Goal: Task Accomplishment & Management: Complete application form

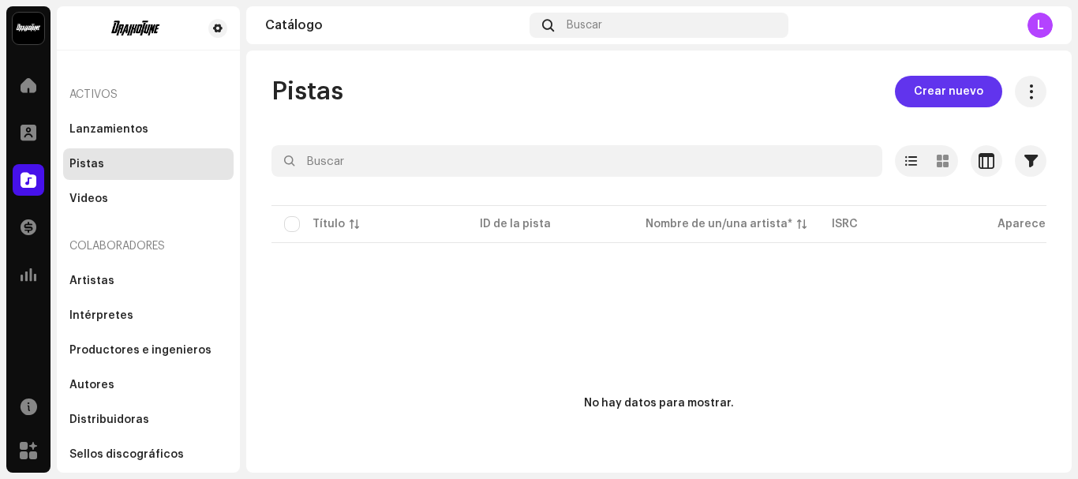
click at [926, 91] on span "Crear nuevo" at bounding box center [948, 92] width 69 height 32
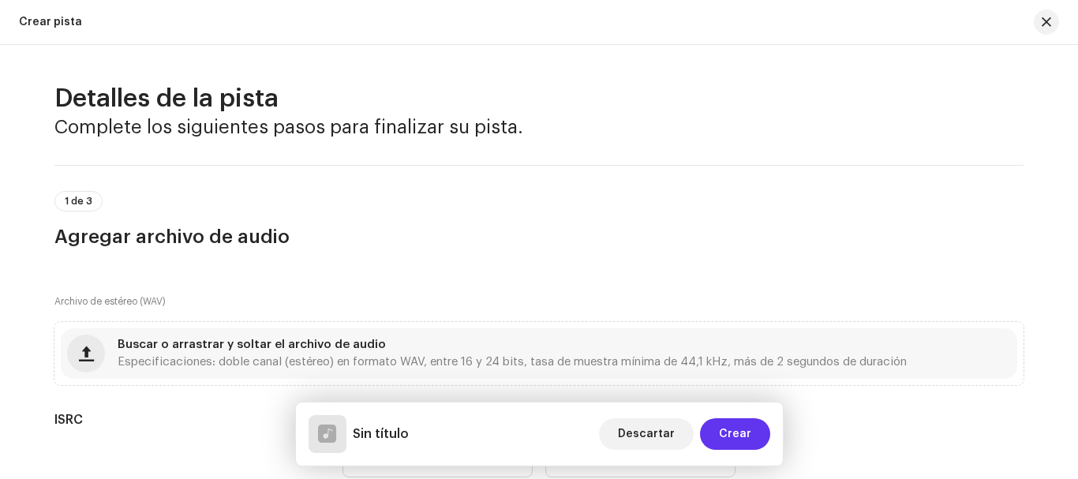
click at [747, 436] on span "Crear" at bounding box center [735, 434] width 32 height 32
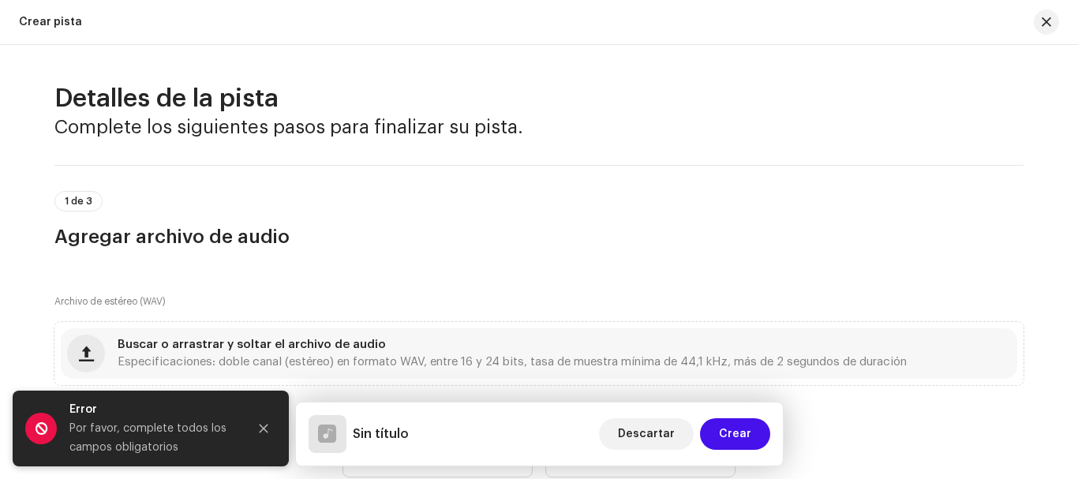
click at [678, 214] on div "1 de 3 Agregar archivo de audio" at bounding box center [538, 220] width 969 height 58
click at [267, 426] on icon "Close" at bounding box center [264, 429] width 9 height 9
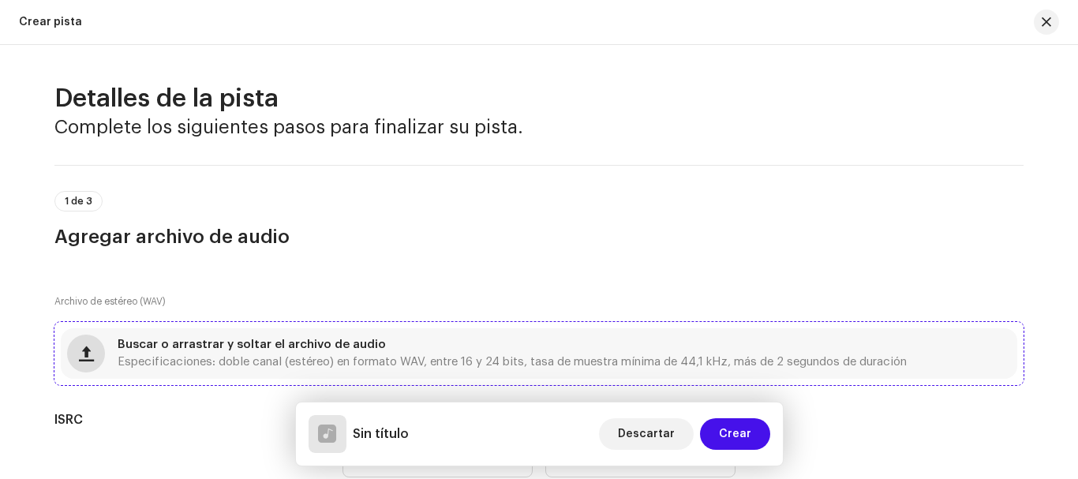
click at [87, 349] on span "button" at bounding box center [86, 353] width 15 height 13
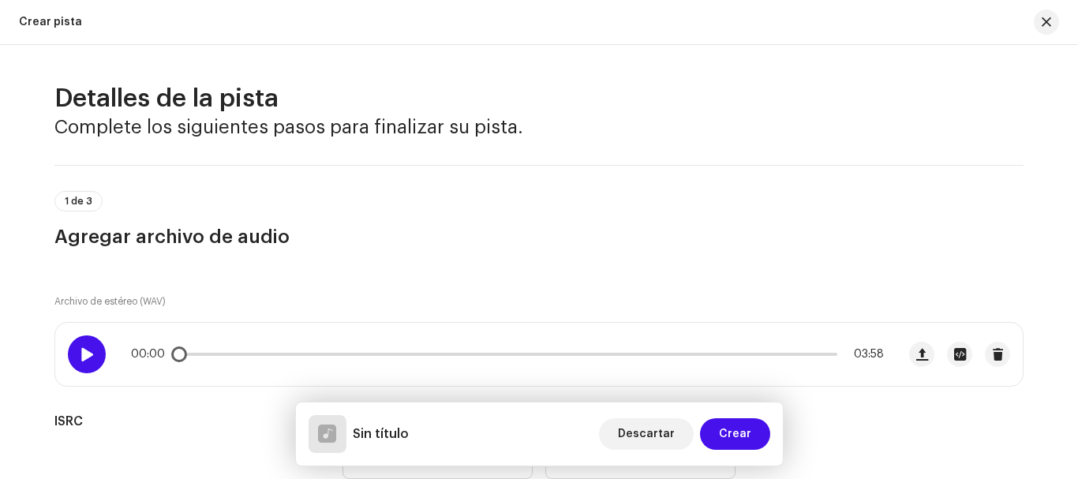
click at [87, 351] on span at bounding box center [86, 354] width 13 height 13
click at [88, 353] on span at bounding box center [86, 354] width 13 height 13
drag, startPoint x: 189, startPoint y: 361, endPoint x: 169, endPoint y: 366, distance: 21.2
click at [169, 366] on div "00:00 03:58" at bounding box center [475, 354] width 841 height 63
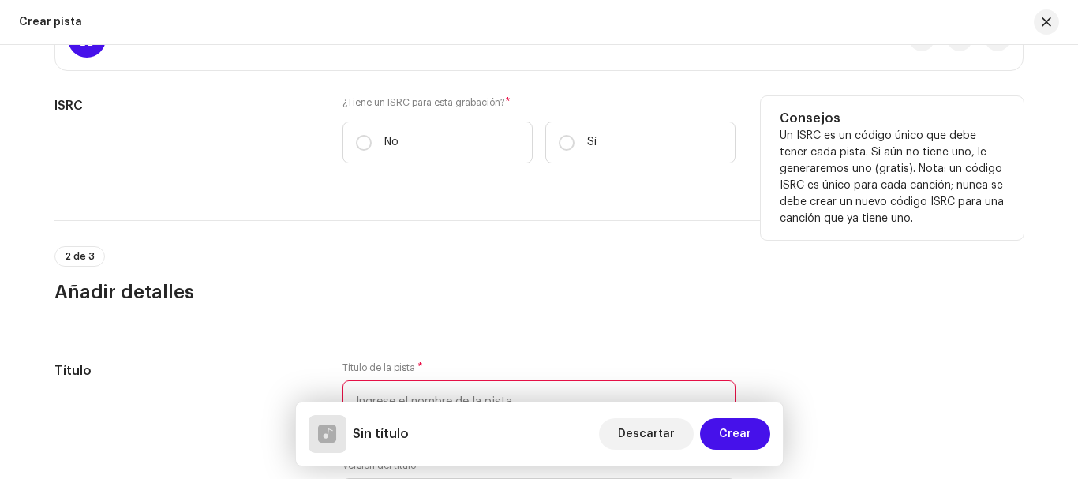
scroll to position [158, 0]
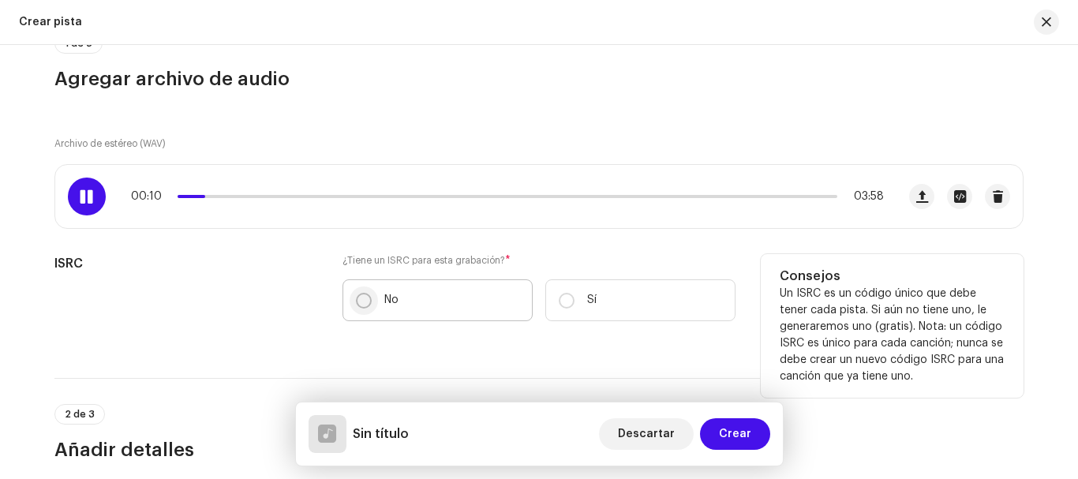
click at [365, 298] on input "No" at bounding box center [364, 301] width 16 height 16
radio input "true"
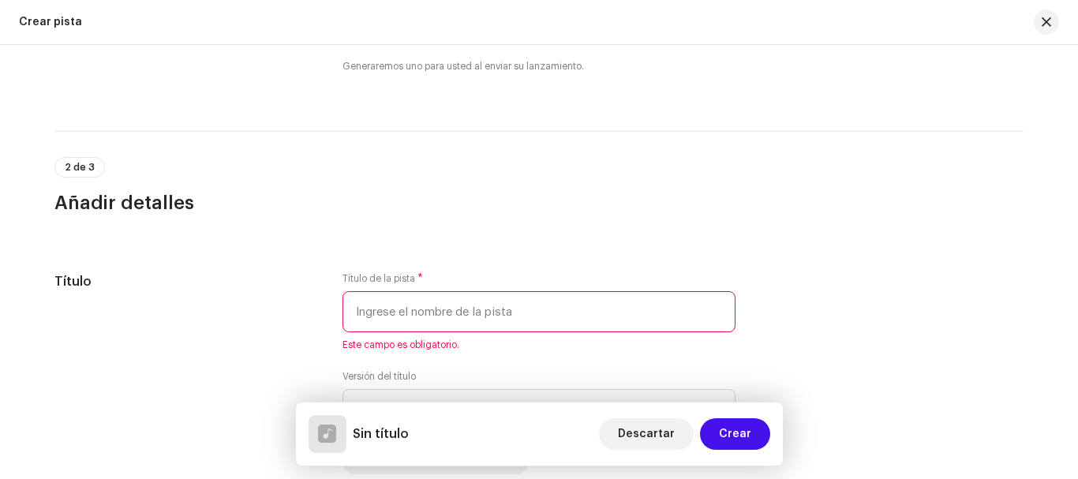
scroll to position [473, 0]
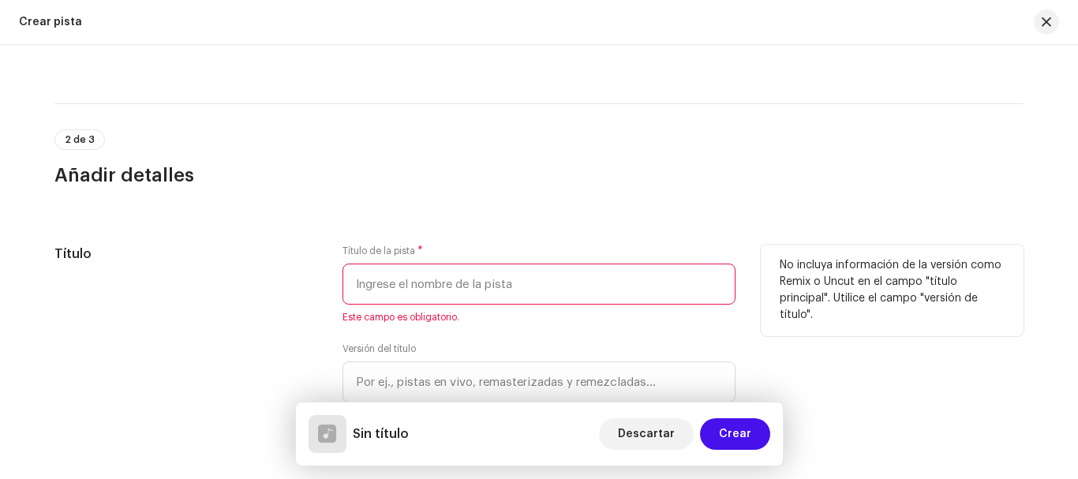
click at [425, 289] on input "text" at bounding box center [538, 284] width 393 height 41
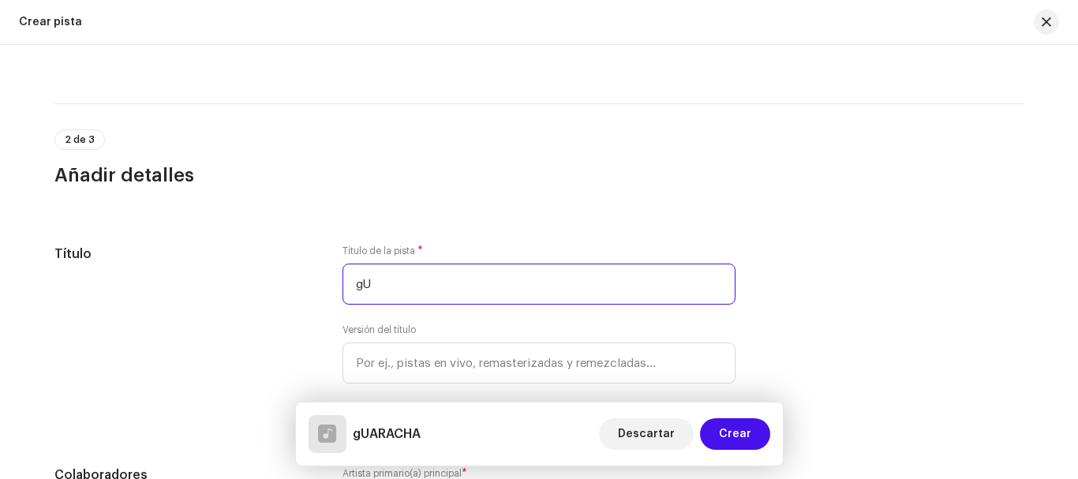
type input "g"
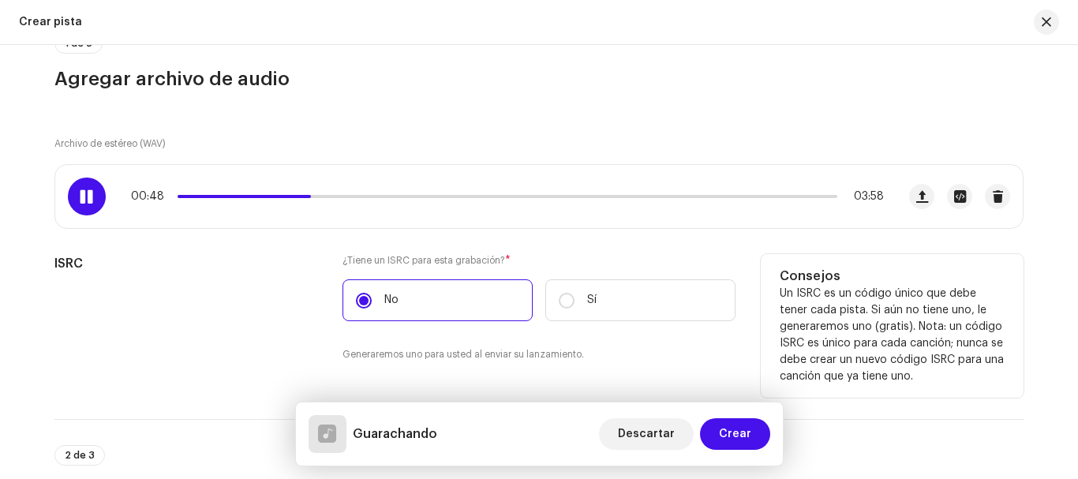
scroll to position [79, 0]
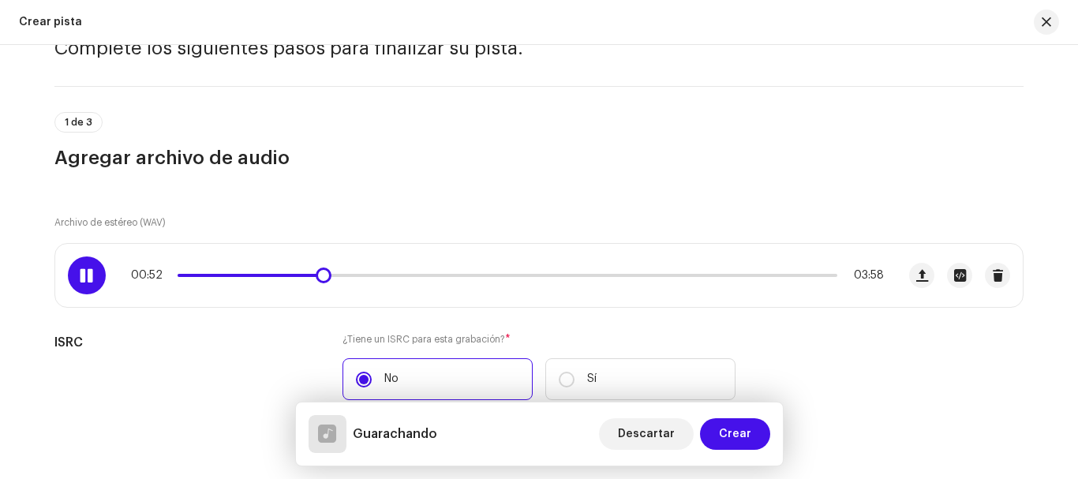
type input "Guarachando"
click at [82, 276] on span at bounding box center [86, 275] width 13 height 13
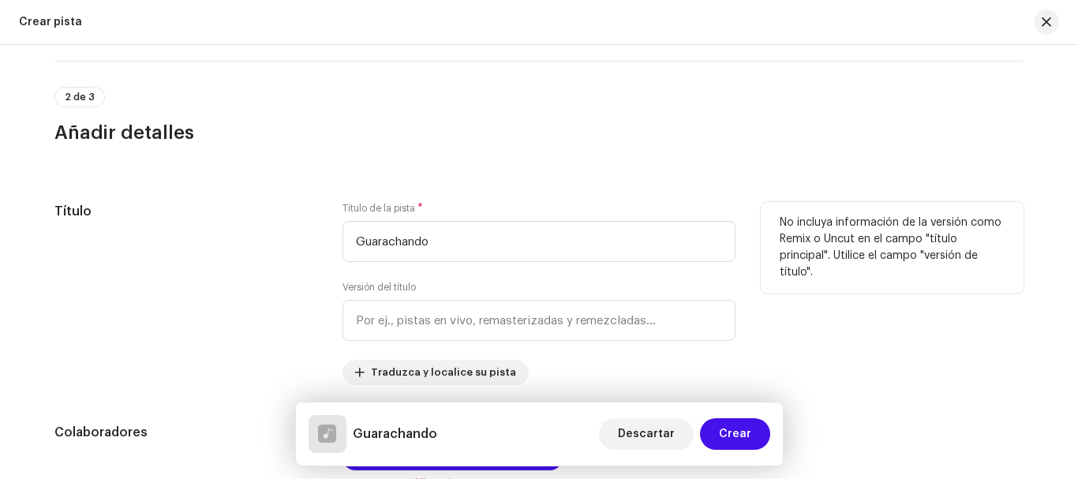
scroll to position [552, 0]
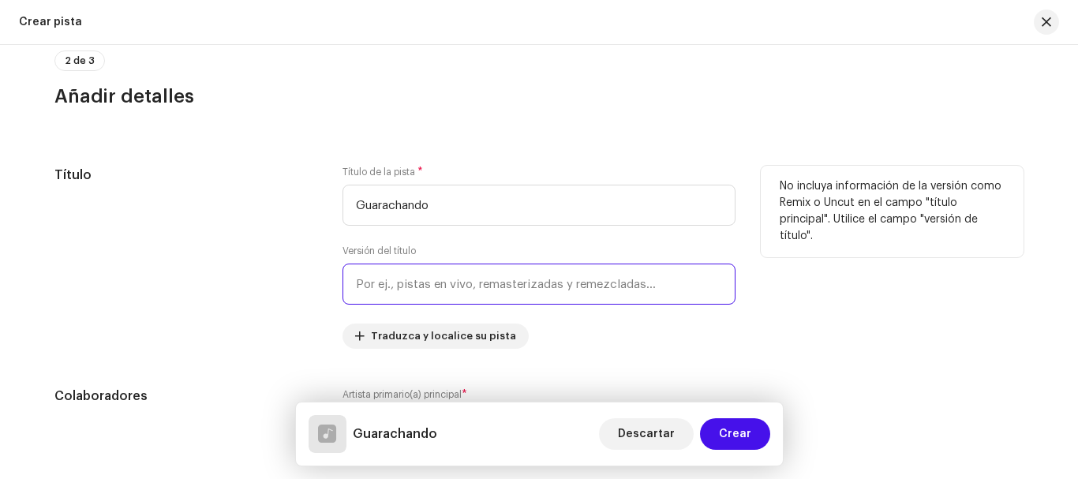
click at [380, 286] on input "text" at bounding box center [538, 284] width 393 height 41
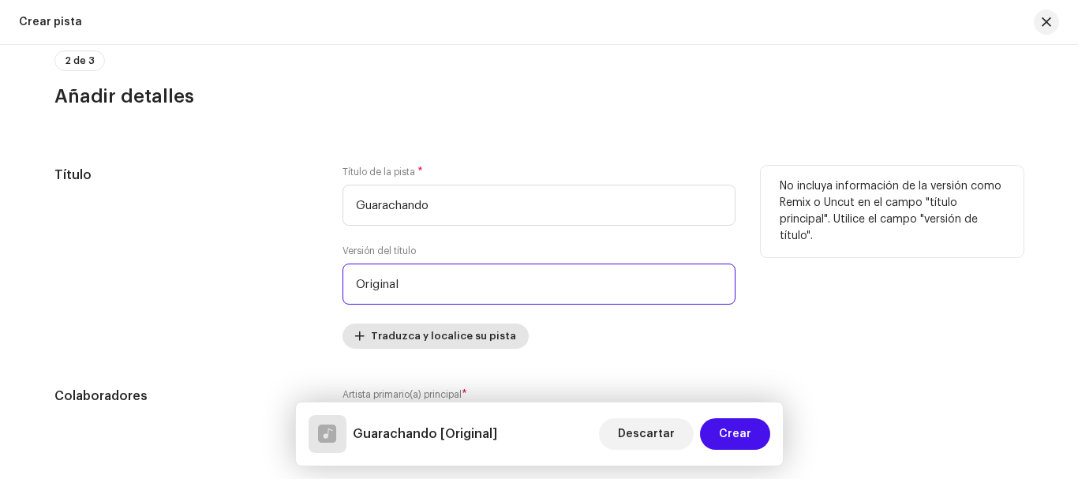
type input "Original"
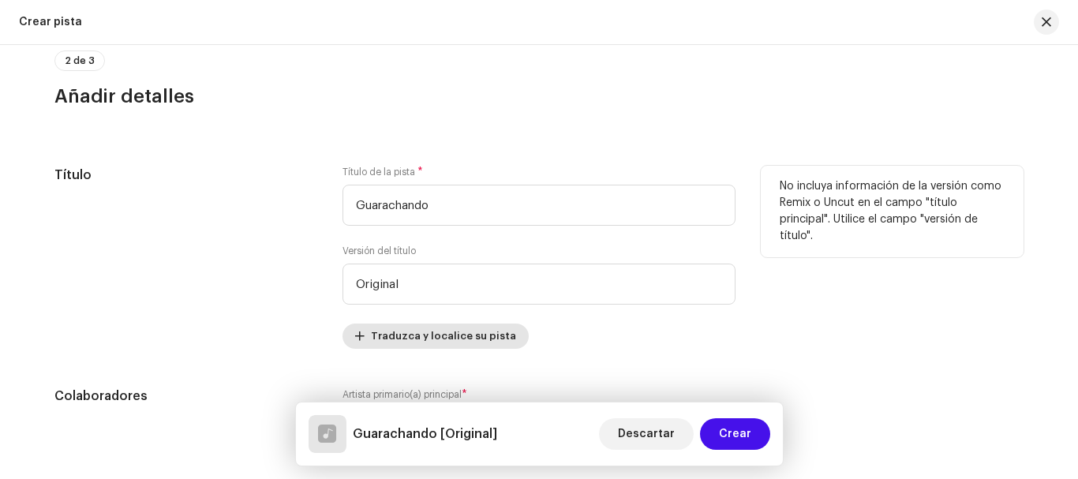
click at [466, 336] on span "Traduzca y localice su pista" at bounding box center [443, 336] width 145 height 32
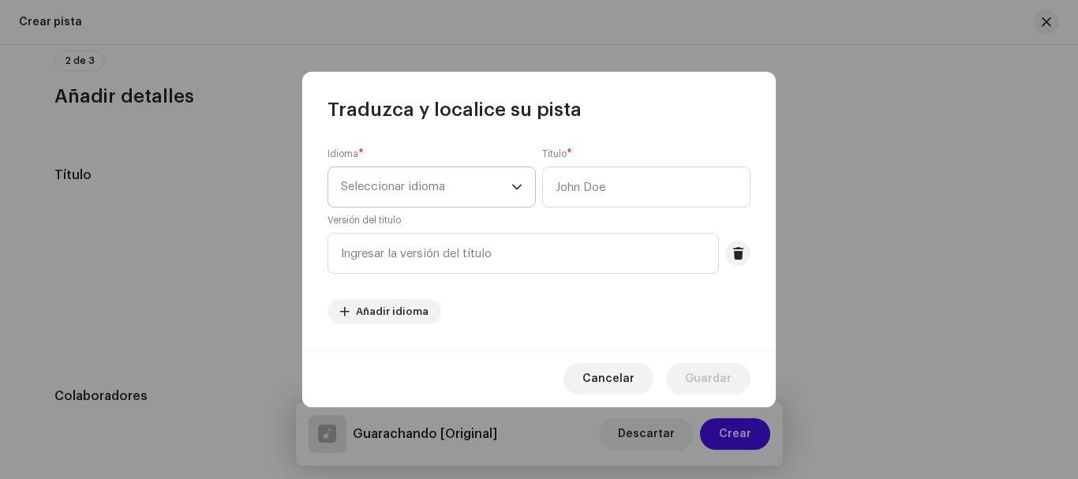
click at [357, 185] on span "Seleccionar idioma" at bounding box center [426, 186] width 170 height 39
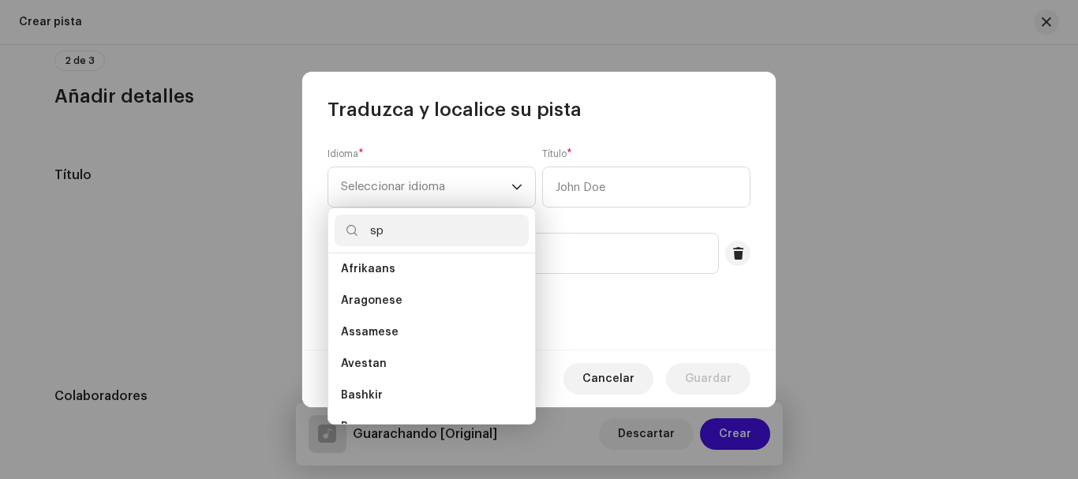
scroll to position [0, 0]
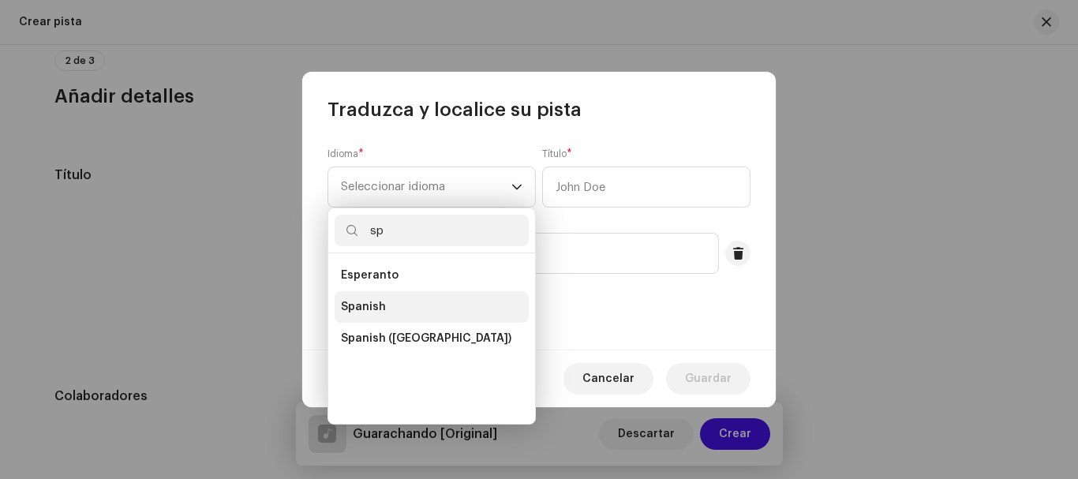
type input "sp"
click at [378, 311] on span "Spanish" at bounding box center [363, 307] width 45 height 16
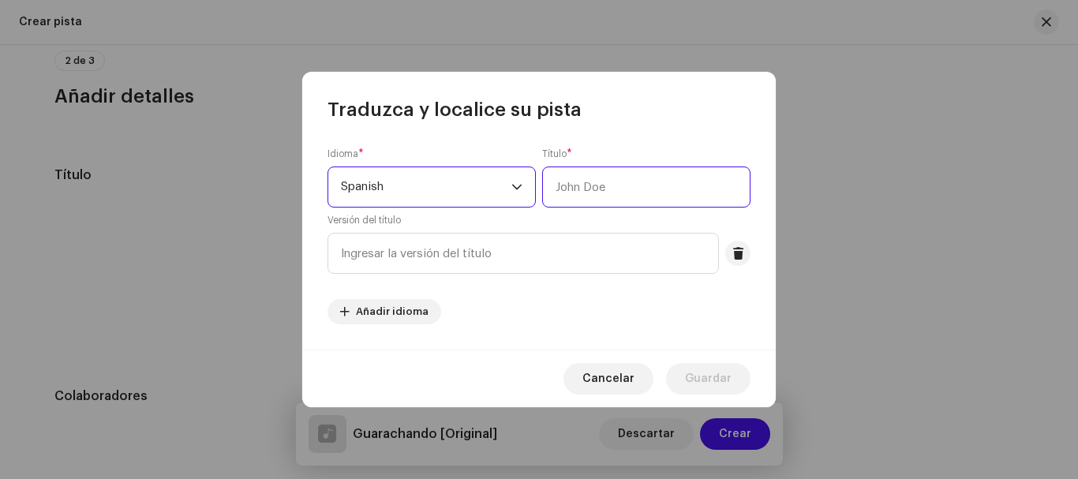
click at [593, 191] on input "text" at bounding box center [646, 187] width 208 height 41
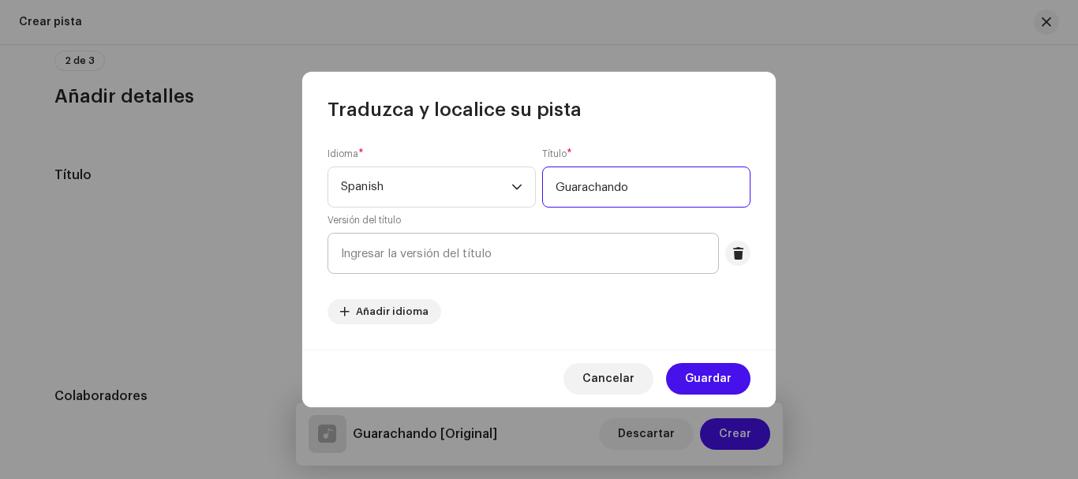
type input "Guarachando"
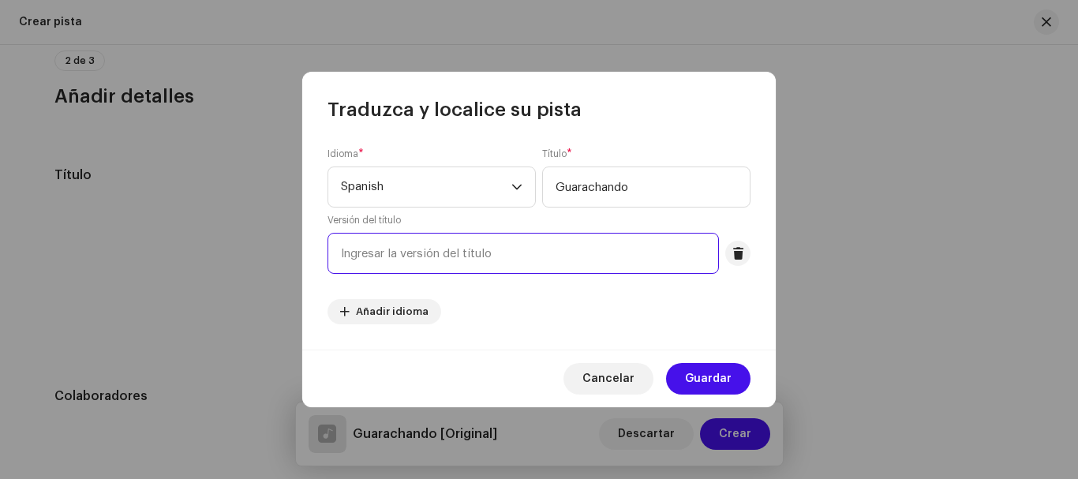
click at [470, 259] on input "text" at bounding box center [522, 253] width 391 height 41
type input "Original"
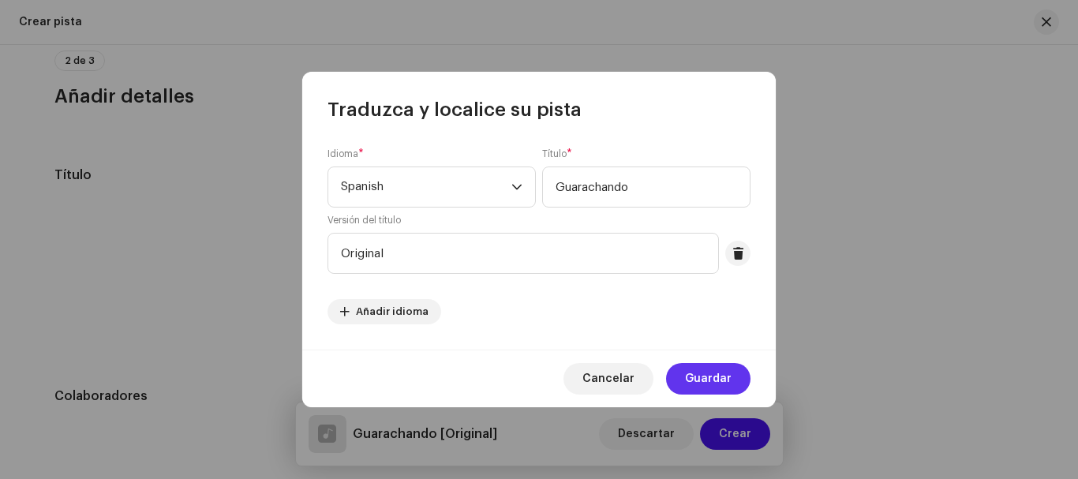
click at [720, 378] on span "Guardar" at bounding box center [708, 379] width 47 height 32
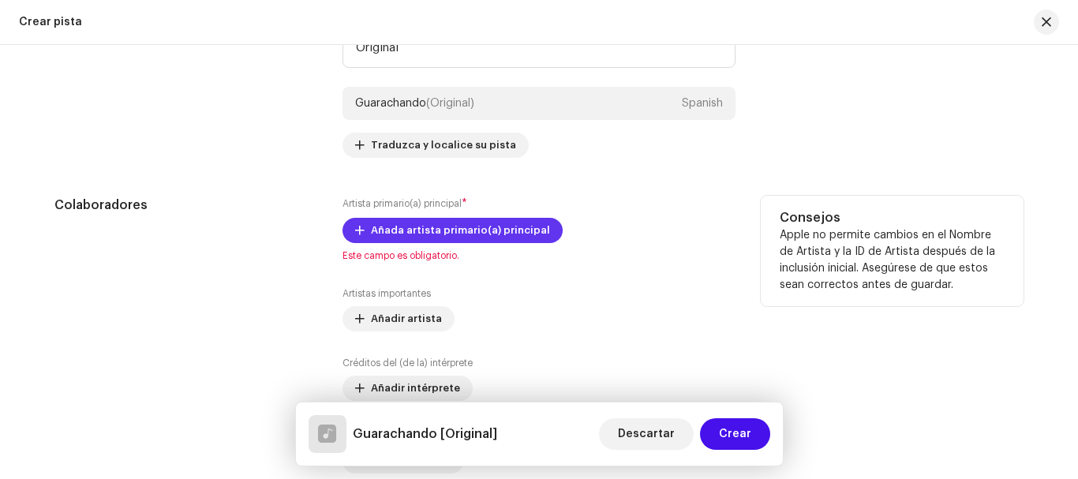
scroll to position [868, 0]
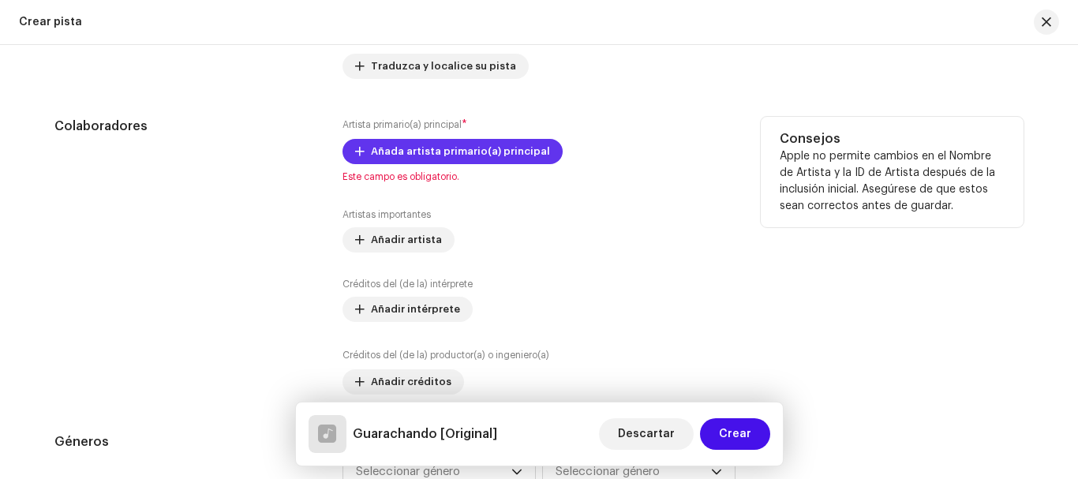
click at [441, 153] on span "Añada artista primario(a) principal" at bounding box center [460, 152] width 179 height 32
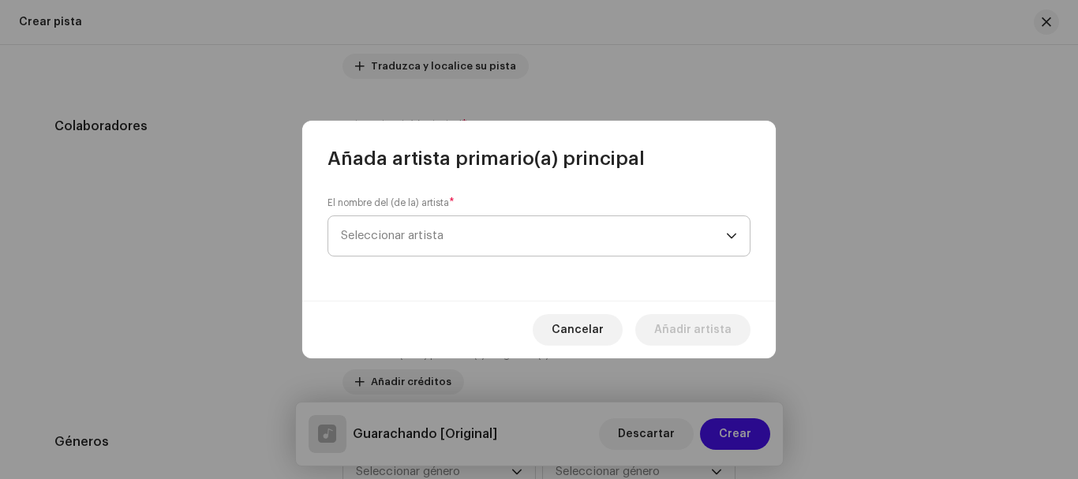
click at [429, 238] on span "Seleccionar artista" at bounding box center [392, 236] width 103 height 12
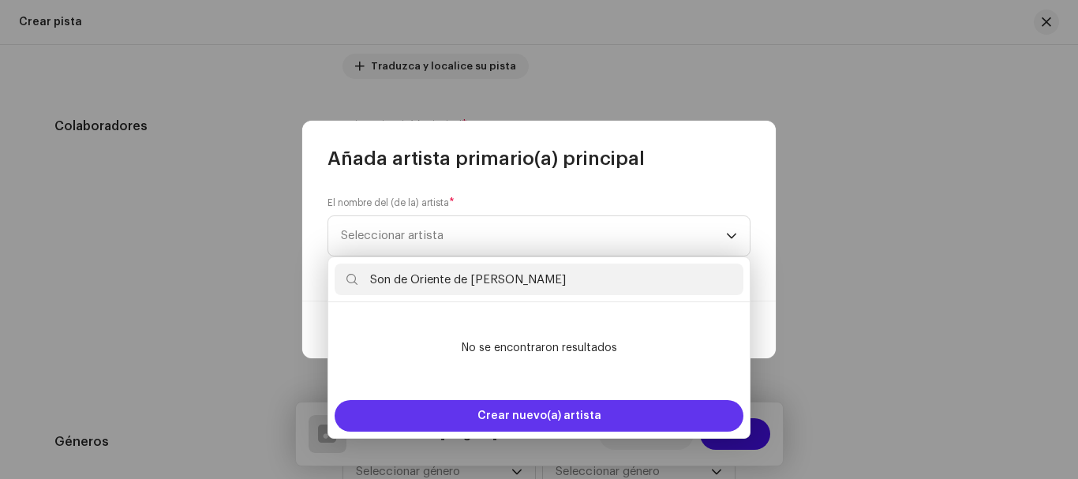
type input "Son de Oriente de [PERSON_NAME]"
click at [527, 421] on span "Crear nuevo(a) artista" at bounding box center [539, 416] width 124 height 32
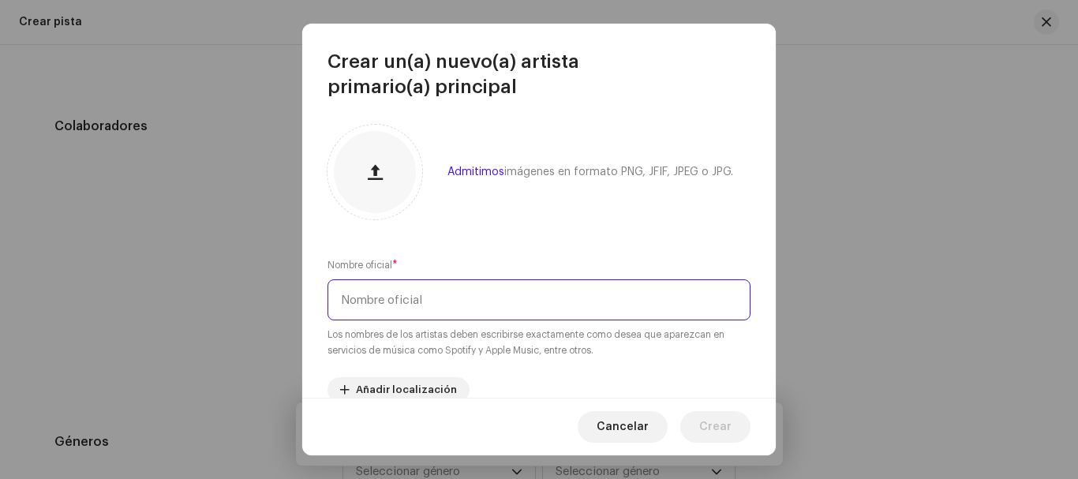
click at [372, 307] on input "text" at bounding box center [538, 299] width 423 height 41
type input "S"
type input "Banda Son de Oriente"
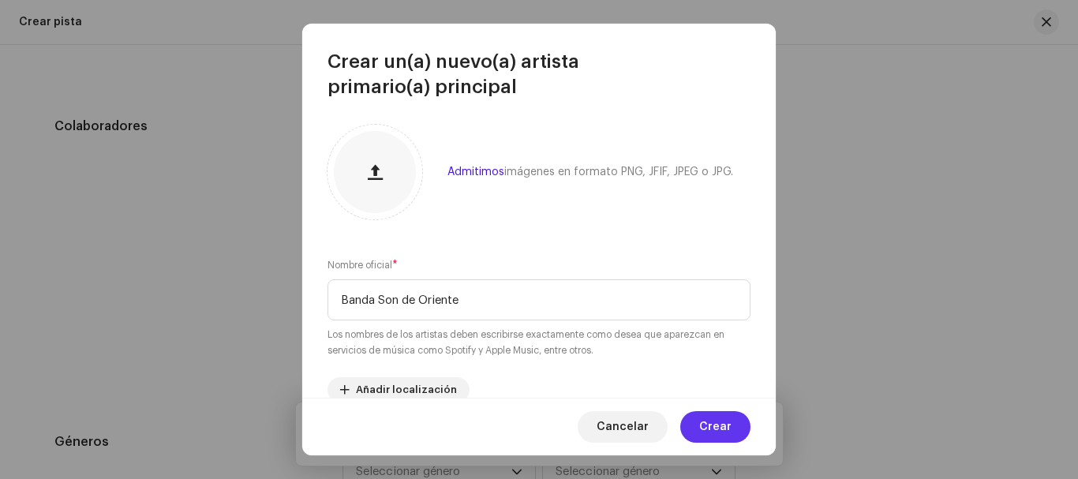
click at [725, 435] on span "Crear" at bounding box center [715, 427] width 32 height 32
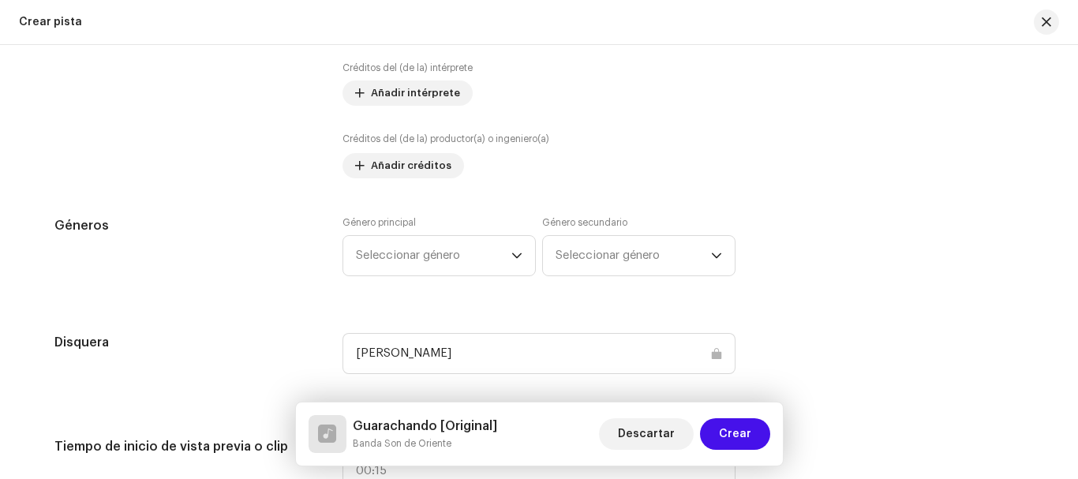
scroll to position [947, 0]
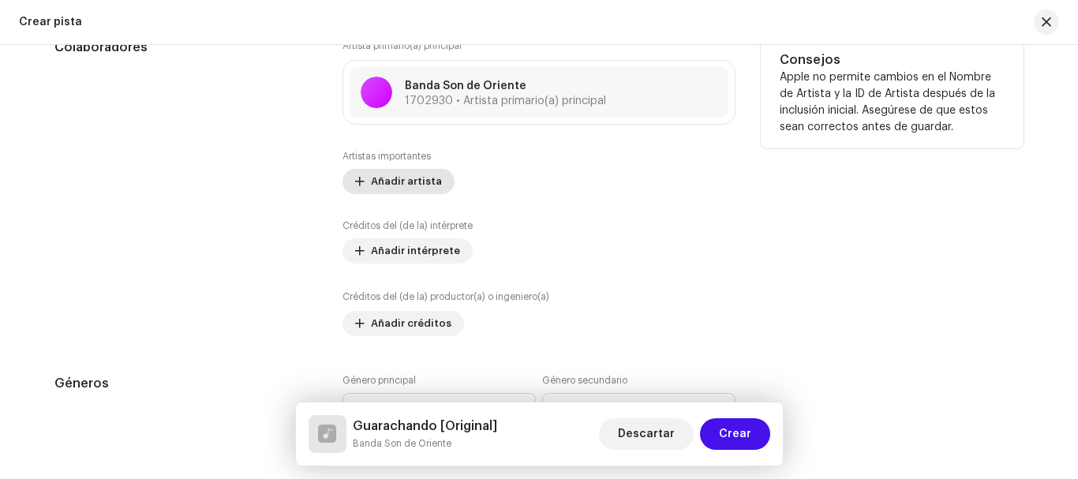
click at [425, 181] on span "Añadir artista" at bounding box center [406, 182] width 71 height 32
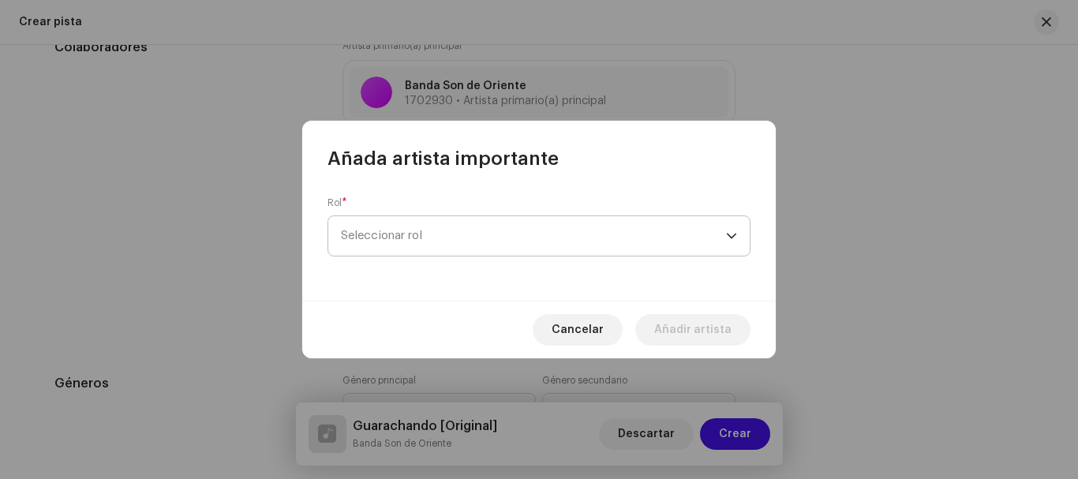
click at [455, 233] on span "Seleccionar rol" at bounding box center [533, 235] width 385 height 39
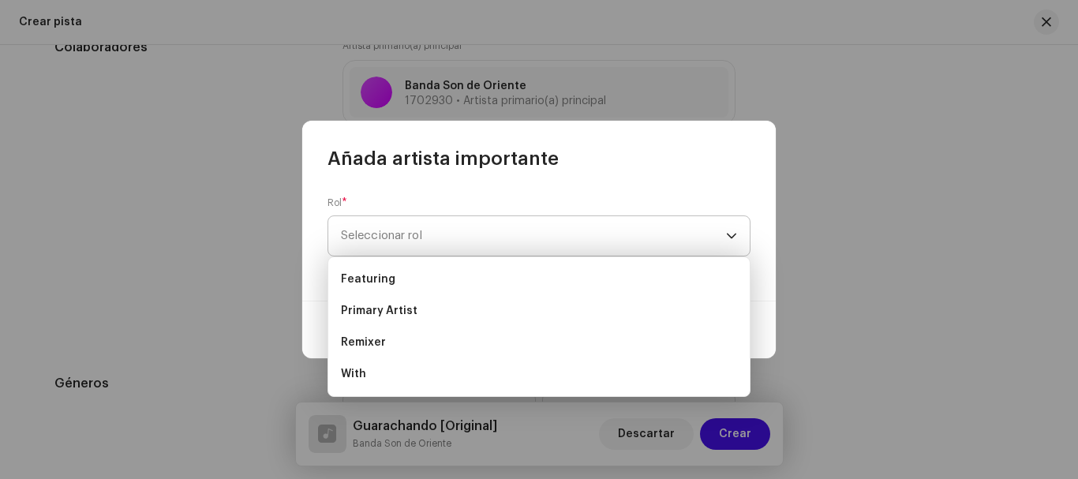
click at [434, 234] on span "Seleccionar rol" at bounding box center [533, 235] width 385 height 39
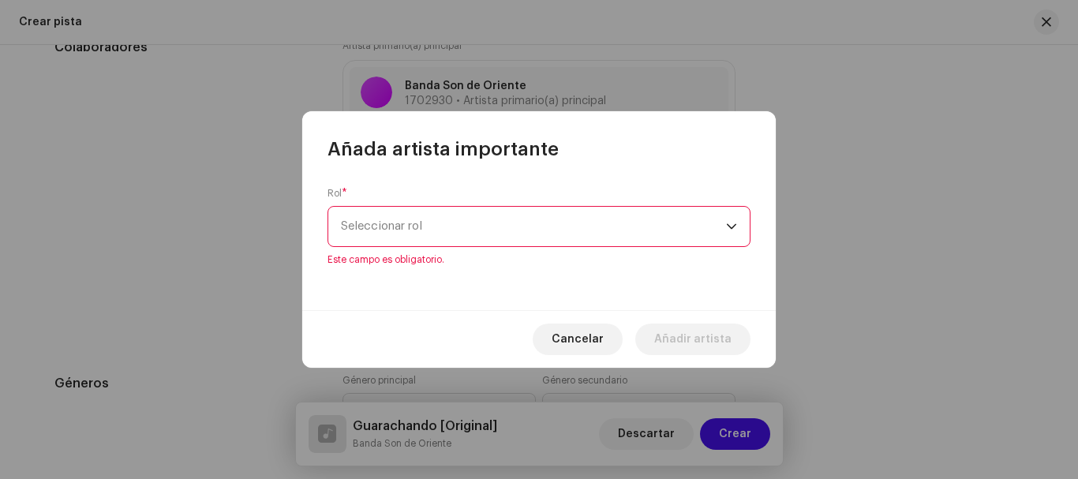
click at [429, 229] on span "Seleccionar rol" at bounding box center [533, 226] width 385 height 39
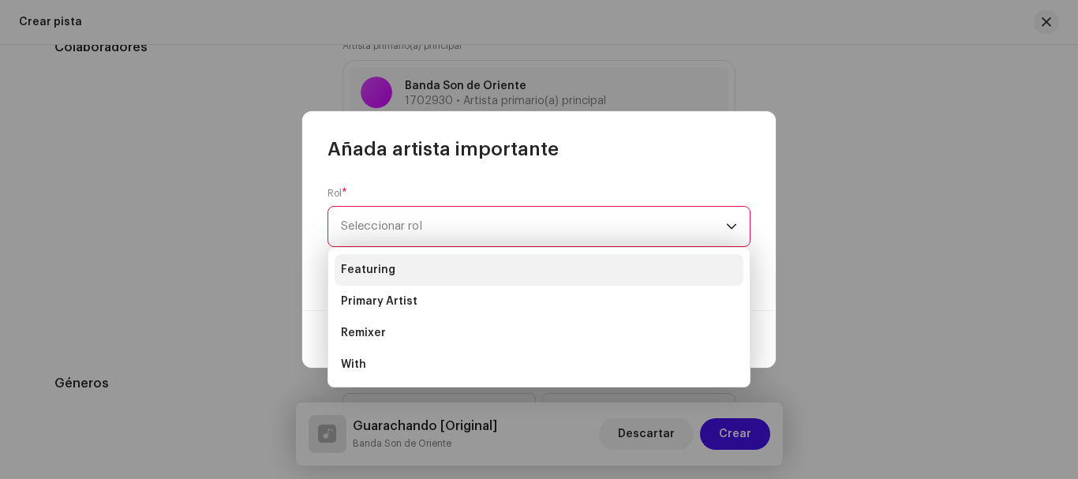
click at [399, 269] on li "Featuring" at bounding box center [539, 270] width 409 height 32
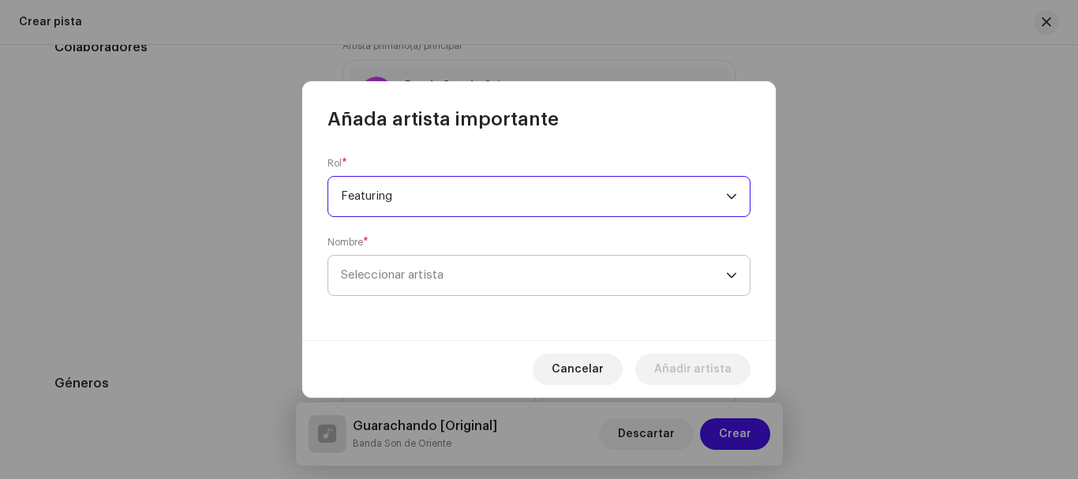
click at [709, 283] on span "Seleccionar artista" at bounding box center [533, 275] width 385 height 39
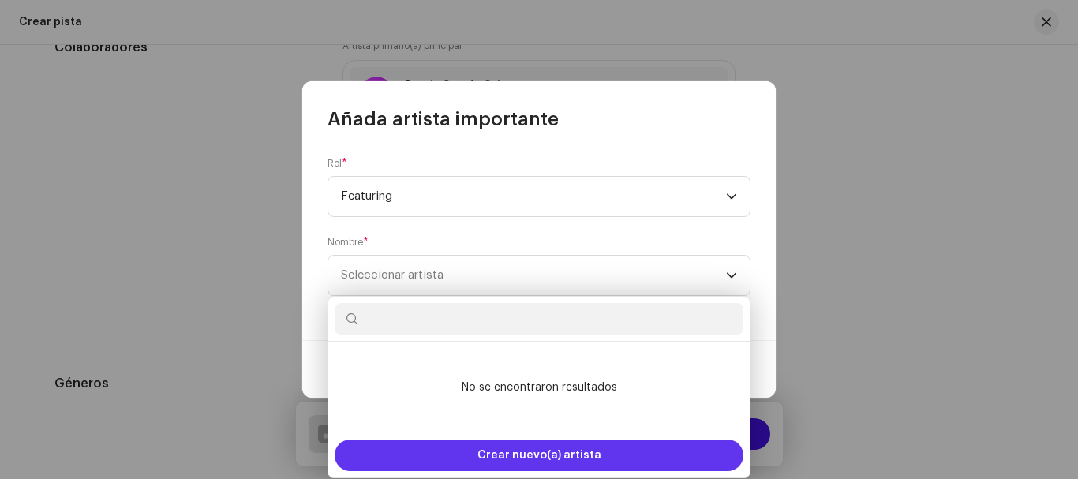
click at [533, 455] on span "Crear nuevo(a) artista" at bounding box center [539, 456] width 124 height 32
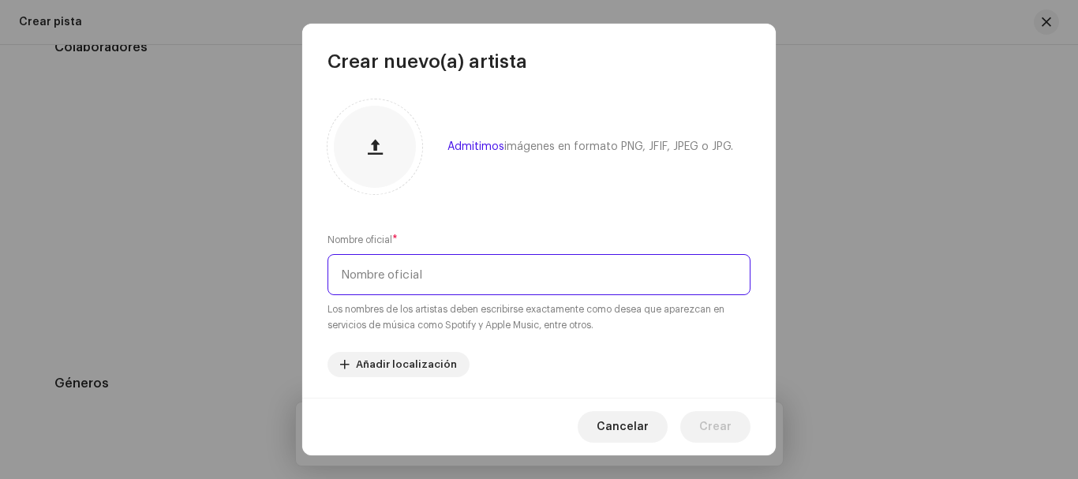
click at [419, 269] on input "text" at bounding box center [538, 274] width 423 height 41
type input "[PERSON_NAME]"
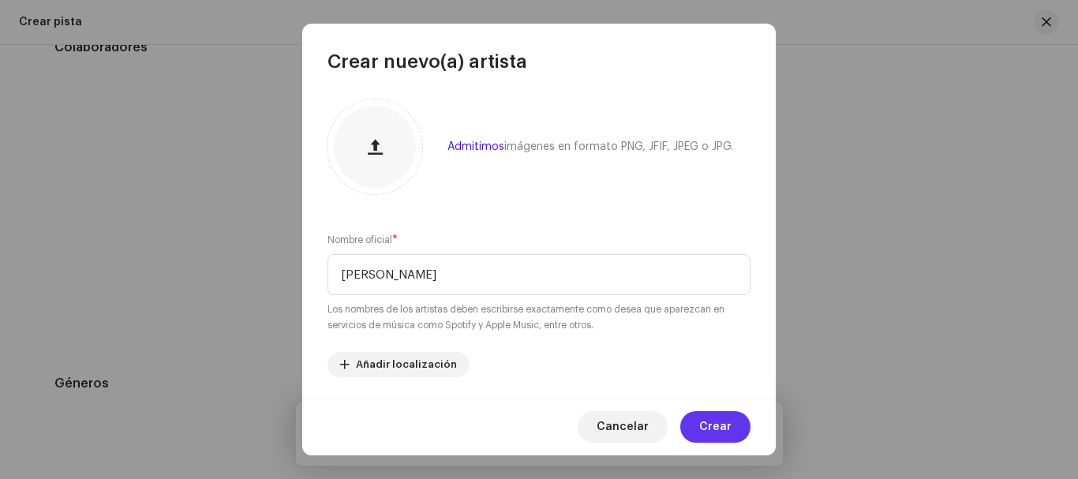
click at [721, 432] on span "Crear" at bounding box center [715, 427] width 32 height 32
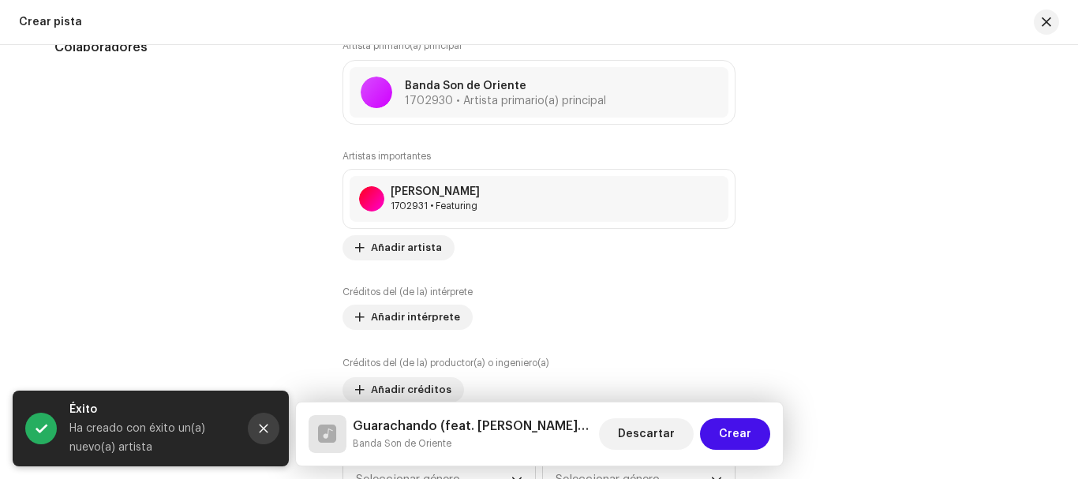
click at [263, 431] on icon "Close" at bounding box center [263, 428] width 11 height 11
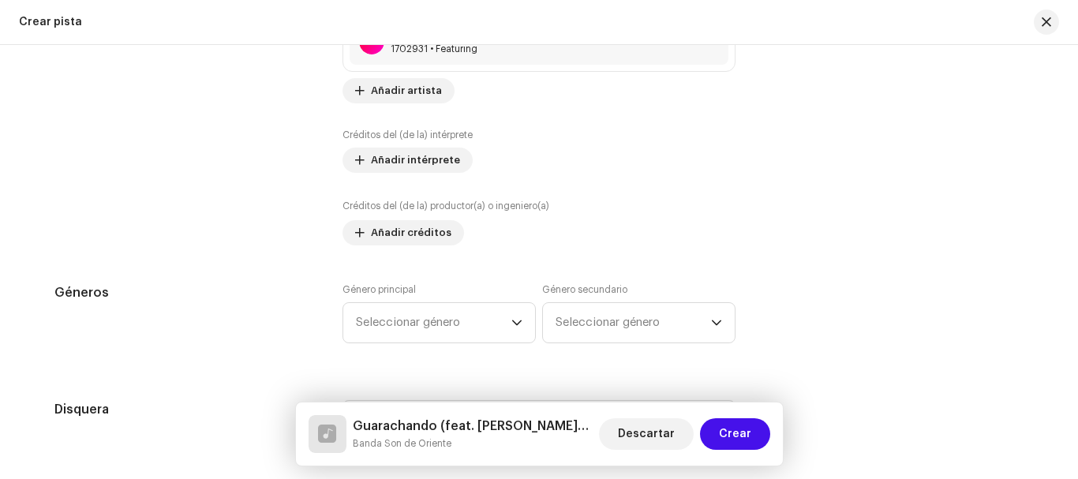
scroll to position [1105, 0]
click at [505, 317] on span "Seleccionar género" at bounding box center [433, 321] width 155 height 39
click at [463, 328] on span "Seleccionar género" at bounding box center [433, 321] width 155 height 39
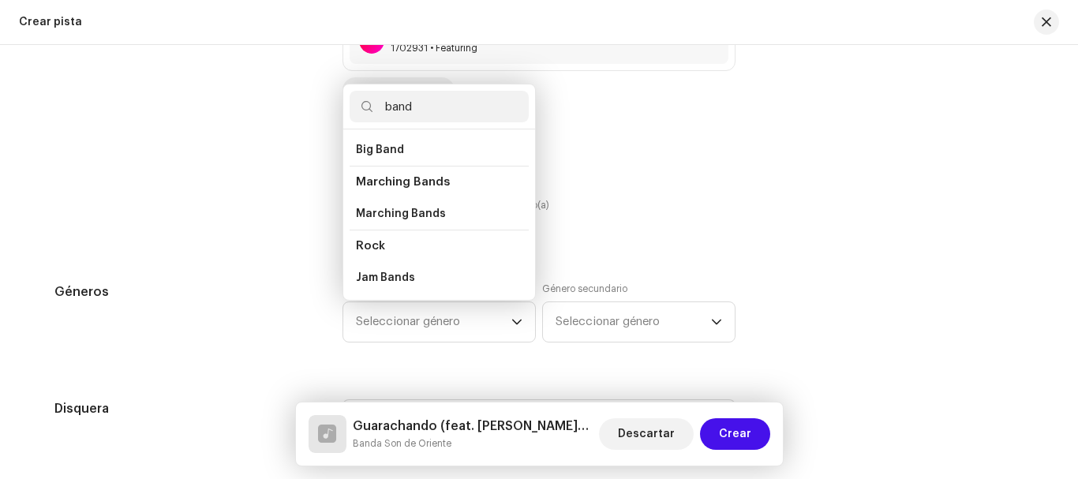
scroll to position [33, 0]
type input "b"
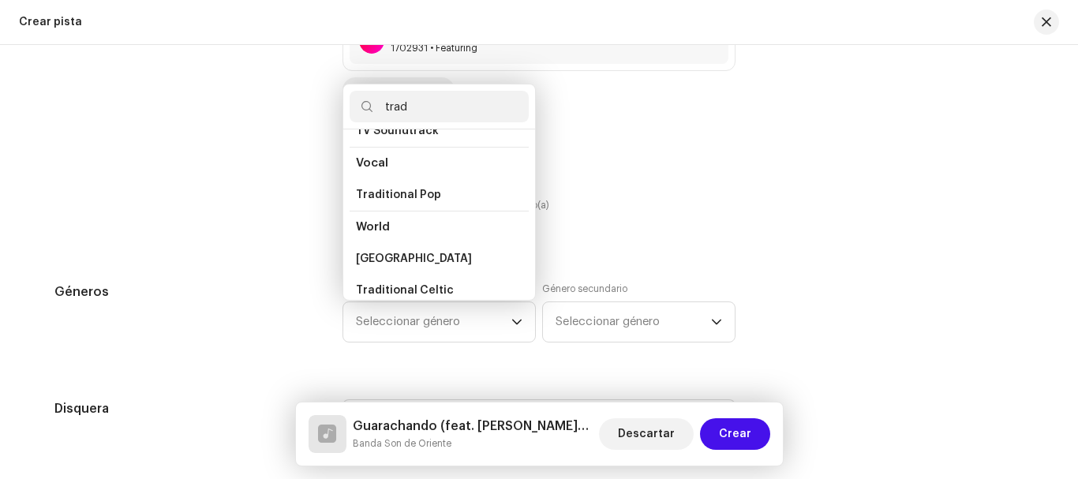
scroll to position [384, 0]
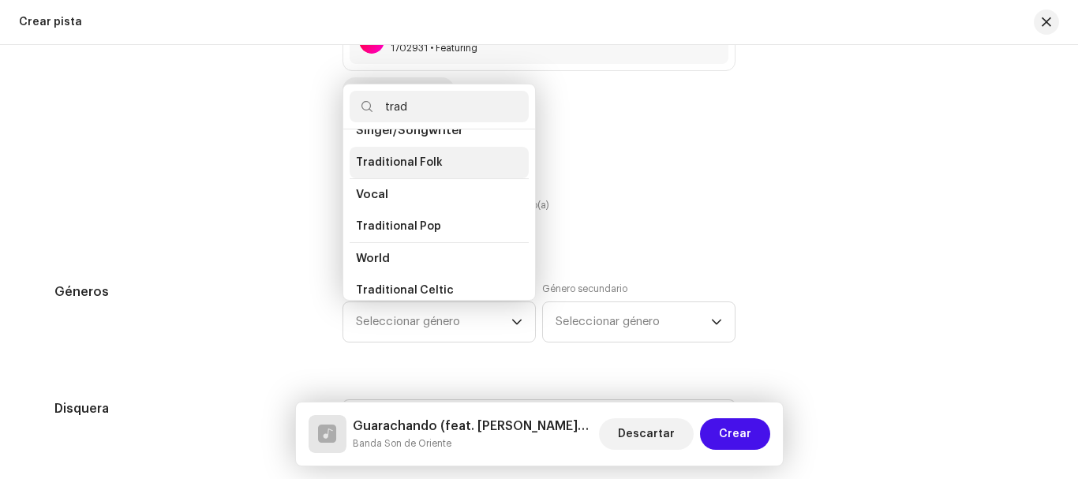
type input "trad"
click at [412, 155] on span "Traditional Folk" at bounding box center [399, 163] width 87 height 16
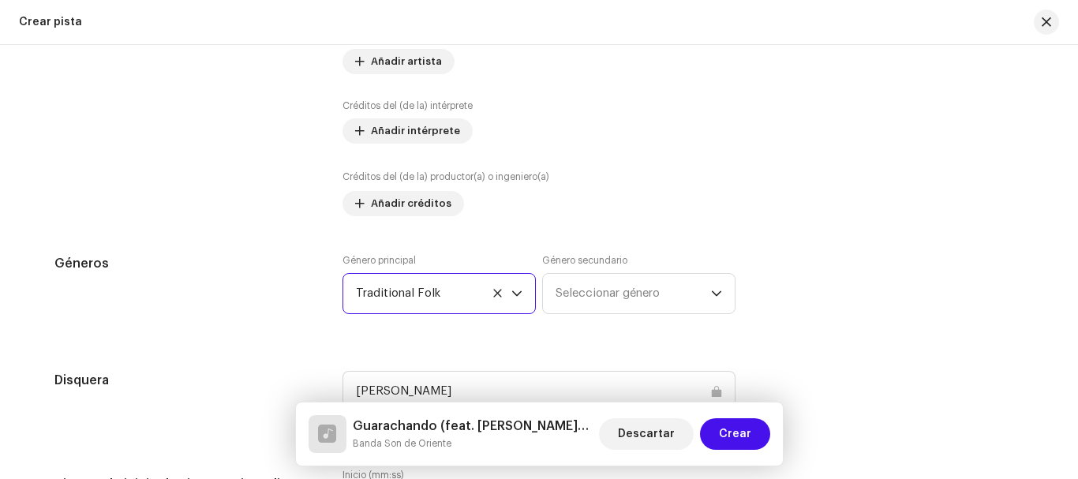
scroll to position [1184, 0]
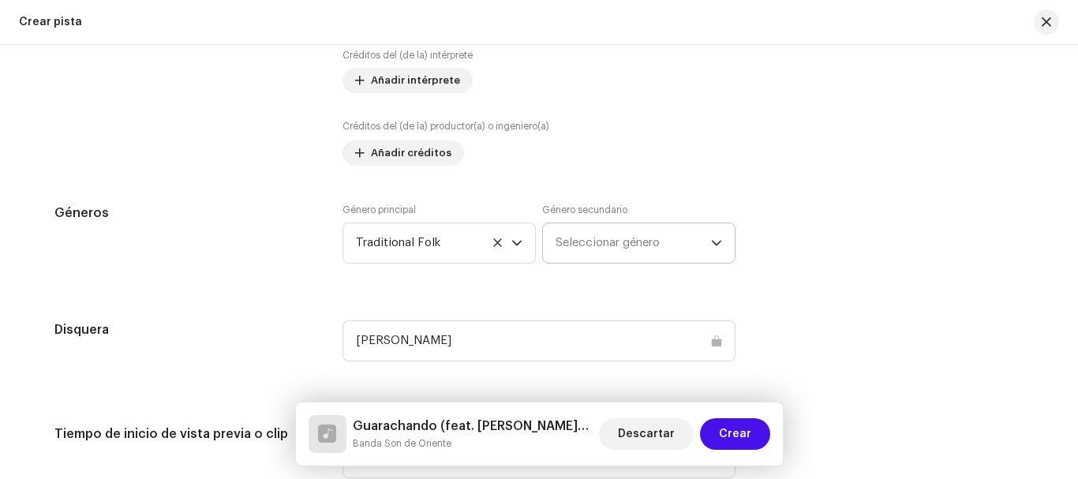
click at [714, 245] on icon "dropdown trigger" at bounding box center [716, 244] width 9 height 6
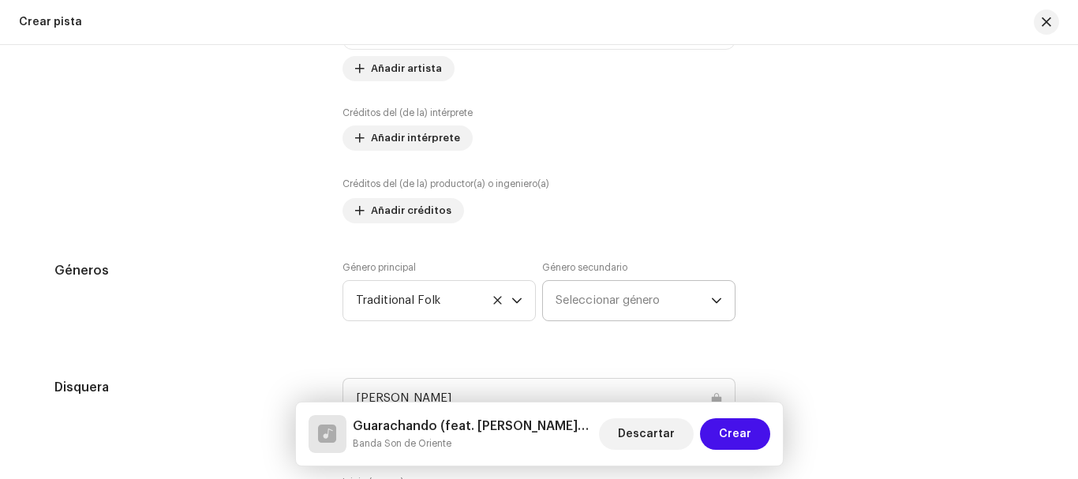
scroll to position [1087, 0]
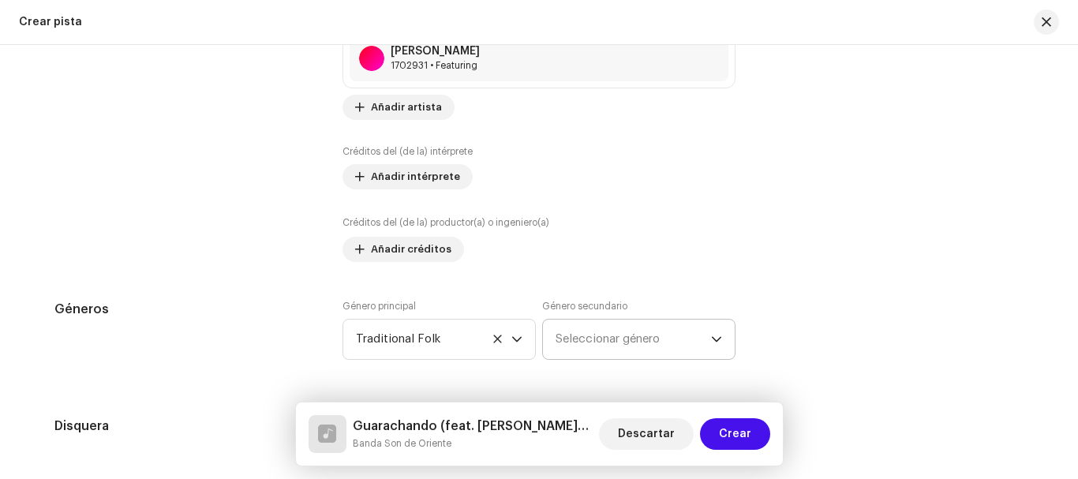
click at [670, 333] on span "Seleccionar género" at bounding box center [633, 339] width 155 height 39
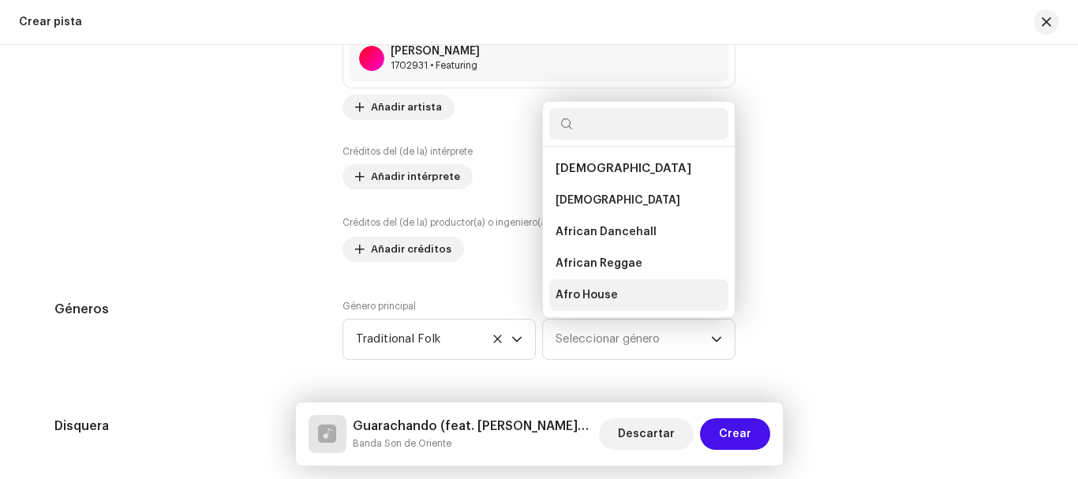
scroll to position [25, 0]
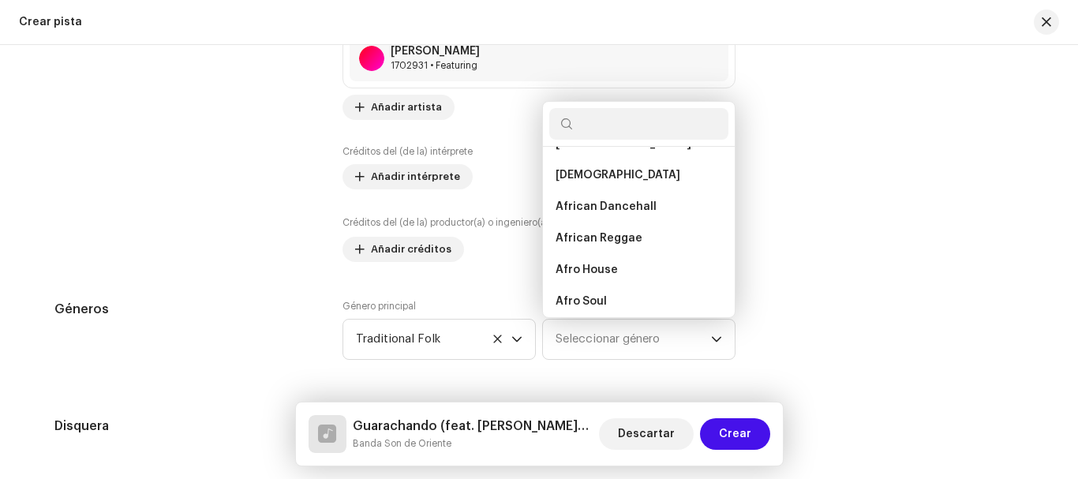
type input "f"
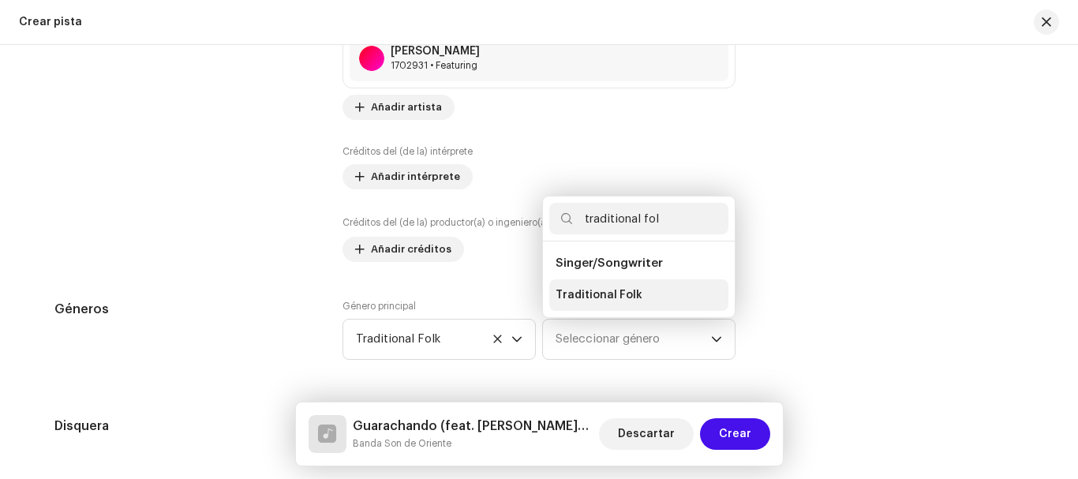
type input "traditional fol"
click at [610, 292] on span "Traditional Folk" at bounding box center [599, 295] width 87 height 16
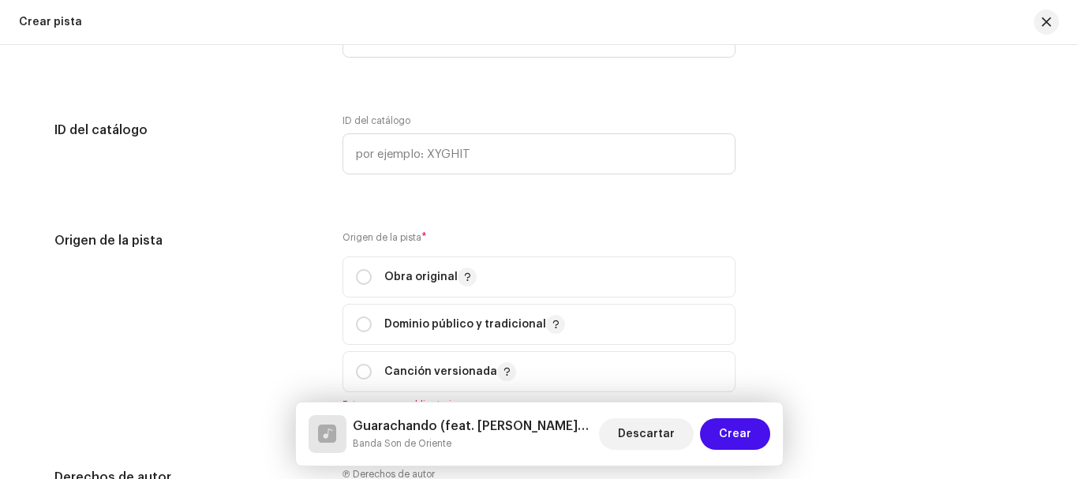
scroll to position [1640, 0]
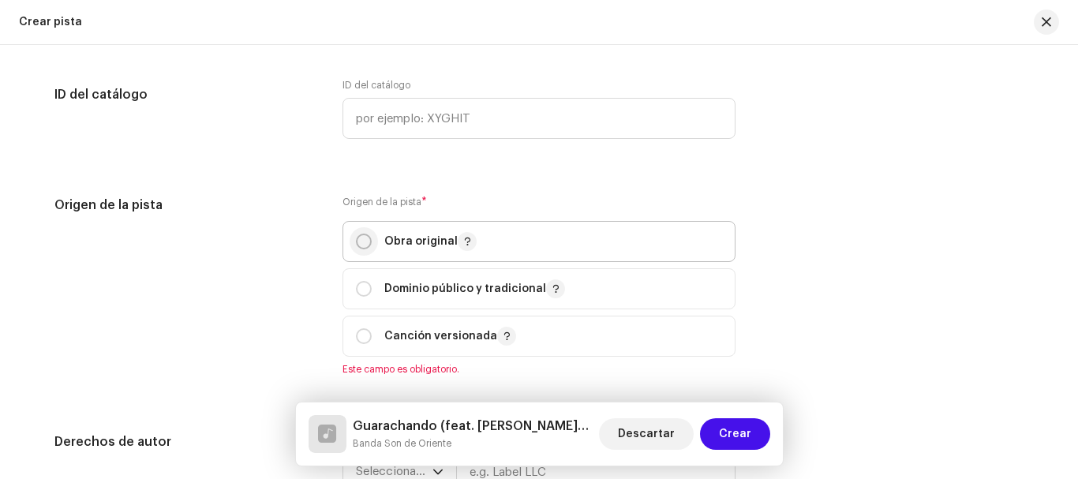
drag, startPoint x: 359, startPoint y: 239, endPoint x: 474, endPoint y: 226, distance: 115.9
click at [361, 240] on input "radio" at bounding box center [364, 242] width 16 height 16
radio input "true"
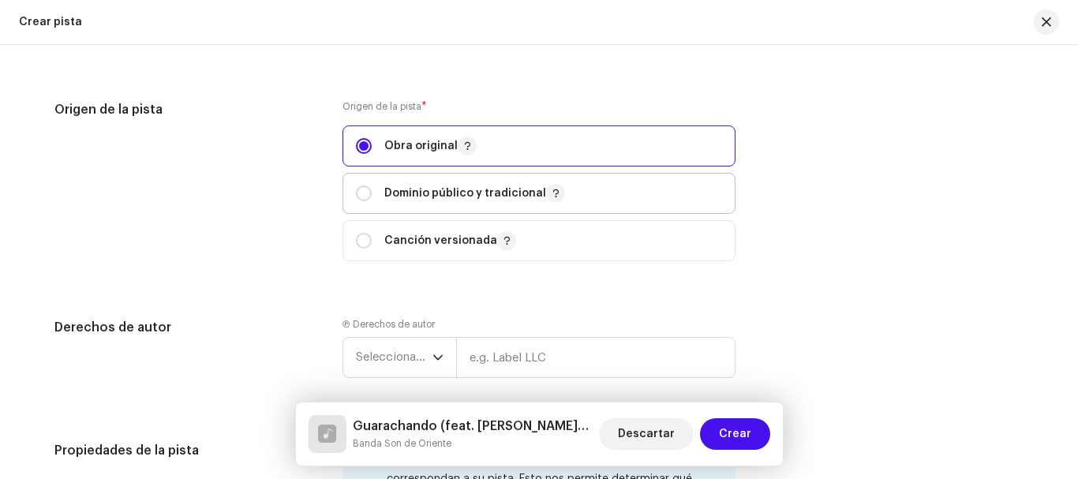
scroll to position [1798, 0]
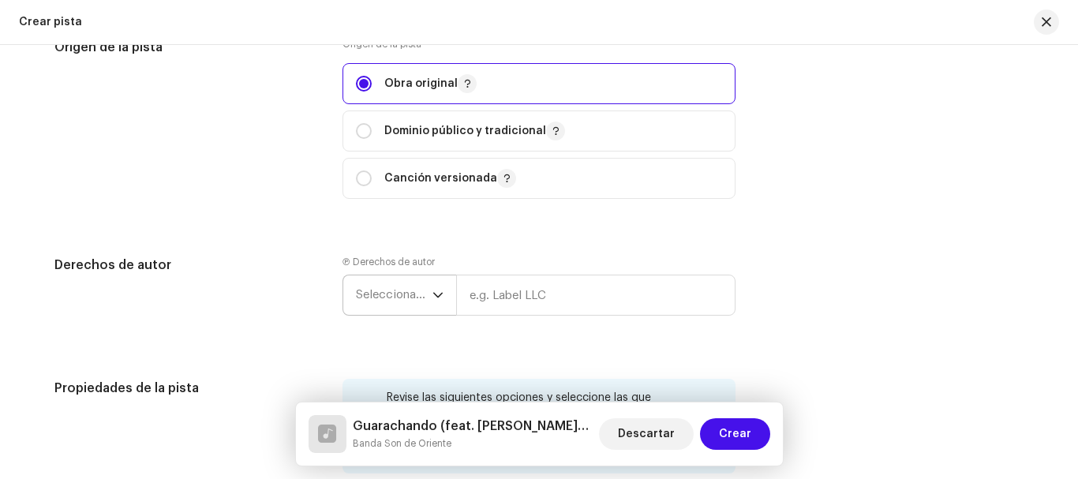
click at [435, 297] on icon "dropdown trigger" at bounding box center [437, 296] width 9 height 6
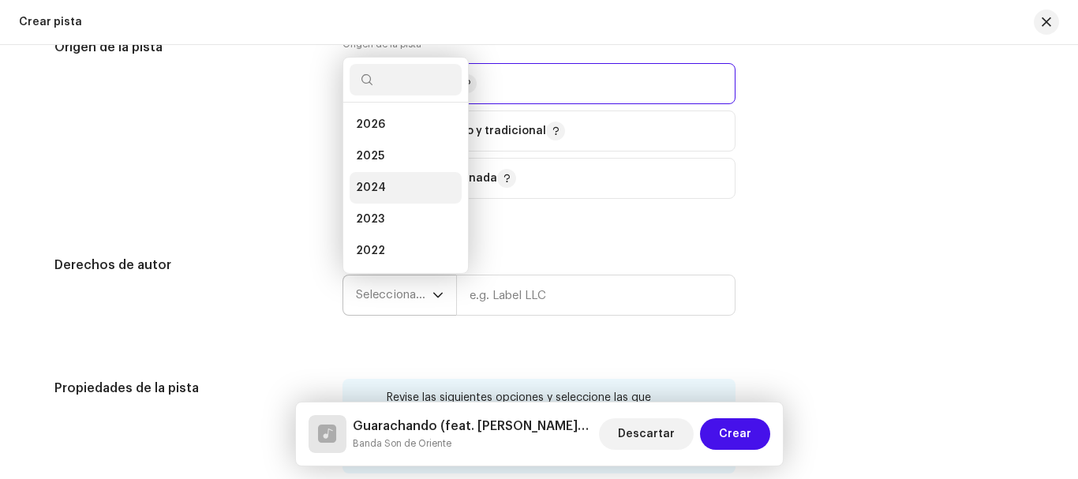
scroll to position [25, 0]
drag, startPoint x: 376, startPoint y: 133, endPoint x: 407, endPoint y: 141, distance: 32.0
click at [378, 132] on span "2025" at bounding box center [370, 131] width 28 height 16
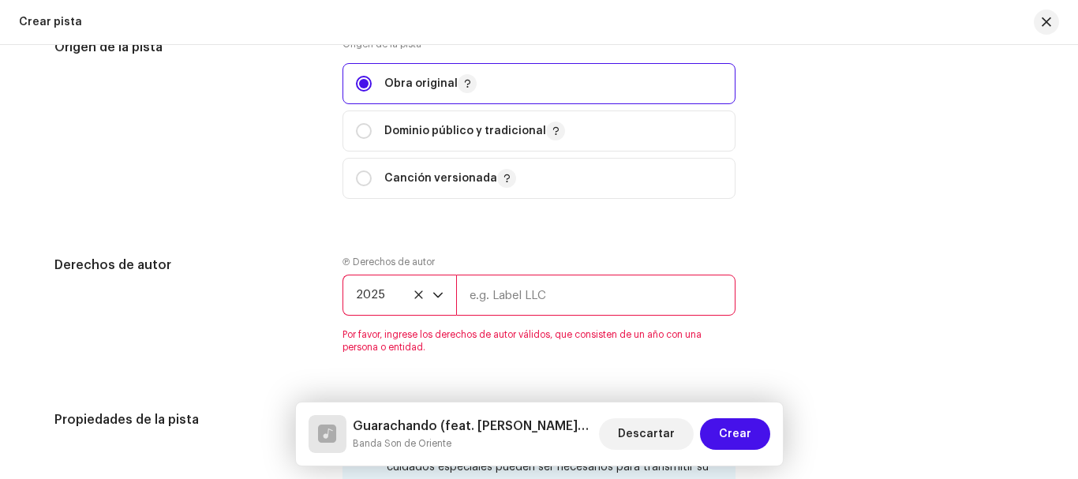
click at [544, 295] on input "text" at bounding box center [595, 295] width 279 height 41
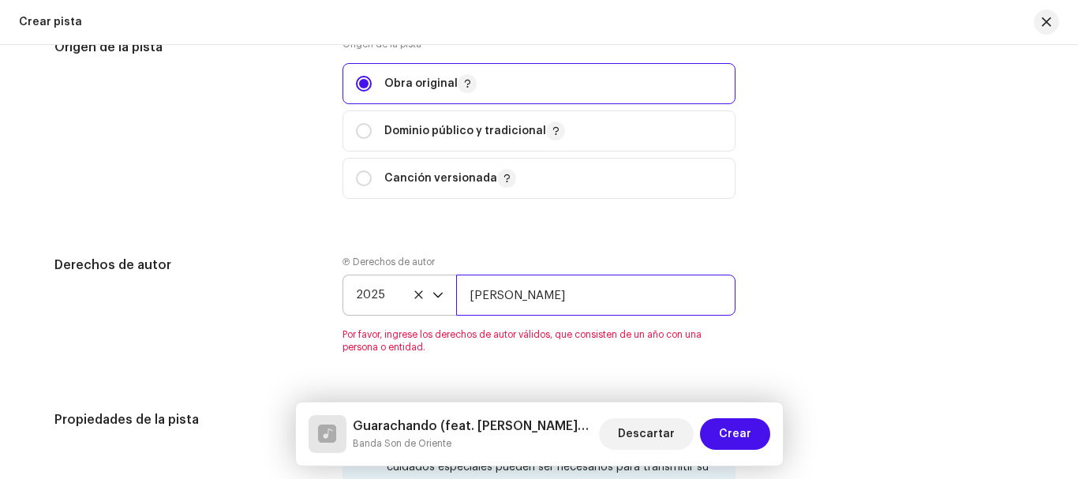
type input "[PERSON_NAME]"
click at [877, 279] on div "Derechos de autor Ⓟ Derechos de autor 2025 [PERSON_NAME] Por favor, ingrese los…" at bounding box center [538, 314] width 969 height 117
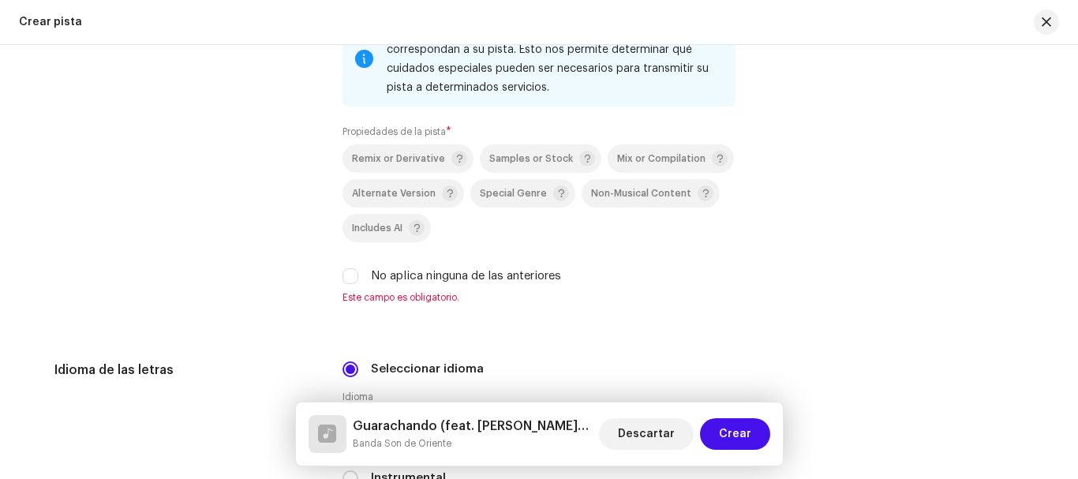
scroll to position [2192, 0]
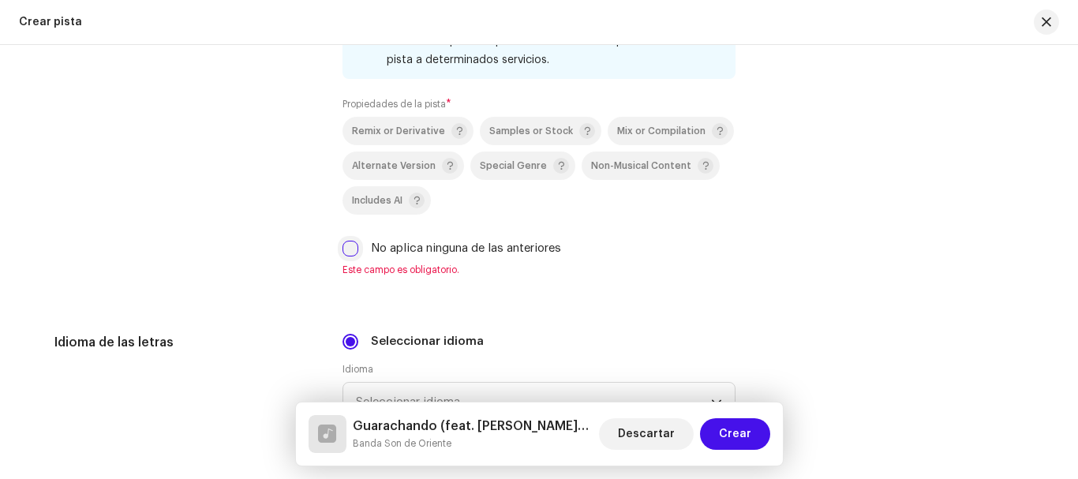
click at [344, 252] on input "No aplica ninguna de las anteriores" at bounding box center [350, 249] width 16 height 16
checkbox input "true"
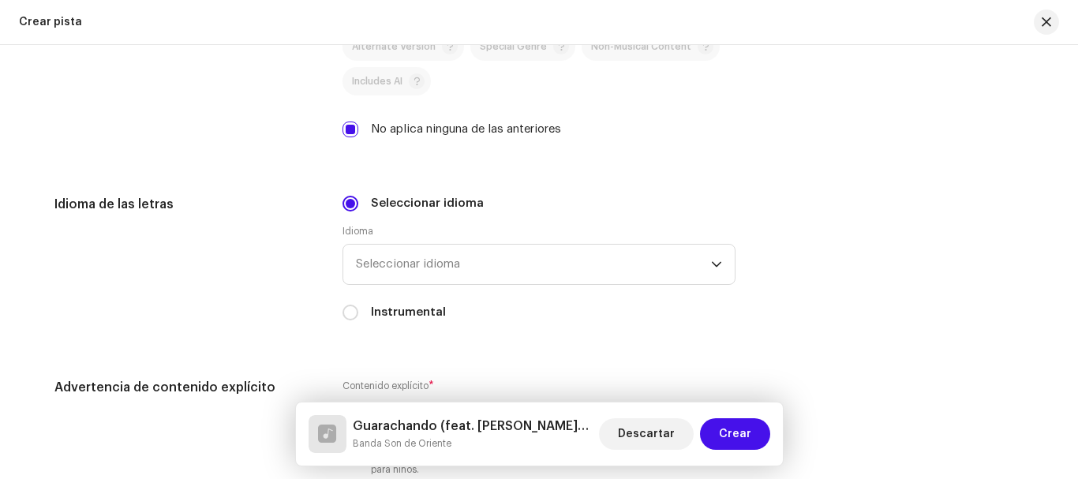
scroll to position [2350, 0]
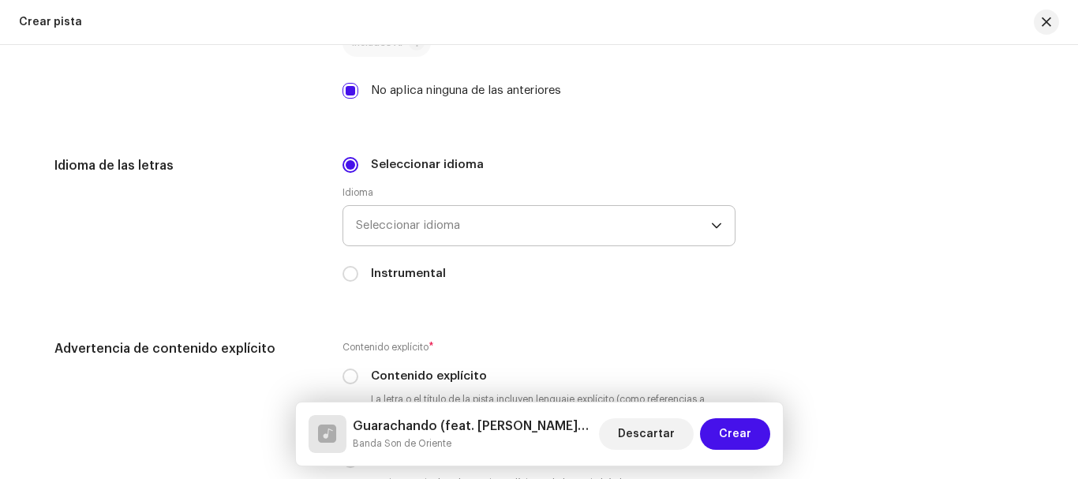
click at [467, 233] on span "Seleccionar idioma" at bounding box center [533, 225] width 355 height 39
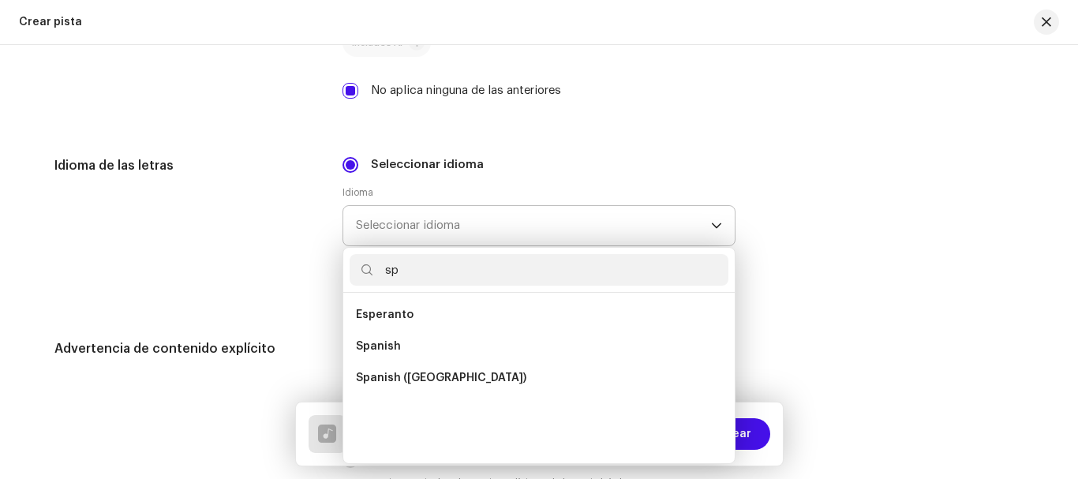
scroll to position [0, 0]
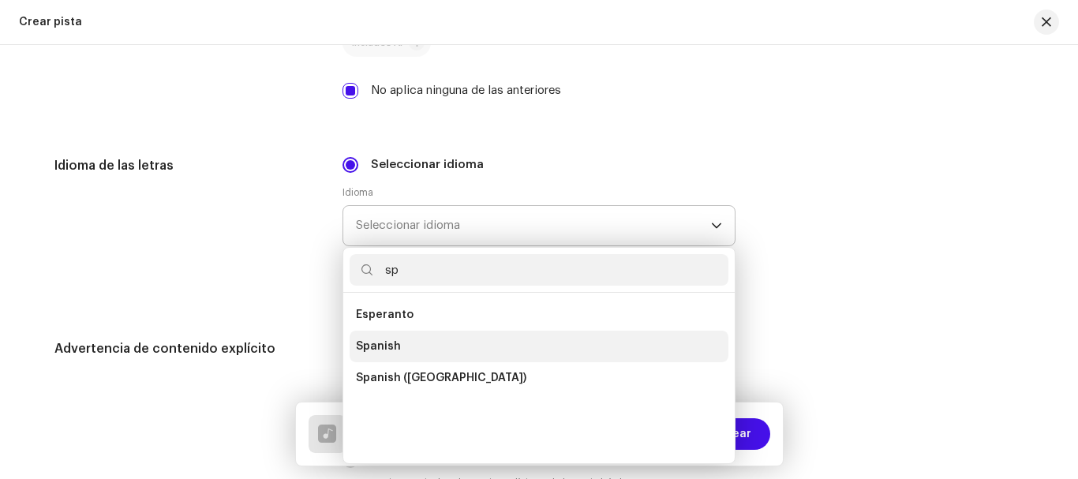
type input "sp"
click at [404, 341] on li "Spanish" at bounding box center [539, 347] width 379 height 32
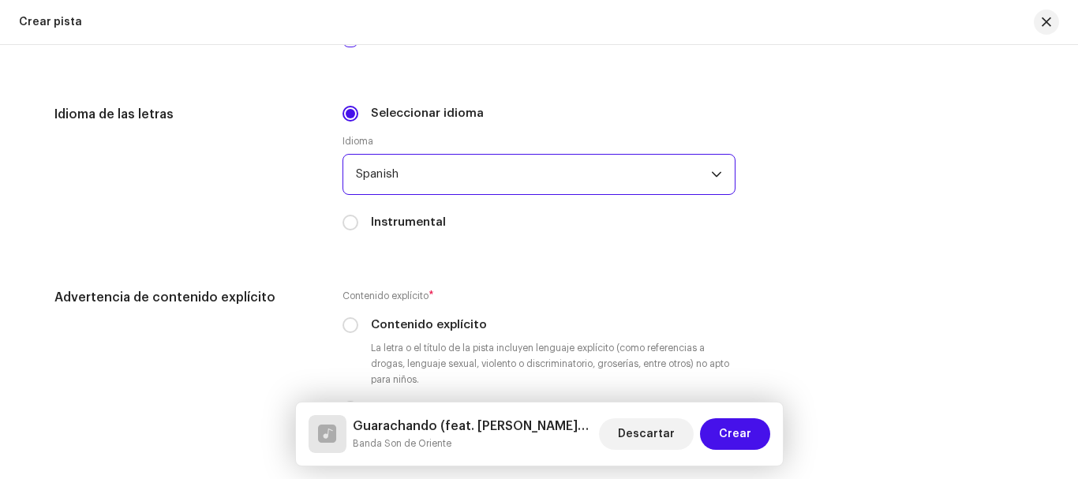
scroll to position [2429, 0]
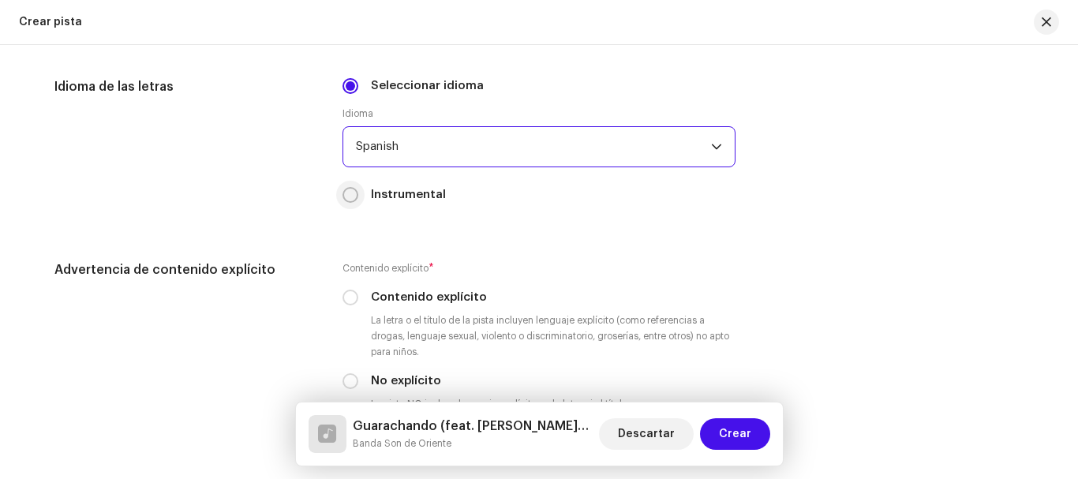
click at [354, 193] on input "Instrumental" at bounding box center [350, 195] width 16 height 16
radio input "true"
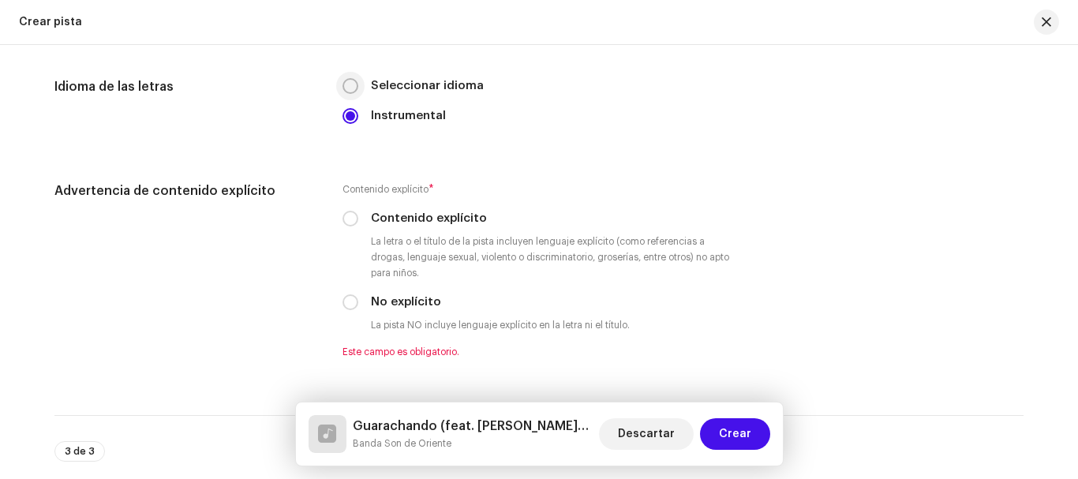
click at [353, 82] on input "Seleccionar idioma" at bounding box center [350, 86] width 16 height 16
radio input "true"
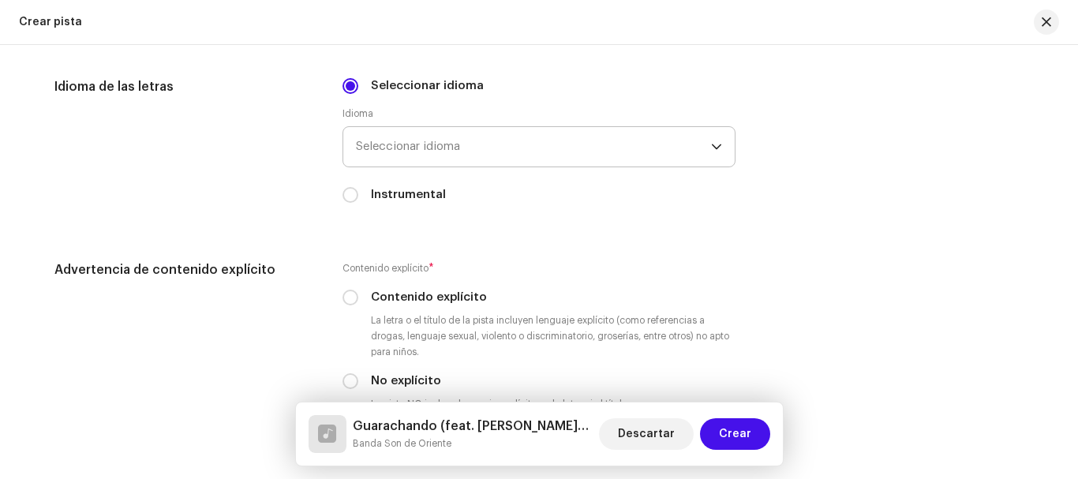
click at [596, 152] on span "Seleccionar idioma" at bounding box center [533, 146] width 355 height 39
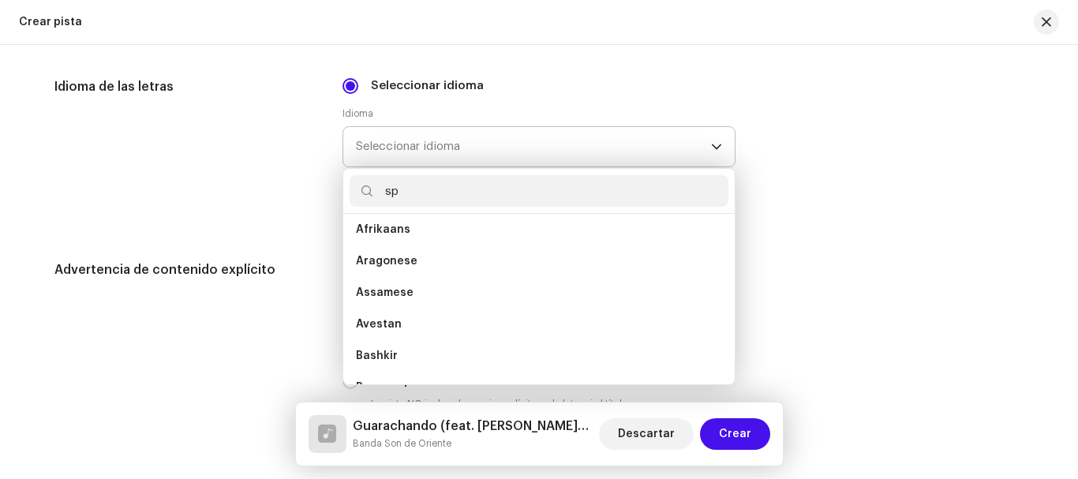
scroll to position [0, 0]
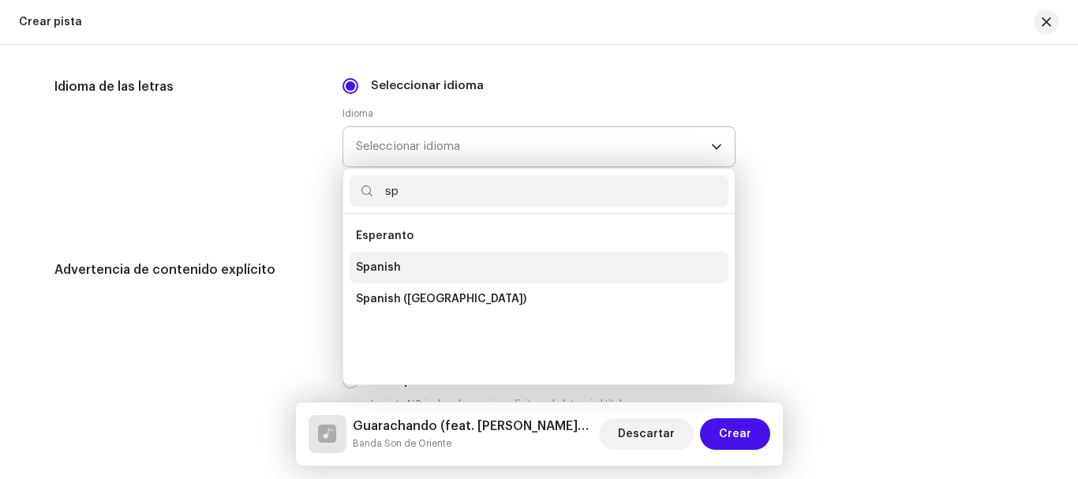
type input "sp"
click at [432, 258] on li "Spanish" at bounding box center [539, 268] width 379 height 32
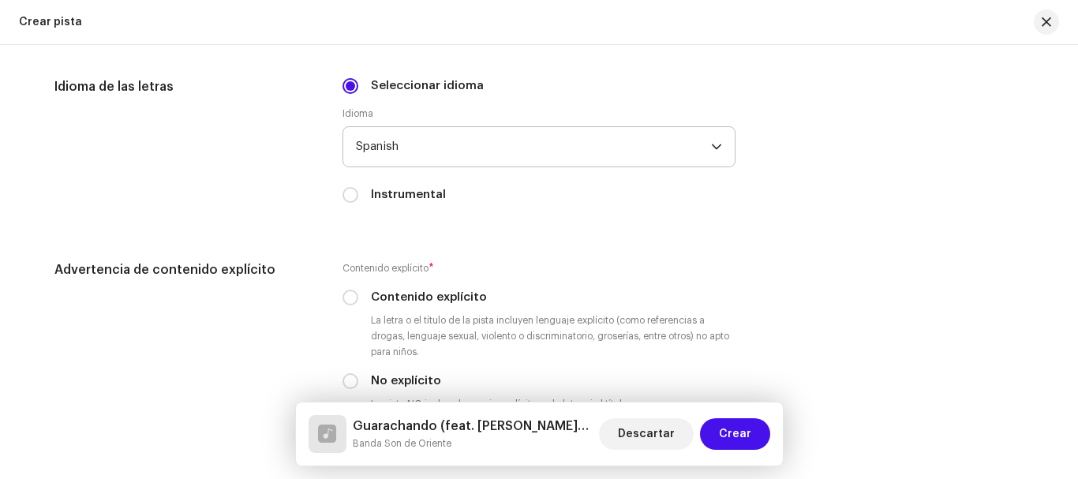
click at [910, 191] on div "Idioma de las letras Seleccionar idioma Idioma Spanish Instrumental" at bounding box center [538, 149] width 969 height 145
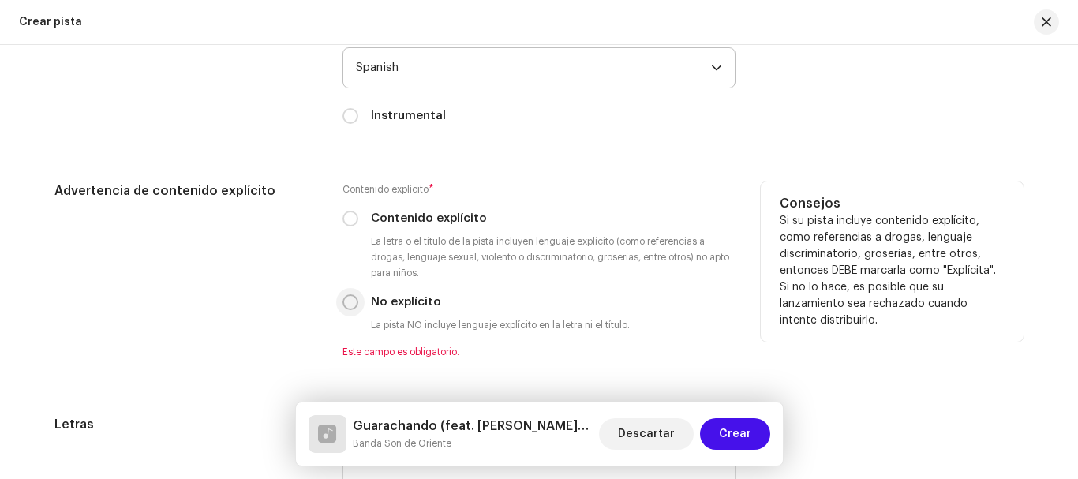
click at [352, 297] on input "No explícito" at bounding box center [350, 302] width 16 height 16
radio input "true"
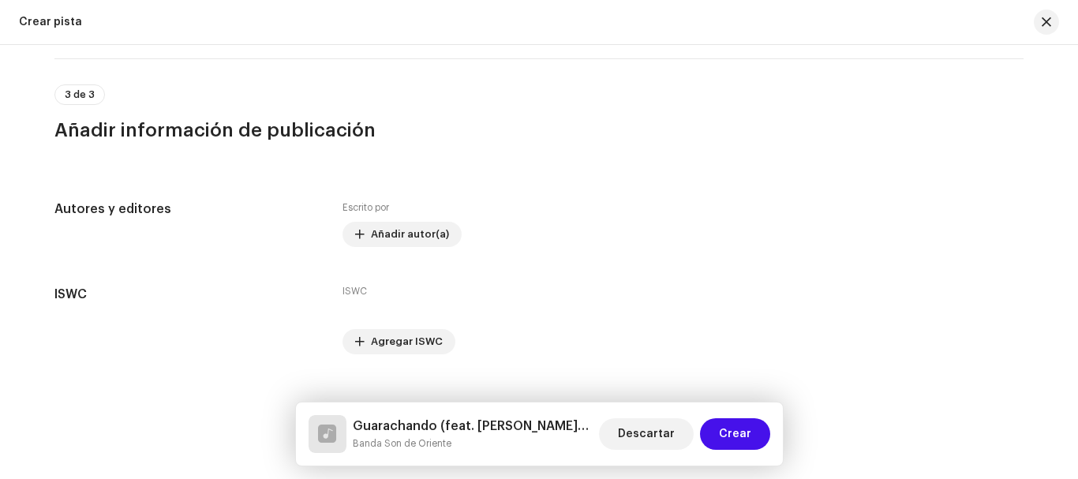
scroll to position [3008, 0]
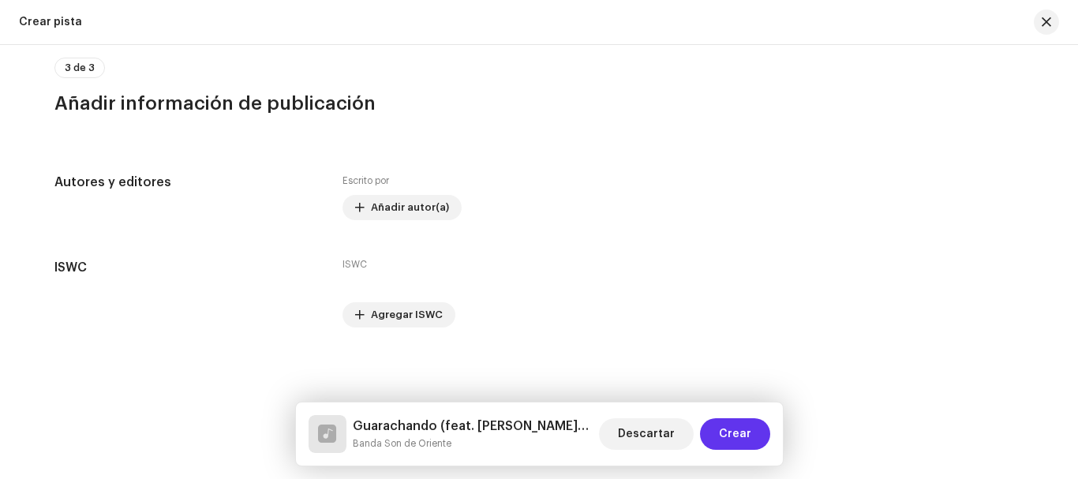
click at [744, 435] on span "Crear" at bounding box center [735, 434] width 32 height 32
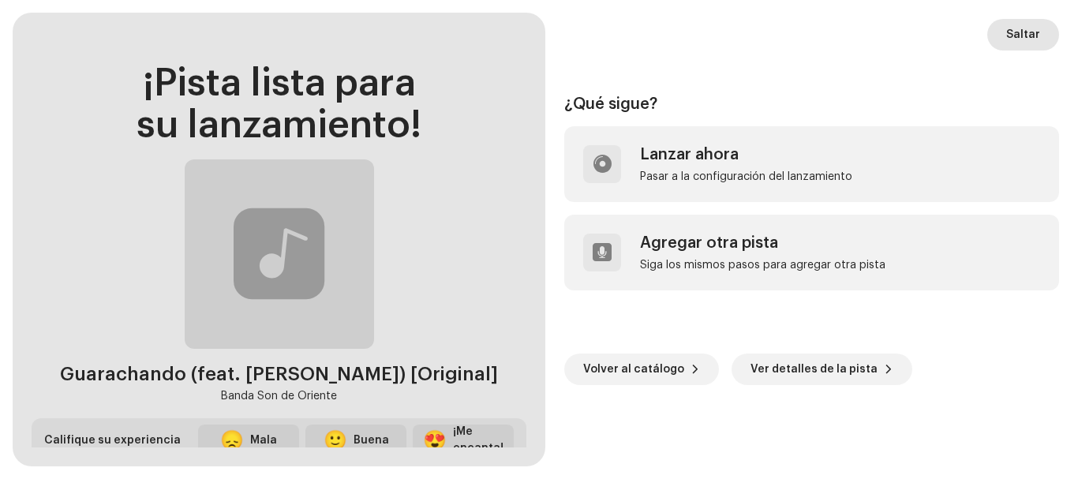
click at [1027, 31] on span "Saltar" at bounding box center [1023, 35] width 34 height 32
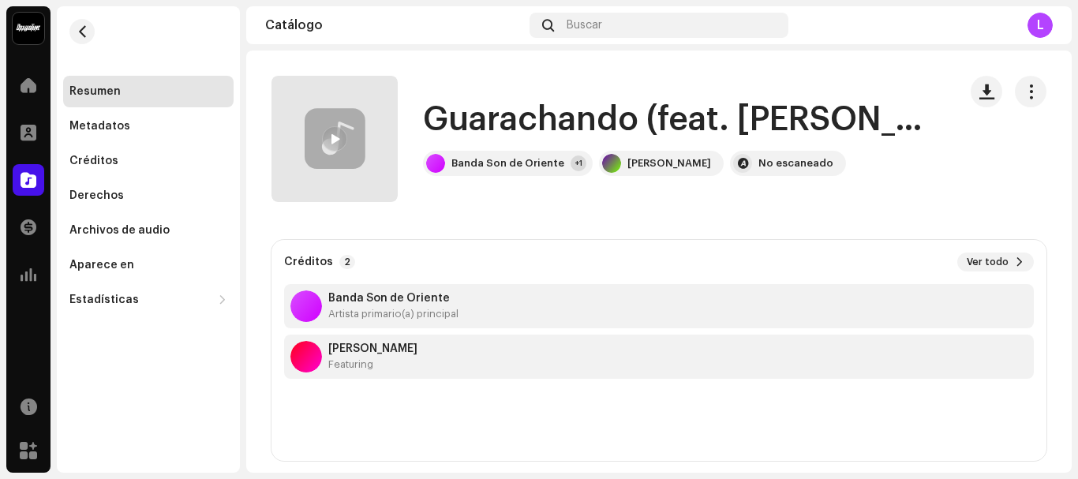
click at [335, 143] on span at bounding box center [334, 139] width 9 height 13
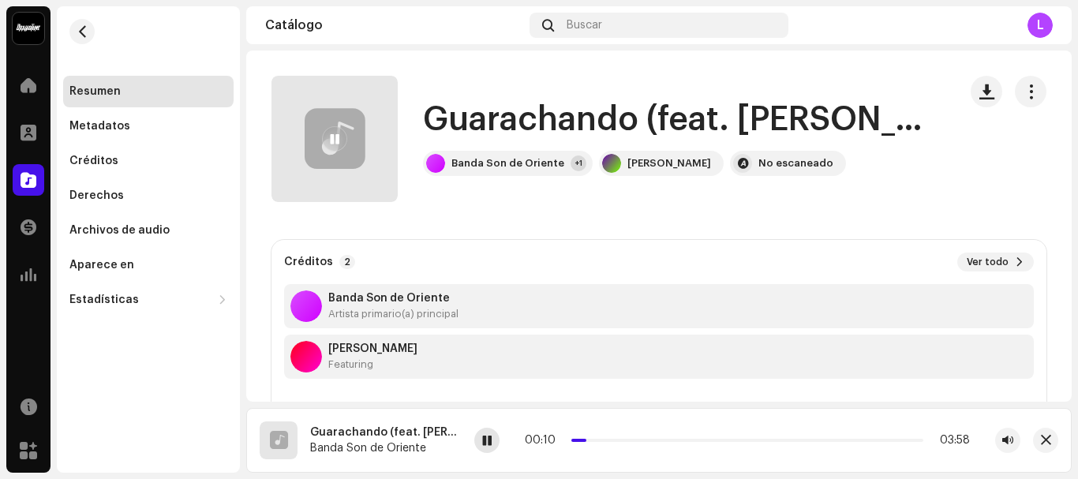
drag, startPoint x: 483, startPoint y: 436, endPoint x: 488, endPoint y: 391, distance: 45.3
click at [484, 434] on div at bounding box center [486, 440] width 25 height 25
click at [1024, 90] on span "button" at bounding box center [1030, 91] width 15 height 13
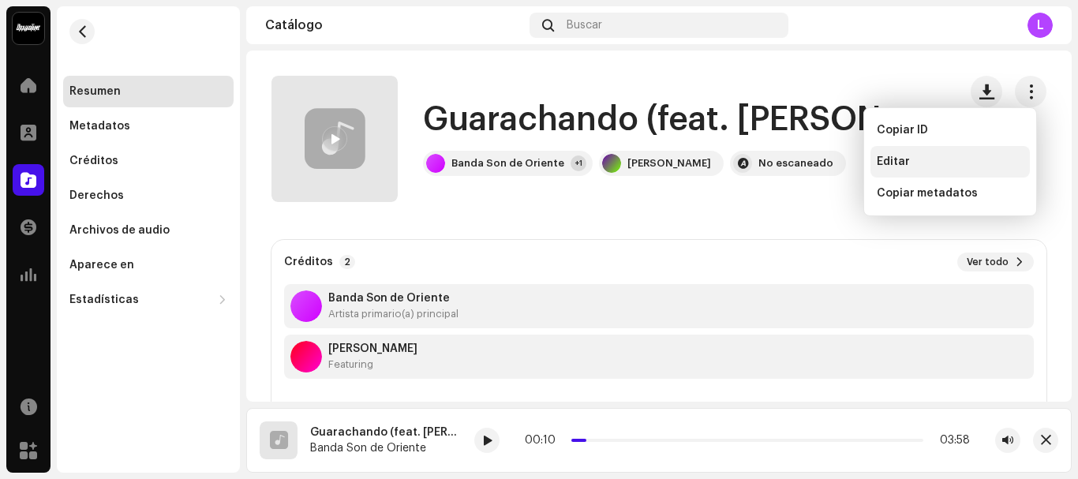
click at [898, 167] on span "Editar" at bounding box center [893, 161] width 33 height 13
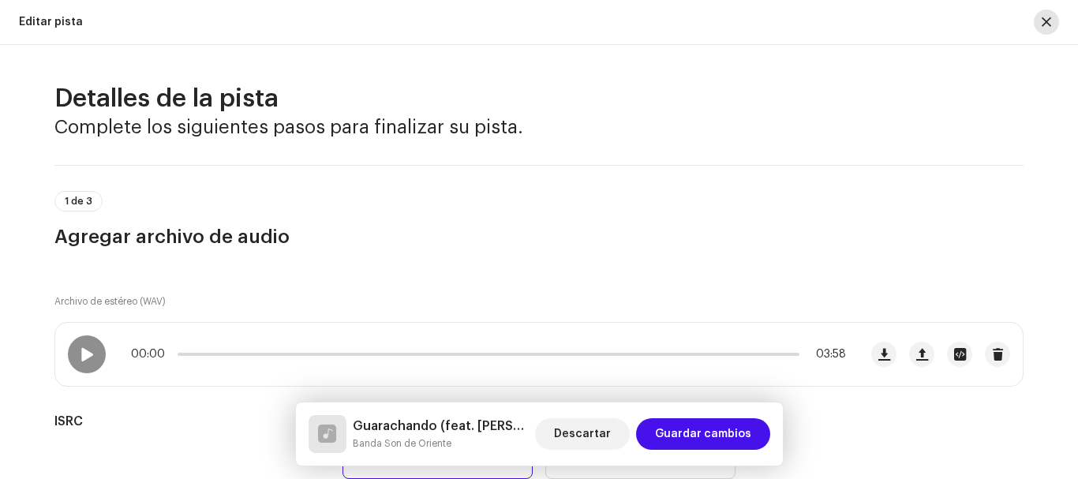
click at [1050, 20] on span "button" at bounding box center [1046, 22] width 9 height 13
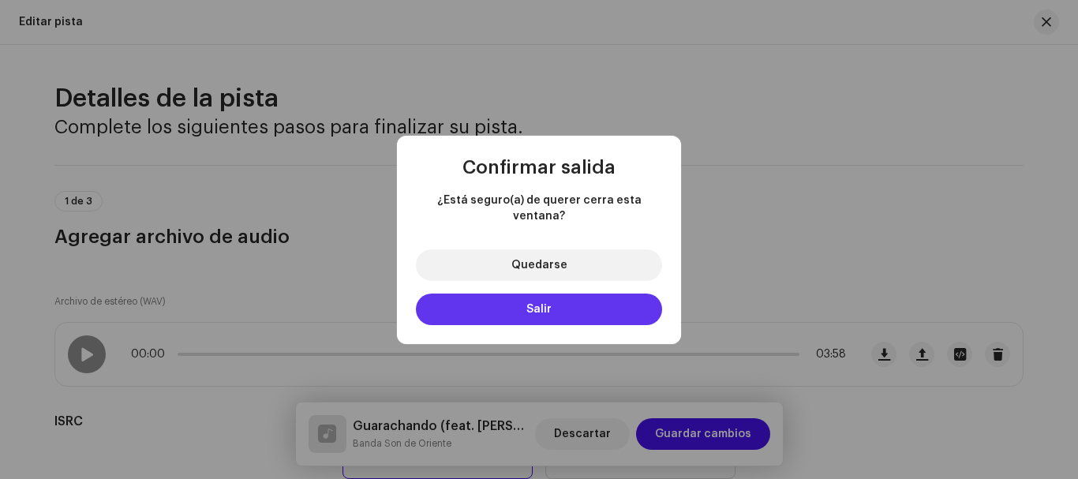
click at [544, 304] on span "Salir" at bounding box center [538, 309] width 25 height 11
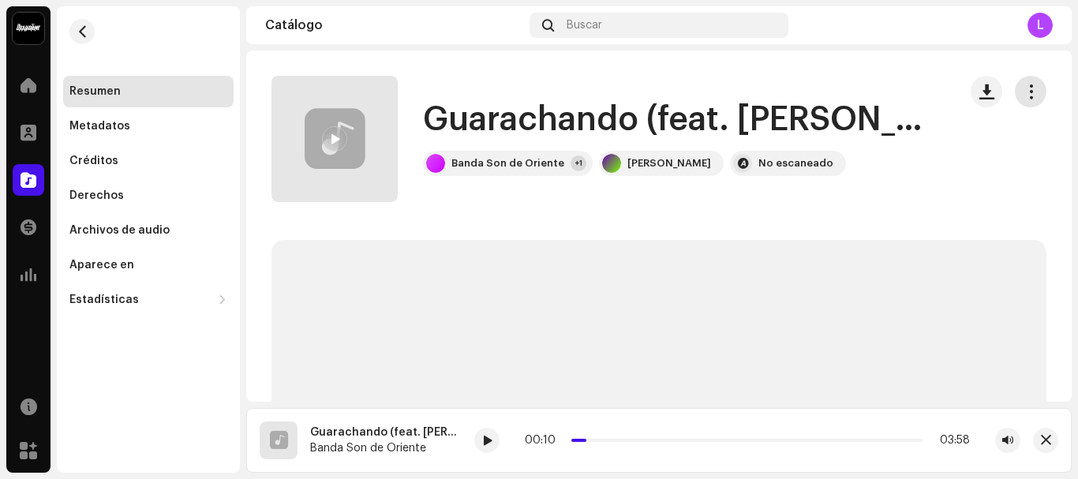
click at [1023, 95] on span "button" at bounding box center [1030, 91] width 15 height 13
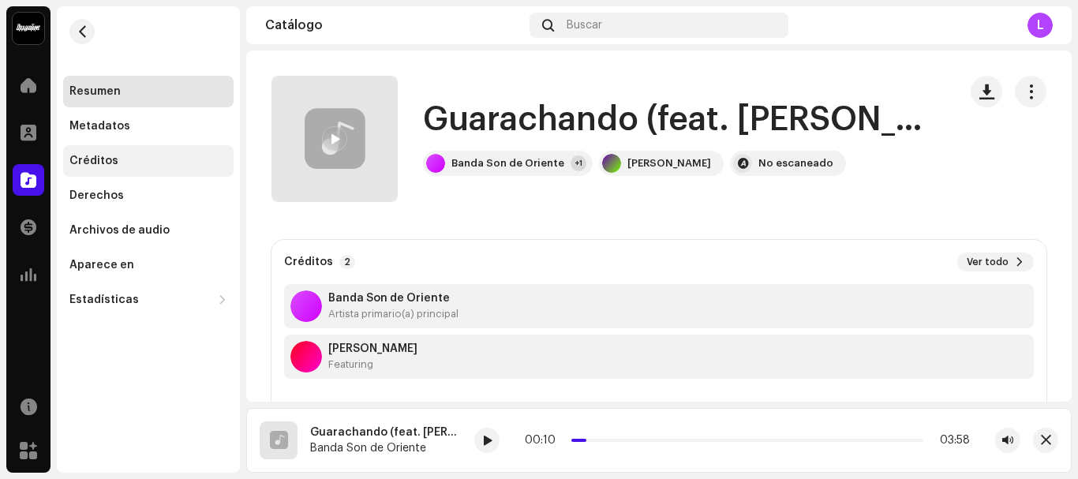
click at [98, 164] on div "Créditos" at bounding box center [93, 161] width 49 height 13
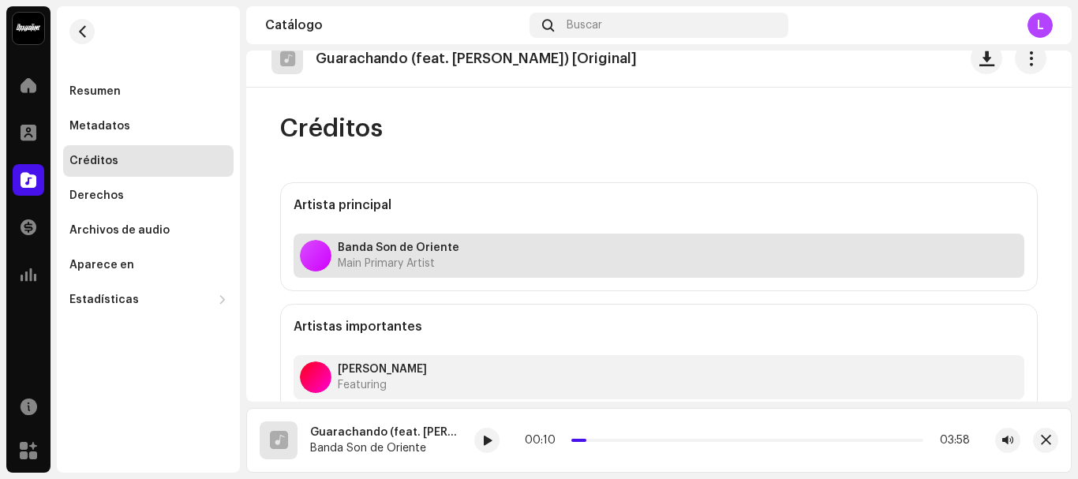
scroll to position [32, 0]
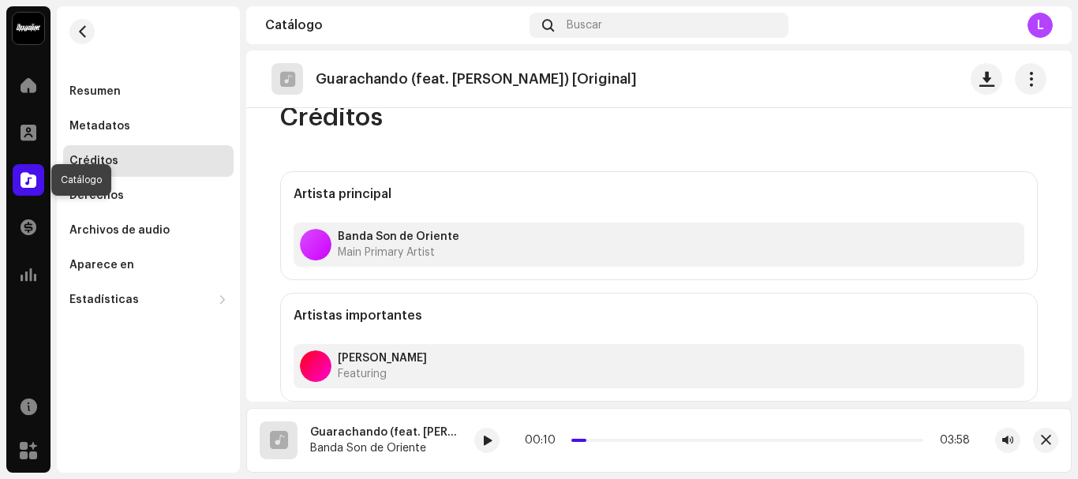
click at [32, 177] on span at bounding box center [29, 180] width 16 height 13
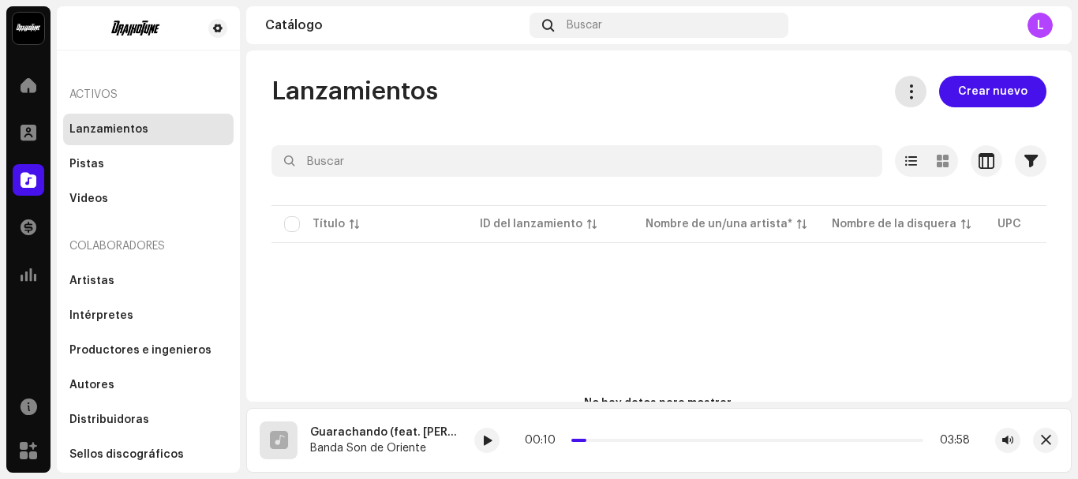
click at [904, 88] on span at bounding box center [911, 91] width 15 height 13
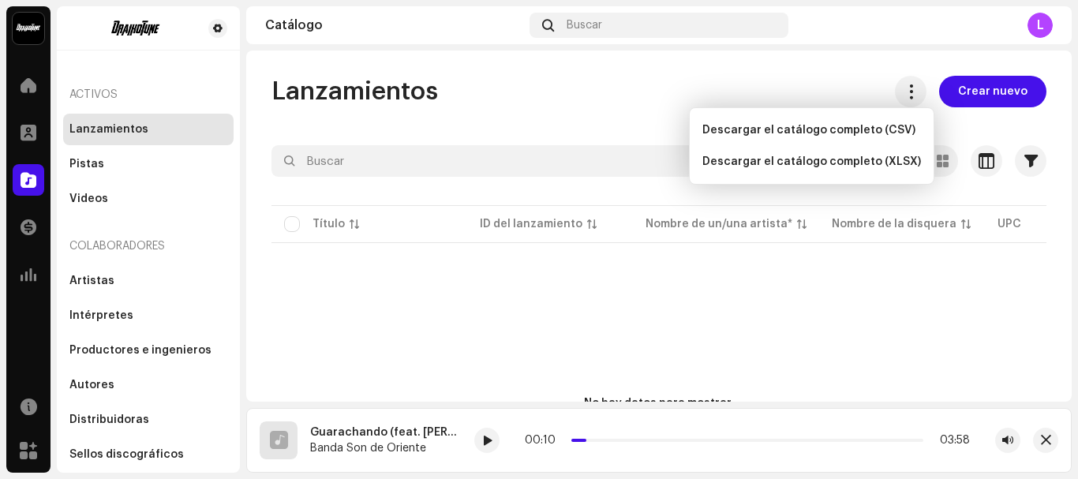
click at [758, 92] on div "Lanzamientos Crear nuevo" at bounding box center [658, 92] width 775 height 32
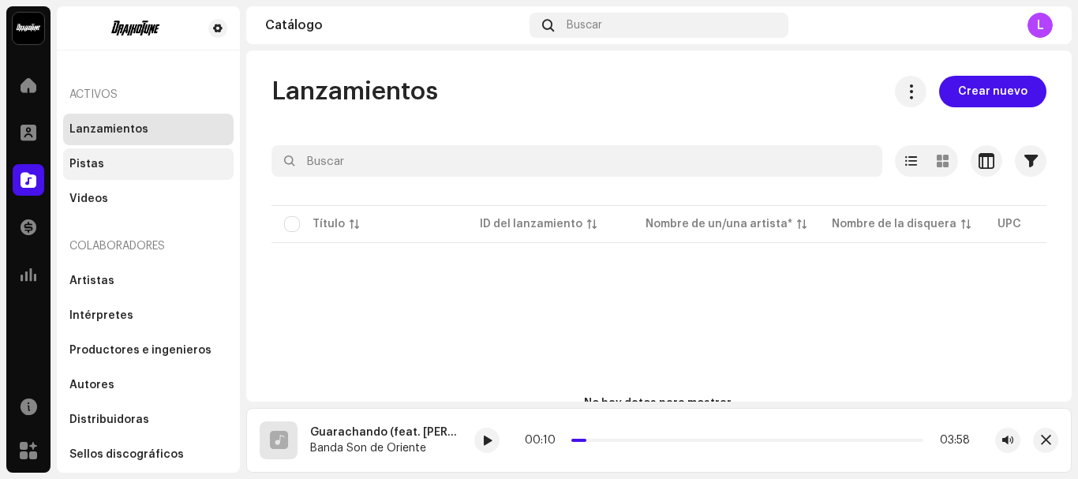
click at [199, 174] on div "Pistas" at bounding box center [148, 164] width 170 height 32
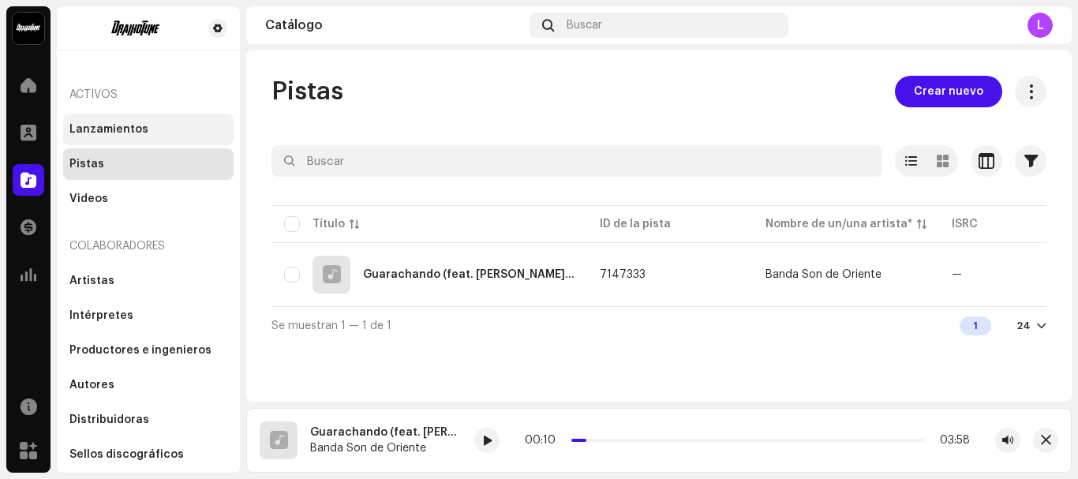
drag, startPoint x: 160, startPoint y: 130, endPoint x: 167, endPoint y: 134, distance: 8.1
click at [164, 129] on div "Lanzamientos" at bounding box center [148, 129] width 158 height 13
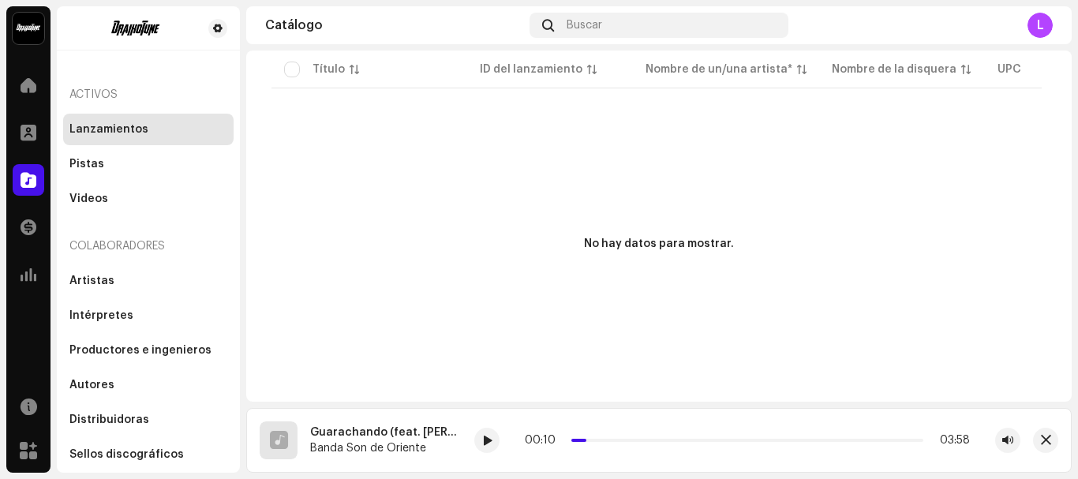
scroll to position [164, 0]
click at [1050, 440] on span "button" at bounding box center [1046, 440] width 10 height 13
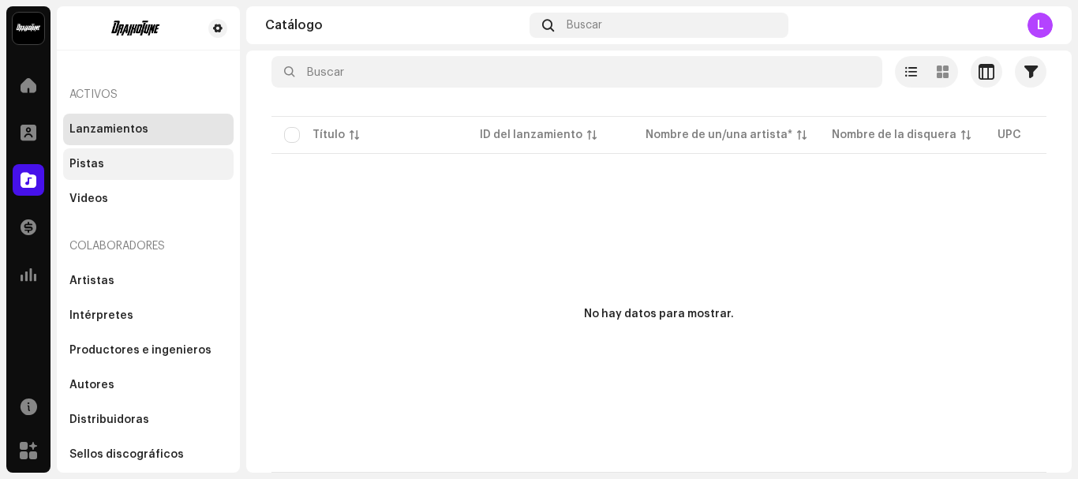
click at [92, 164] on div "Pistas" at bounding box center [86, 164] width 35 height 13
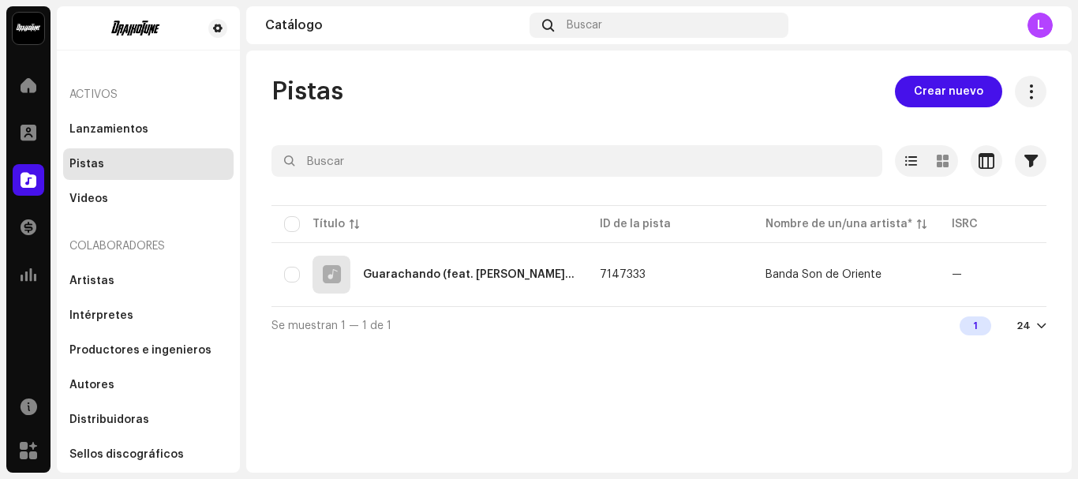
click at [1043, 331] on div at bounding box center [1041, 326] width 9 height 13
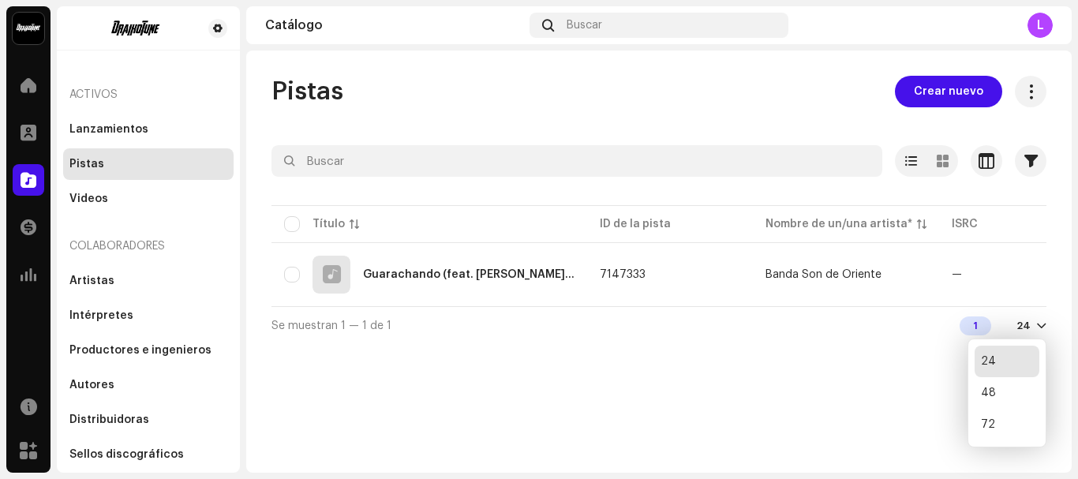
click at [1043, 331] on div at bounding box center [1041, 326] width 9 height 13
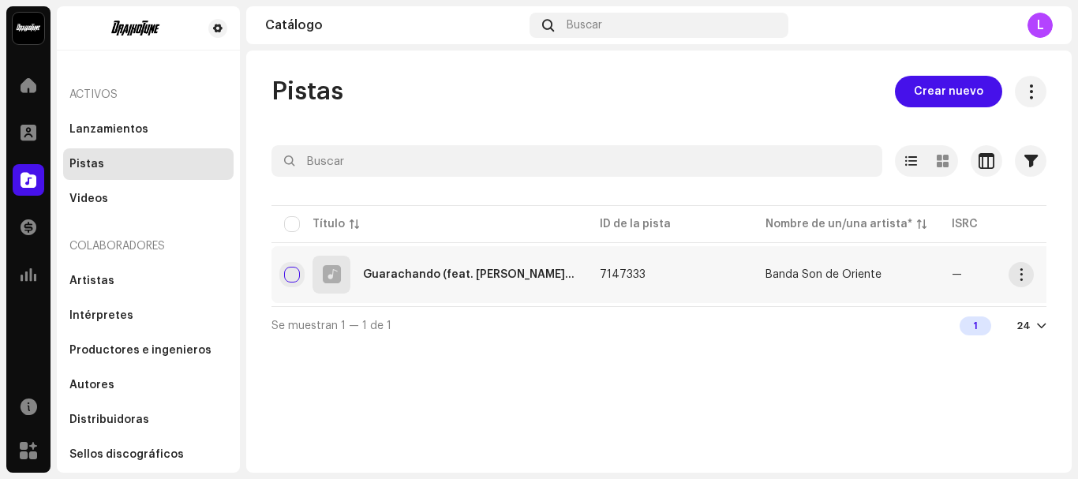
click at [298, 275] on input "checkbox" at bounding box center [292, 275] width 16 height 16
checkbox input "true"
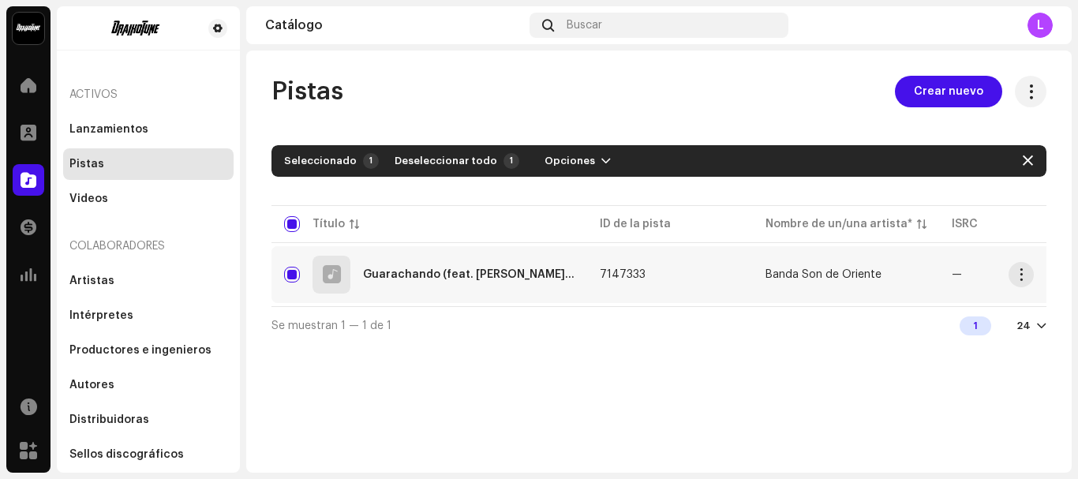
click at [436, 268] on div "Guarachando (feat. [PERSON_NAME]) [Original]" at bounding box center [429, 275] width 290 height 38
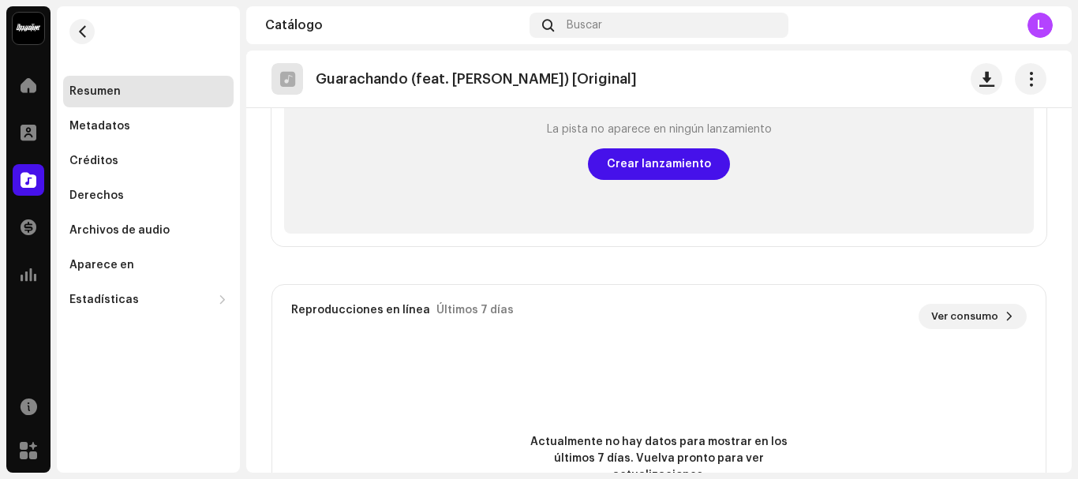
scroll to position [710, 0]
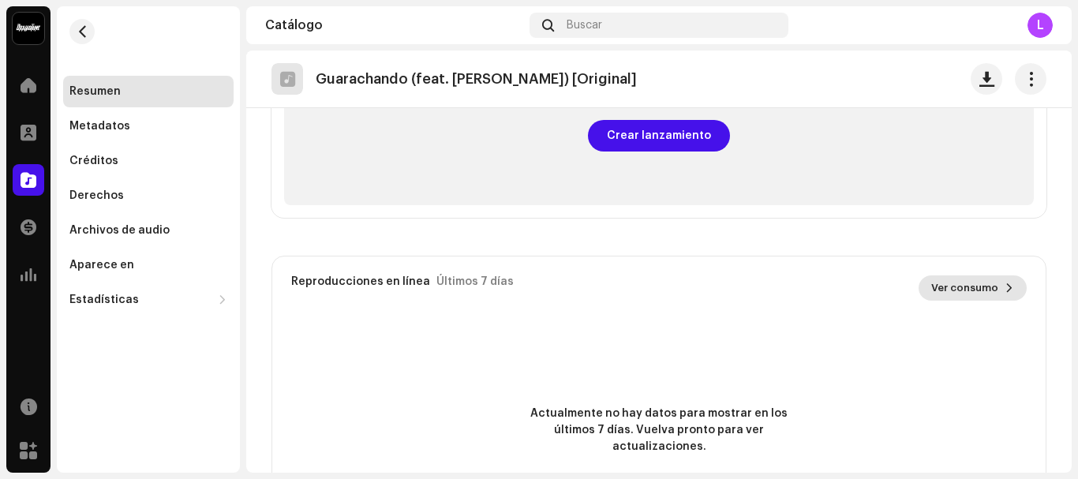
click at [1005, 286] on span at bounding box center [1009, 288] width 9 height 13
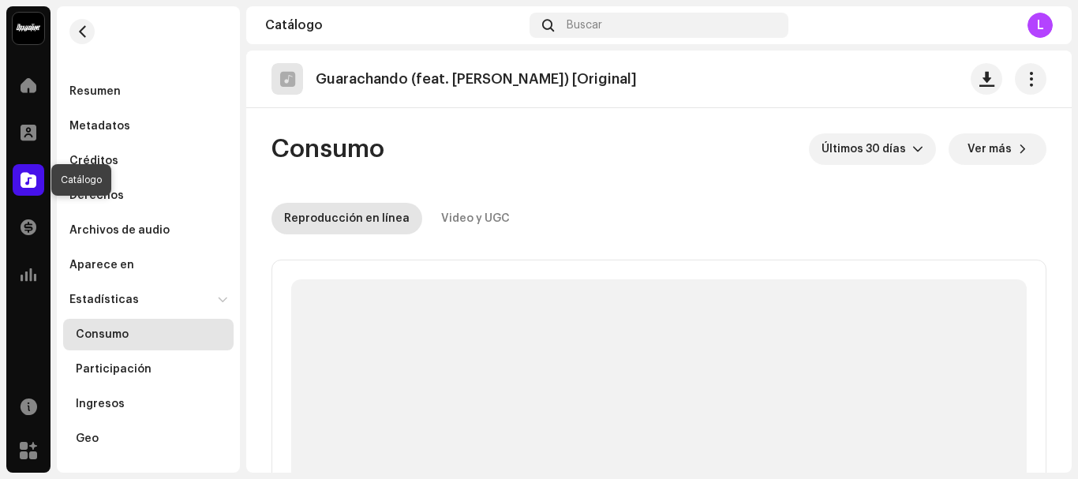
click at [30, 183] on span at bounding box center [29, 180] width 16 height 13
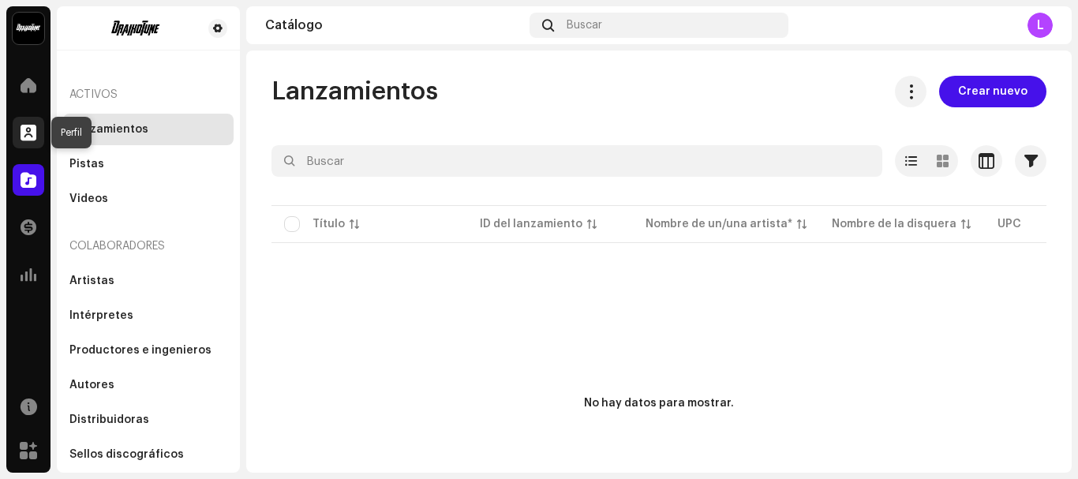
click at [36, 129] on span at bounding box center [29, 132] width 16 height 13
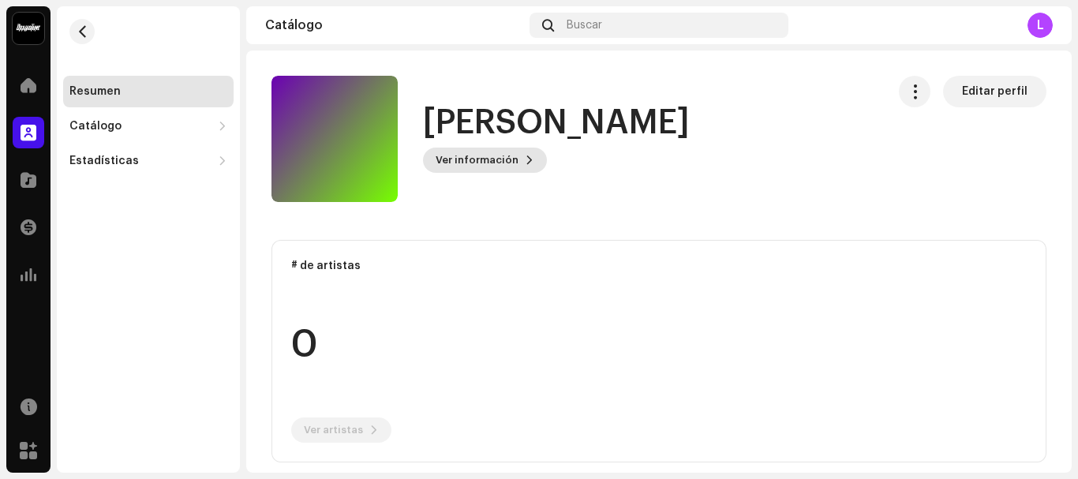
click at [458, 168] on span "Ver información" at bounding box center [477, 160] width 83 height 32
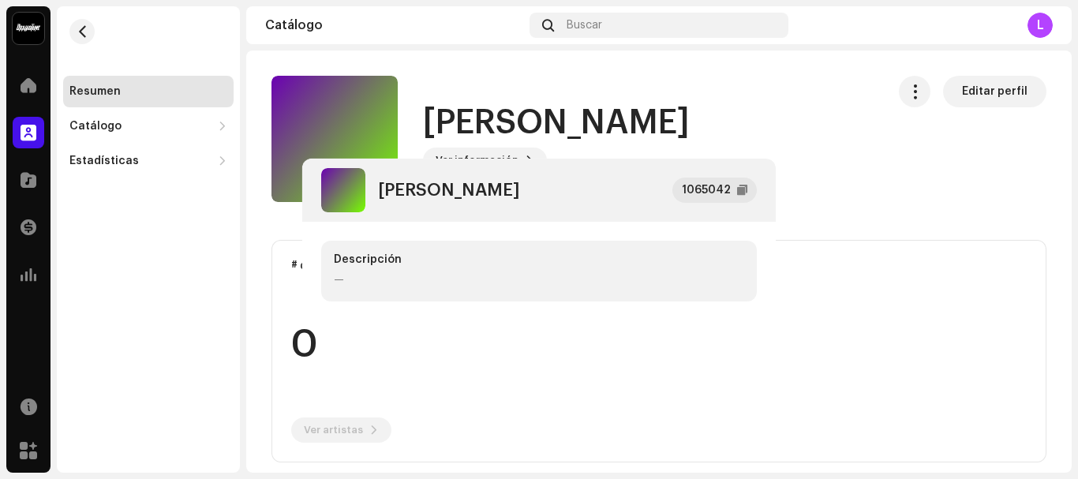
click at [882, 166] on div "[PERSON_NAME] 1065042 Descripción —" at bounding box center [539, 239] width 1078 height 479
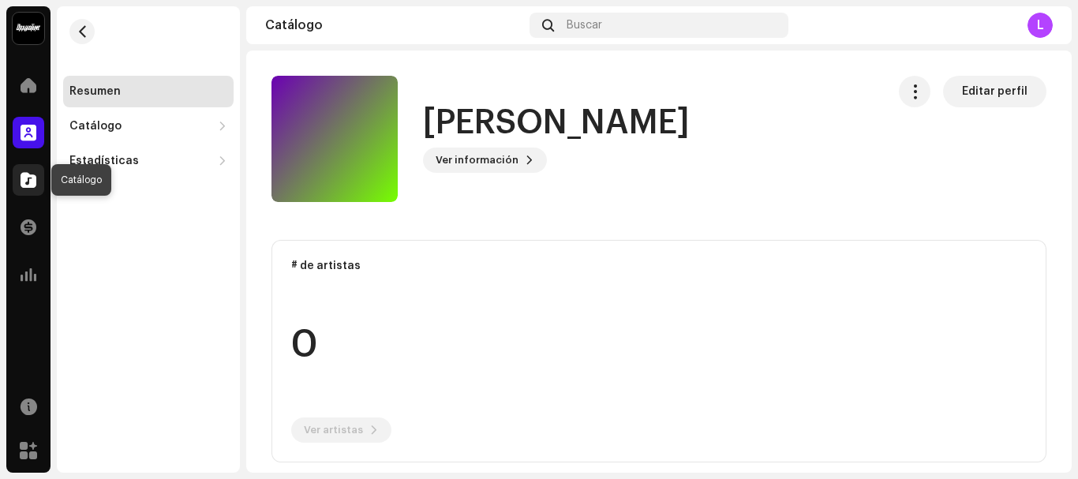
click at [37, 174] on div at bounding box center [29, 180] width 32 height 32
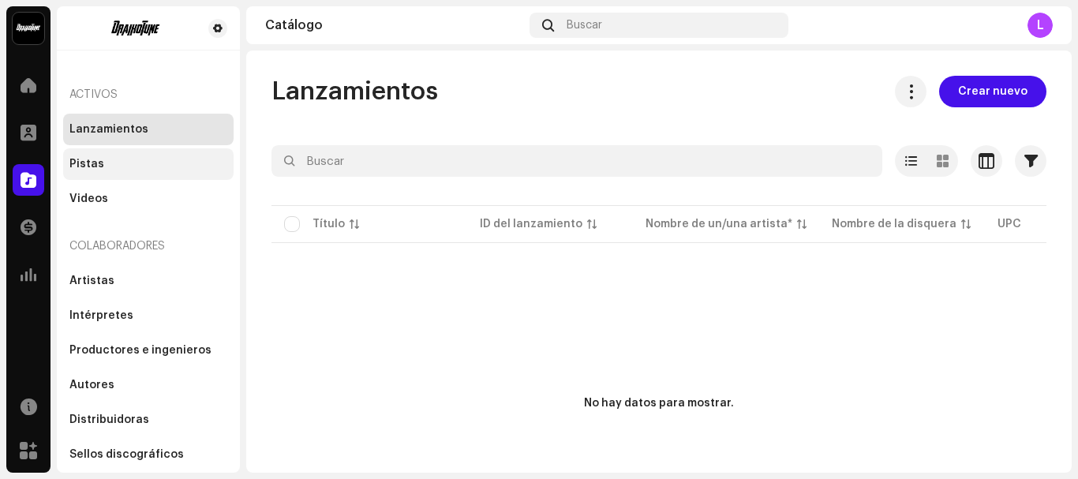
click at [102, 165] on div "Pistas" at bounding box center [148, 164] width 158 height 13
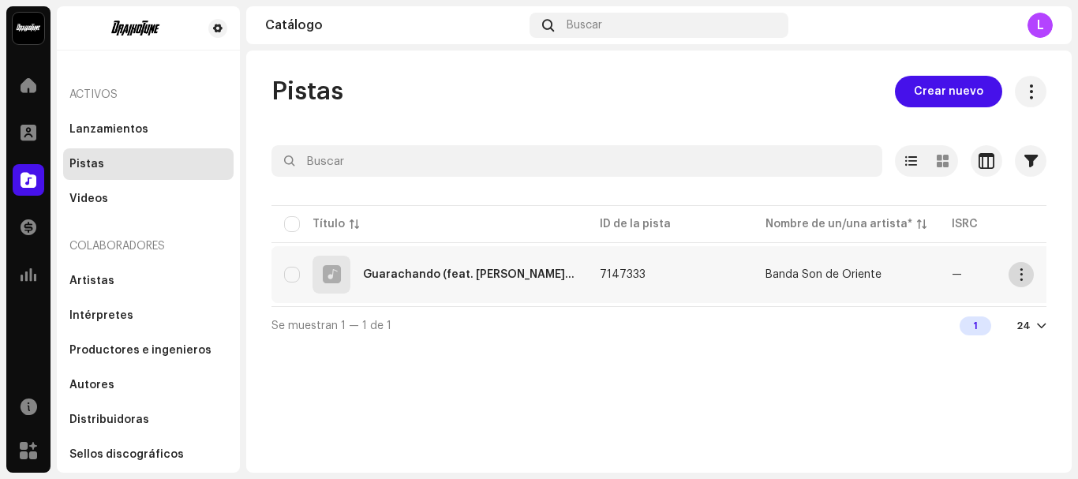
click at [1021, 273] on span "button" at bounding box center [1022, 274] width 12 height 13
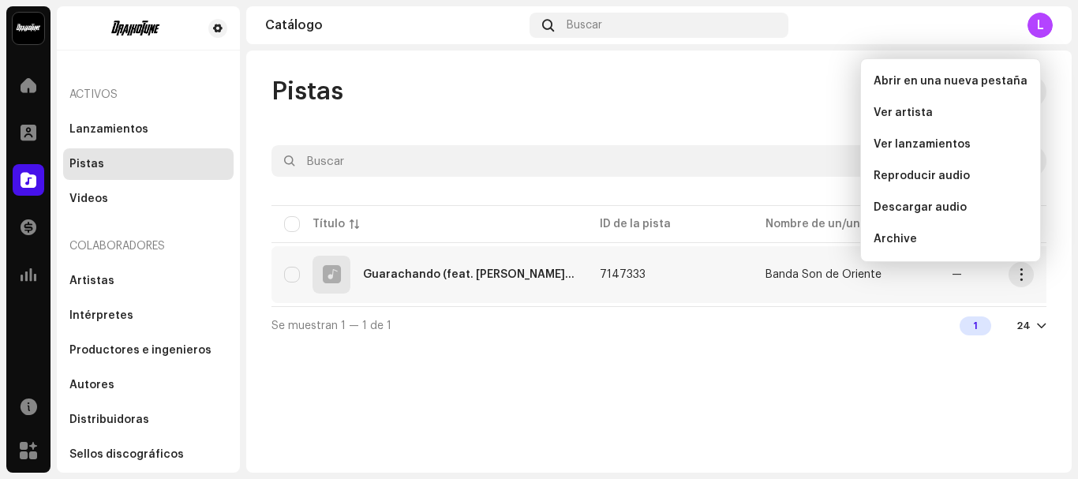
click at [770, 73] on div "Pistas Crear nuevo Seleccionado 0 Opciones Filtros Estado de distribución En cu…" at bounding box center [658, 262] width 825 height 422
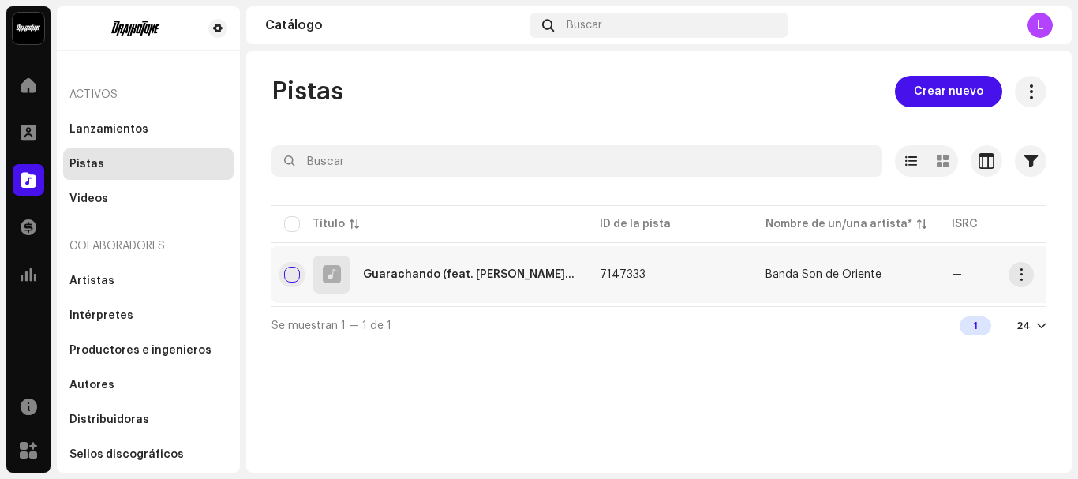
click at [289, 273] on input "checkbox" at bounding box center [292, 275] width 16 height 16
checkbox input "true"
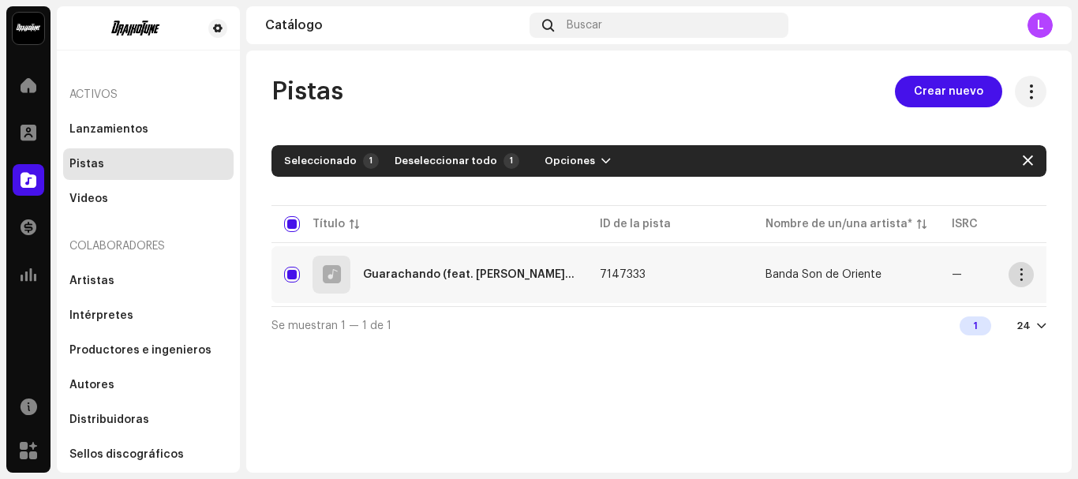
click at [1020, 278] on span "button" at bounding box center [1022, 274] width 12 height 13
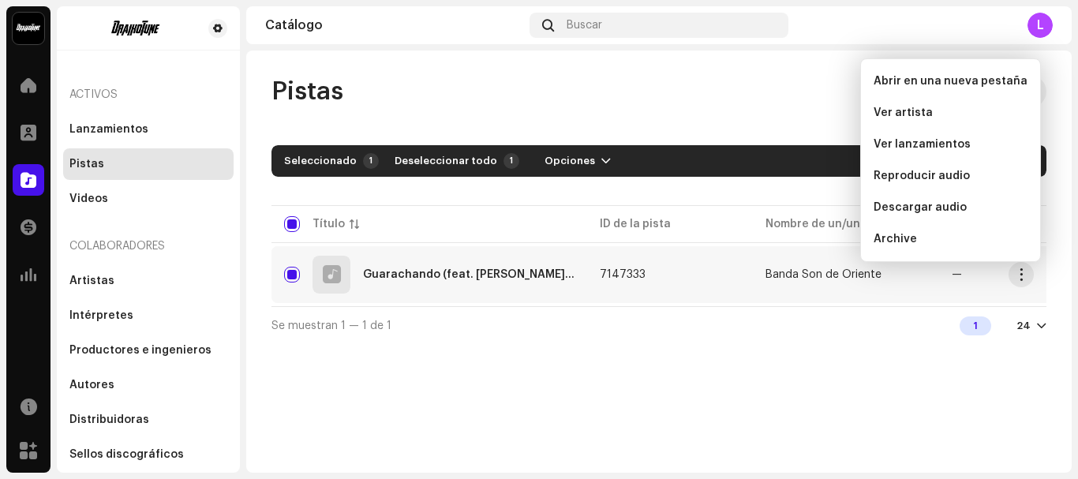
click at [836, 389] on div "Pistas Crear nuevo Seleccionado 1 Deseleccionar todo 1 Opciones Filtros Estado …" at bounding box center [658, 262] width 825 height 422
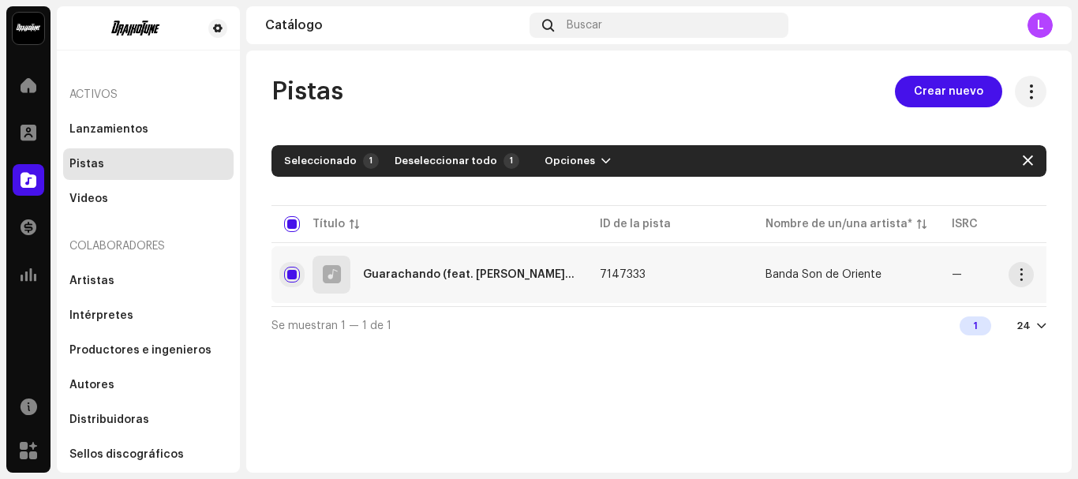
click at [294, 272] on input "Row Selected" at bounding box center [292, 275] width 16 height 16
checkbox input "false"
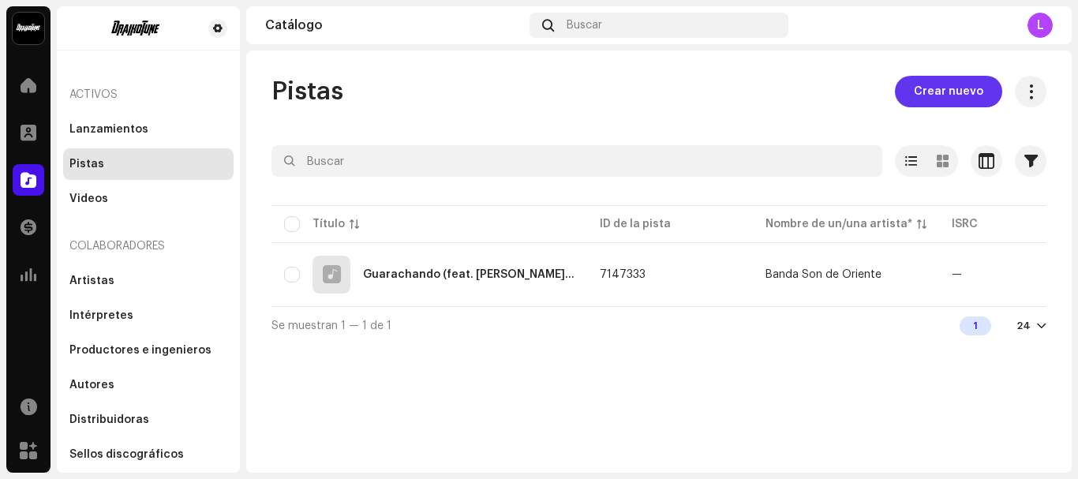
click at [958, 97] on span "Crear nuevo" at bounding box center [948, 92] width 69 height 32
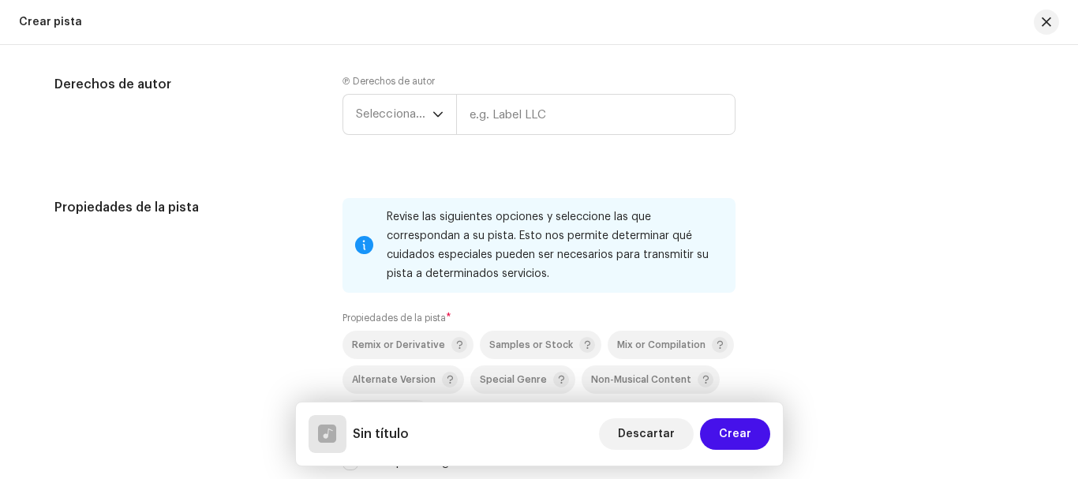
scroll to position [1472, 0]
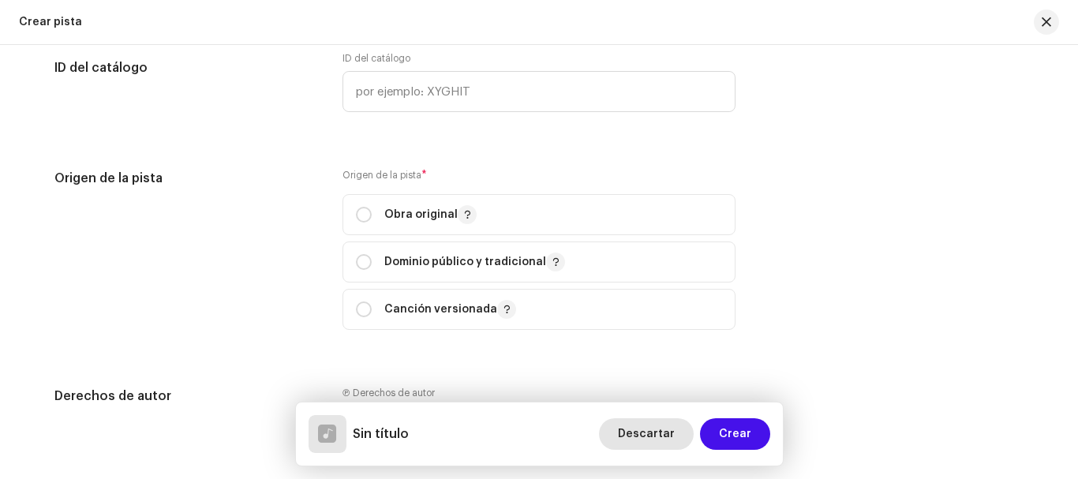
click at [672, 436] on span "Descartar" at bounding box center [646, 434] width 57 height 32
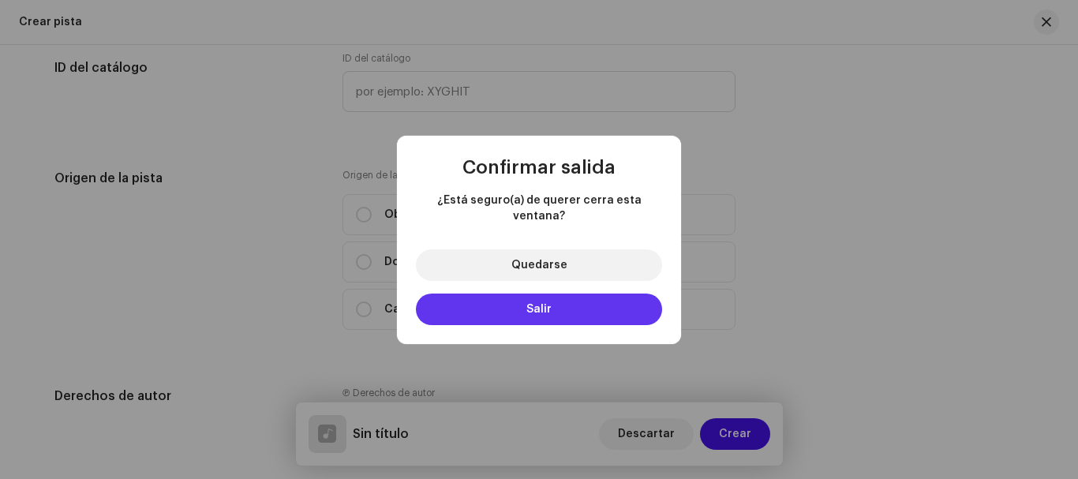
click at [571, 308] on button "Salir" at bounding box center [539, 310] width 246 height 32
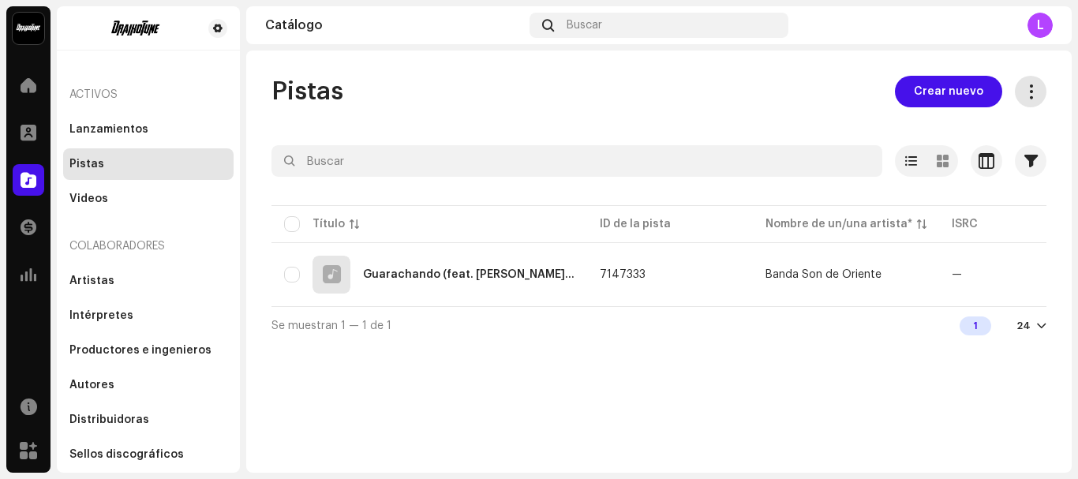
click at [1035, 95] on span at bounding box center [1030, 91] width 15 height 13
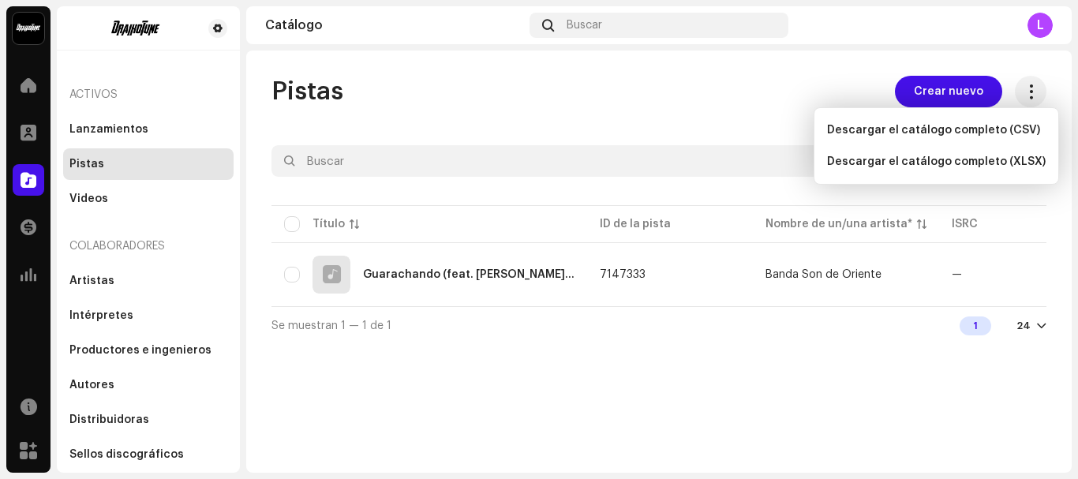
click at [704, 119] on div "Pistas Crear nuevo Seleccionado 0 Opciones Filtros Estado de distribución En cu…" at bounding box center [658, 210] width 825 height 268
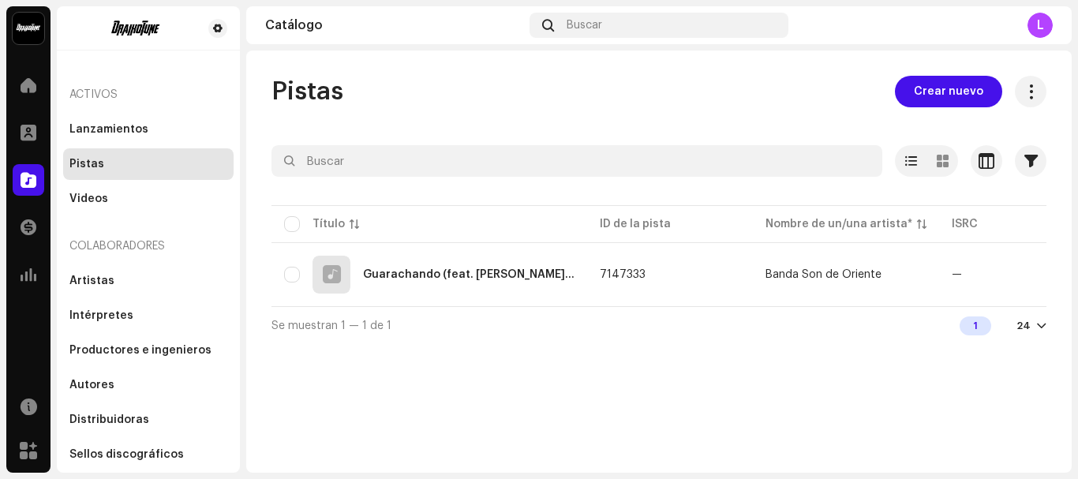
click at [68, 162] on div "Pistas" at bounding box center [148, 164] width 170 height 32
click at [27, 178] on span at bounding box center [29, 180] width 16 height 13
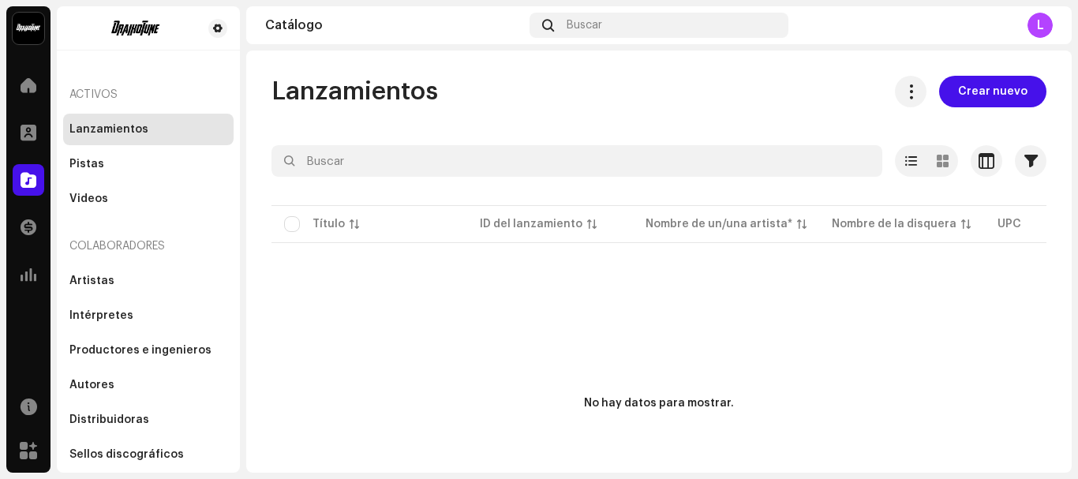
click at [1038, 26] on div "L" at bounding box center [1039, 25] width 25 height 25
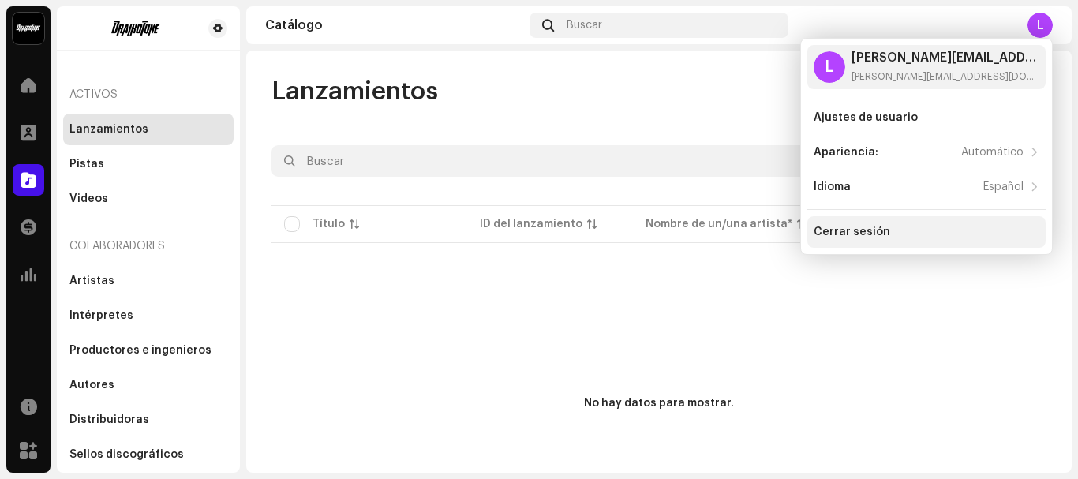
click at [840, 231] on div "Cerrar sesión" at bounding box center [852, 232] width 77 height 13
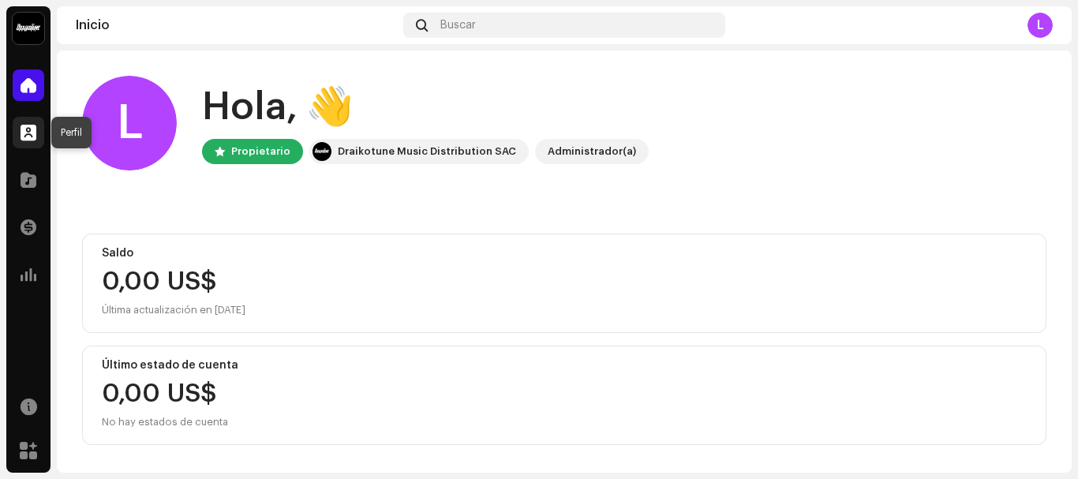
click at [30, 132] on span at bounding box center [29, 132] width 16 height 13
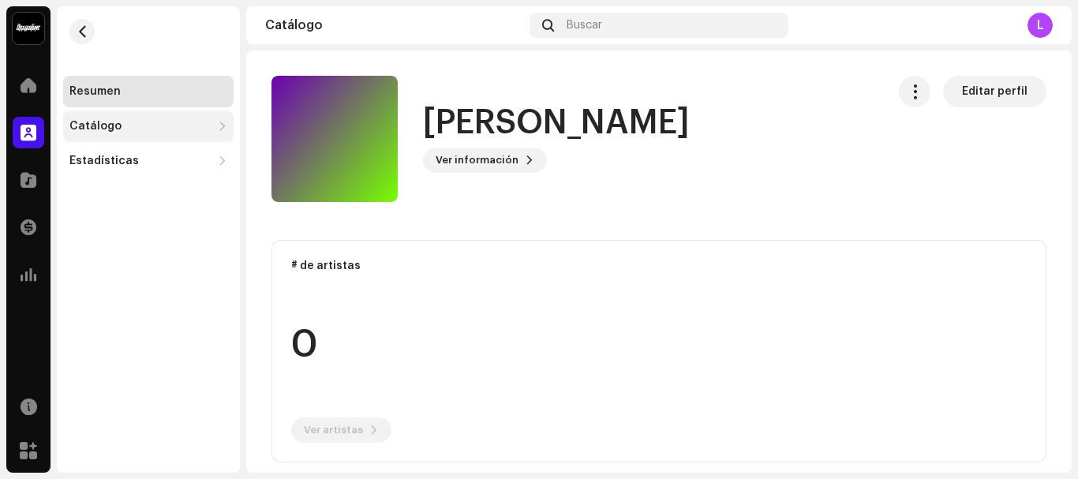
click at [92, 126] on div "Catálogo" at bounding box center [95, 126] width 52 height 13
click at [114, 128] on div "Catálogo" at bounding box center [95, 126] width 52 height 13
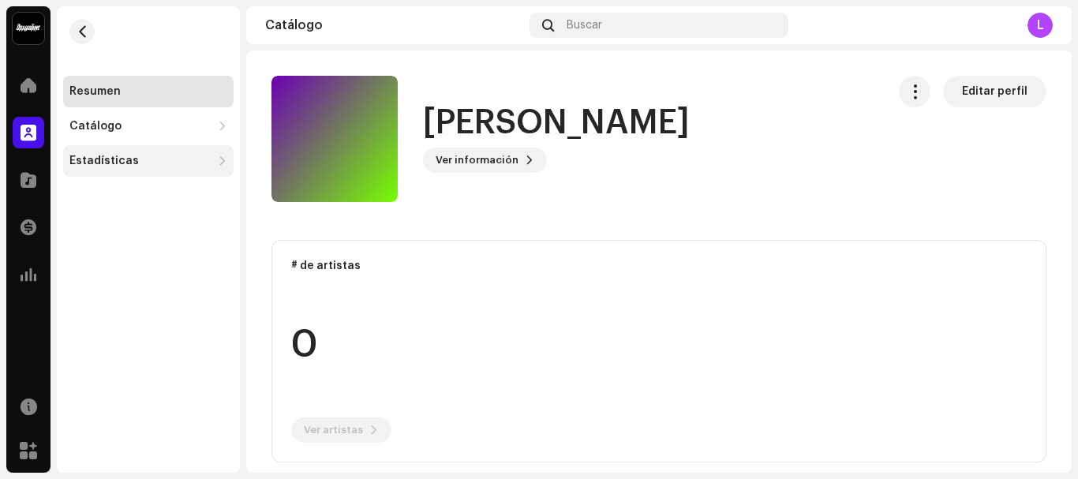
click at [122, 163] on div "Estadísticas" at bounding box center [103, 161] width 69 height 13
click at [125, 167] on div "Estadísticas" at bounding box center [103, 161] width 69 height 13
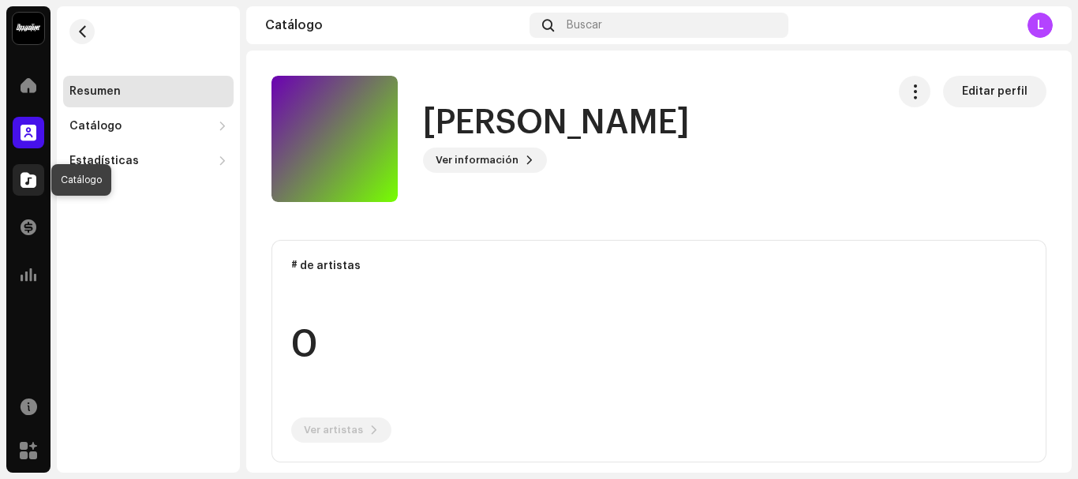
click at [28, 186] on span at bounding box center [29, 180] width 16 height 13
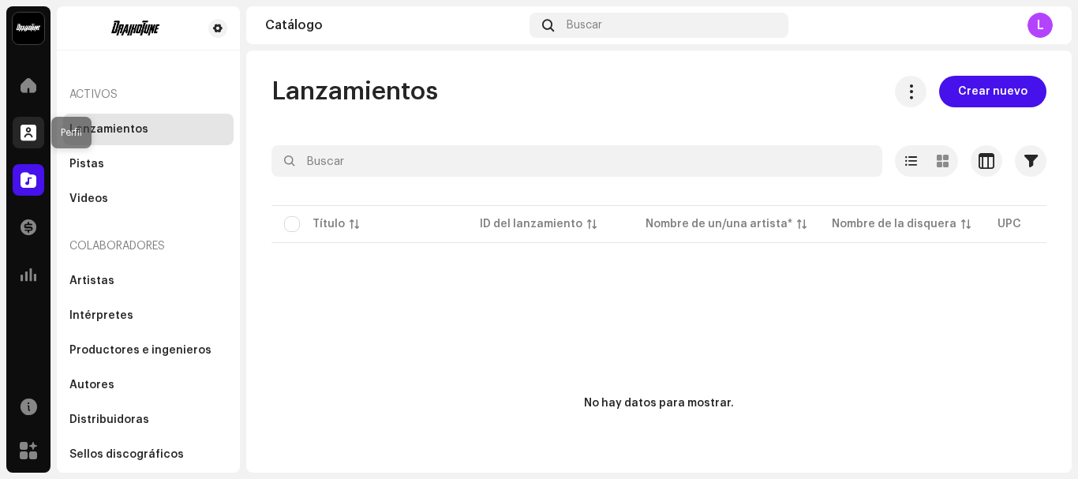
click at [31, 133] on span at bounding box center [29, 132] width 16 height 13
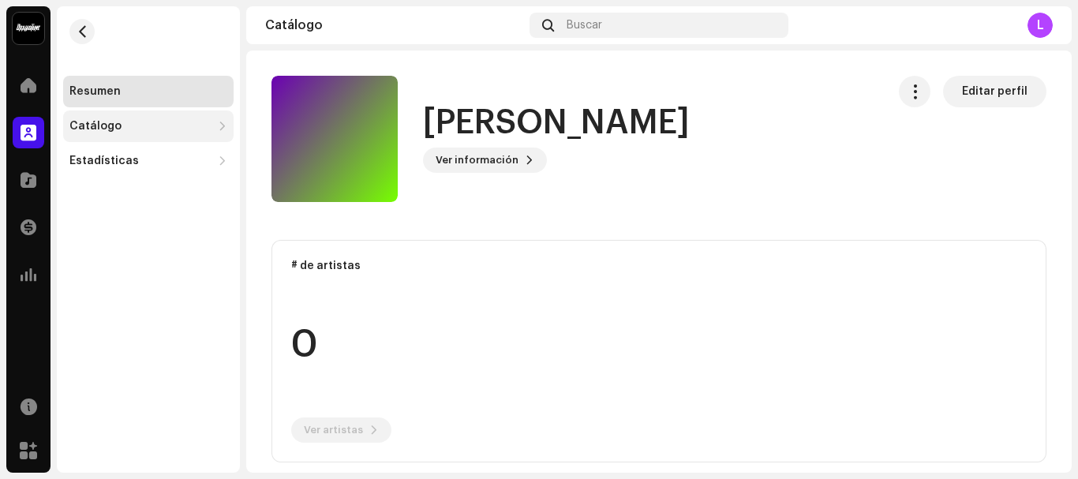
click at [72, 131] on div "Catálogo" at bounding box center [95, 126] width 52 height 13
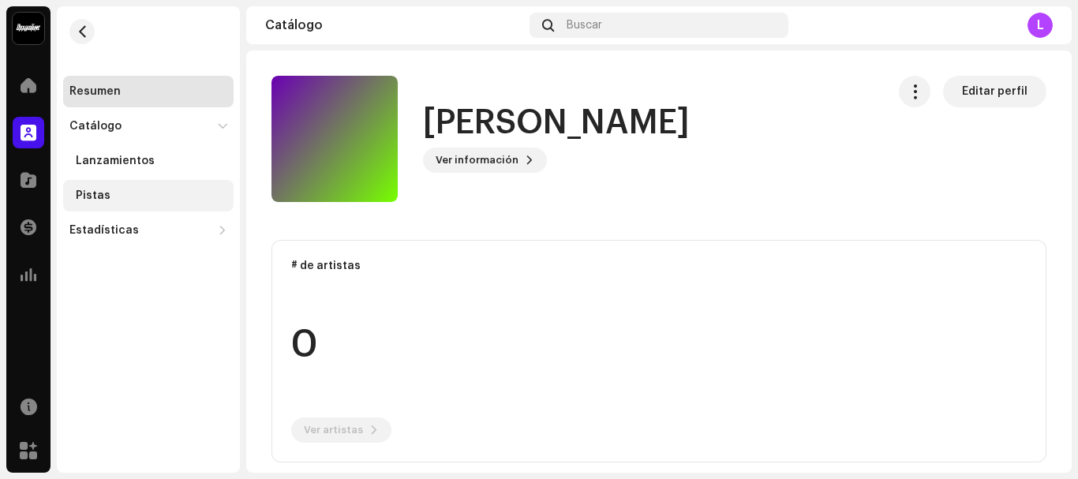
click at [112, 196] on div "Pistas" at bounding box center [152, 195] width 152 height 13
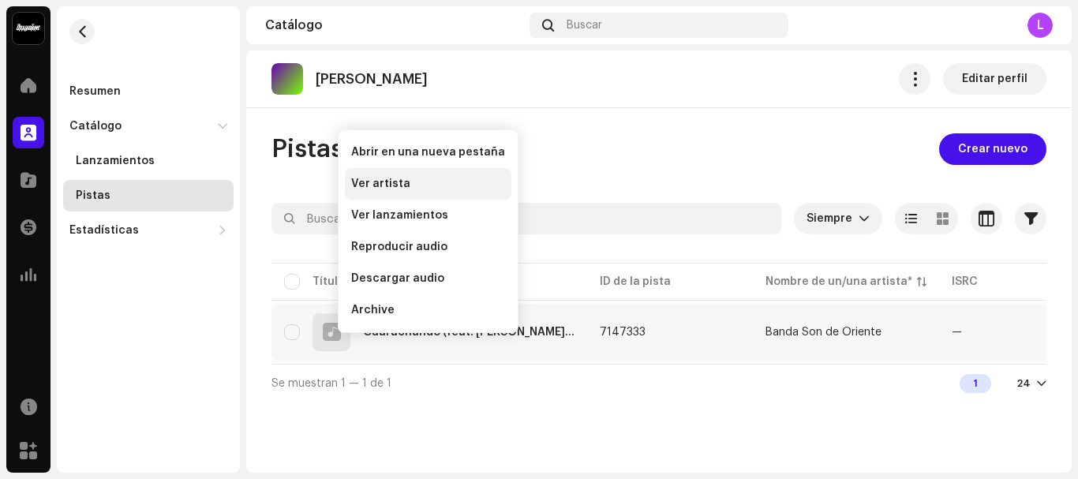
click at [392, 186] on span "Ver artista" at bounding box center [380, 184] width 59 height 13
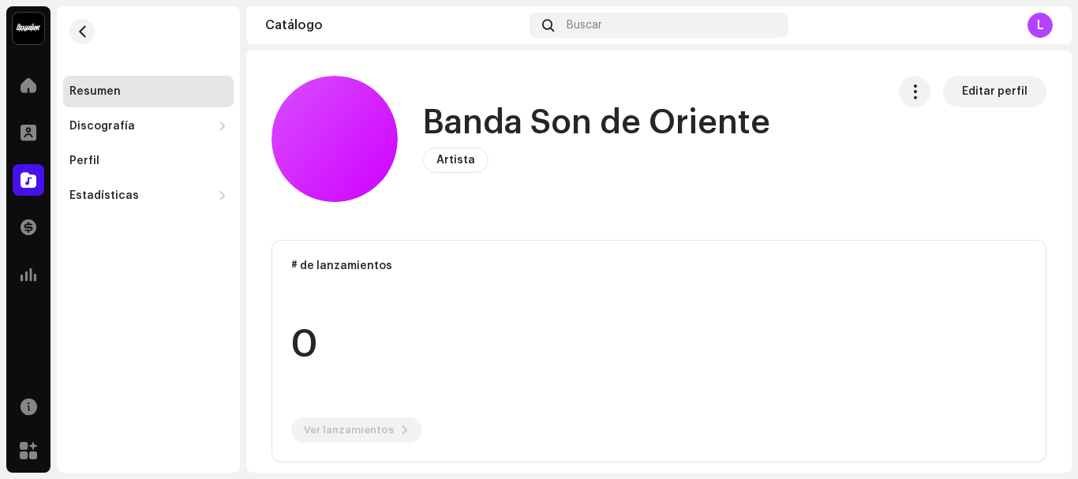
drag, startPoint x: 351, startPoint y: 150, endPoint x: 951, endPoint y: 149, distance: 599.7
click at [950, 158] on div "Editar perfil" at bounding box center [973, 139] width 148 height 126
click at [991, 88] on span "Editar perfil" at bounding box center [994, 92] width 65 height 32
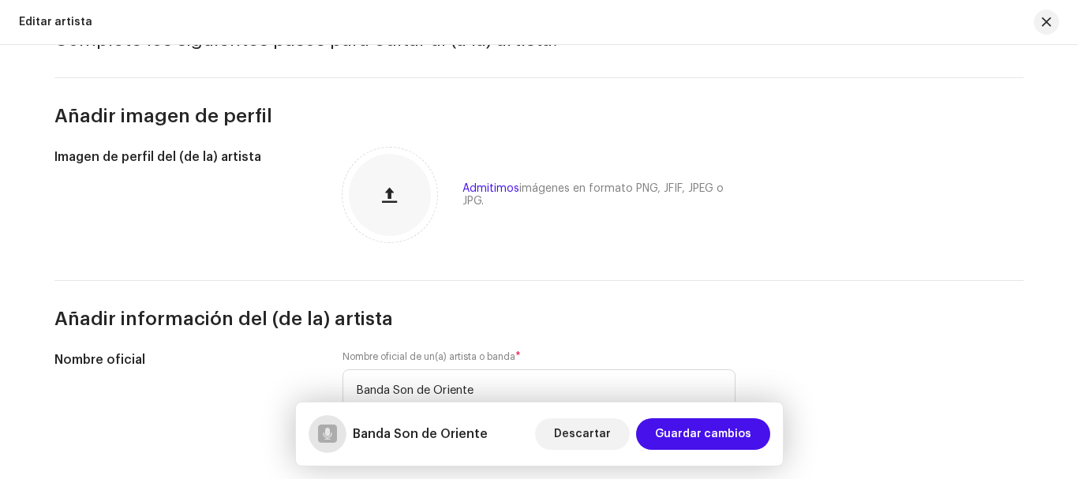
scroll to position [70, 0]
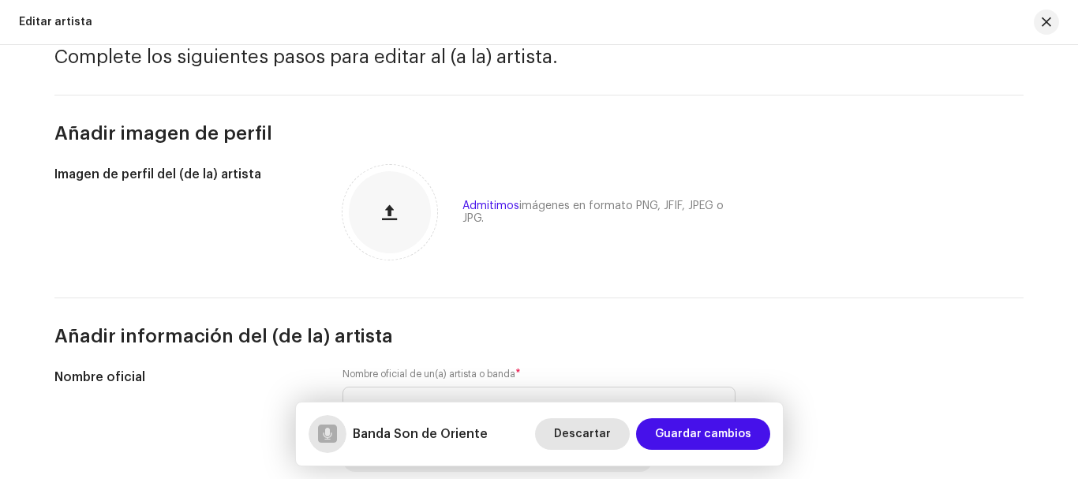
click at [589, 435] on span "Descartar" at bounding box center [582, 434] width 57 height 32
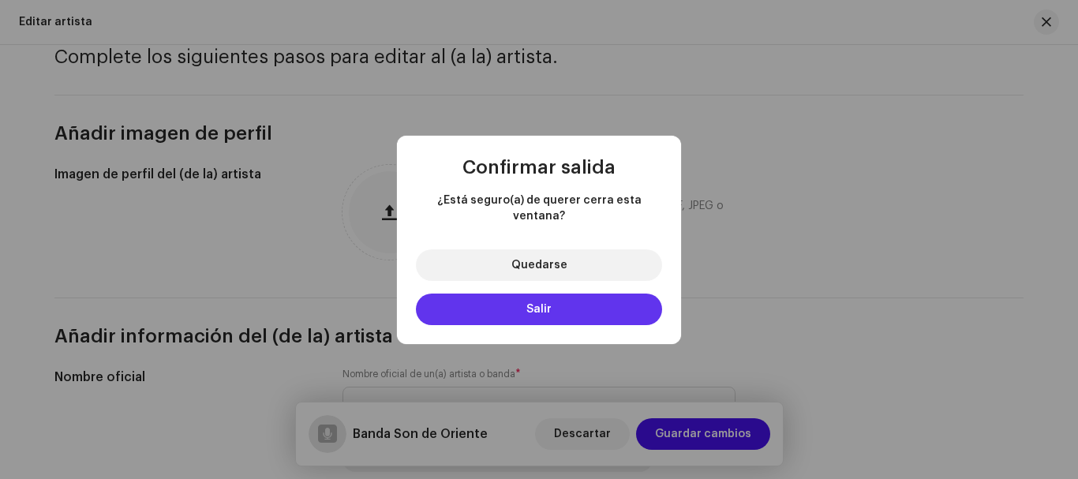
click at [556, 310] on button "Salir" at bounding box center [539, 310] width 246 height 32
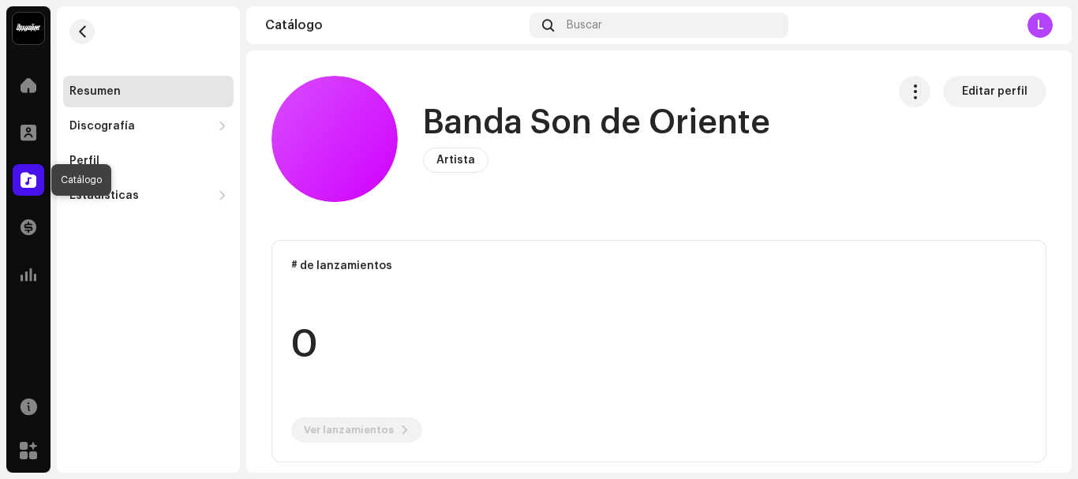
click at [32, 179] on span at bounding box center [29, 180] width 16 height 13
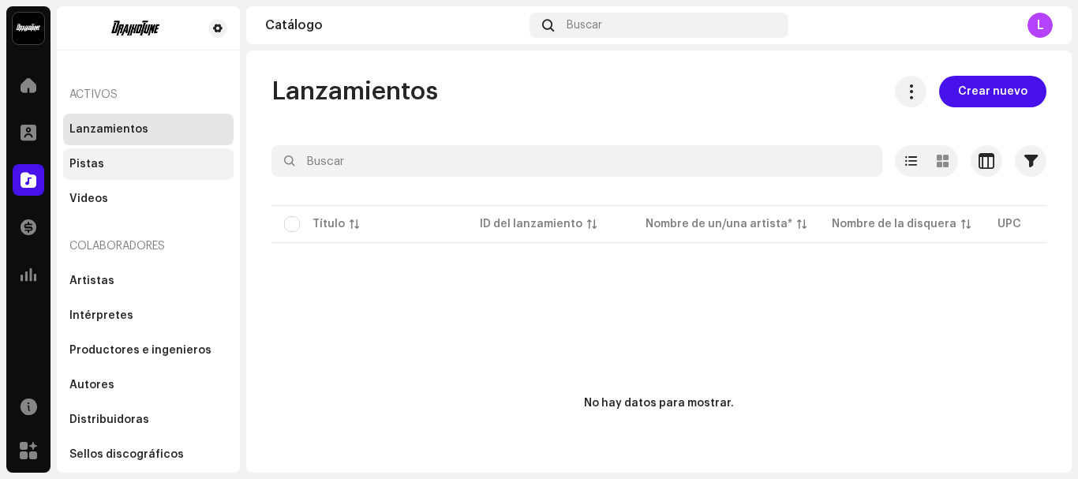
click at [100, 159] on div "Pistas" at bounding box center [86, 164] width 35 height 13
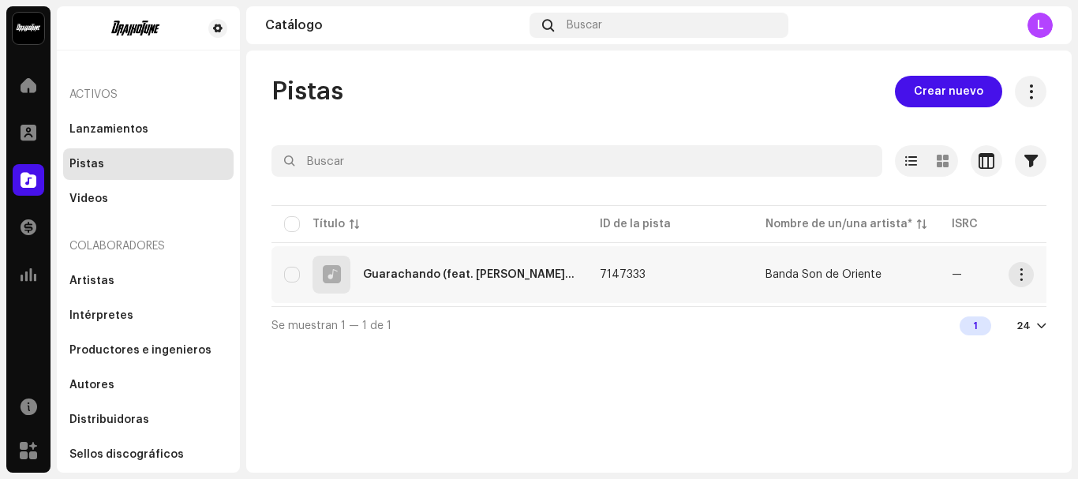
click at [332, 275] on div at bounding box center [332, 275] width 18 height 0
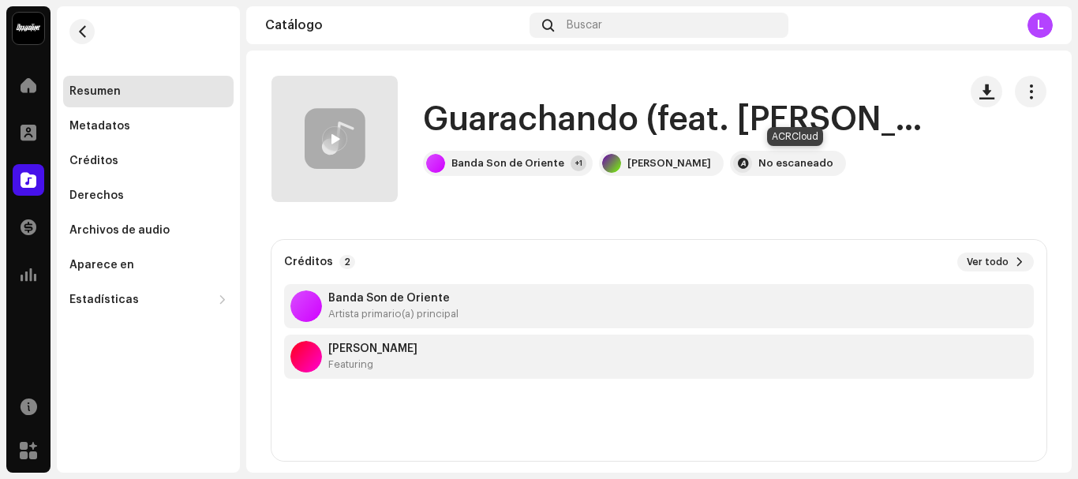
click at [795, 161] on div "No escaneado" at bounding box center [795, 163] width 75 height 13
click at [1027, 91] on span "button" at bounding box center [1030, 91] width 15 height 13
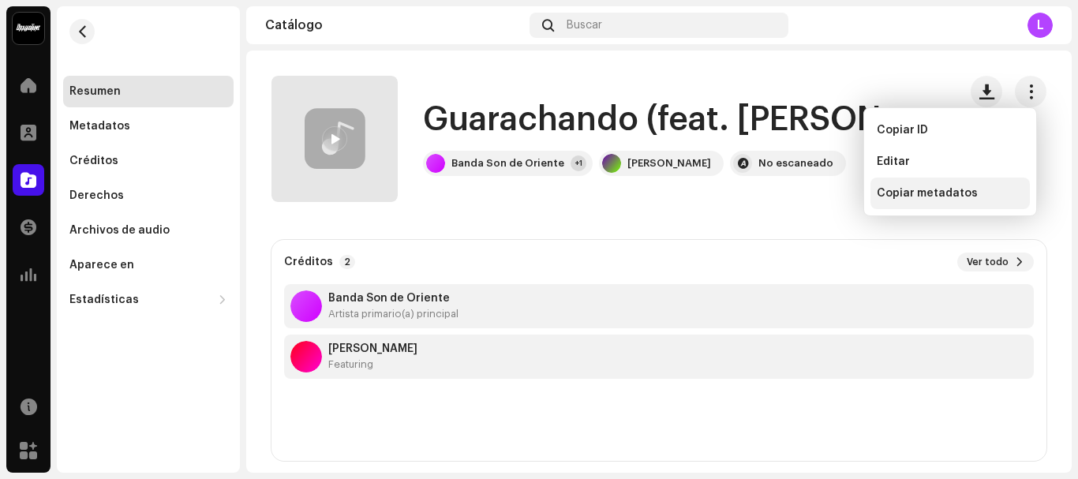
click at [910, 193] on span "Copiar metadatos" at bounding box center [927, 193] width 101 height 13
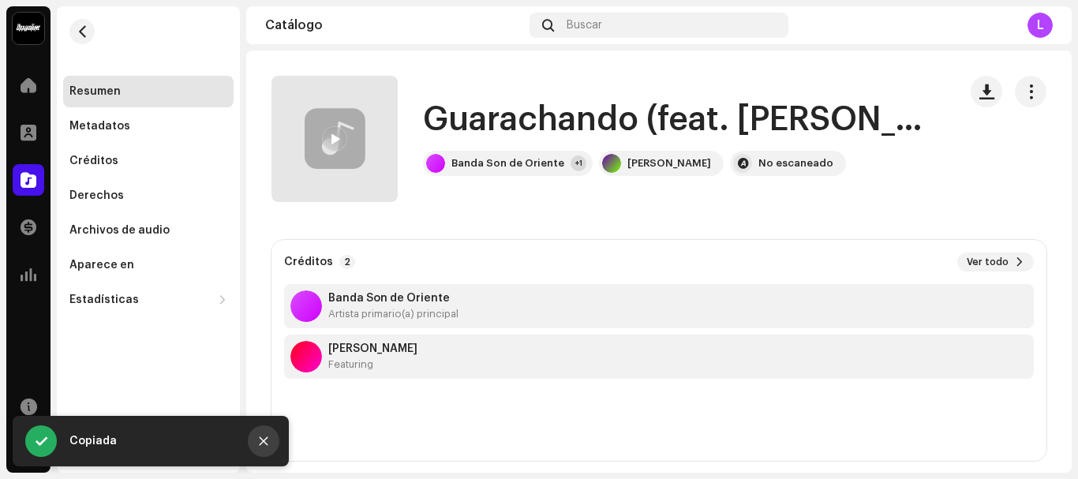
click at [265, 442] on icon "Close" at bounding box center [264, 441] width 9 height 9
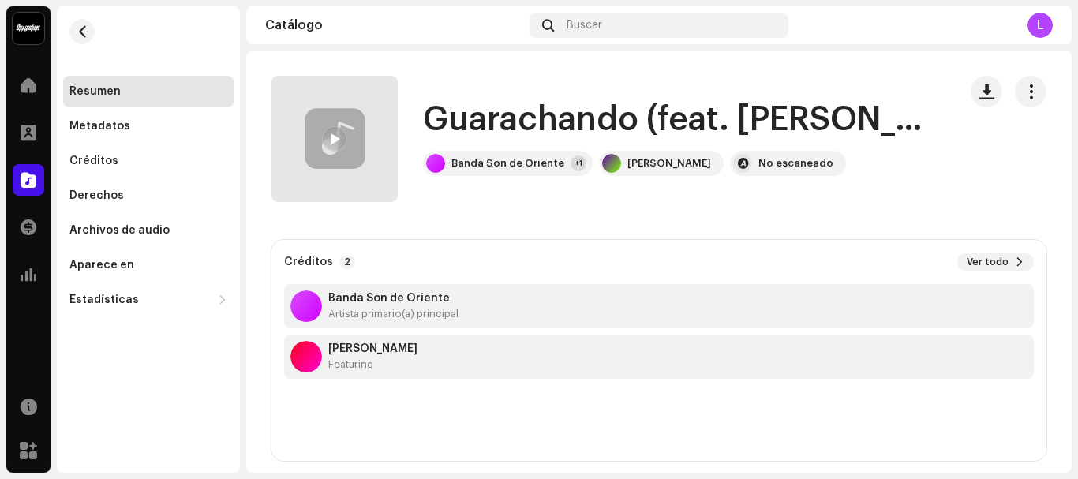
click at [342, 136] on div at bounding box center [334, 138] width 25 height 25
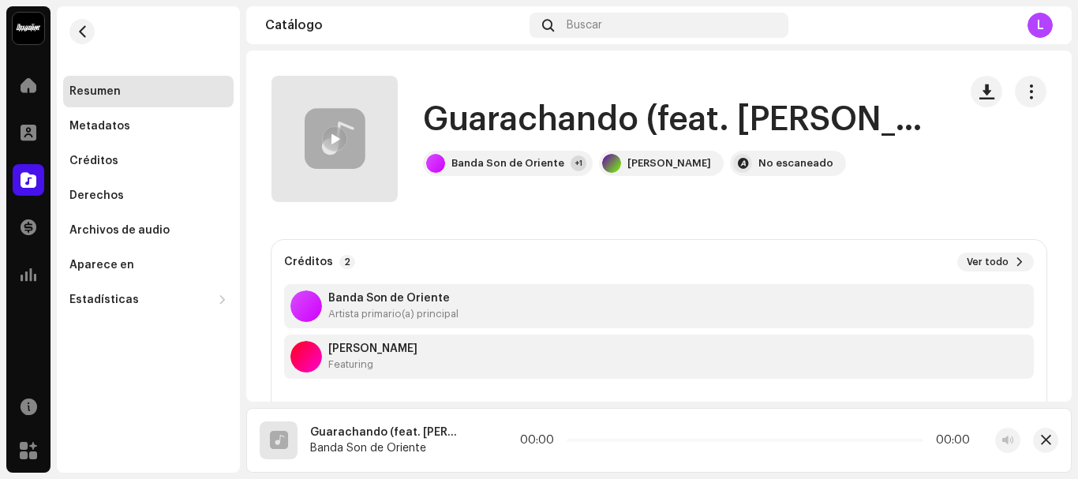
click at [342, 136] on div at bounding box center [334, 138] width 25 height 25
click at [1041, 440] on span "button" at bounding box center [1046, 440] width 10 height 13
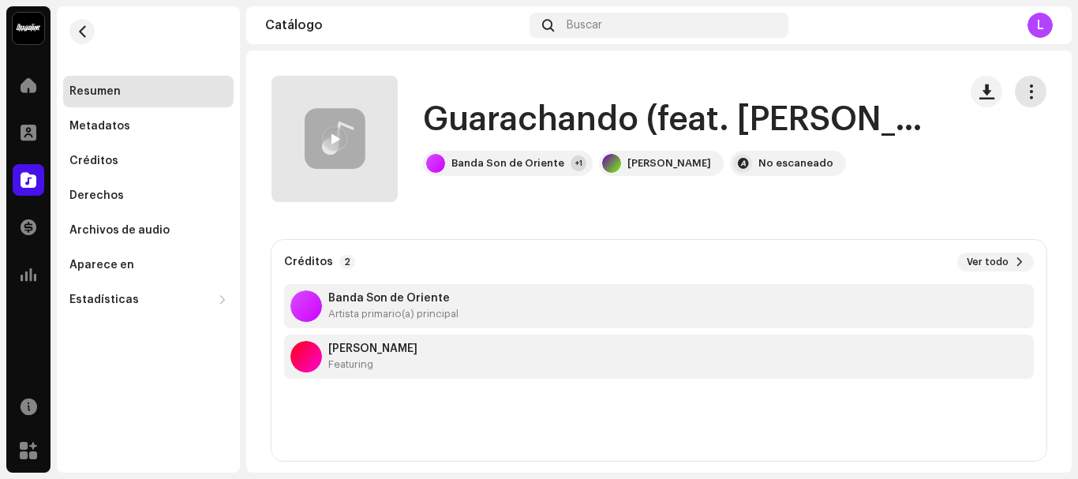
click at [1018, 106] on button "button" at bounding box center [1031, 92] width 32 height 32
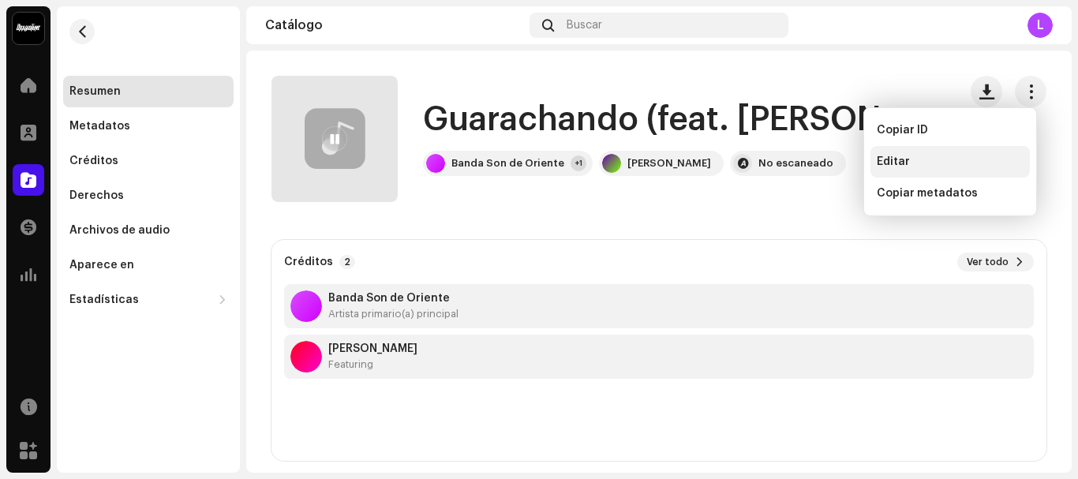
click at [903, 162] on span "Editar" at bounding box center [893, 161] width 33 height 13
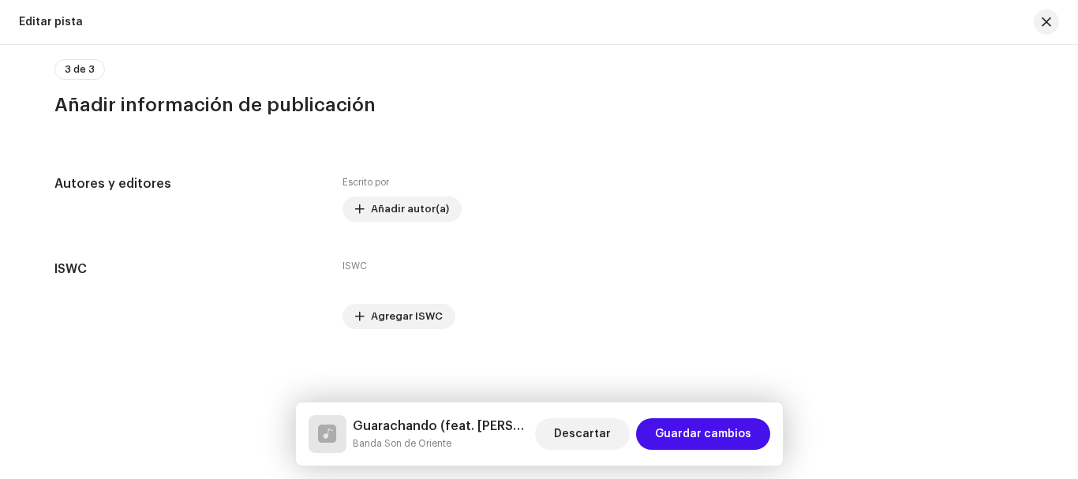
scroll to position [3008, 0]
click at [718, 430] on span "Guardar cambios" at bounding box center [703, 434] width 96 height 32
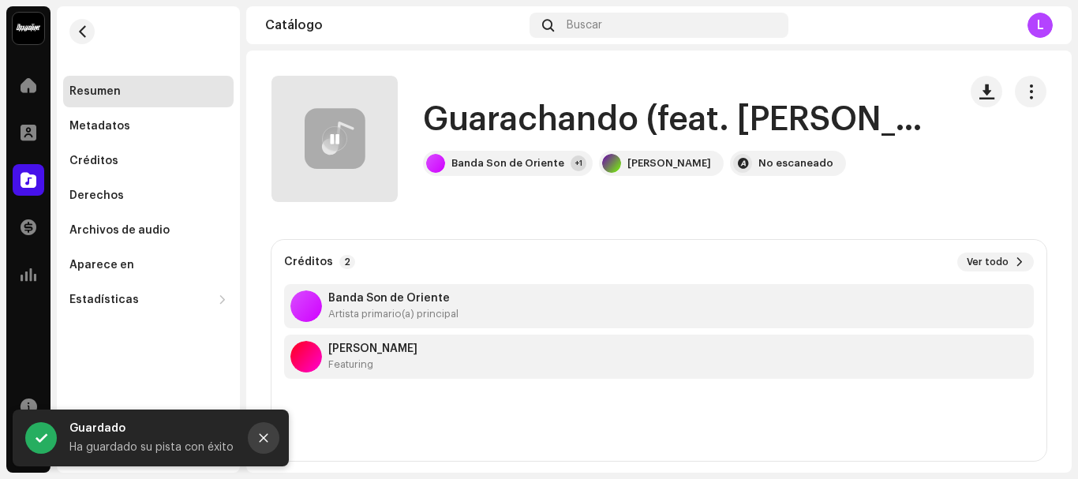
click at [261, 436] on icon "Close" at bounding box center [264, 438] width 9 height 9
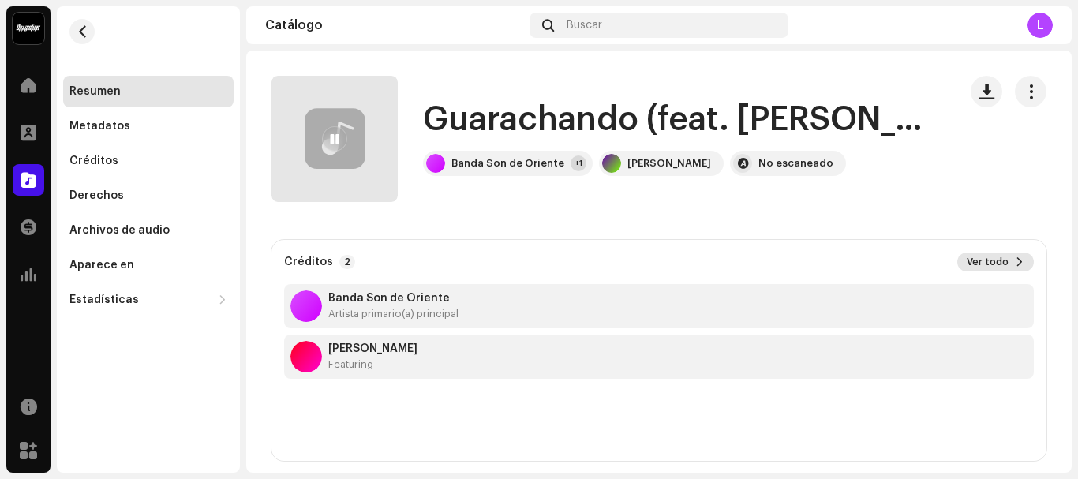
click at [971, 268] on button "Ver todo" at bounding box center [995, 262] width 77 height 19
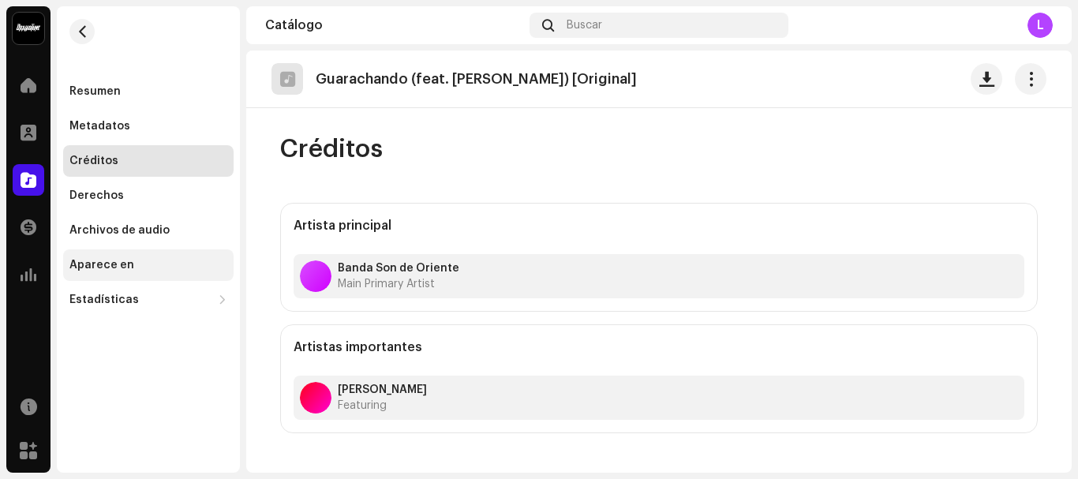
click at [119, 263] on div "Aparece en" at bounding box center [101, 265] width 65 height 13
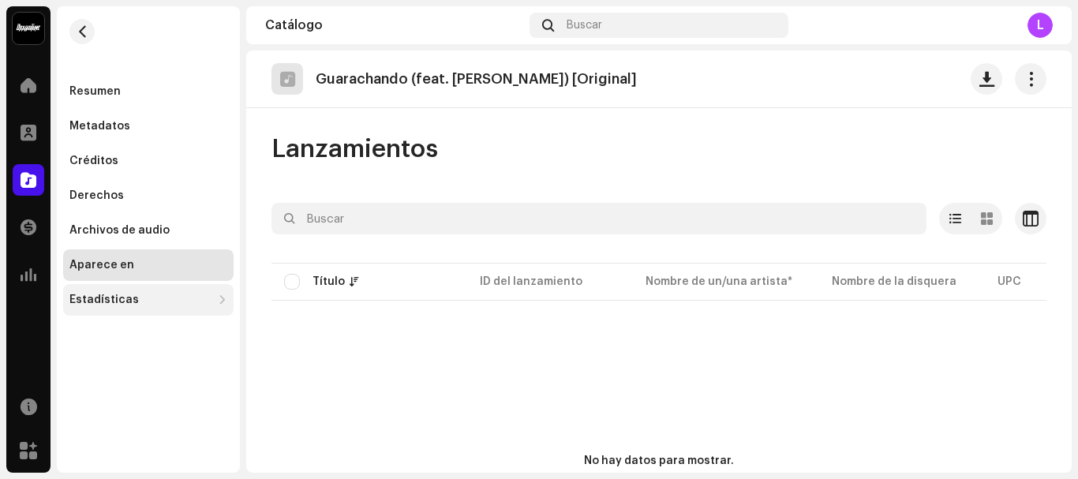
click at [95, 300] on div "Estadísticas" at bounding box center [103, 300] width 69 height 13
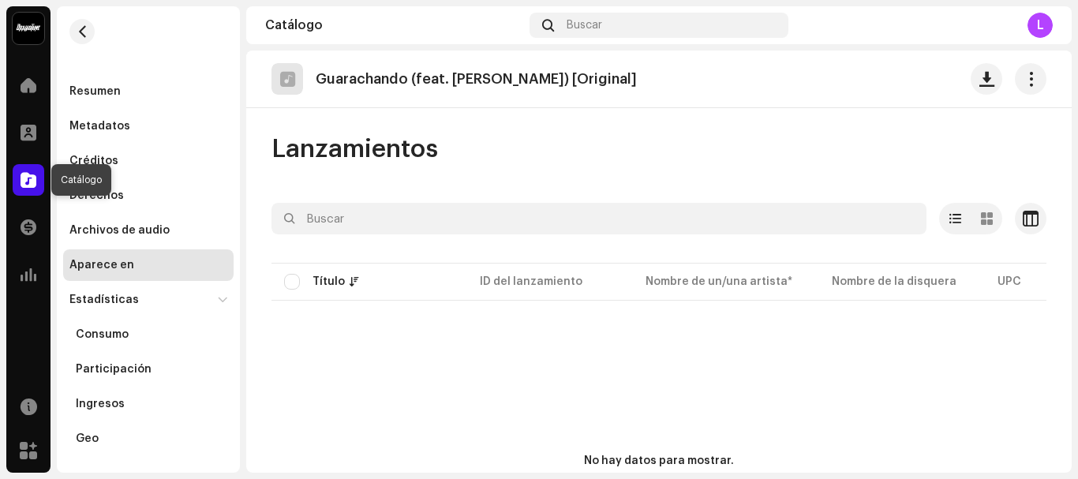
click at [34, 175] on span at bounding box center [29, 180] width 16 height 13
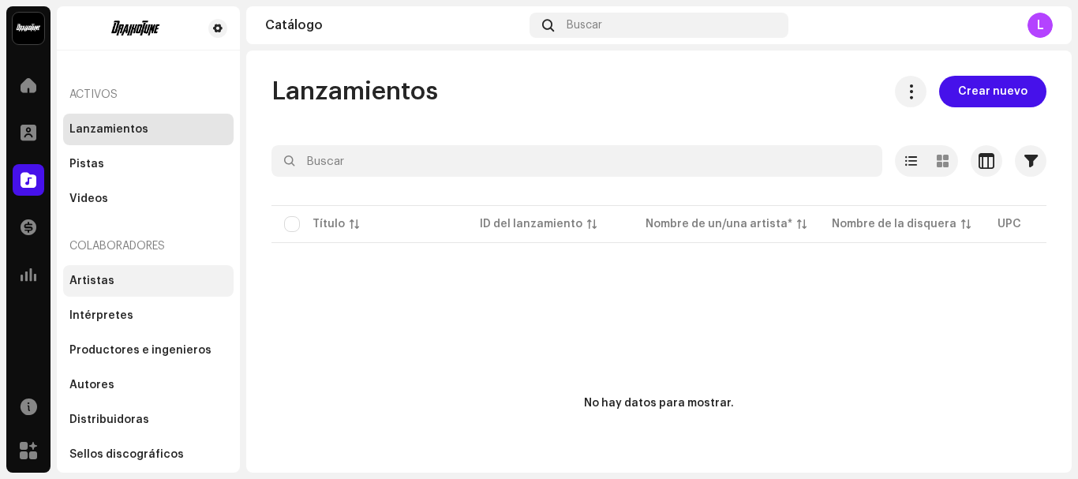
click at [96, 275] on div "Artistas" at bounding box center [91, 281] width 45 height 13
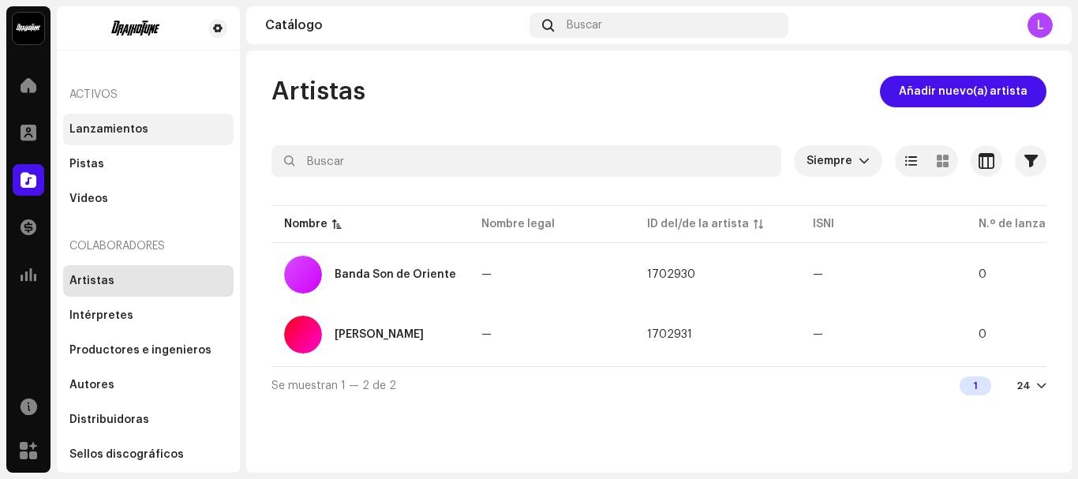
click at [128, 125] on div "Lanzamientos" at bounding box center [108, 129] width 79 height 13
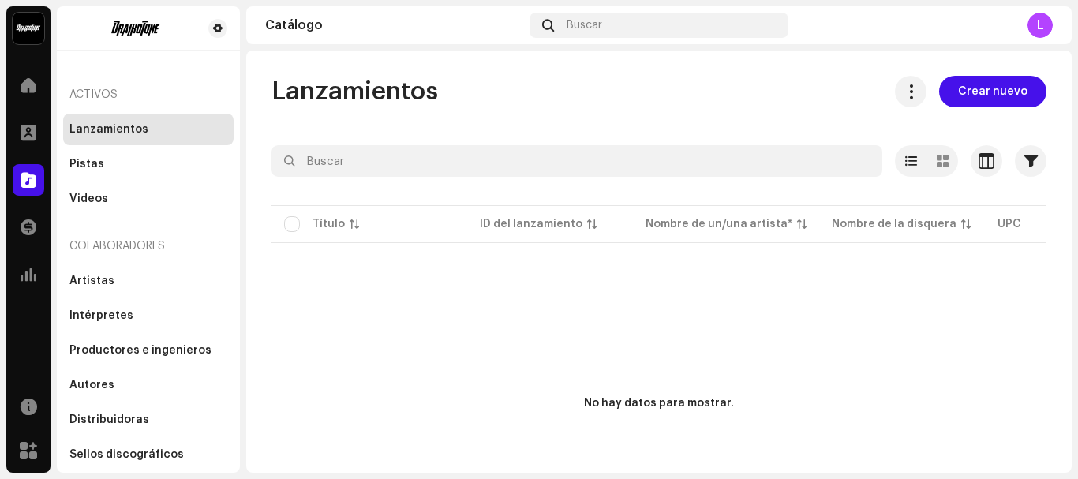
click at [95, 131] on div "Lanzamientos" at bounding box center [108, 129] width 79 height 13
click at [102, 166] on div "Pistas" at bounding box center [148, 164] width 158 height 13
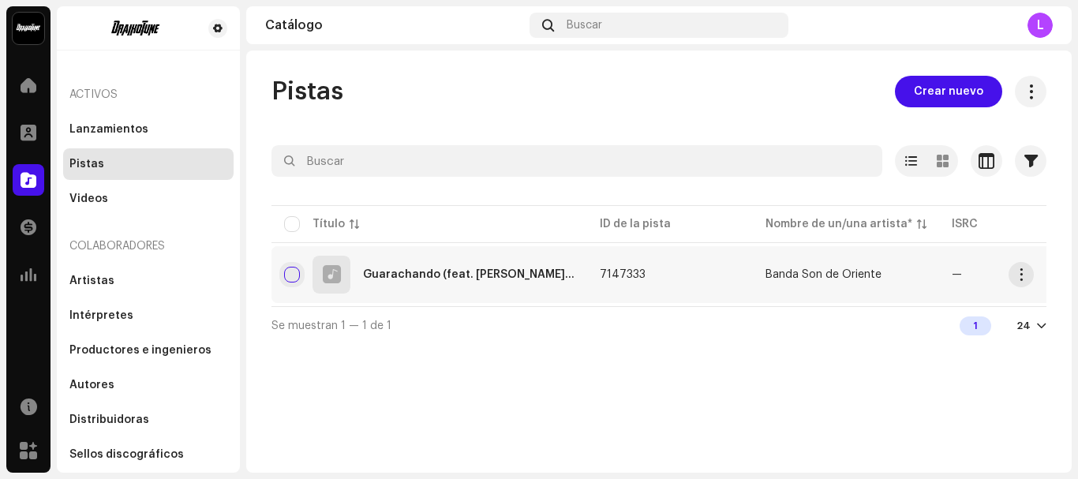
click at [294, 272] on input "checkbox" at bounding box center [292, 275] width 16 height 16
checkbox input "true"
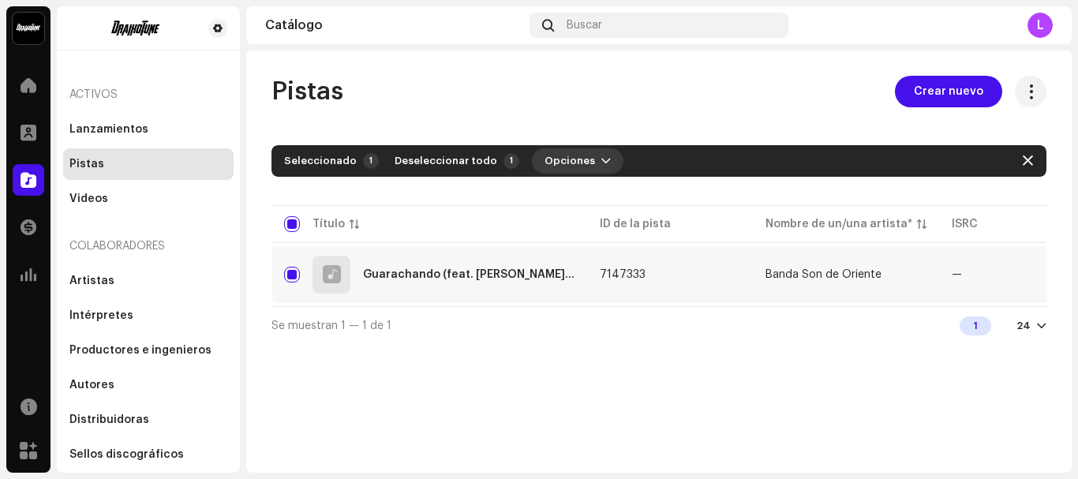
click at [601, 155] on span "button" at bounding box center [605, 161] width 9 height 13
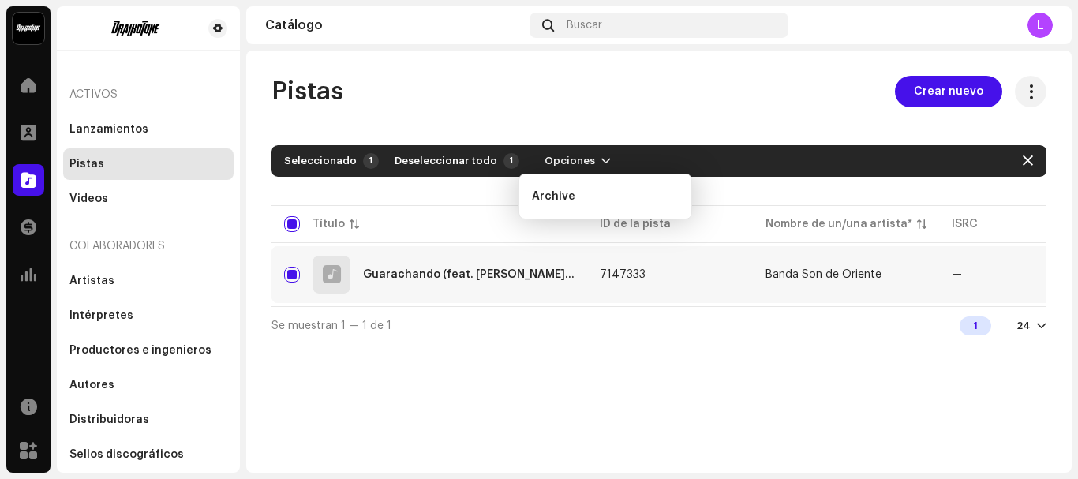
click at [586, 117] on div "Pistas Crear nuevo Seleccionado 1 Deseleccionar todo 1 Opciones Filtros Estado …" at bounding box center [658, 210] width 825 height 268
drag, startPoint x: 838, startPoint y: 399, endPoint x: 837, endPoint y: 368, distance: 31.6
click at [839, 399] on div "Pistas Crear nuevo Seleccionado 1 Deseleccionar todo 1 Opciones Filtros Estado …" at bounding box center [658, 262] width 825 height 422
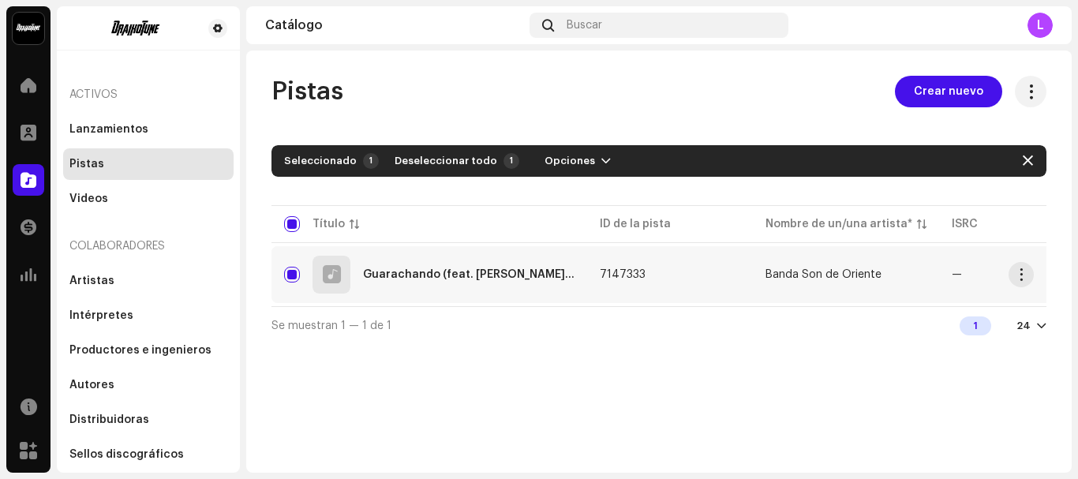
click at [943, 275] on td "—" at bounding box center [1022, 274] width 166 height 57
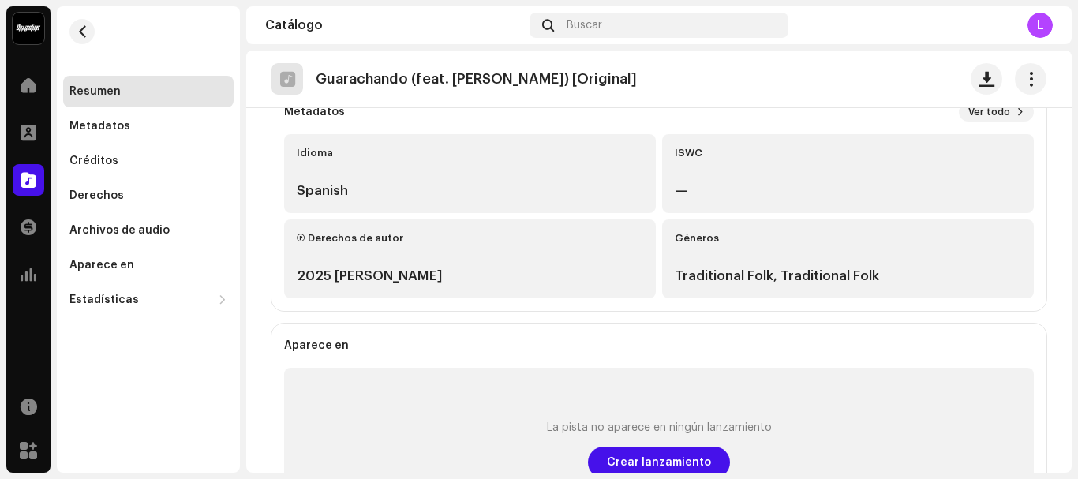
scroll to position [395, 0]
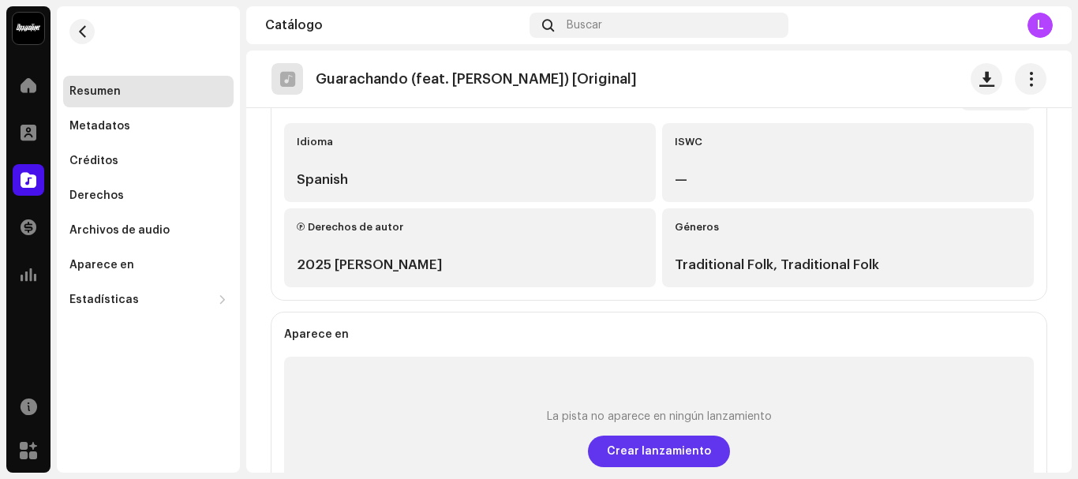
click at [649, 449] on span "Crear lanzamiento" at bounding box center [659, 452] width 104 height 32
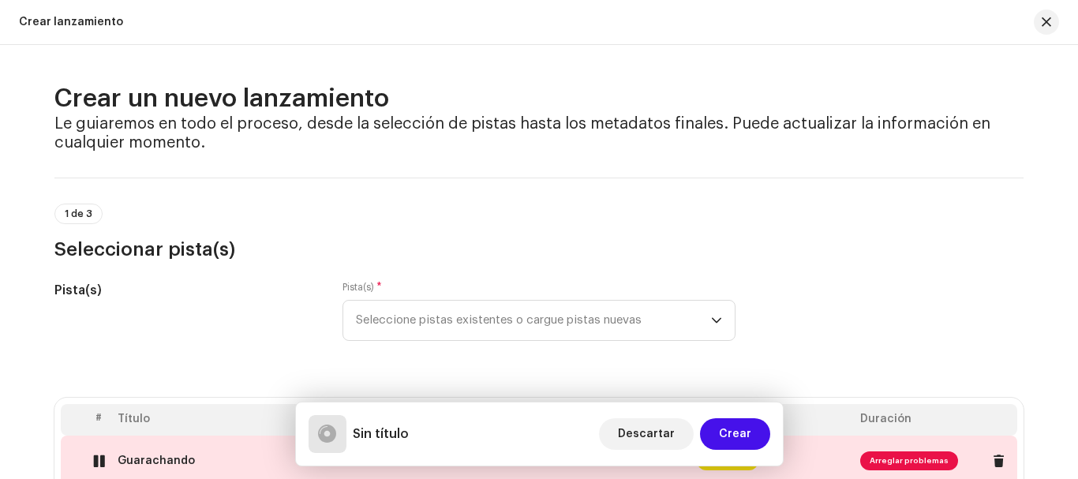
click at [866, 461] on span "Arreglar problemas" at bounding box center [909, 460] width 98 height 19
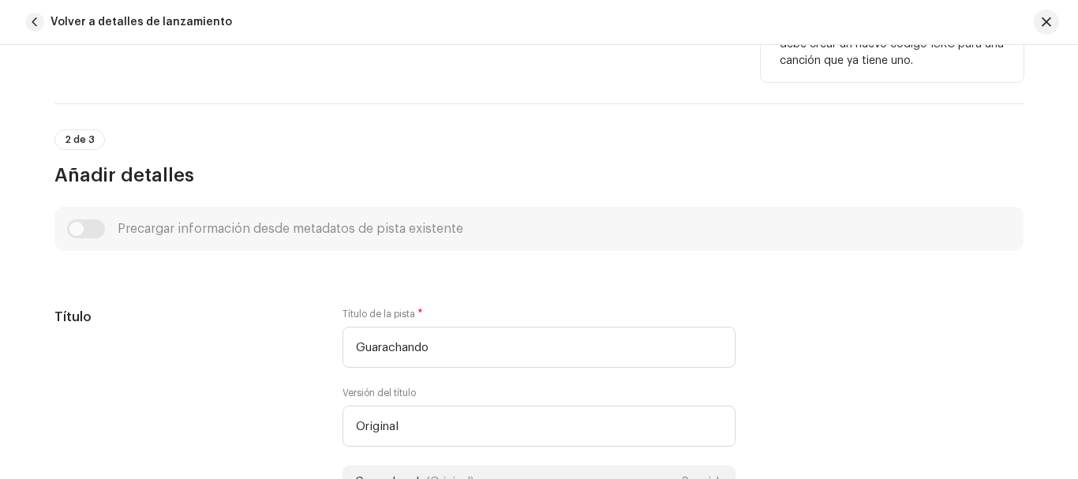
scroll to position [552, 0]
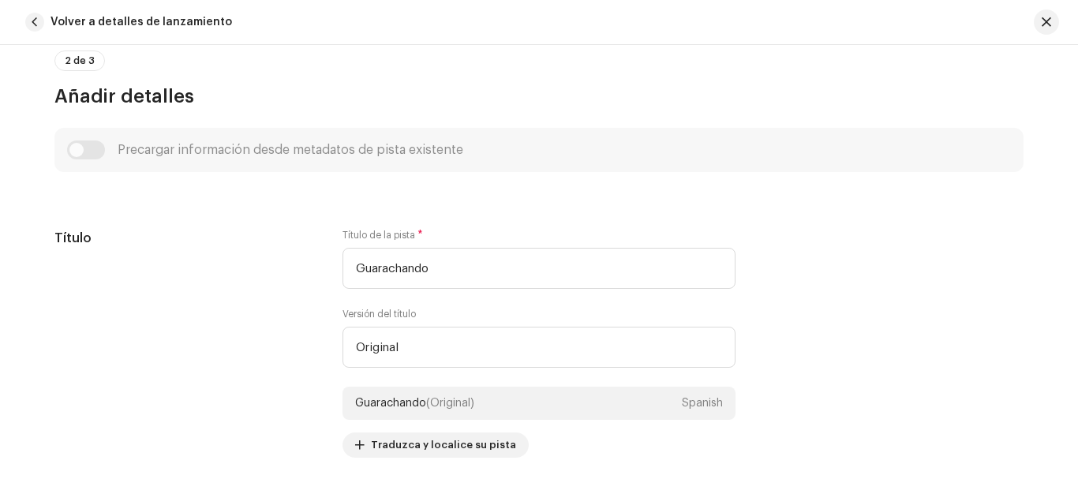
click at [91, 154] on div "Precargar información desde metadatos de pista existente" at bounding box center [539, 149] width 944 height 19
drag, startPoint x: 74, startPoint y: 154, endPoint x: 107, endPoint y: 155, distance: 33.2
click at [107, 155] on div "Precargar información desde metadatos de pista existente" at bounding box center [539, 149] width 944 height 19
click at [95, 146] on div "Precargar información desde metadatos de pista existente" at bounding box center [539, 149] width 944 height 19
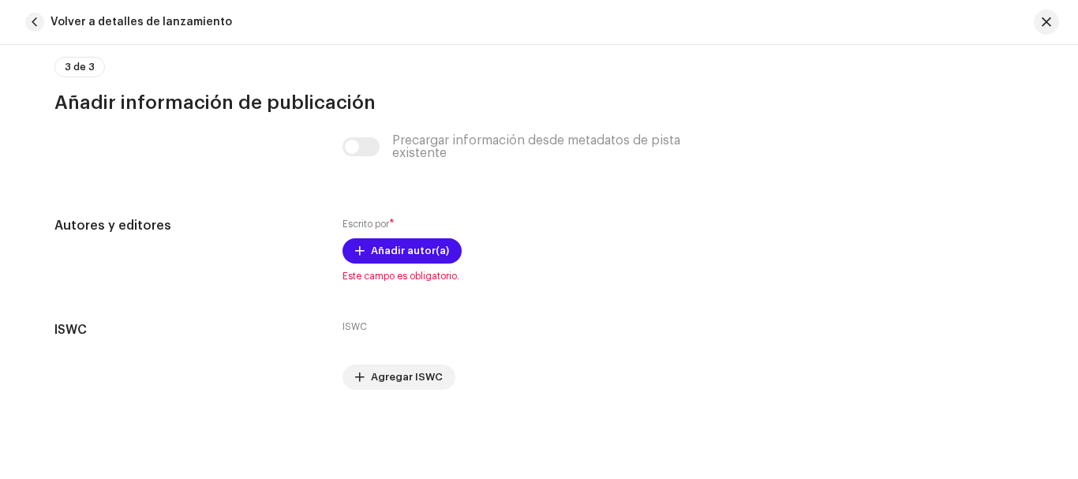
scroll to position [3156, 0]
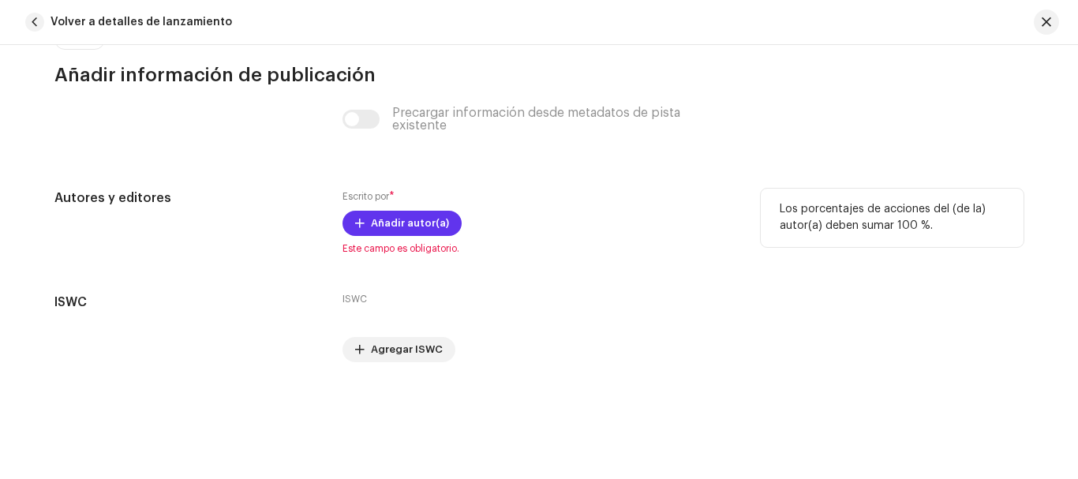
click at [398, 226] on span "Añadir autor(a)" at bounding box center [410, 224] width 78 height 32
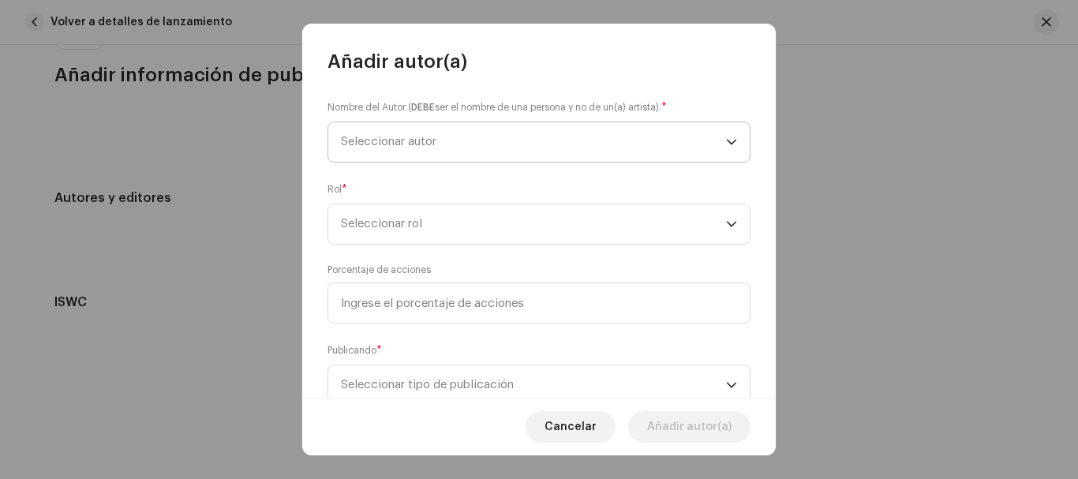
click at [443, 148] on span "Seleccionar autor" at bounding box center [533, 141] width 385 height 39
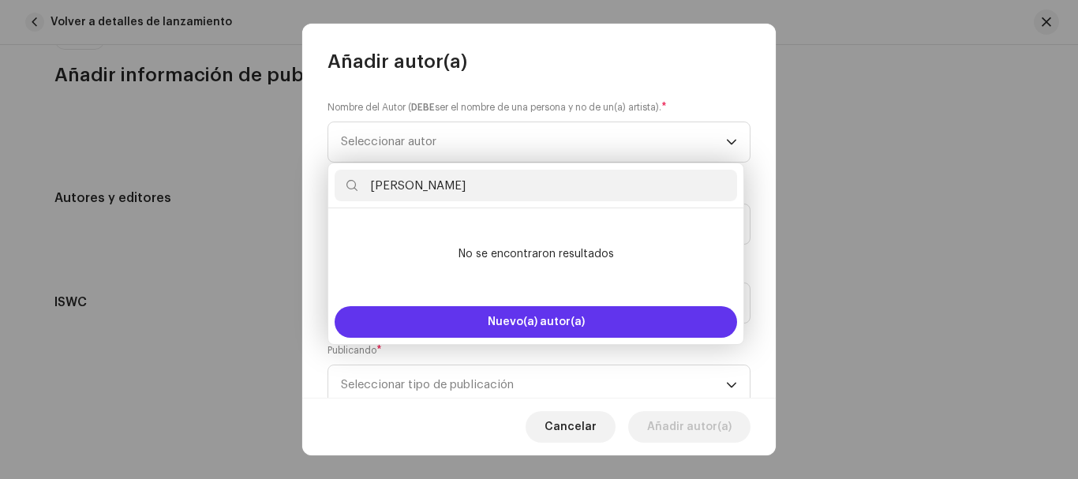
type input "[PERSON_NAME]"
click at [596, 329] on button "Nuevo(a) autor(a)" at bounding box center [536, 322] width 402 height 32
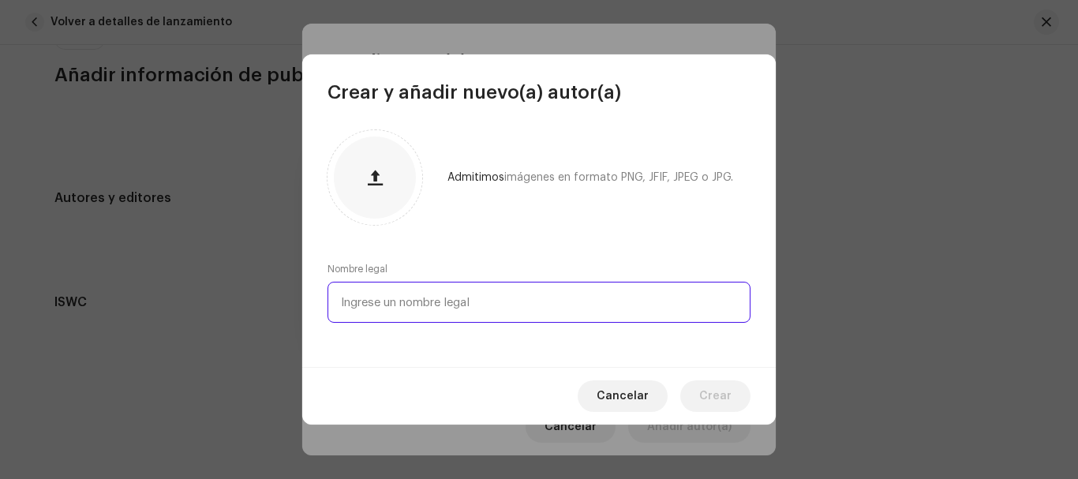
click at [455, 305] on input "text" at bounding box center [538, 302] width 423 height 41
type input "[PERSON_NAME]"
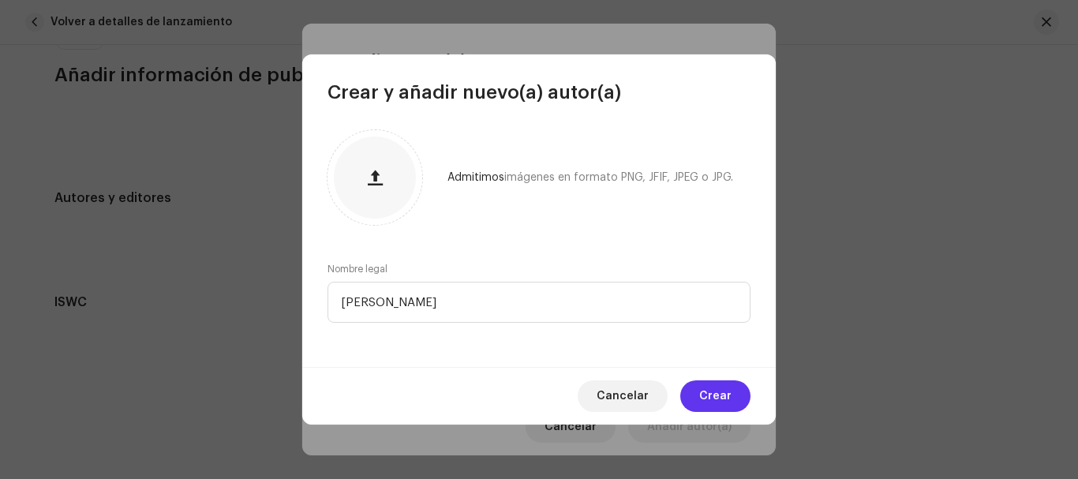
drag, startPoint x: 713, startPoint y: 394, endPoint x: 694, endPoint y: 362, distance: 36.4
click at [711, 390] on span "Crear" at bounding box center [715, 396] width 32 height 32
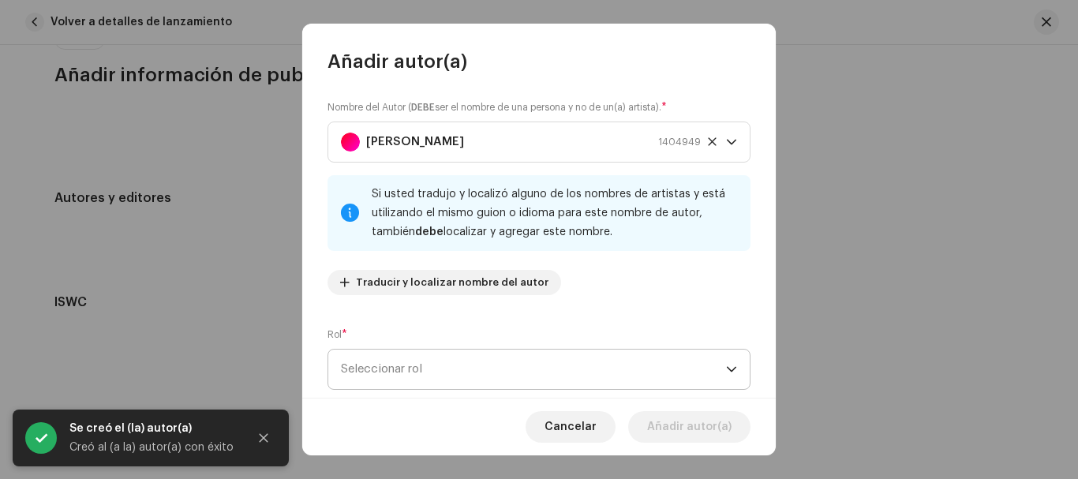
click at [402, 369] on span "Seleccionar rol" at bounding box center [533, 369] width 385 height 39
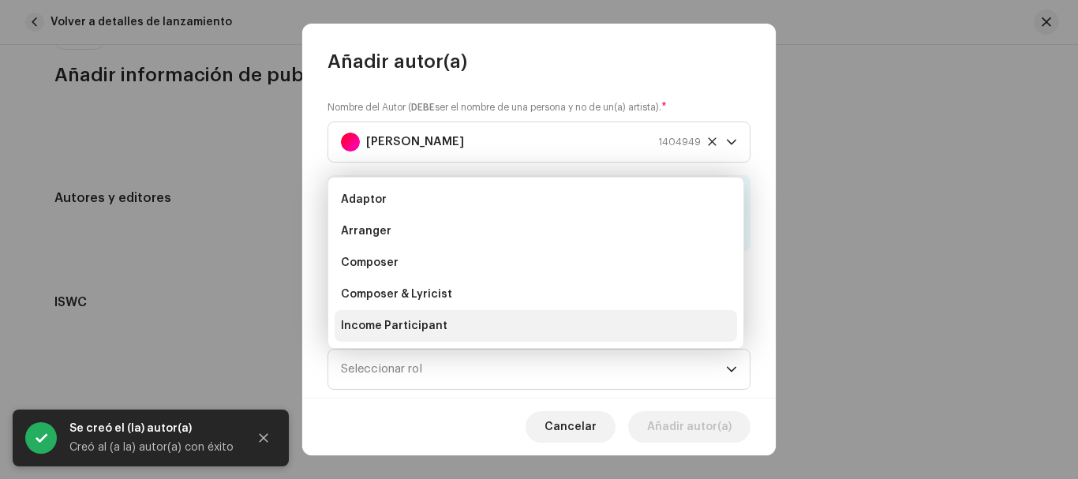
scroll to position [25, 0]
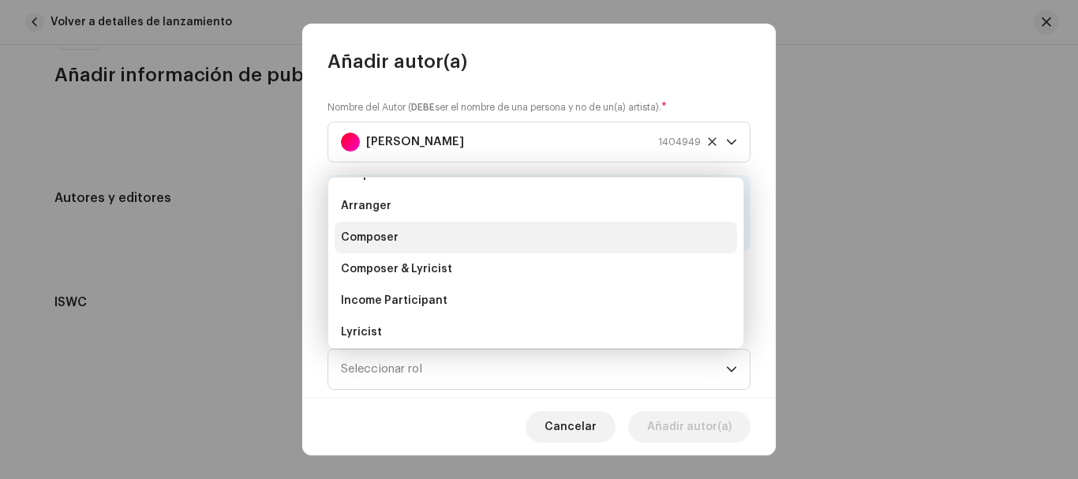
click at [379, 239] on span "Composer" at bounding box center [370, 238] width 58 height 16
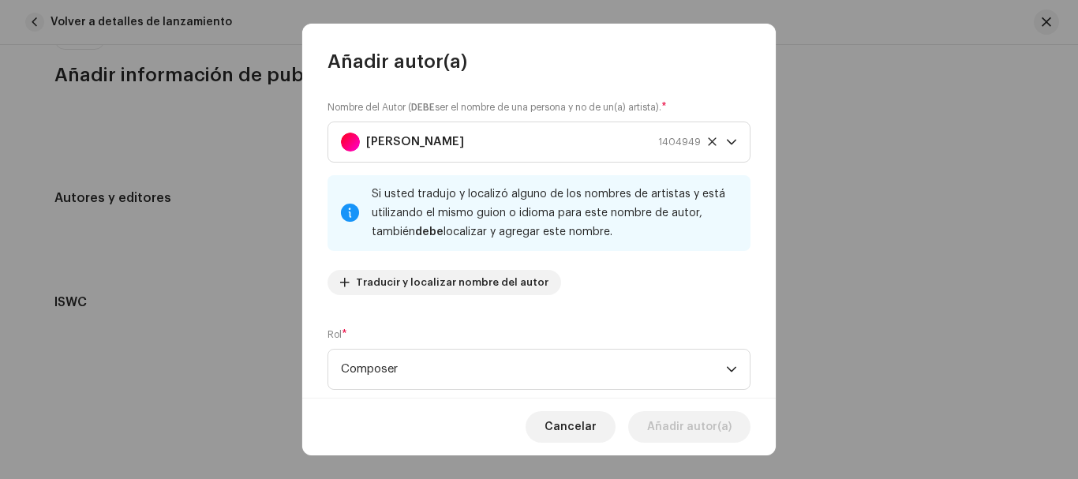
click at [696, 301] on div "Nombre del Autor ( DEBE ser el nombre de una persona y no de un(a) artista). * …" at bounding box center [538, 203] width 423 height 208
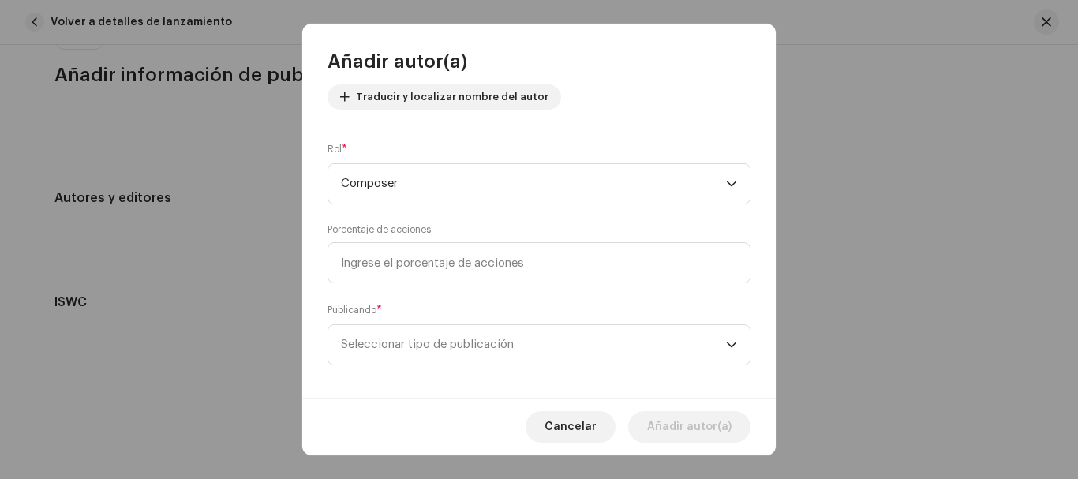
scroll to position [197, 0]
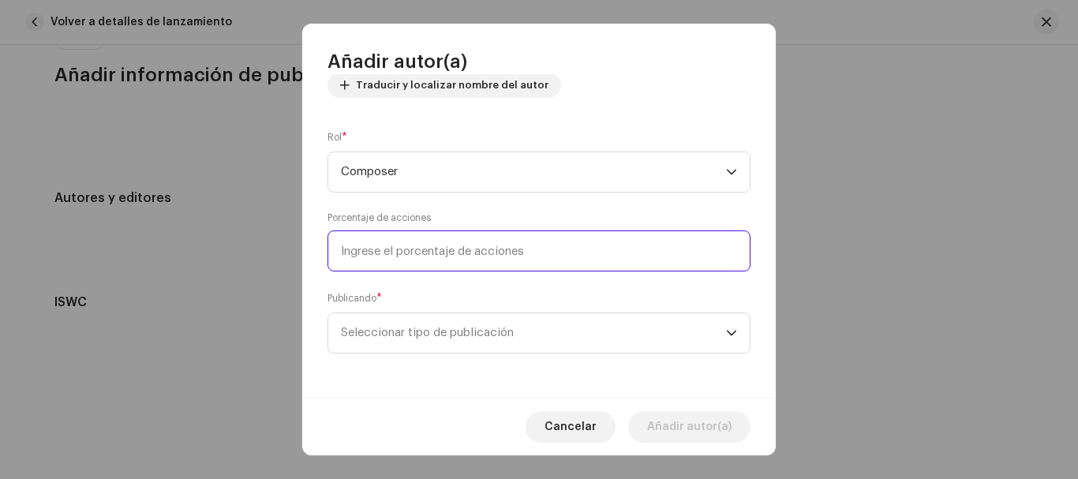
click at [462, 255] on input at bounding box center [538, 250] width 423 height 41
click at [619, 256] on input at bounding box center [538, 250] width 423 height 41
type input "100,00"
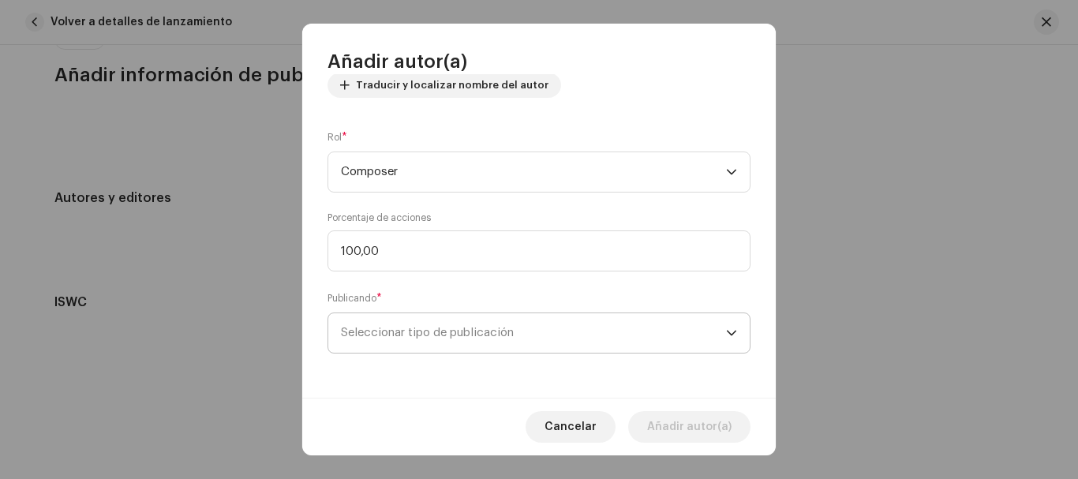
click at [522, 330] on span "Seleccionar tipo de publicación" at bounding box center [533, 332] width 385 height 39
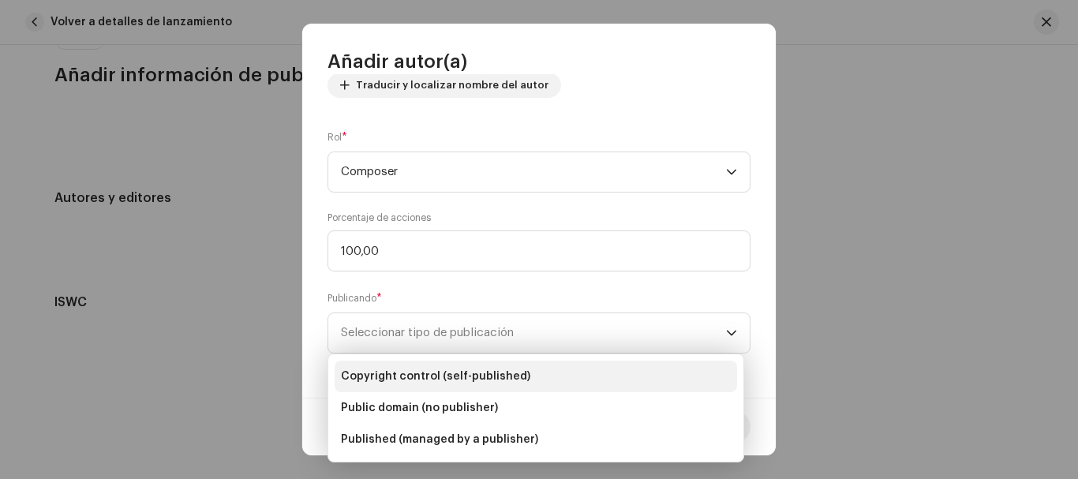
click at [433, 374] on span "Copyright control (self-published)" at bounding box center [435, 377] width 189 height 16
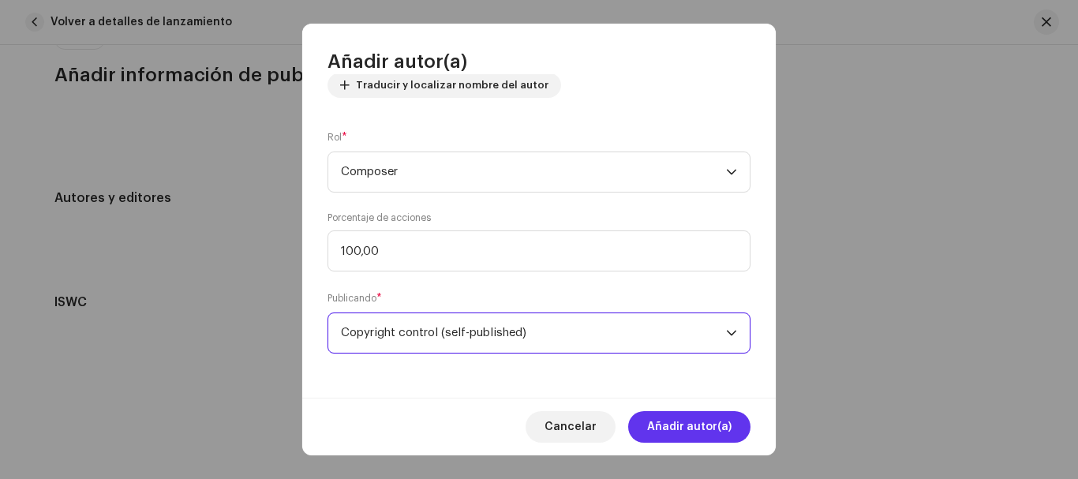
click at [674, 420] on span "Añadir autor(a)" at bounding box center [689, 427] width 84 height 32
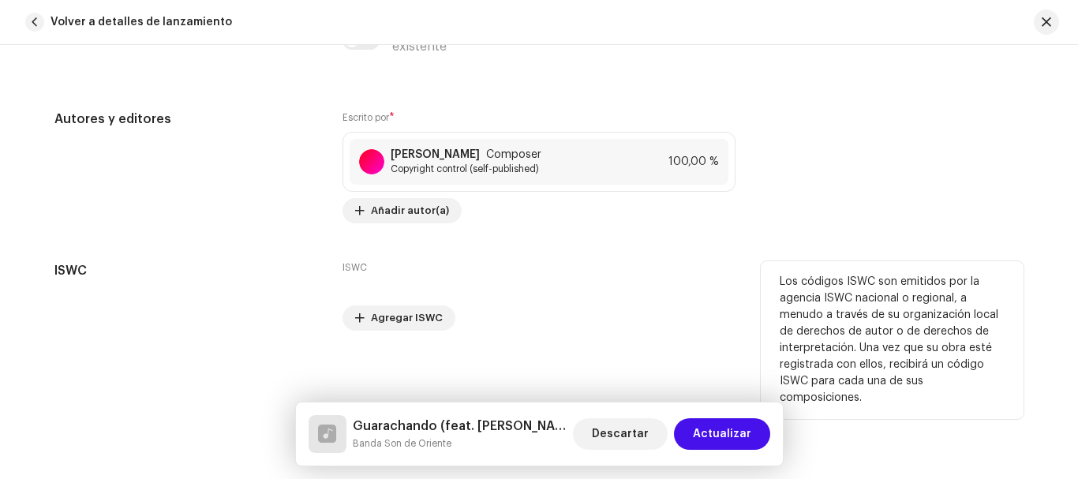
scroll to position [3239, 0]
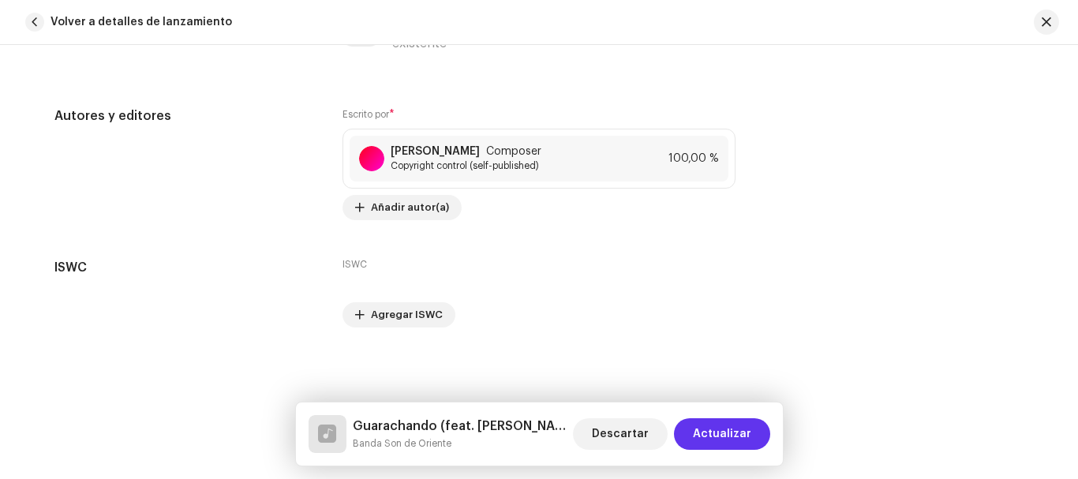
click at [724, 434] on span "Actualizar" at bounding box center [722, 434] width 58 height 32
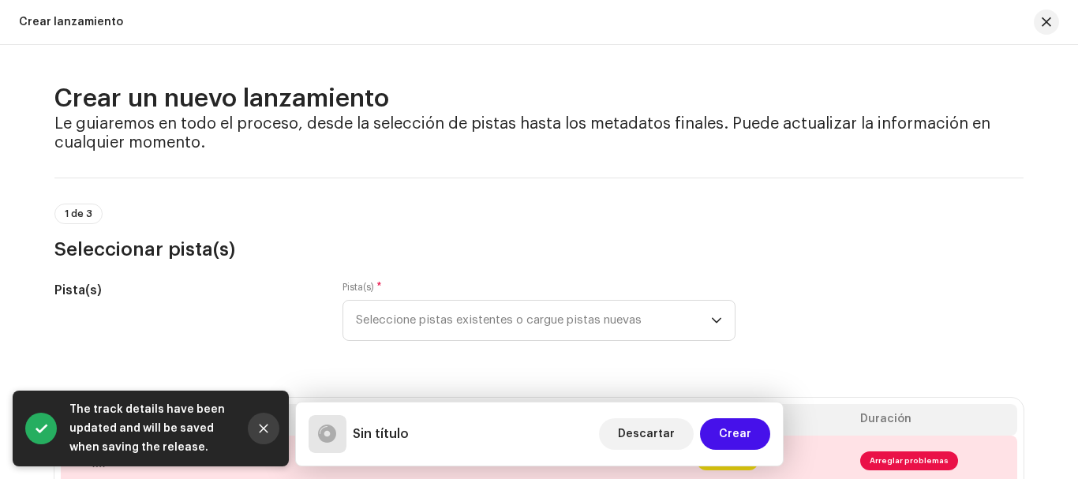
click at [266, 430] on icon "Close" at bounding box center [264, 429] width 9 height 9
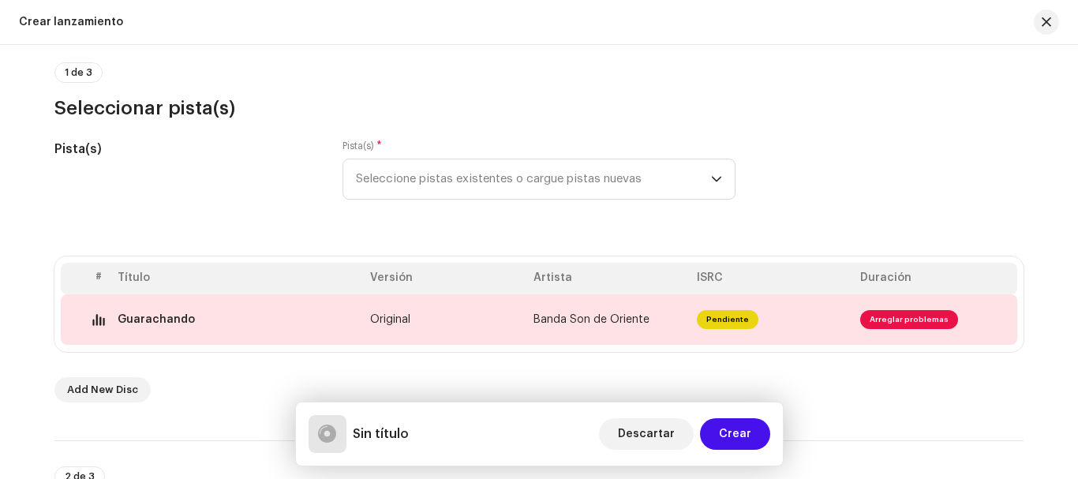
scroll to position [158, 0]
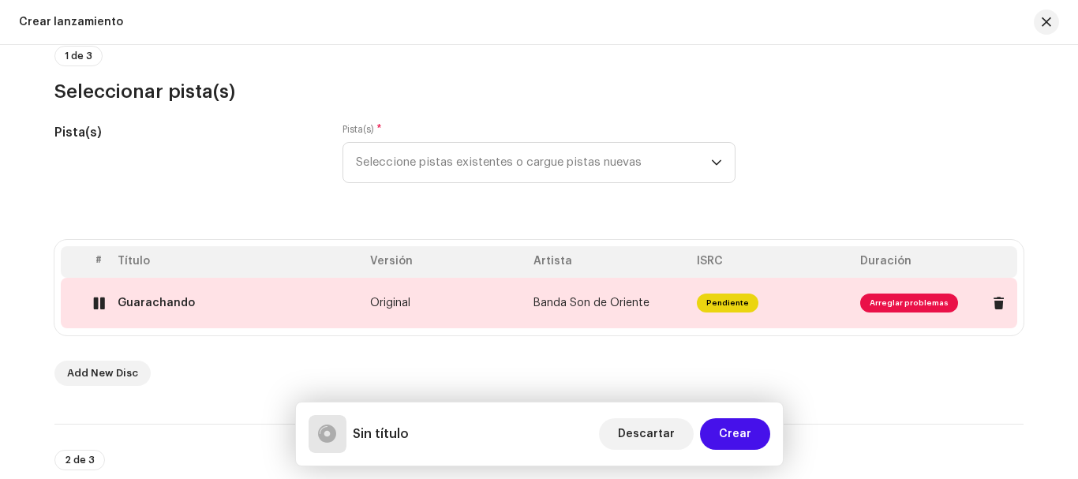
click at [897, 306] on span "Arreglar problemas" at bounding box center [909, 303] width 98 height 19
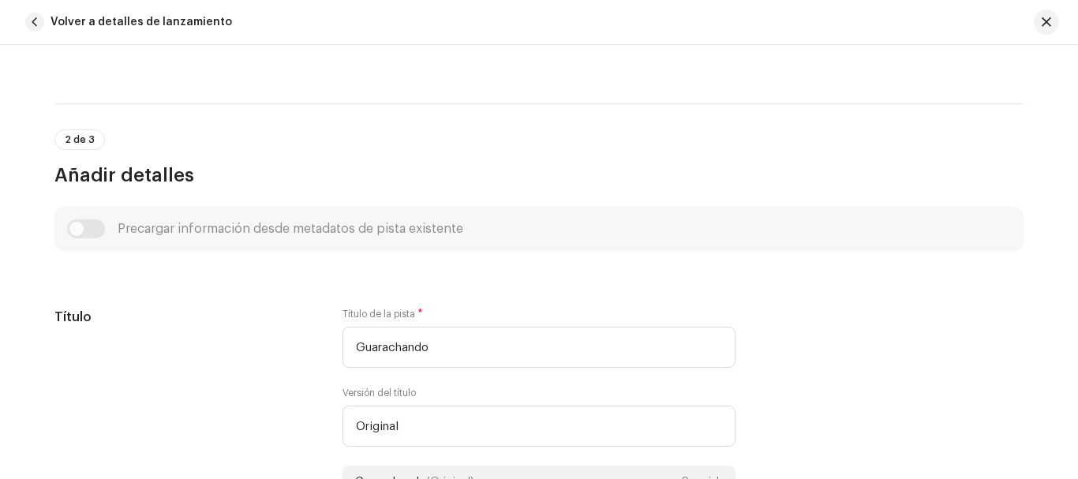
scroll to position [552, 0]
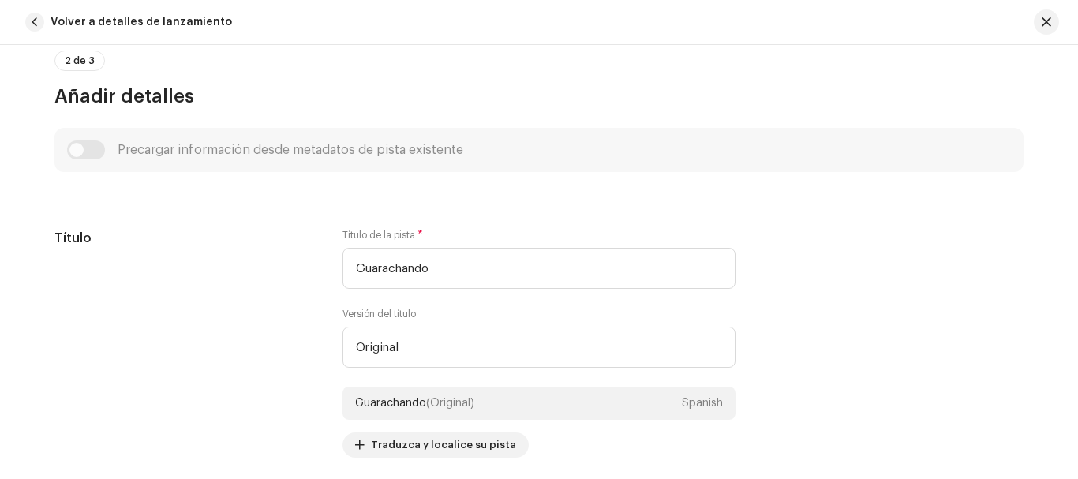
click at [80, 152] on div "Precargar información desde metadatos de pista existente" at bounding box center [539, 149] width 944 height 19
drag, startPoint x: 80, startPoint y: 152, endPoint x: 124, endPoint y: 157, distance: 44.5
click at [124, 157] on div "Precargar información desde metadatos de pista existente" at bounding box center [539, 149] width 944 height 19
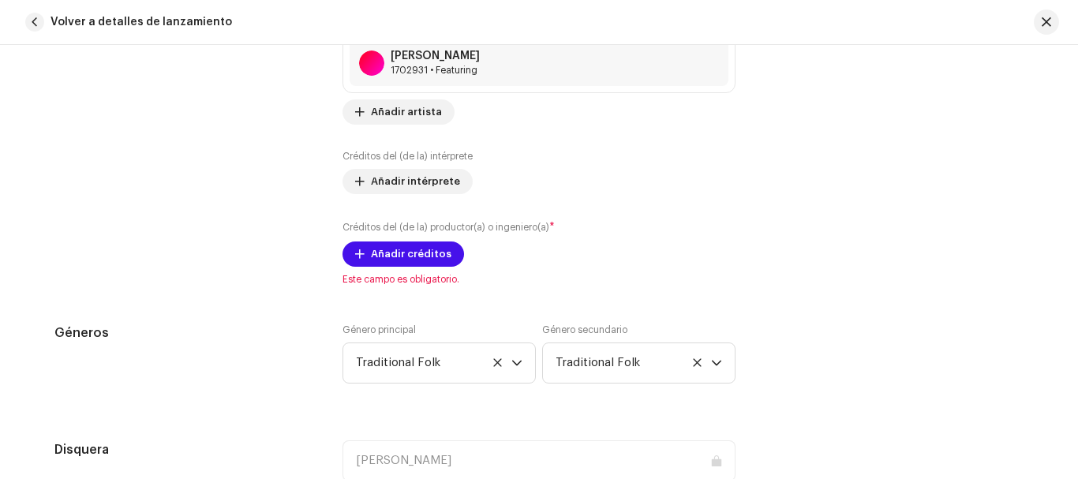
scroll to position [1263, 0]
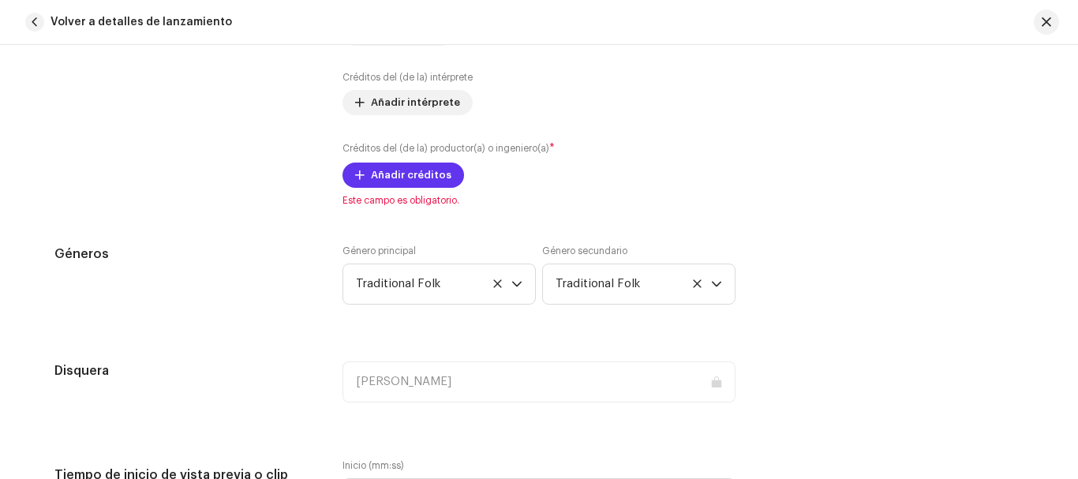
click at [425, 171] on span "Añadir créditos" at bounding box center [411, 175] width 80 height 32
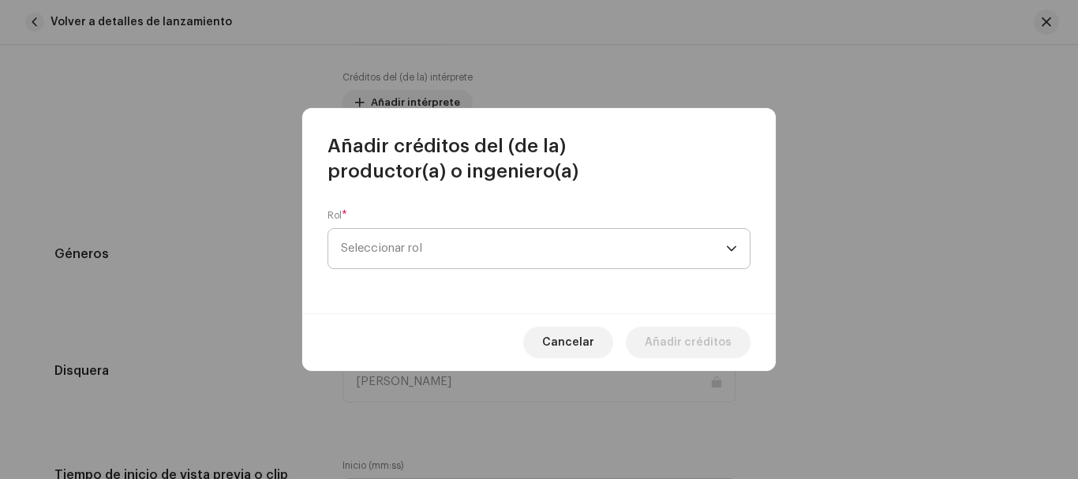
click at [468, 253] on span "Seleccionar rol" at bounding box center [533, 248] width 385 height 39
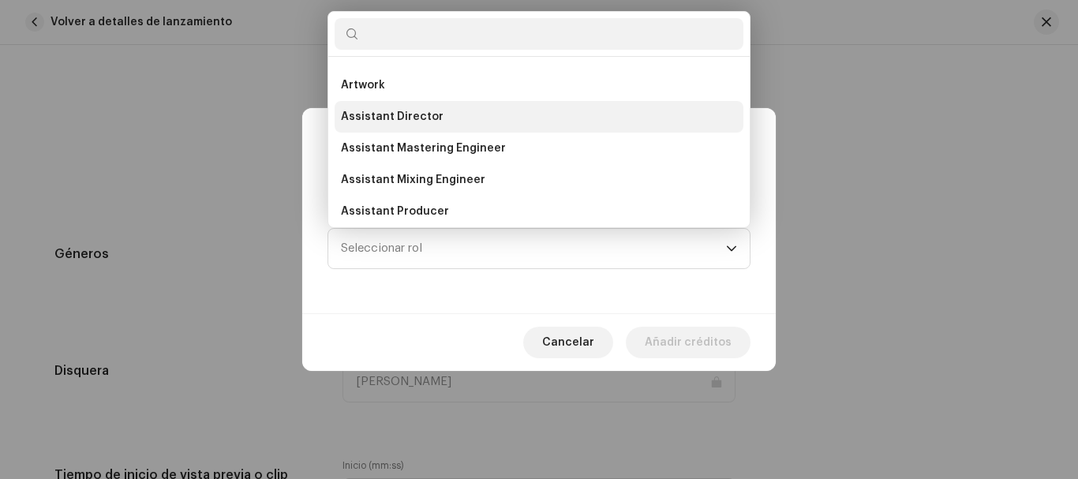
scroll to position [0, 0]
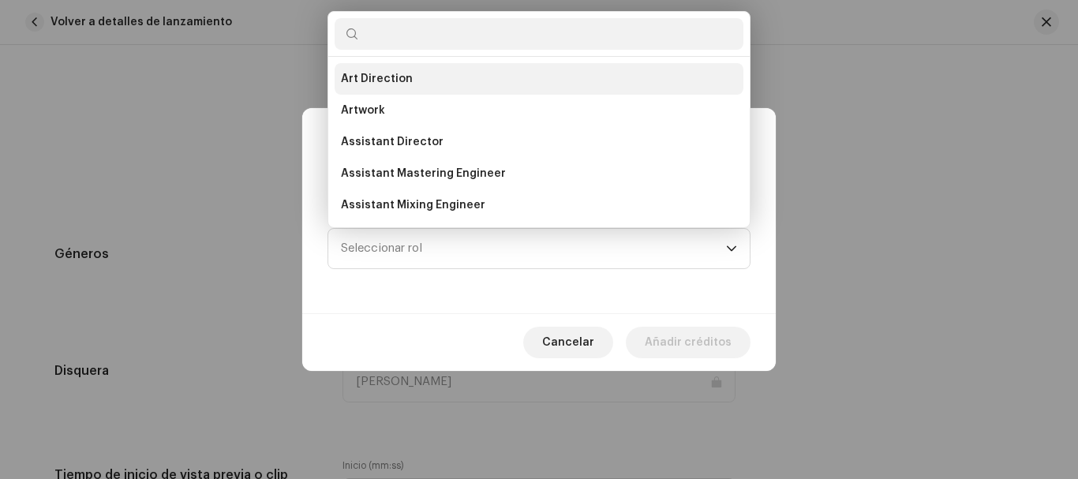
click at [440, 71] on li "Art Direction" at bounding box center [539, 79] width 409 height 32
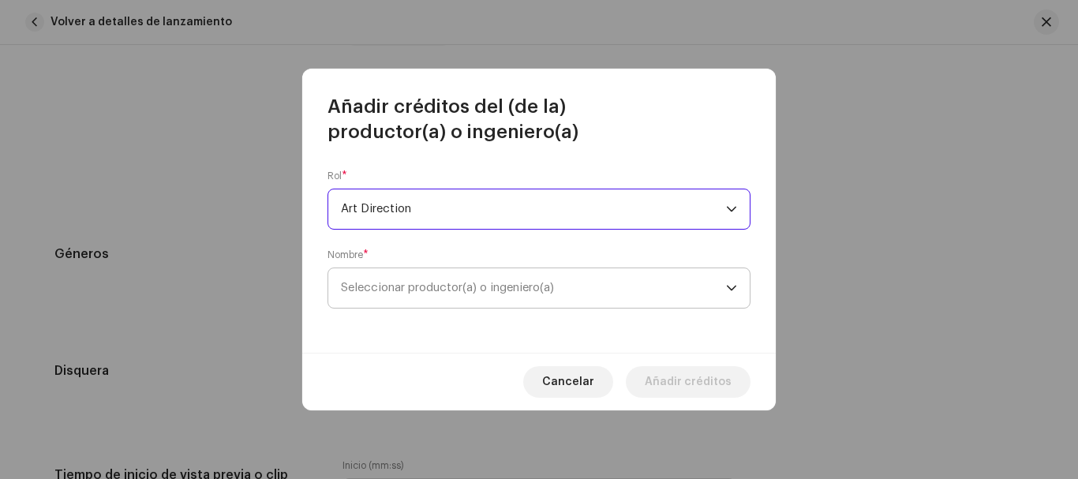
click at [629, 294] on span "Seleccionar productor(a) o ingeniero(a)" at bounding box center [533, 287] width 385 height 39
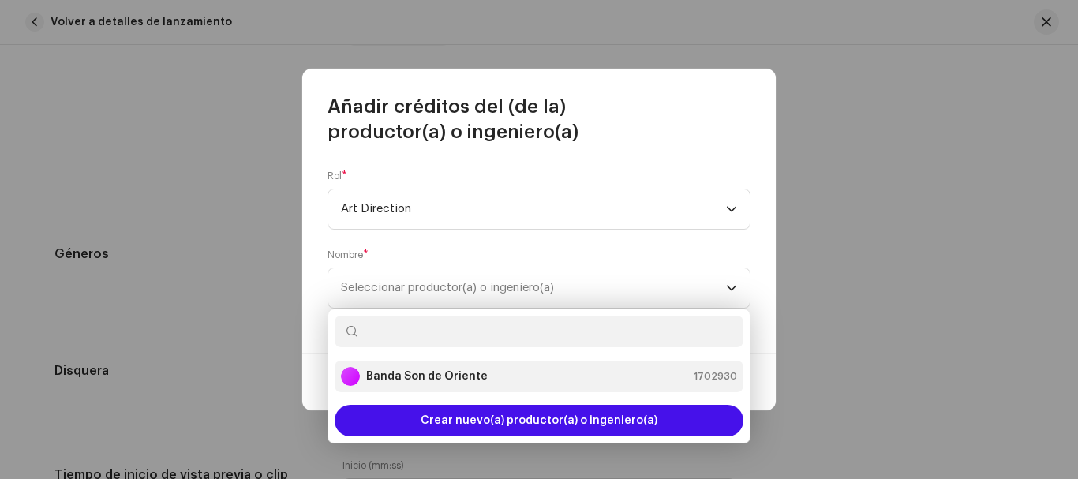
click at [455, 379] on strong "Banda Son de Oriente" at bounding box center [427, 377] width 122 height 16
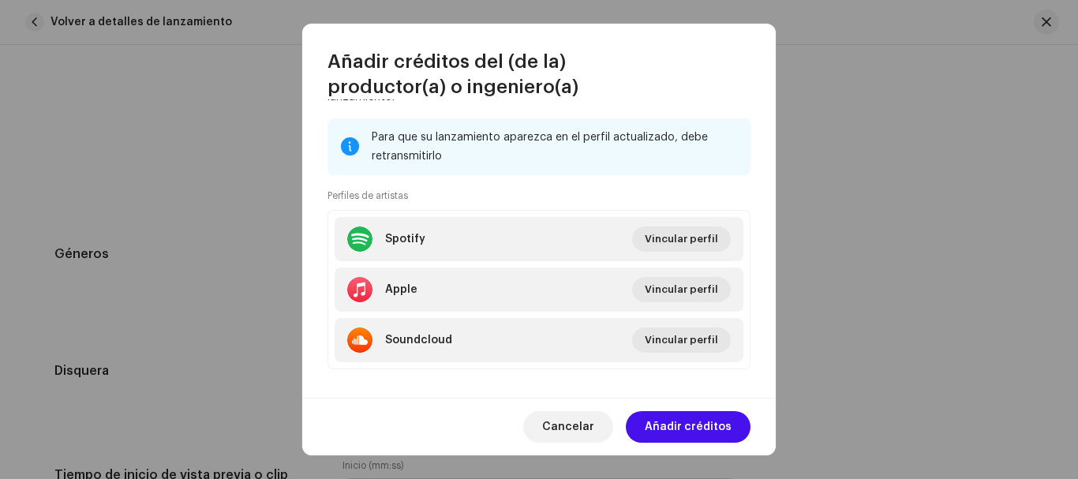
scroll to position [309, 0]
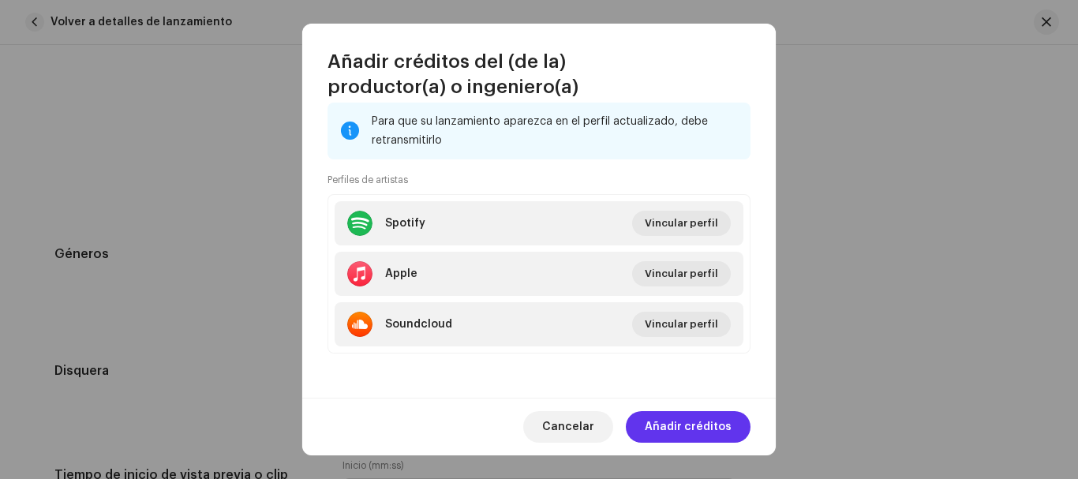
click at [699, 425] on span "Añadir créditos" at bounding box center [688, 427] width 87 height 32
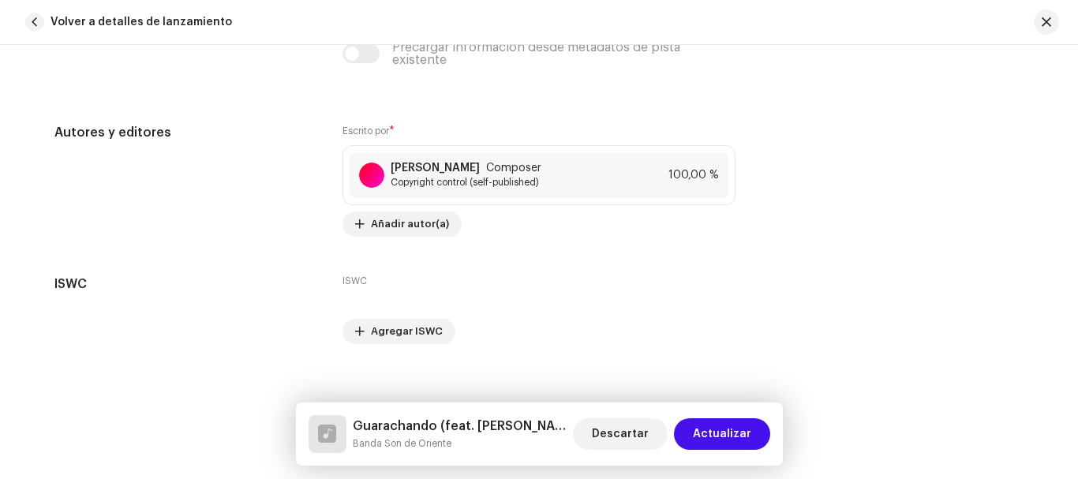
scroll to position [3286, 0]
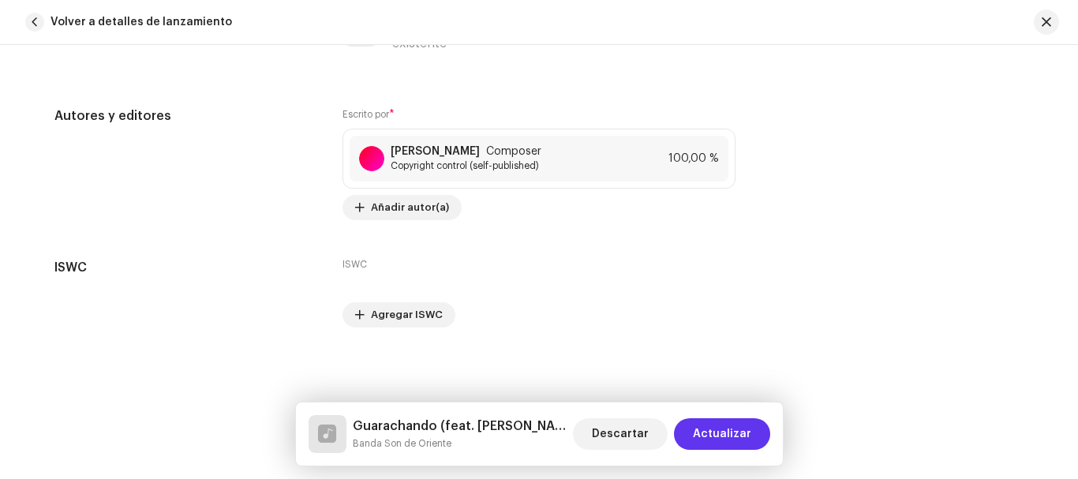
click at [735, 435] on span "Actualizar" at bounding box center [722, 434] width 58 height 32
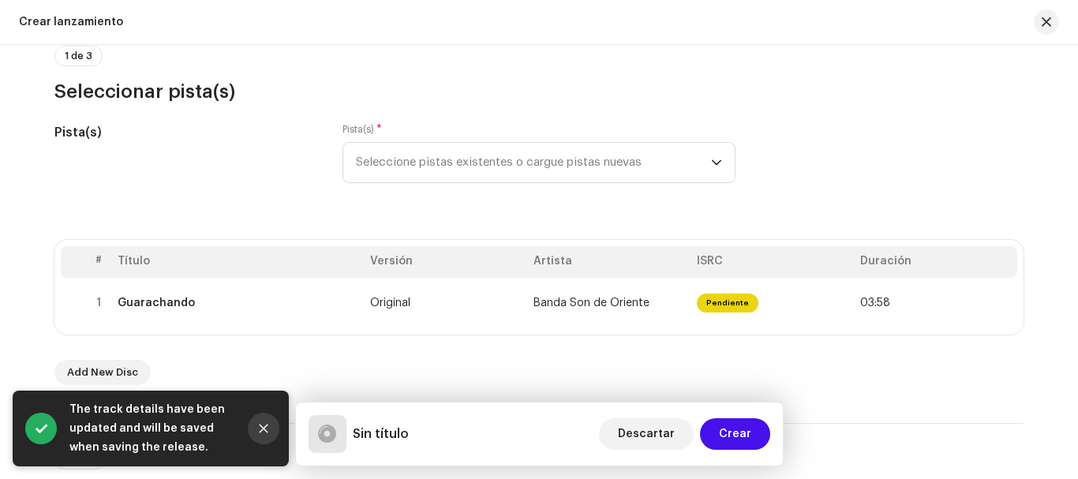
click at [263, 425] on icon "Close" at bounding box center [263, 428] width 11 height 11
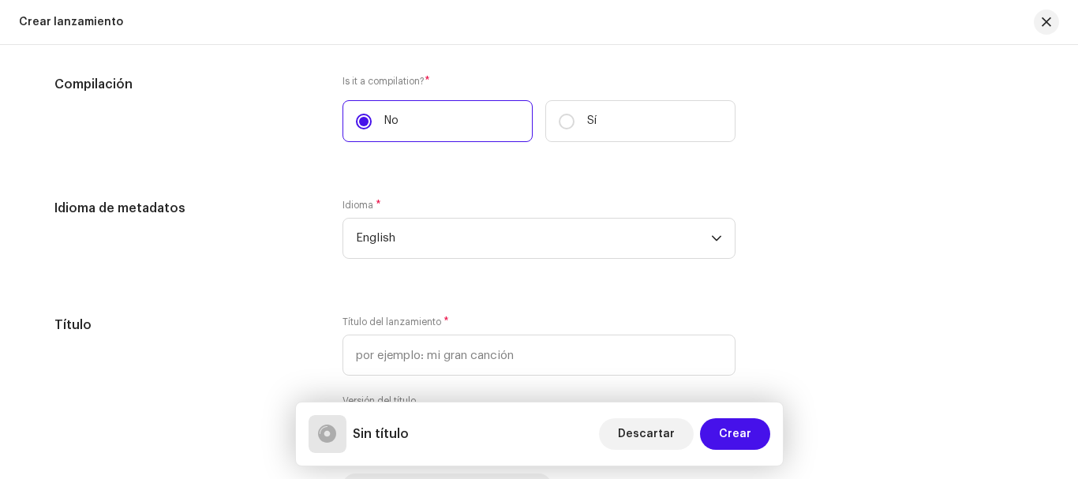
scroll to position [1420, 0]
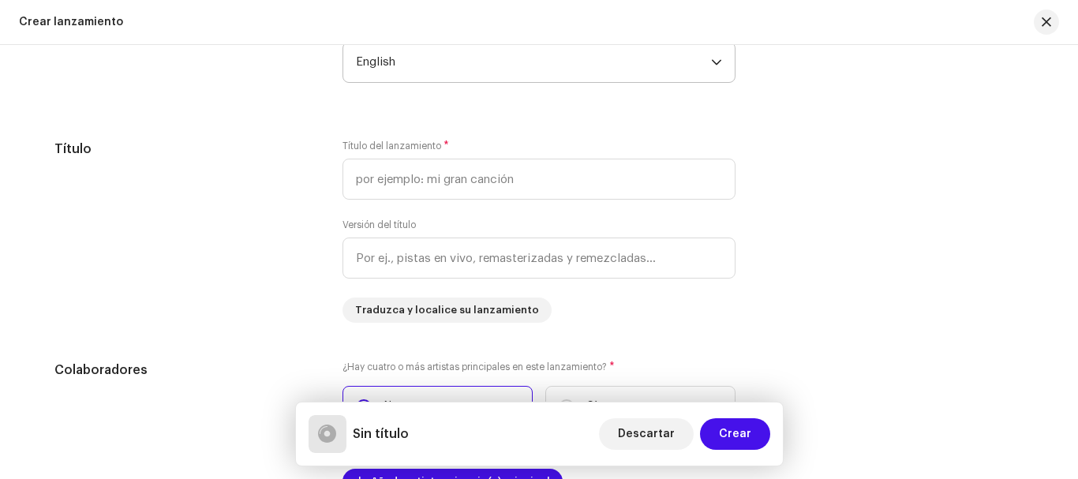
click at [456, 60] on span "English" at bounding box center [533, 62] width 355 height 39
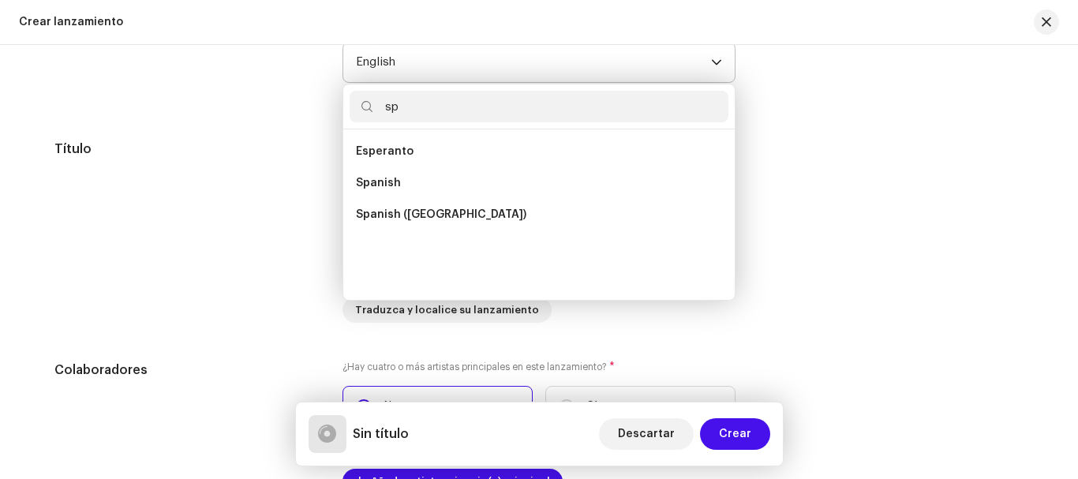
scroll to position [0, 0]
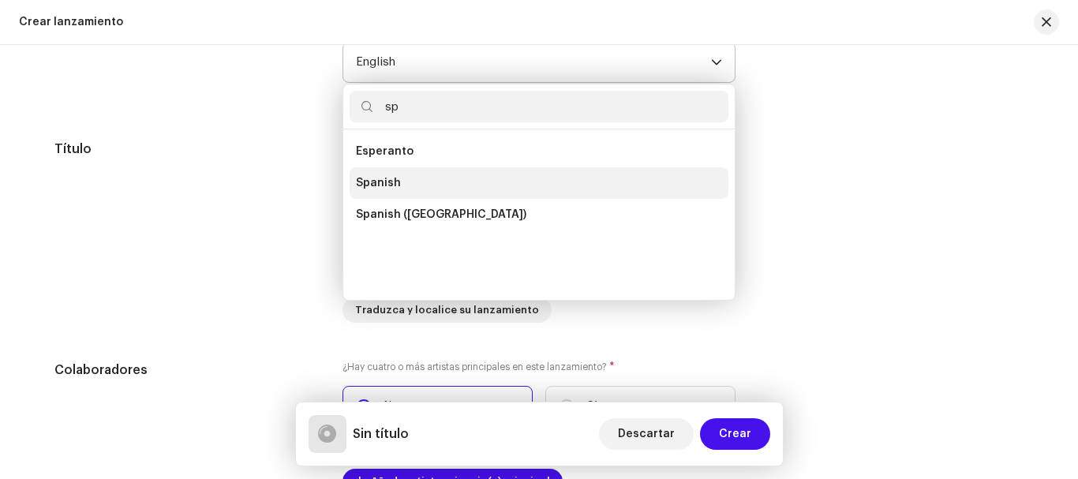
type input "sp"
click at [387, 188] on span "Spanish" at bounding box center [378, 183] width 45 height 16
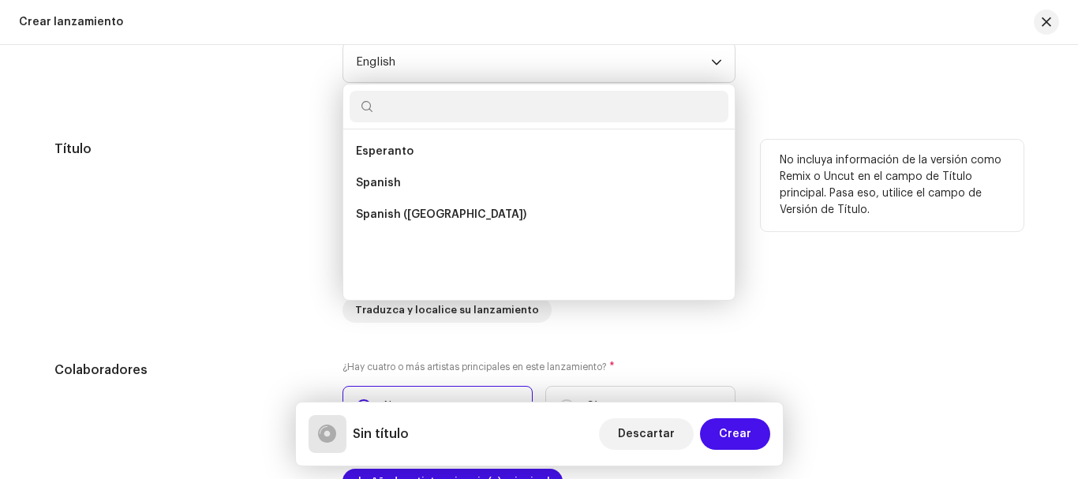
scroll to position [1418, 0]
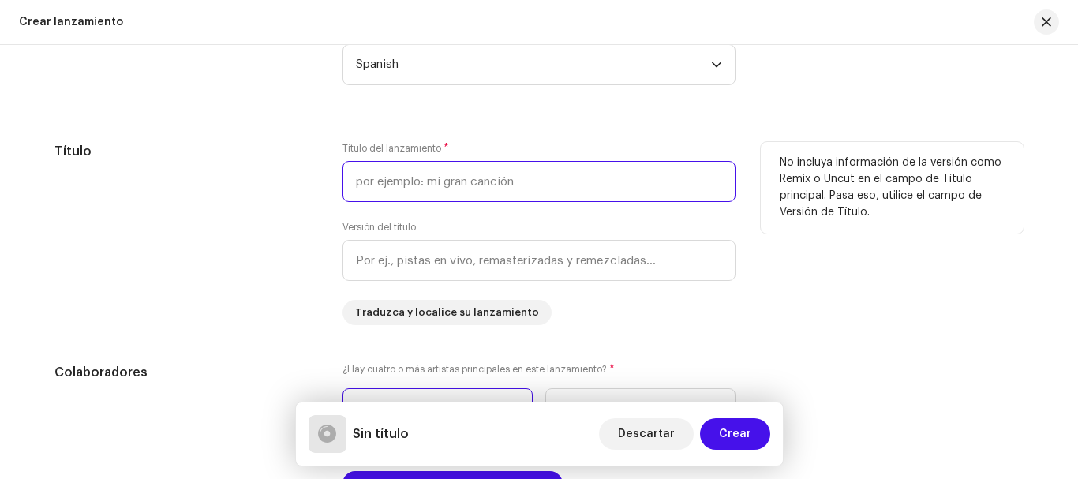
click at [556, 181] on input "text" at bounding box center [538, 181] width 393 height 41
type input "Guarachando"
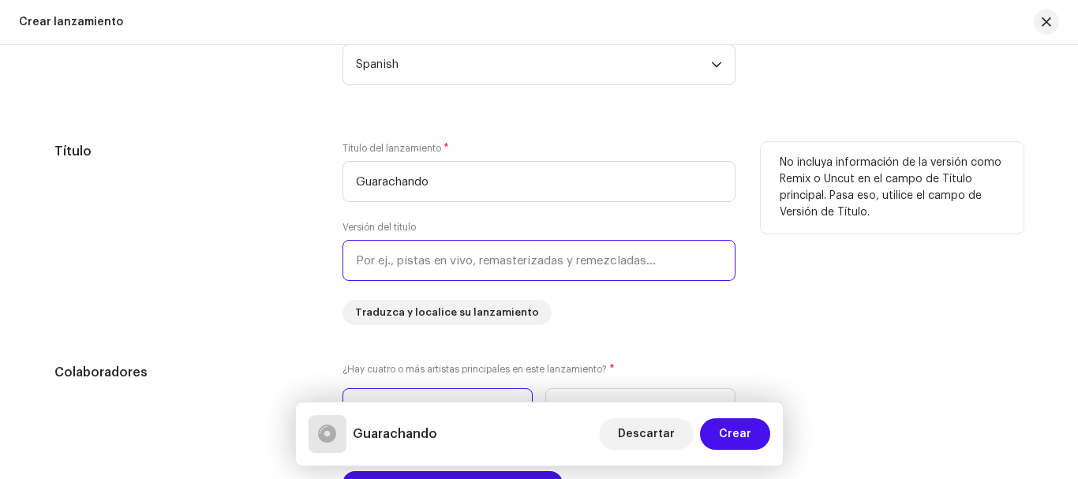
click at [354, 264] on input "text" at bounding box center [538, 260] width 393 height 41
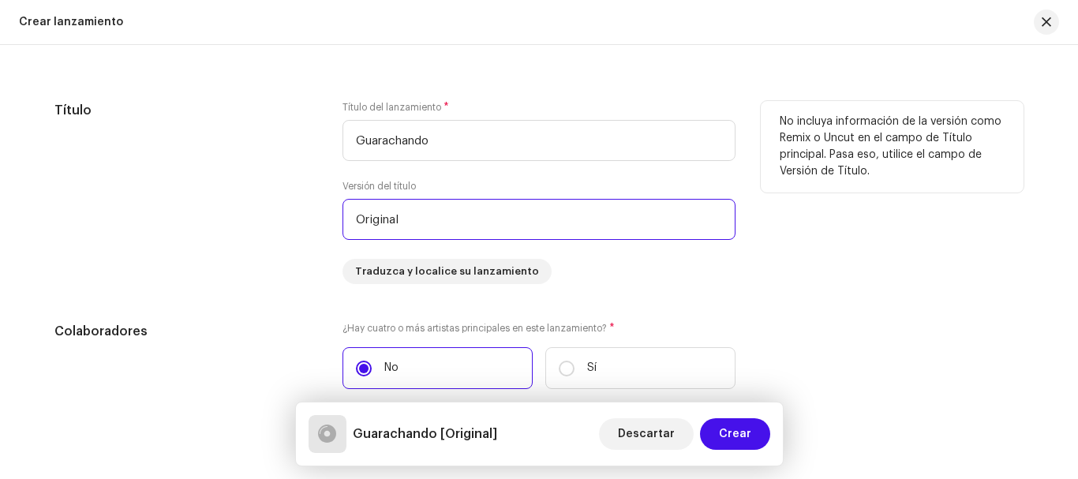
scroll to position [1497, 0]
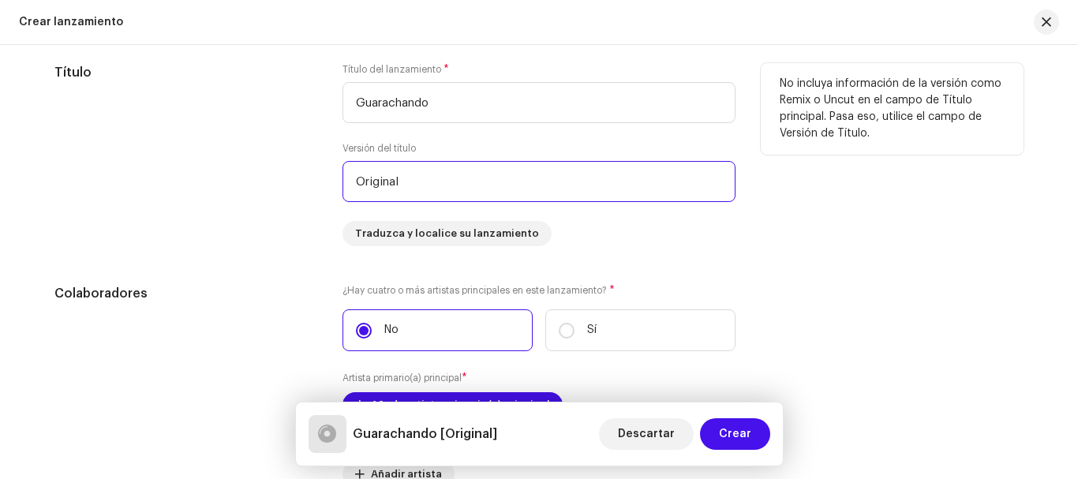
type input "Original"
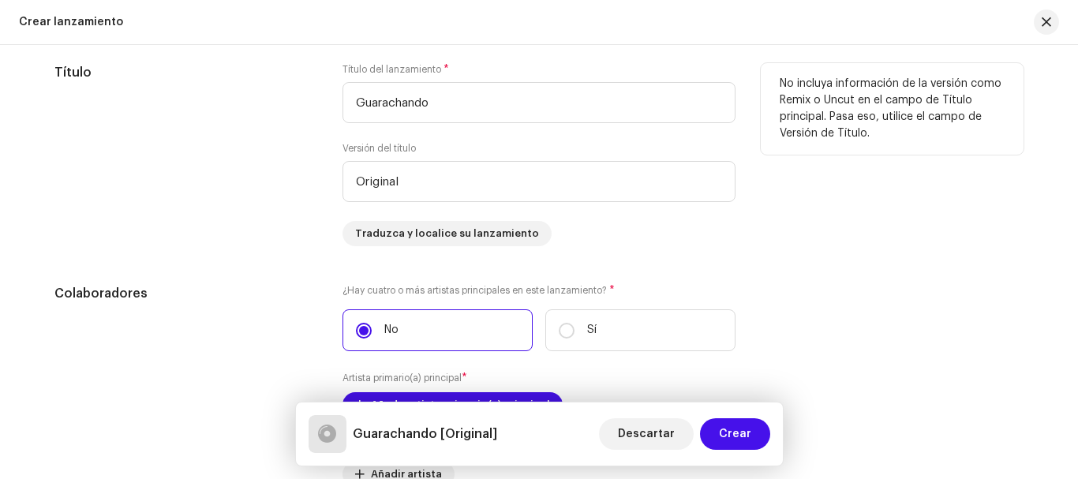
click at [637, 222] on div "Título del lanzamiento * Guarachando Versión del título Original Traduzca y loc…" at bounding box center [538, 154] width 393 height 183
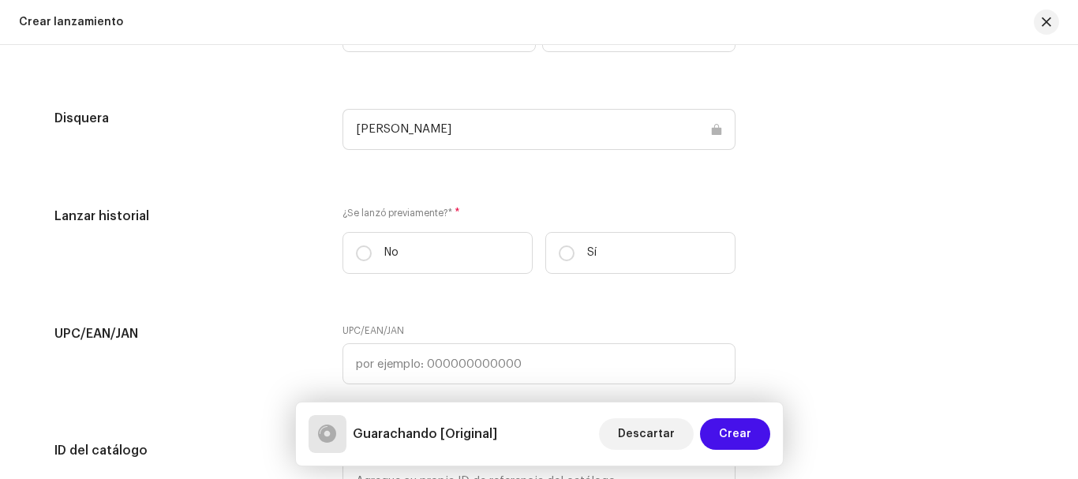
scroll to position [2207, 0]
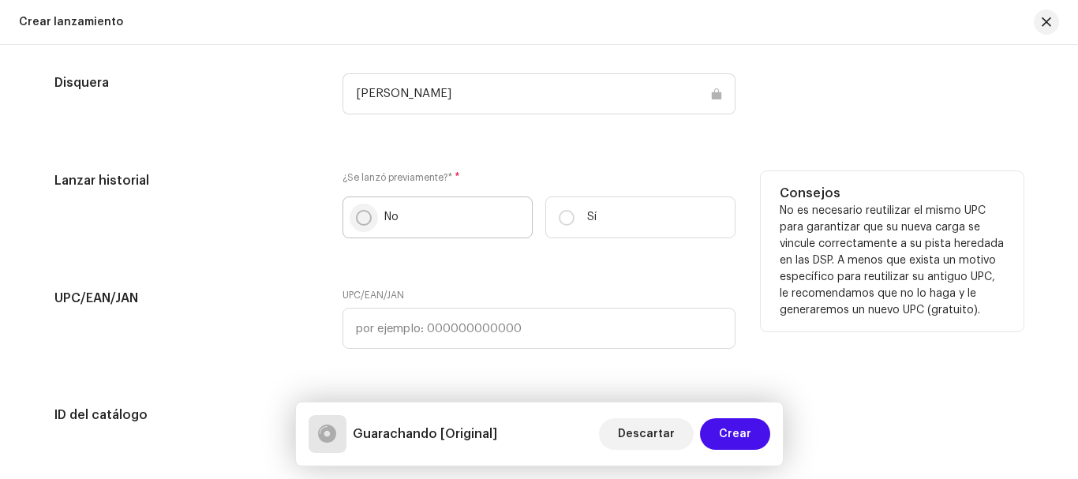
click at [361, 219] on input "No" at bounding box center [364, 218] width 16 height 16
radio input "true"
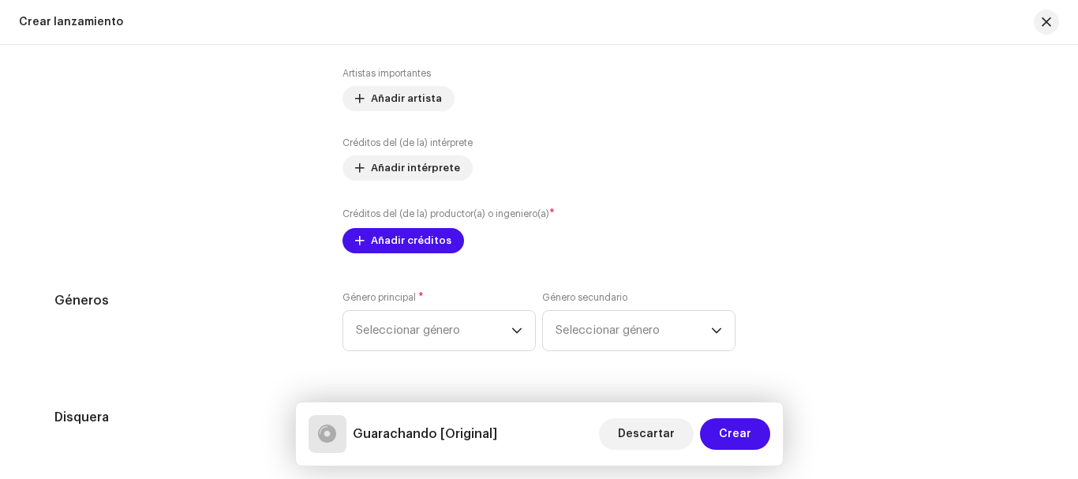
scroll to position [2128, 0]
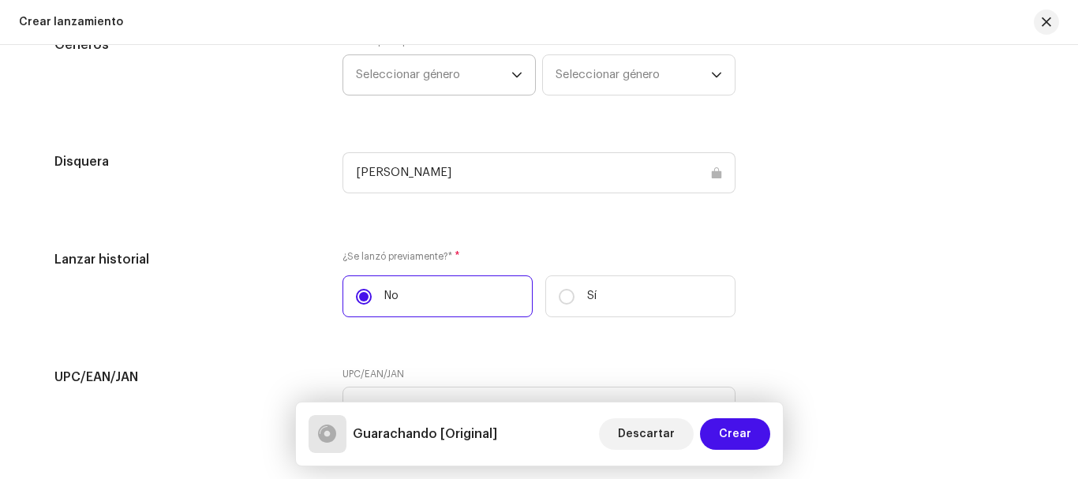
click at [512, 75] on icon "dropdown trigger" at bounding box center [516, 76] width 9 height 6
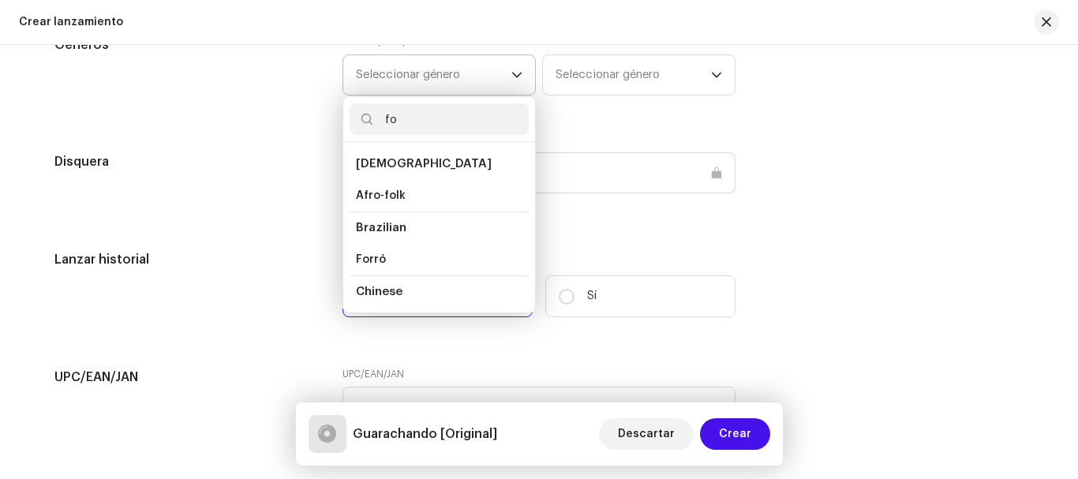
type input "f"
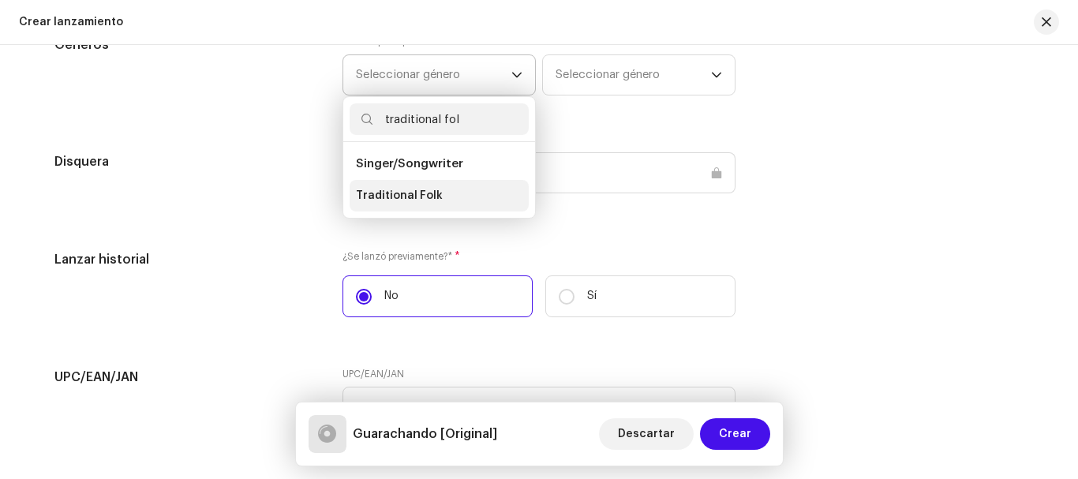
type input "traditional fol"
click at [430, 198] on span "Traditional Folk" at bounding box center [399, 196] width 87 height 16
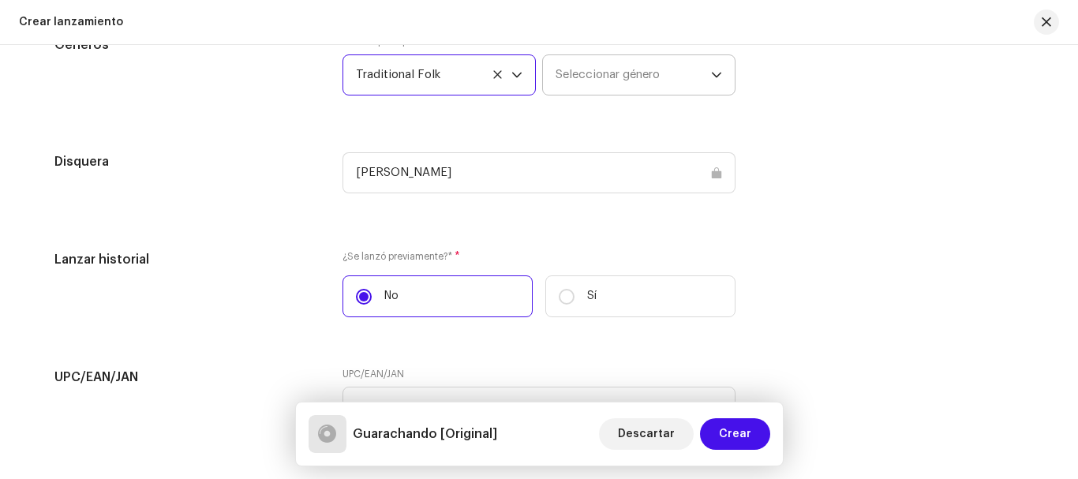
click at [612, 74] on span "Seleccionar género" at bounding box center [633, 74] width 155 height 39
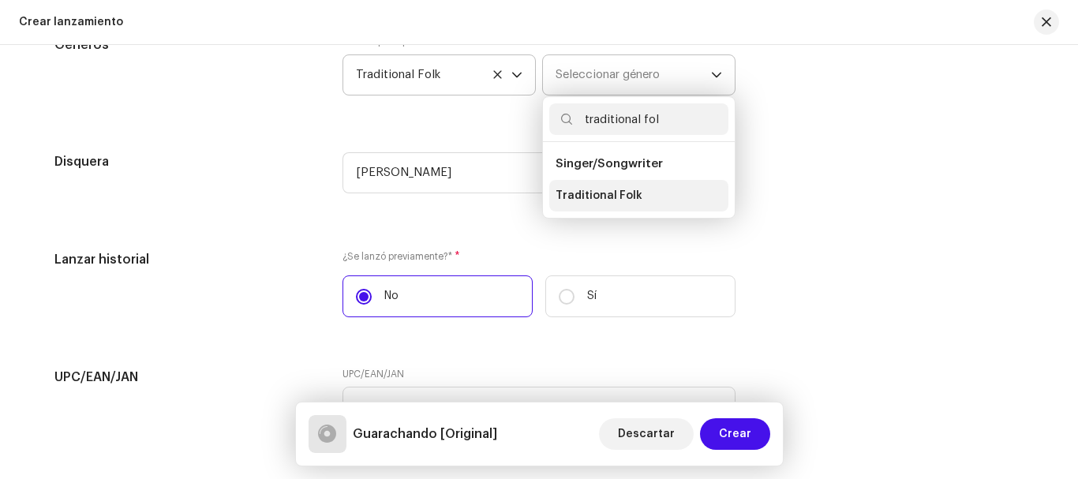
type input "traditional fol"
click at [633, 195] on li "Traditional Folk" at bounding box center [638, 196] width 179 height 32
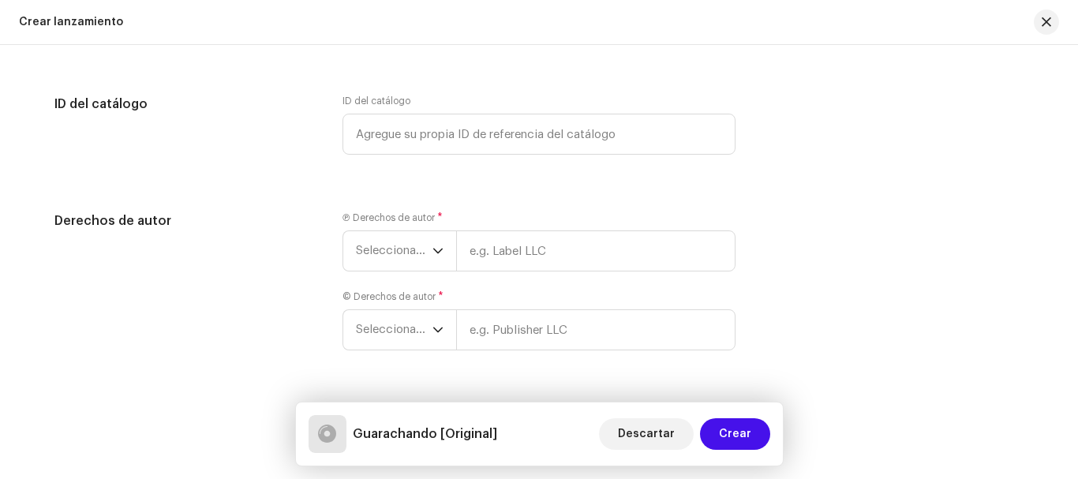
scroll to position [2523, 0]
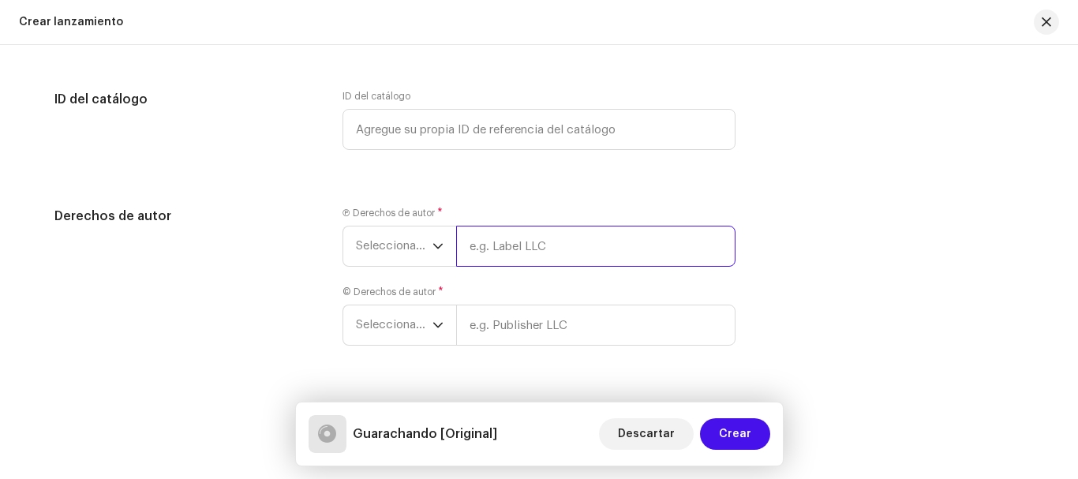
click at [523, 253] on input "text" at bounding box center [595, 246] width 279 height 41
type input "[PERSON_NAME]"
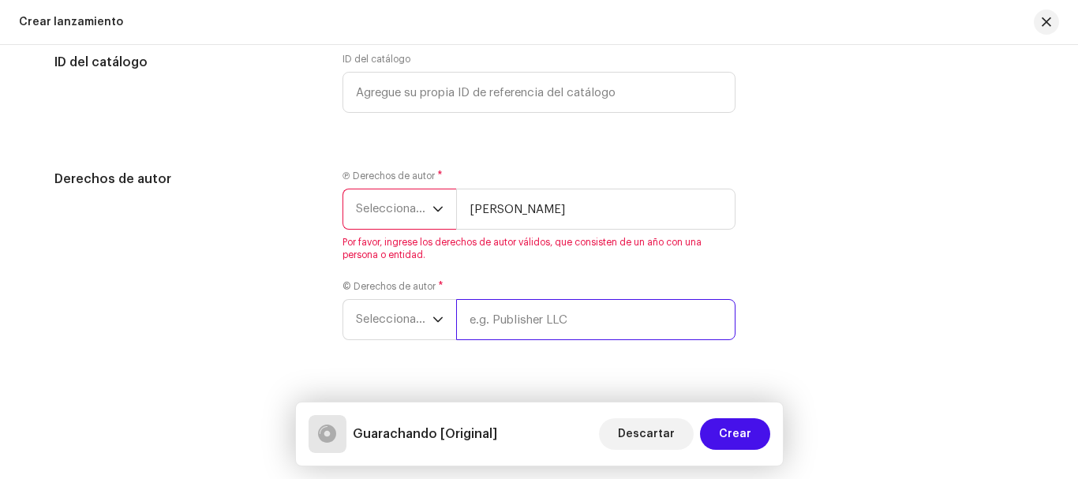
click at [524, 299] on input "text" at bounding box center [595, 319] width 279 height 41
type input "[PERSON_NAME]"
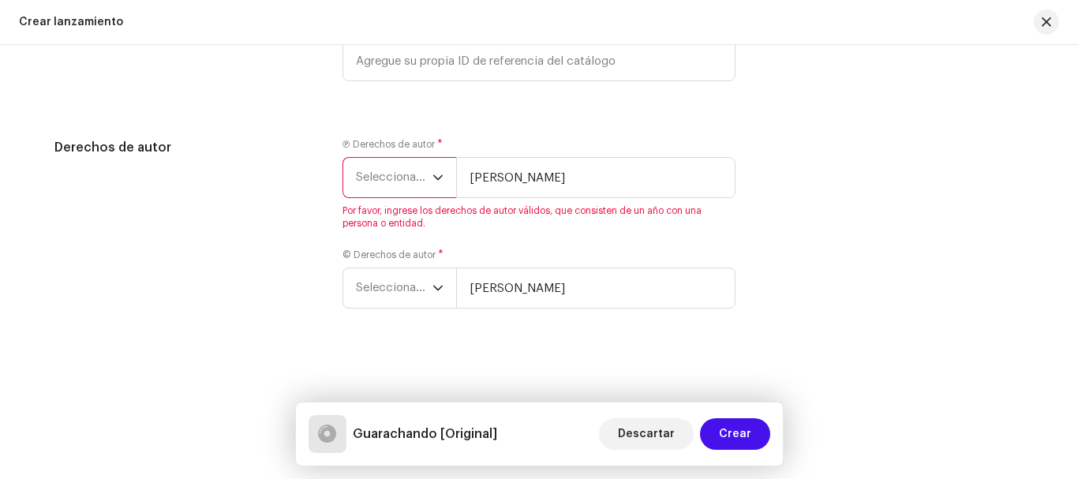
click at [440, 170] on div "dropdown trigger" at bounding box center [437, 177] width 11 height 39
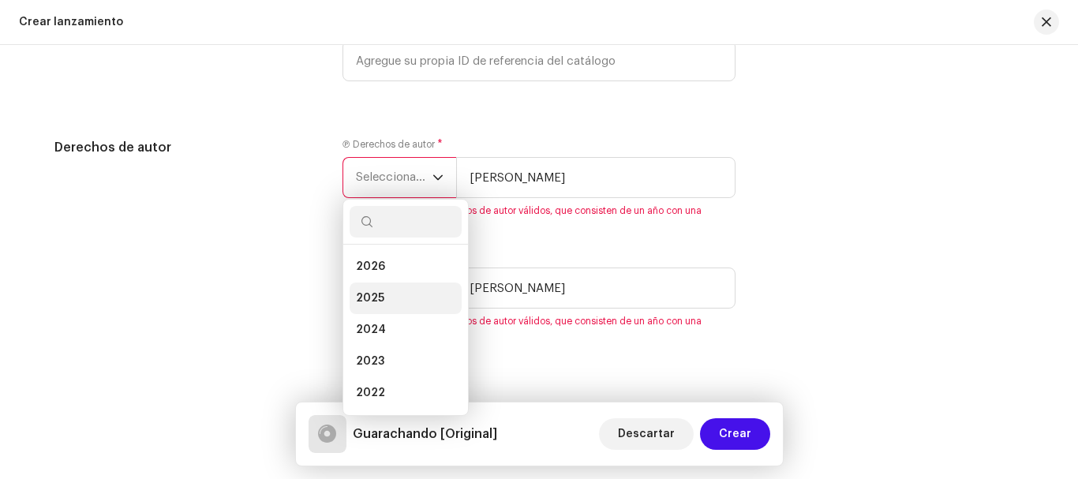
click at [375, 298] on span "2025" at bounding box center [370, 298] width 28 height 16
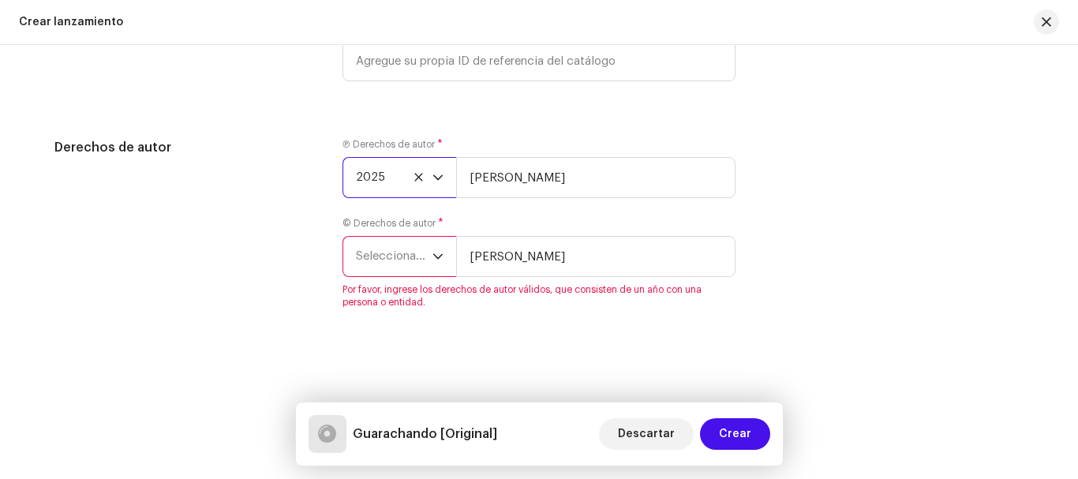
click at [438, 247] on div "dropdown trigger" at bounding box center [437, 256] width 11 height 39
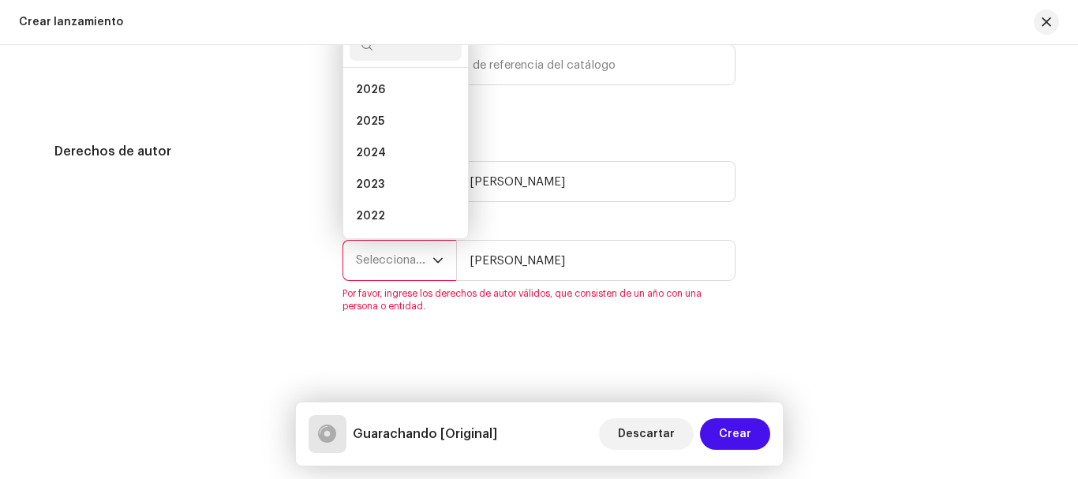
scroll to position [25, 0]
click at [381, 102] on li "2025" at bounding box center [406, 96] width 112 height 32
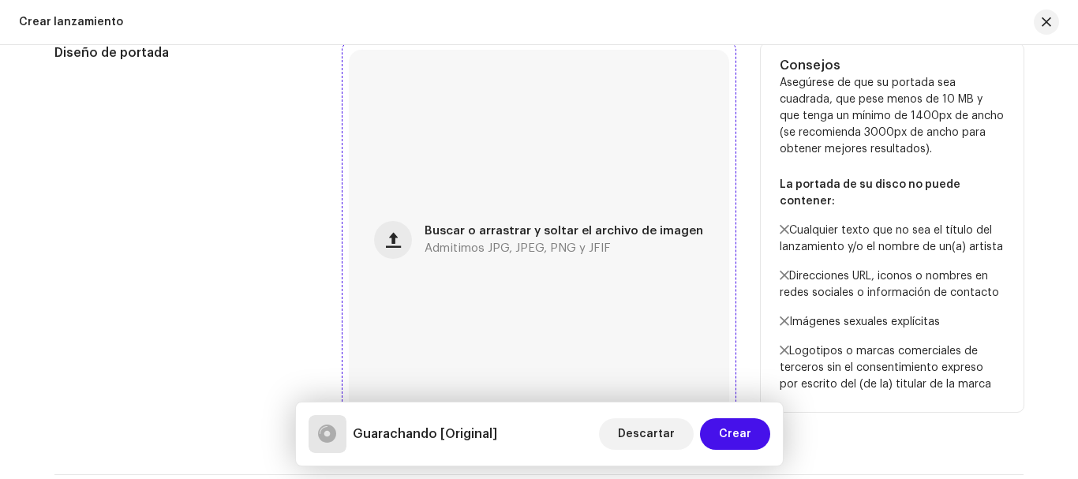
scroll to position [631, 0]
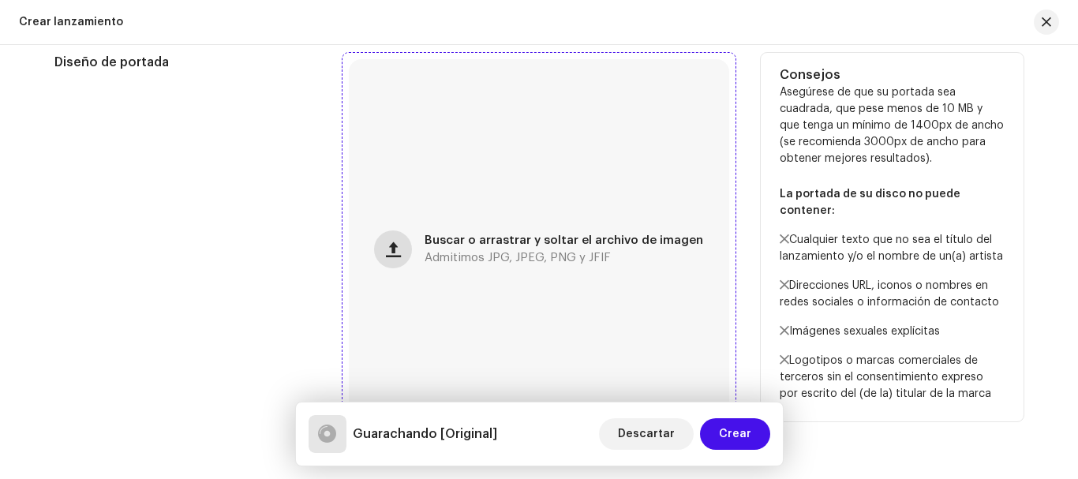
click at [406, 253] on button "button" at bounding box center [393, 249] width 38 height 38
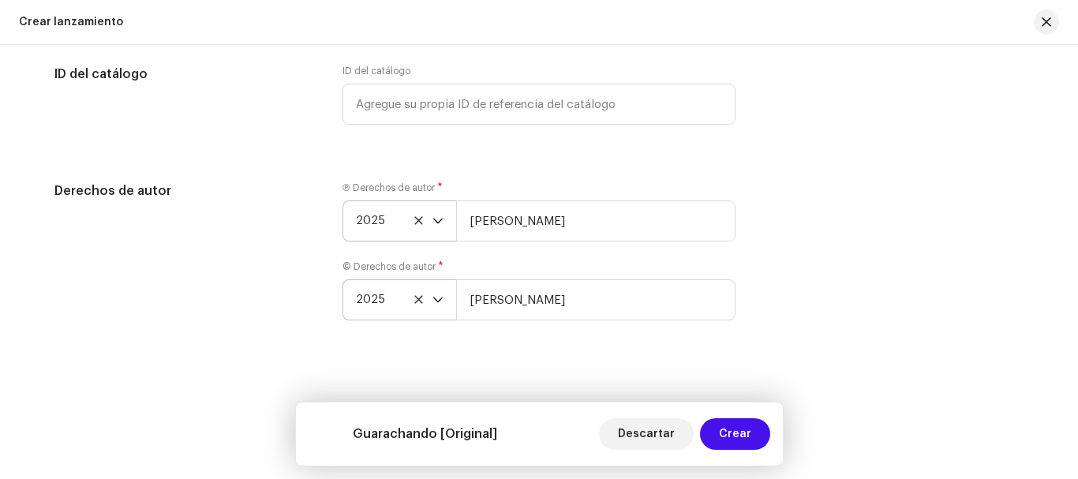
scroll to position [2560, 0]
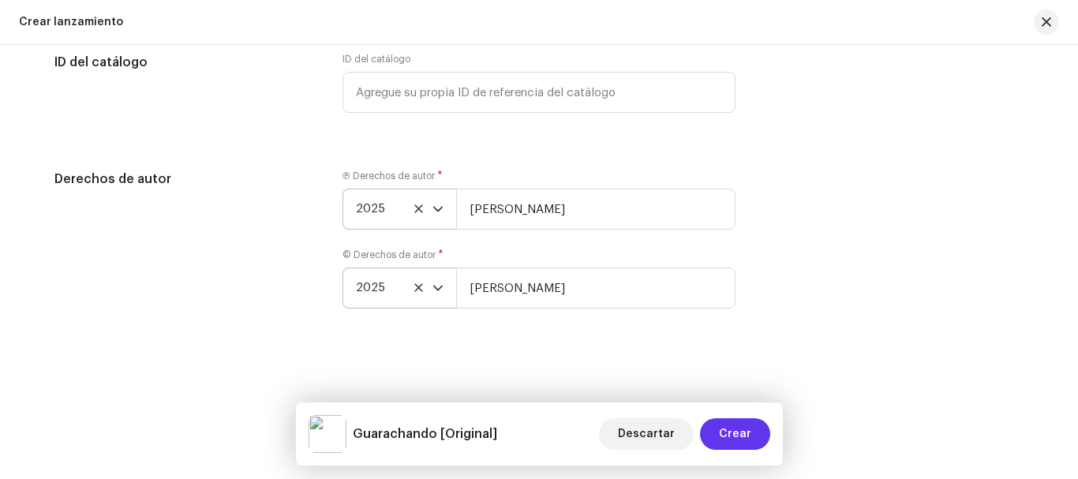
click at [729, 438] on span "Crear" at bounding box center [735, 434] width 32 height 32
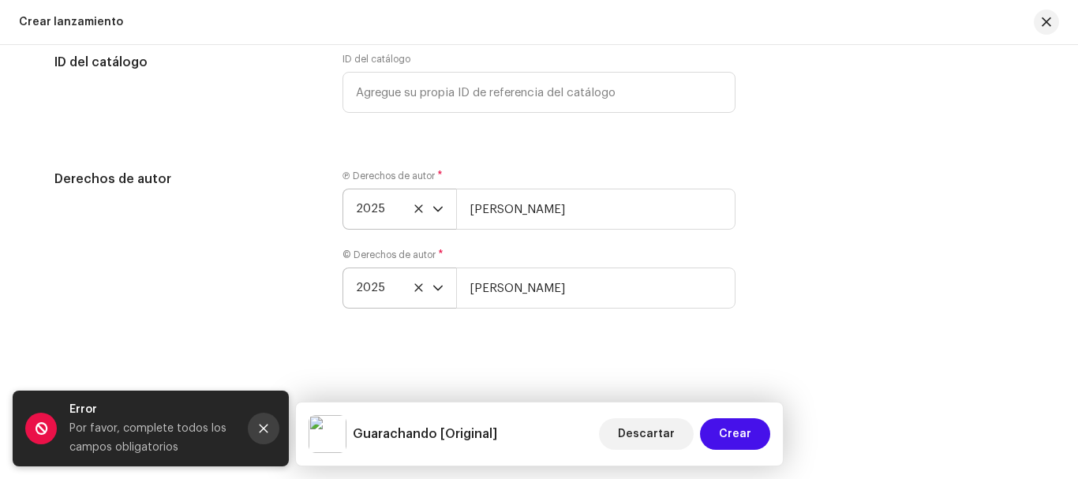
click at [259, 428] on icon "Close" at bounding box center [263, 428] width 11 height 11
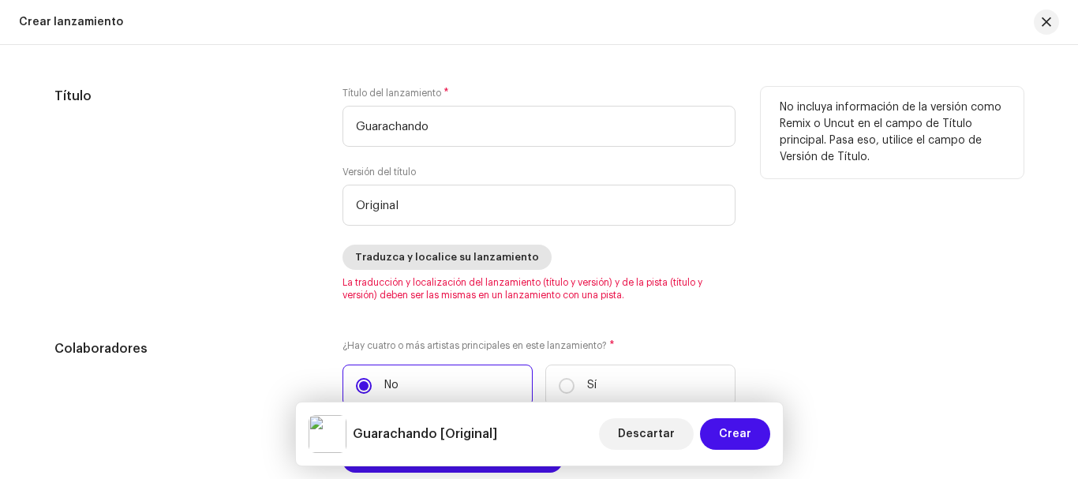
scroll to position [1446, 0]
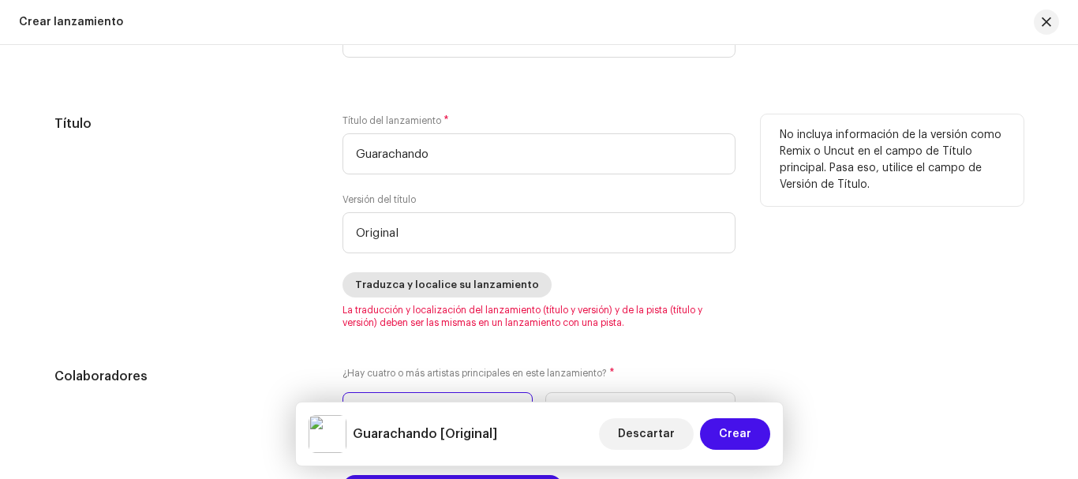
click at [448, 287] on span "Traduzca y localice su lanzamiento" at bounding box center [447, 285] width 184 height 32
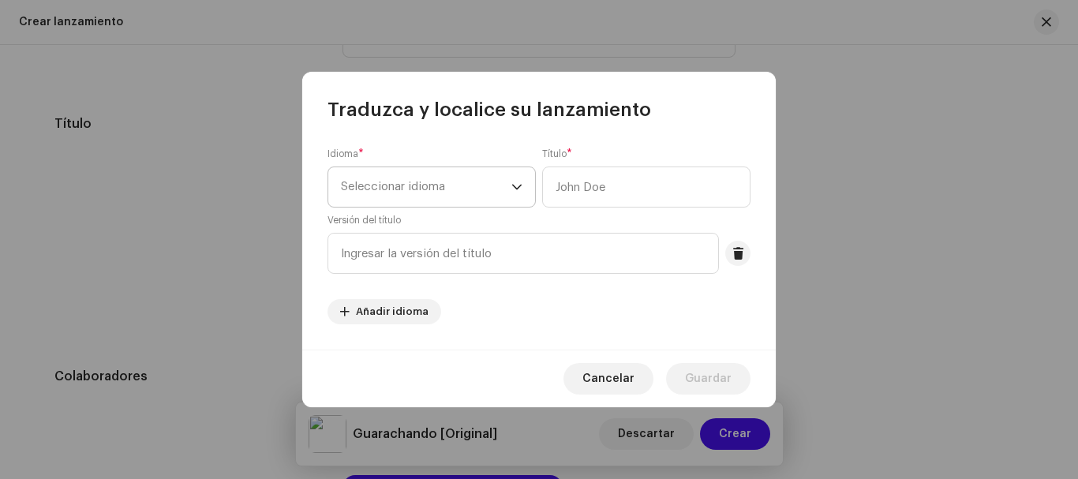
click at [450, 193] on span "Seleccionar idioma" at bounding box center [426, 186] width 170 height 39
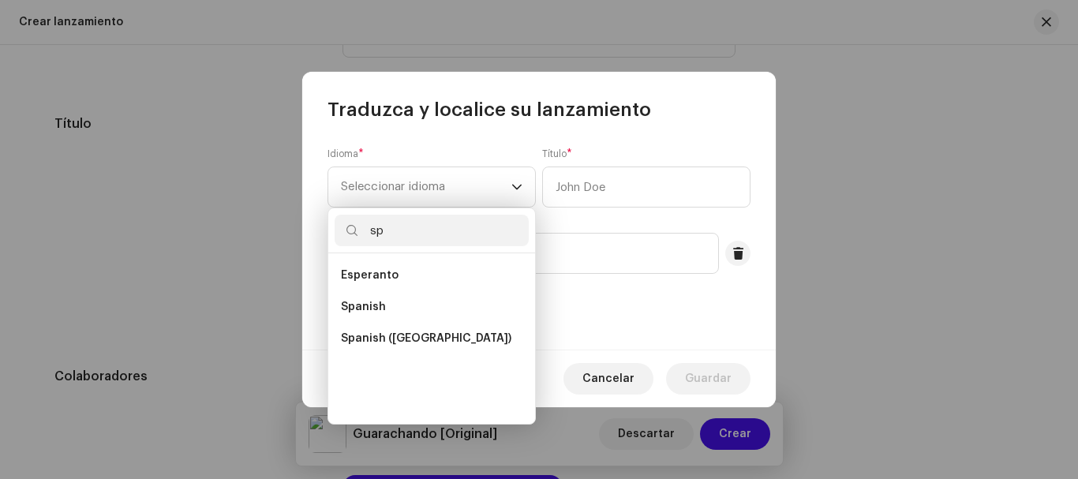
scroll to position [0, 0]
type input "sp"
click at [403, 307] on li "Spanish" at bounding box center [432, 307] width 194 height 32
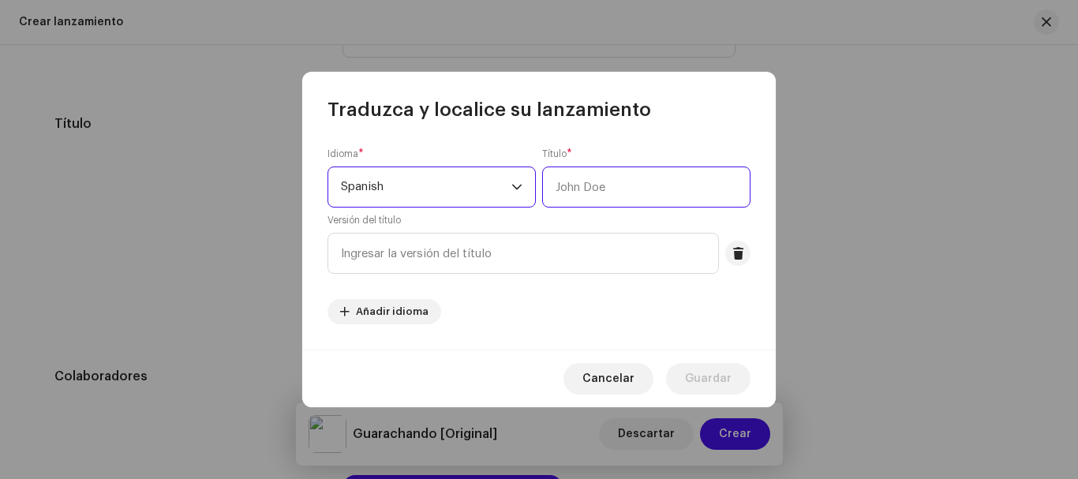
click at [603, 191] on input "text" at bounding box center [646, 187] width 208 height 41
type input "Guarachando"
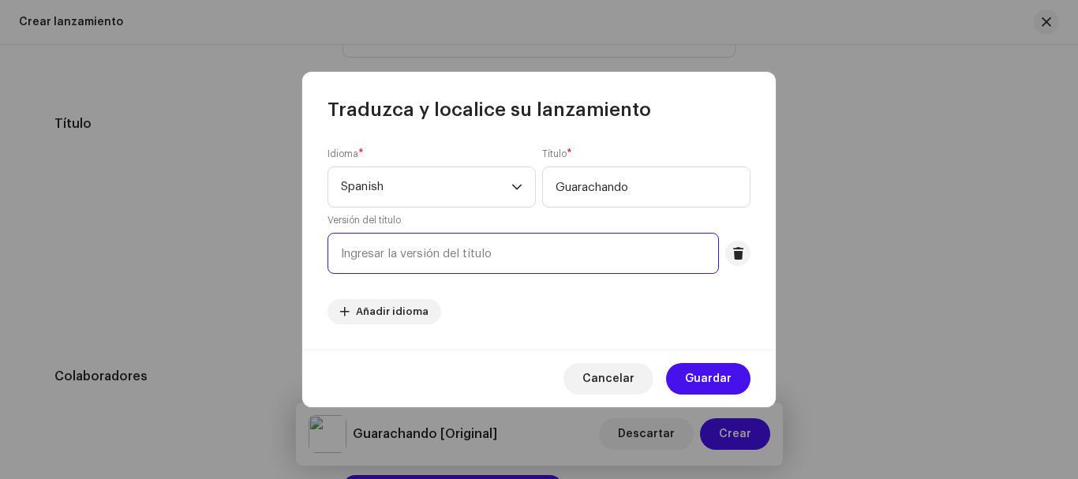
click at [500, 257] on input "text" at bounding box center [522, 253] width 391 height 41
type input "Original"
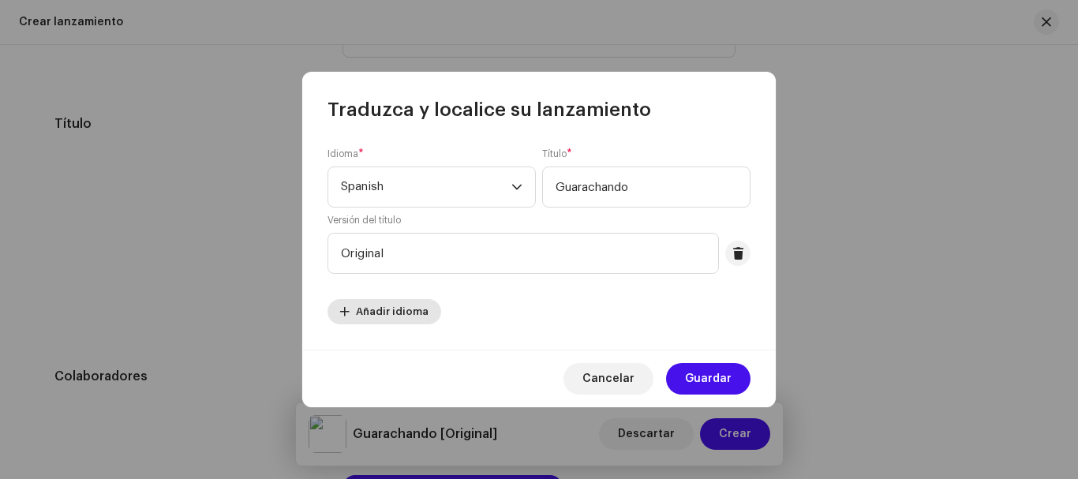
click at [405, 313] on span "Añadir idioma" at bounding box center [392, 312] width 73 height 32
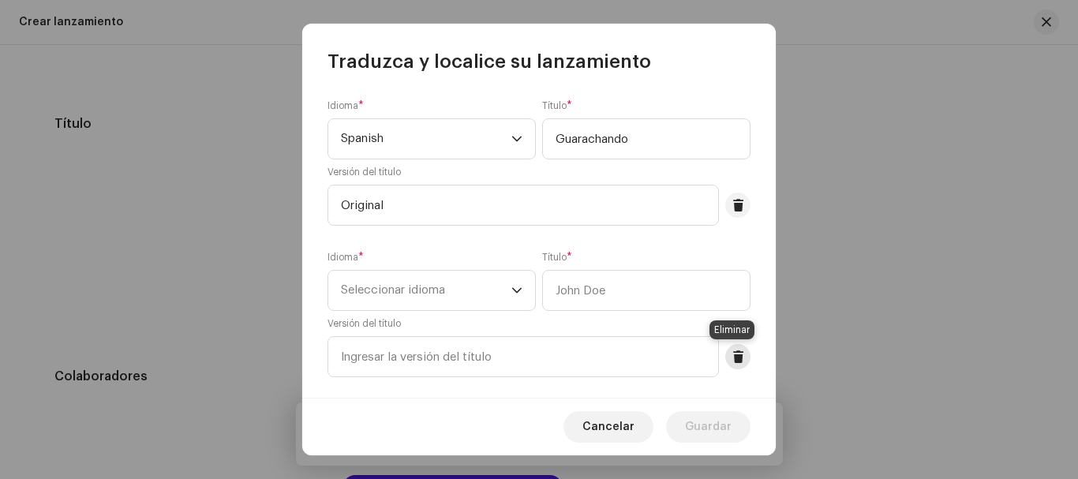
click at [732, 357] on span at bounding box center [738, 356] width 12 height 13
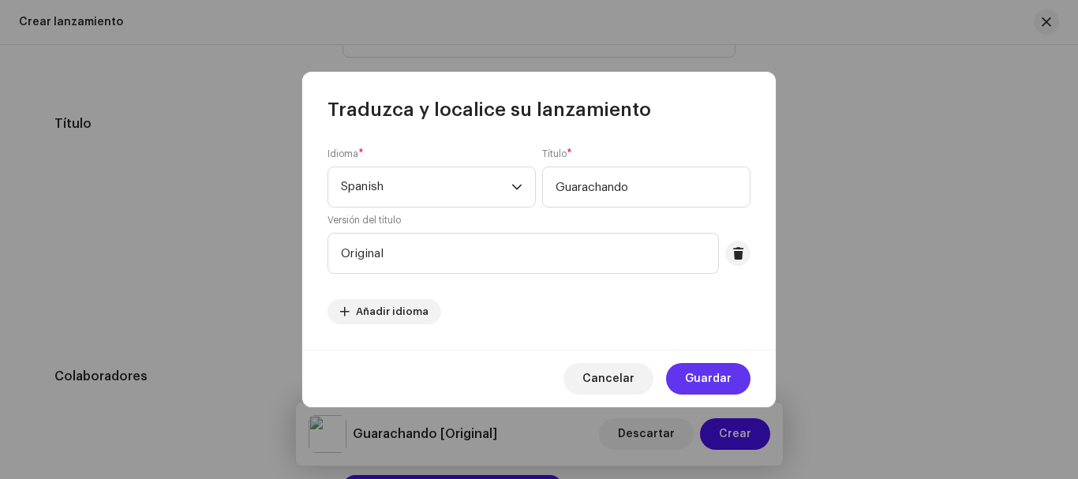
click at [716, 384] on span "Guardar" at bounding box center [708, 379] width 47 height 32
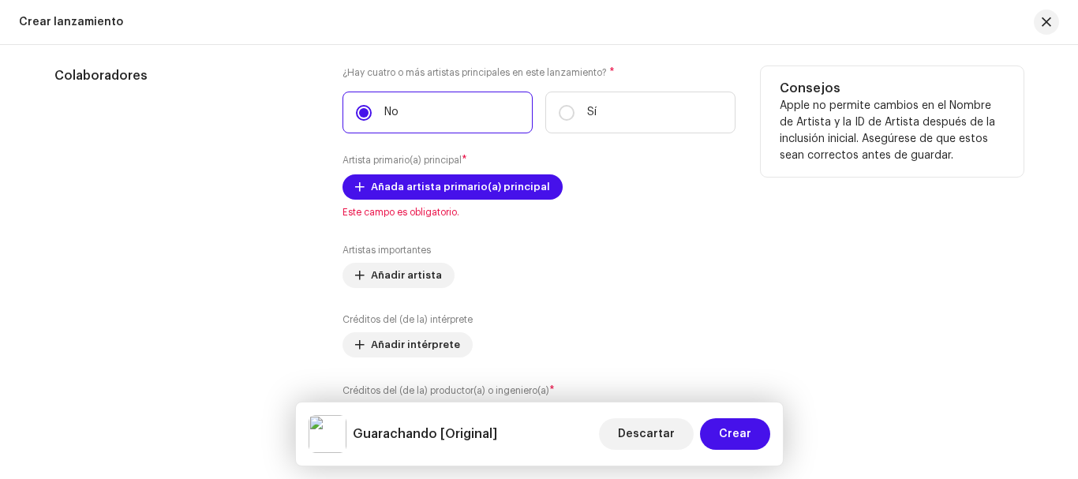
scroll to position [1761, 0]
click at [481, 191] on span "Añada artista primario(a) principal" at bounding box center [460, 186] width 179 height 32
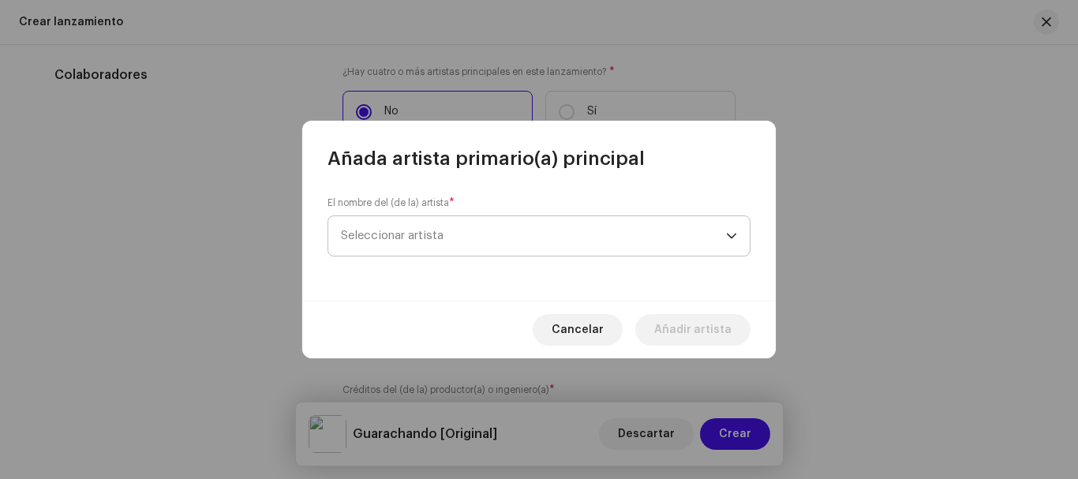
click at [447, 230] on span "Seleccionar artista" at bounding box center [533, 235] width 385 height 39
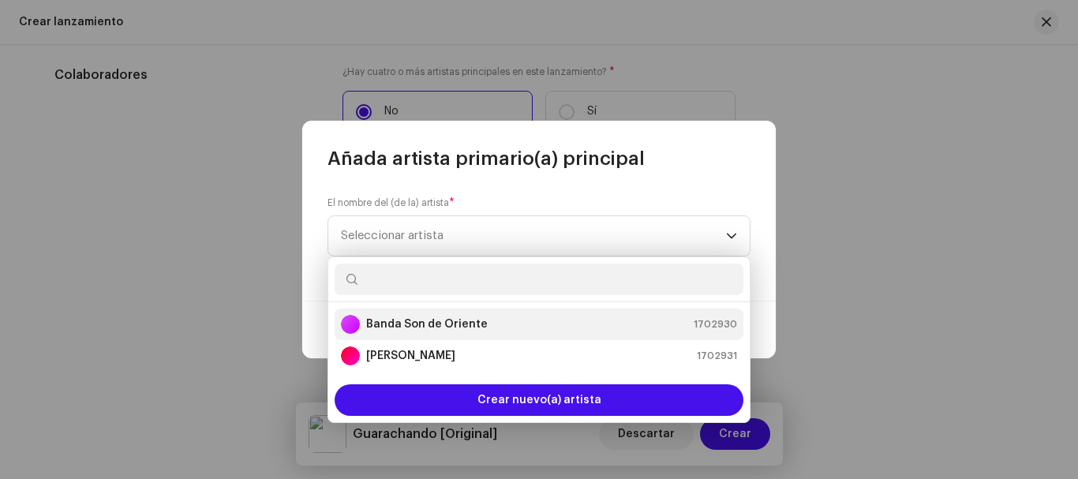
click at [451, 327] on strong "Banda Son de Oriente" at bounding box center [427, 324] width 122 height 16
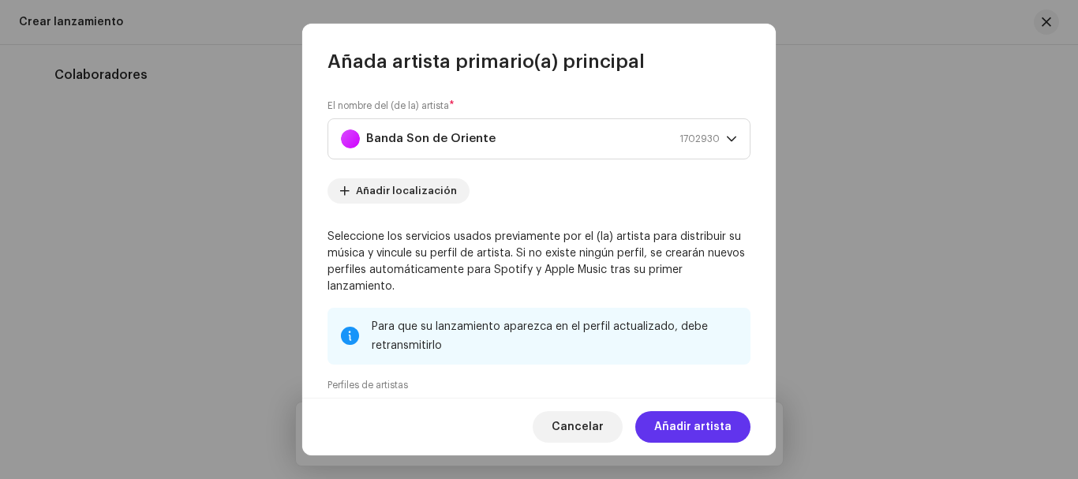
click at [718, 424] on span "Añadir artista" at bounding box center [692, 427] width 77 height 32
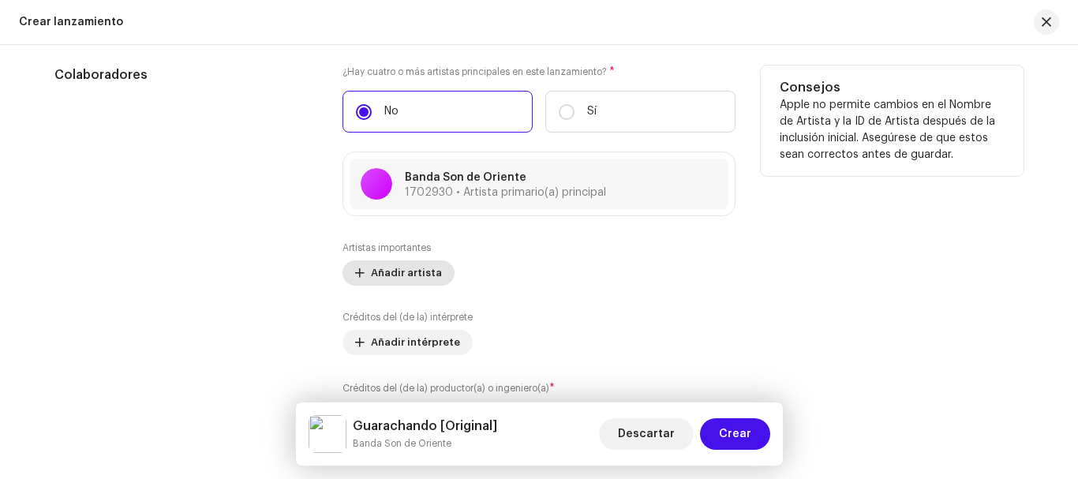
click at [425, 276] on span "Añadir artista" at bounding box center [406, 273] width 71 height 32
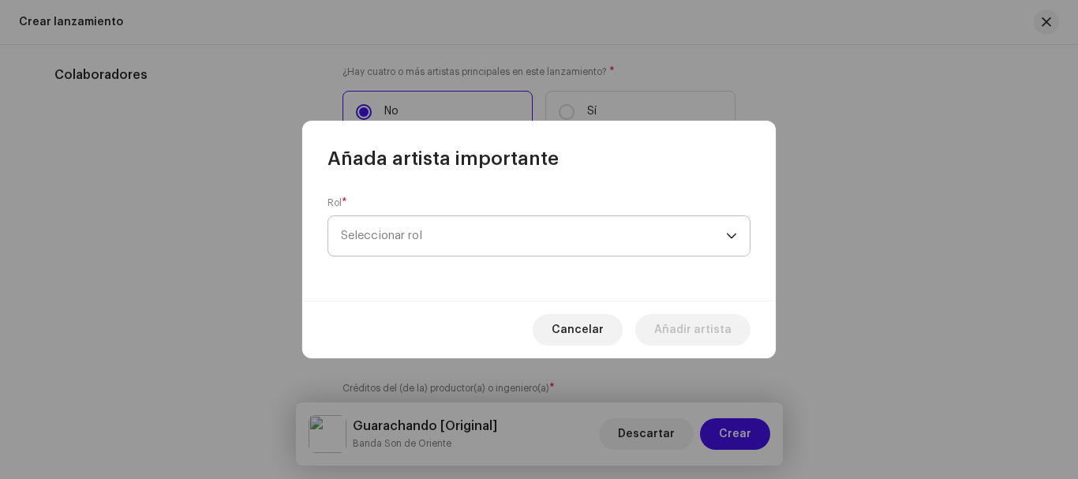
click at [655, 232] on span "Seleccionar rol" at bounding box center [533, 235] width 385 height 39
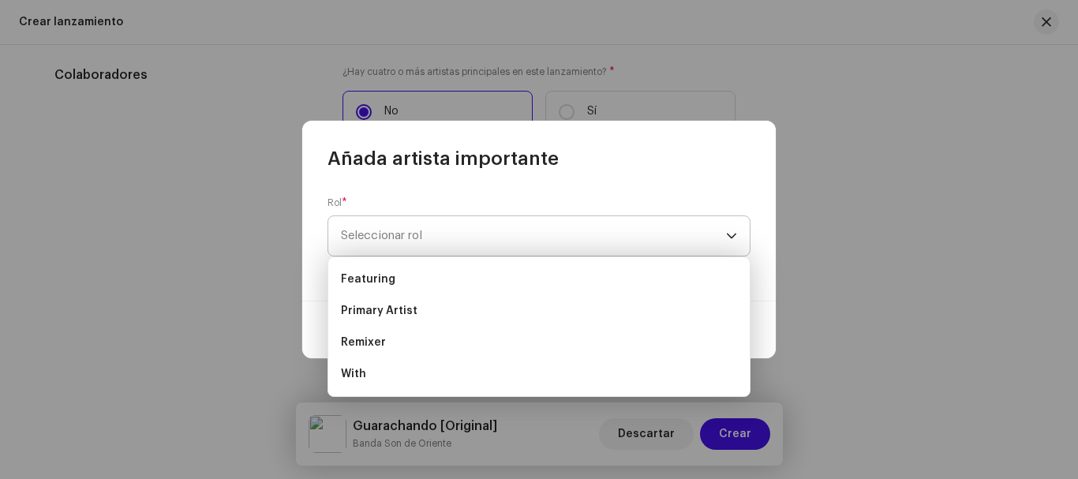
click at [500, 231] on span "Seleccionar rol" at bounding box center [533, 235] width 385 height 39
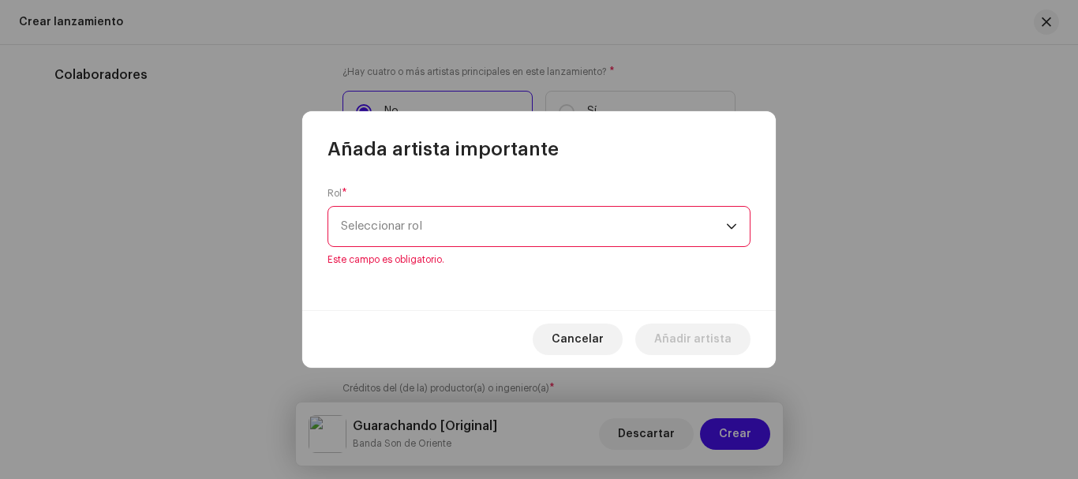
click at [500, 231] on span "Seleccionar rol" at bounding box center [533, 226] width 385 height 39
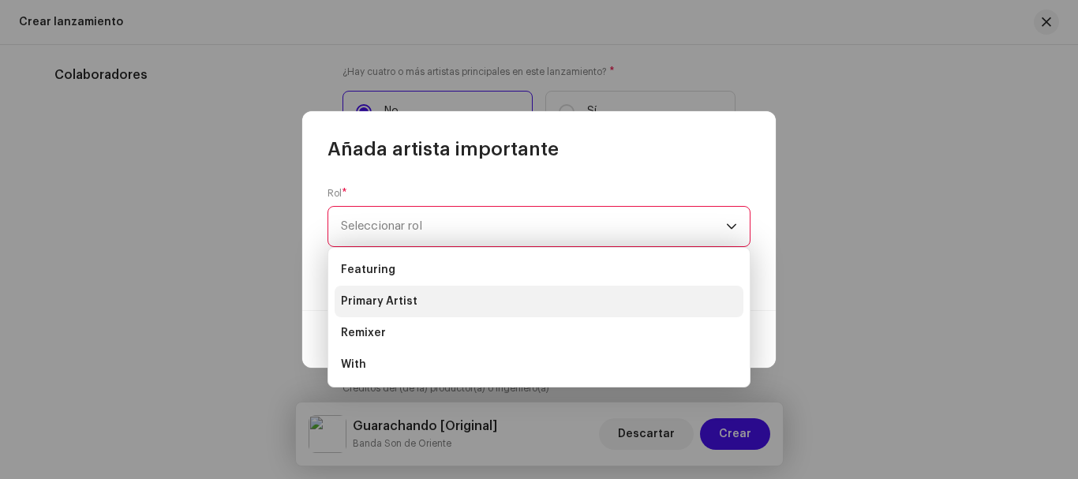
click at [428, 305] on li "Primary Artist" at bounding box center [539, 302] width 409 height 32
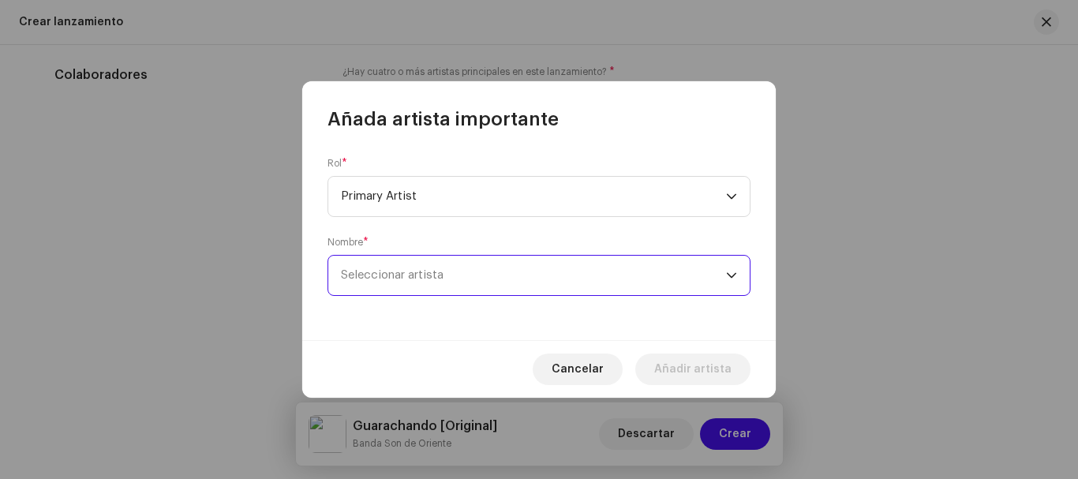
click at [488, 276] on span "Seleccionar artista" at bounding box center [533, 275] width 385 height 39
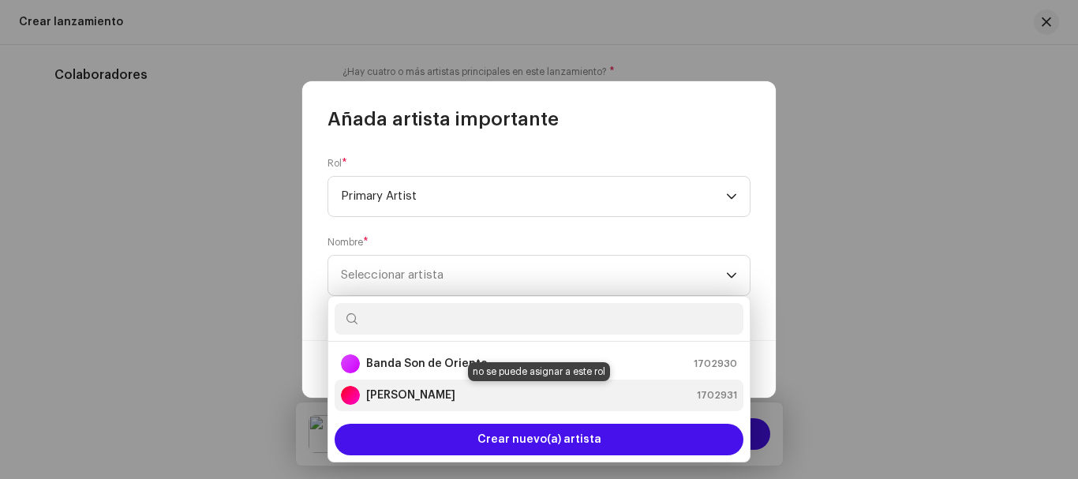
click at [445, 397] on strong "[PERSON_NAME]" at bounding box center [410, 395] width 89 height 16
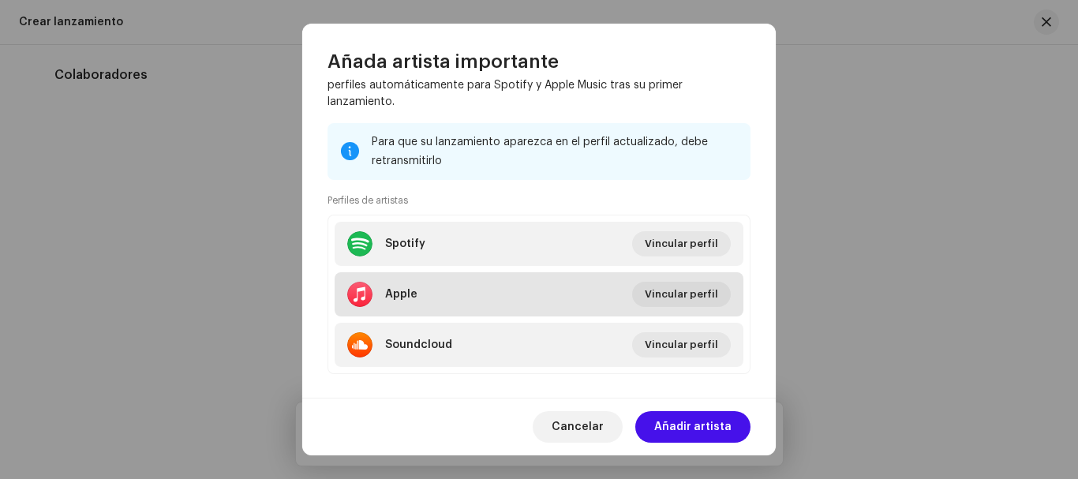
scroll to position [284, 0]
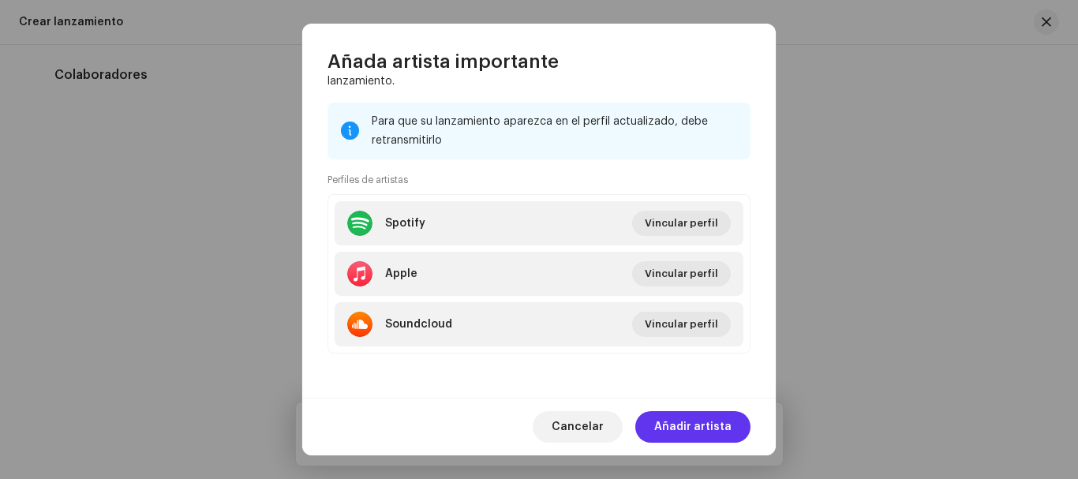
click at [683, 427] on span "Añadir artista" at bounding box center [692, 427] width 77 height 32
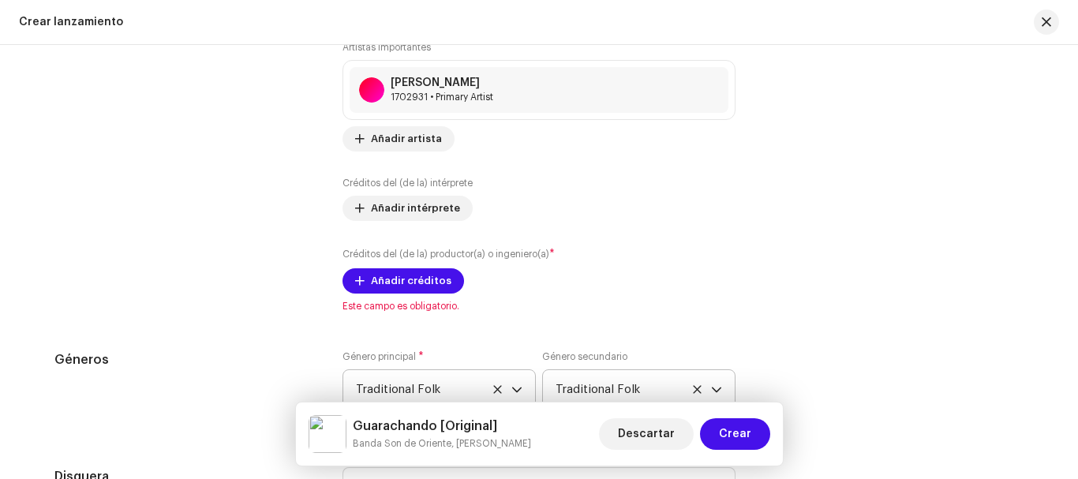
scroll to position [1998, 0]
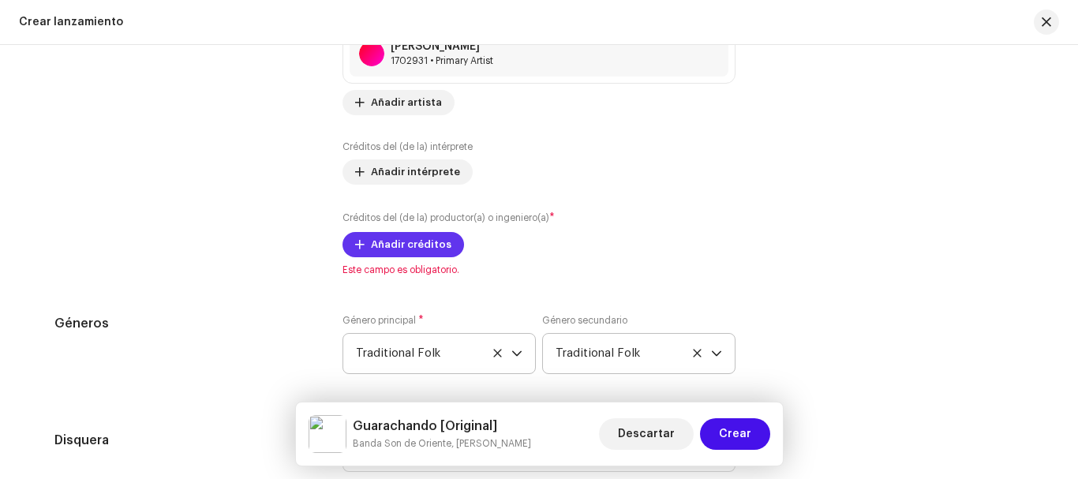
click at [401, 250] on span "Añadir créditos" at bounding box center [411, 245] width 80 height 32
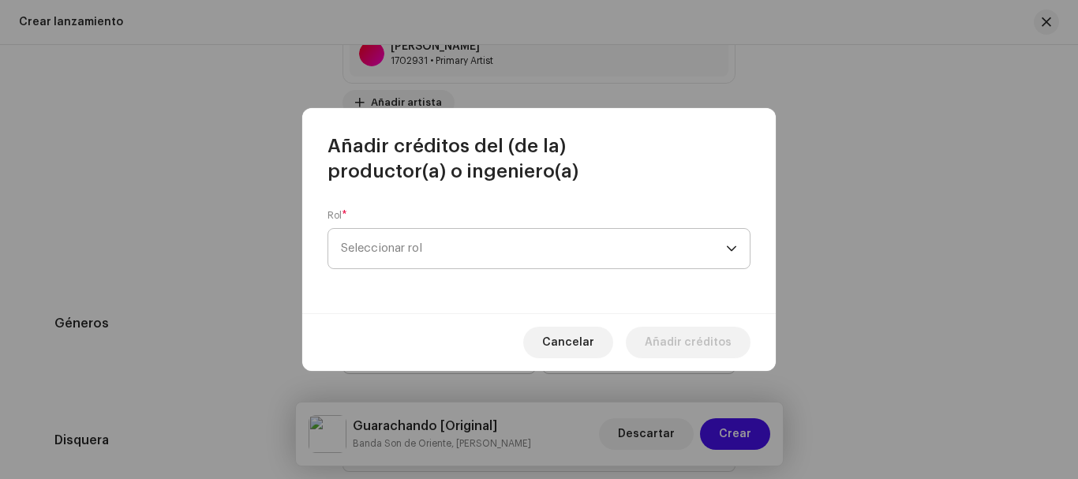
click at [593, 248] on span "Seleccionar rol" at bounding box center [533, 248] width 385 height 39
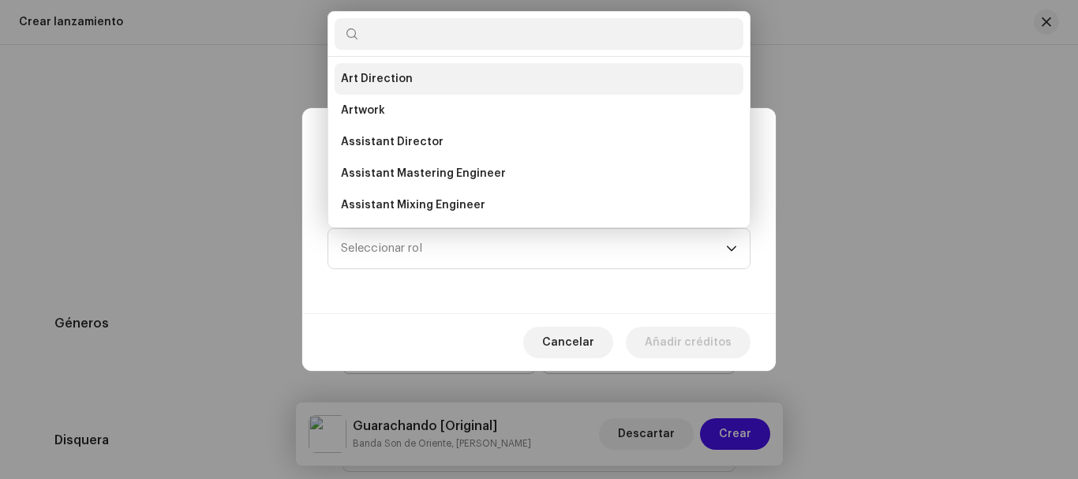
click at [425, 81] on li "Art Direction" at bounding box center [539, 79] width 409 height 32
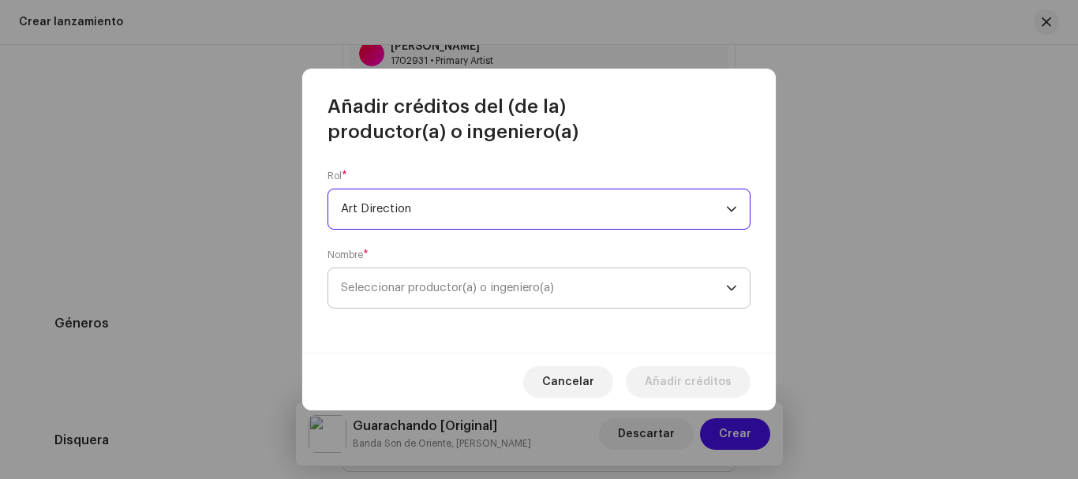
click at [616, 290] on span "Seleccionar productor(a) o ingeniero(a)" at bounding box center [533, 287] width 385 height 39
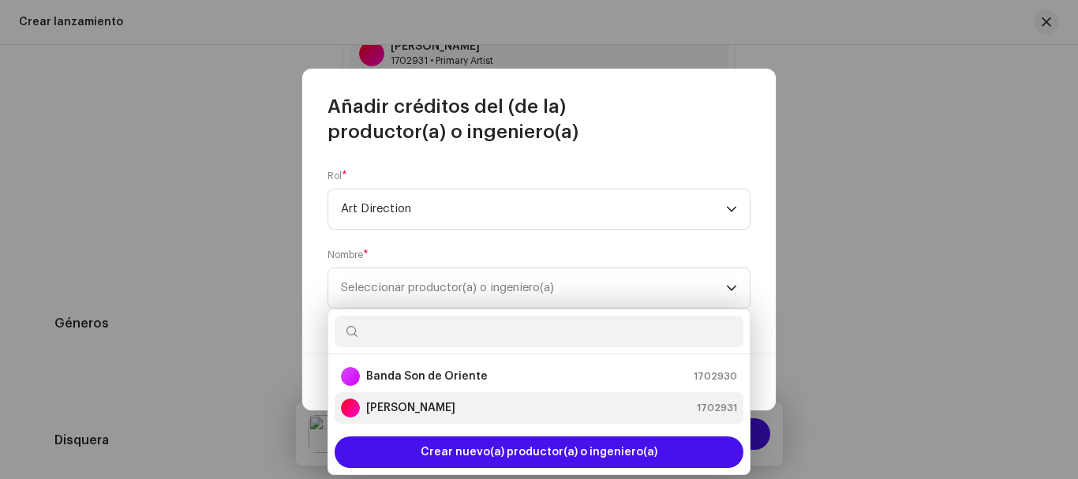
click at [449, 406] on strong "[PERSON_NAME]" at bounding box center [410, 408] width 89 height 16
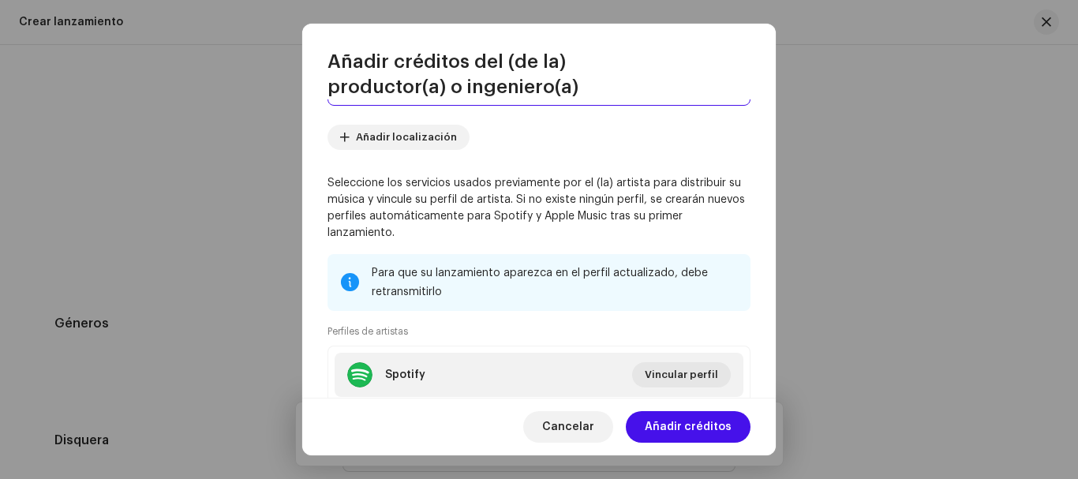
scroll to position [309, 0]
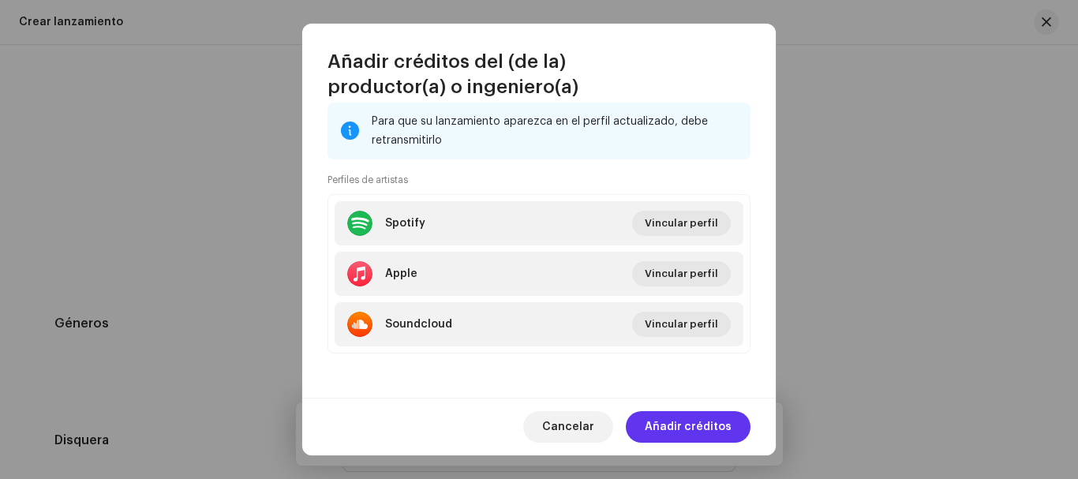
click at [683, 432] on span "Añadir créditos" at bounding box center [688, 427] width 87 height 32
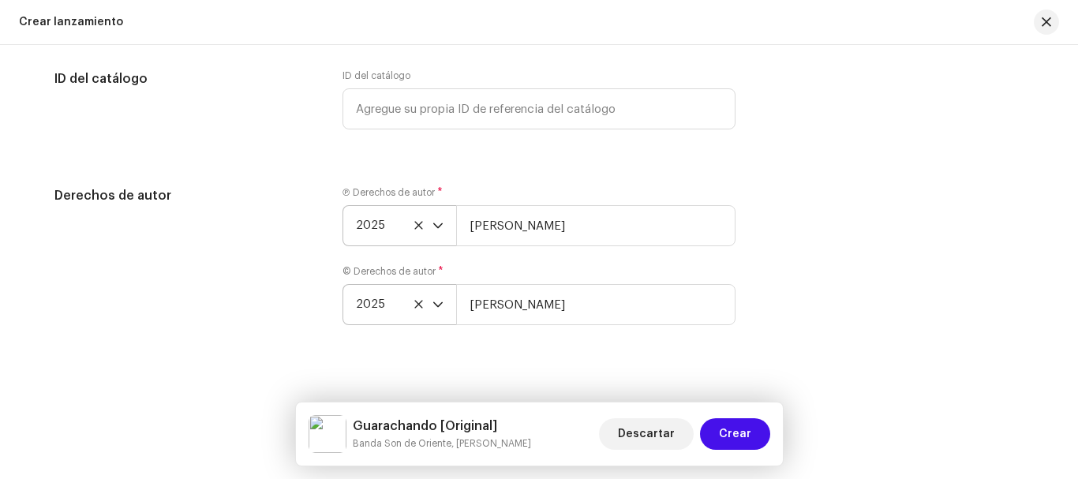
scroll to position [2756, 0]
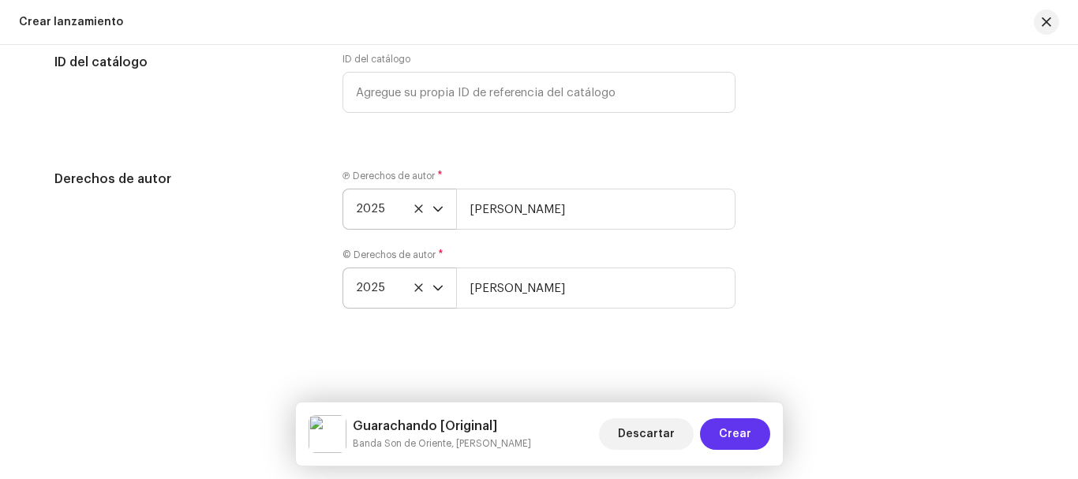
click at [735, 425] on span "Crear" at bounding box center [735, 434] width 32 height 32
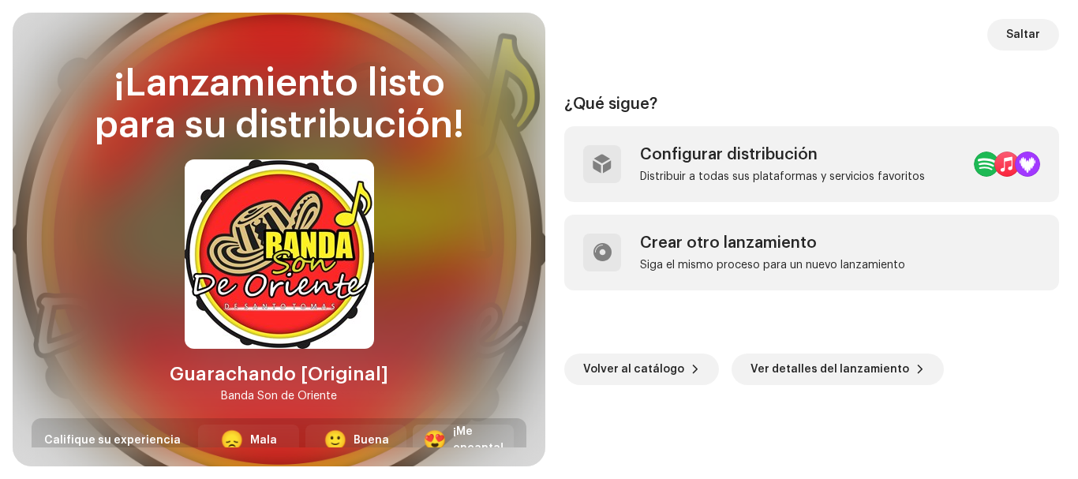
click at [477, 432] on div "¡Me encanta!" at bounding box center [478, 440] width 51 height 33
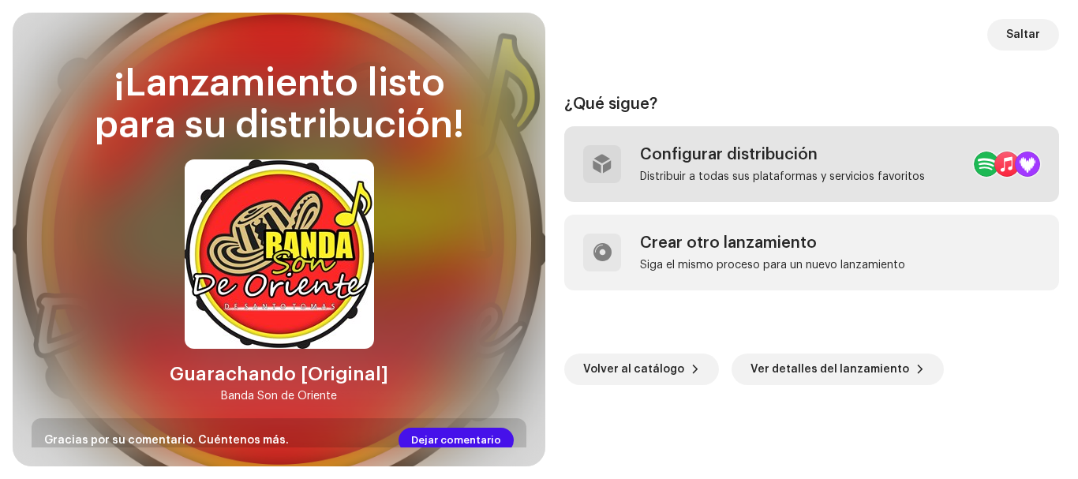
click at [719, 163] on div "Configurar distribución" at bounding box center [782, 154] width 285 height 19
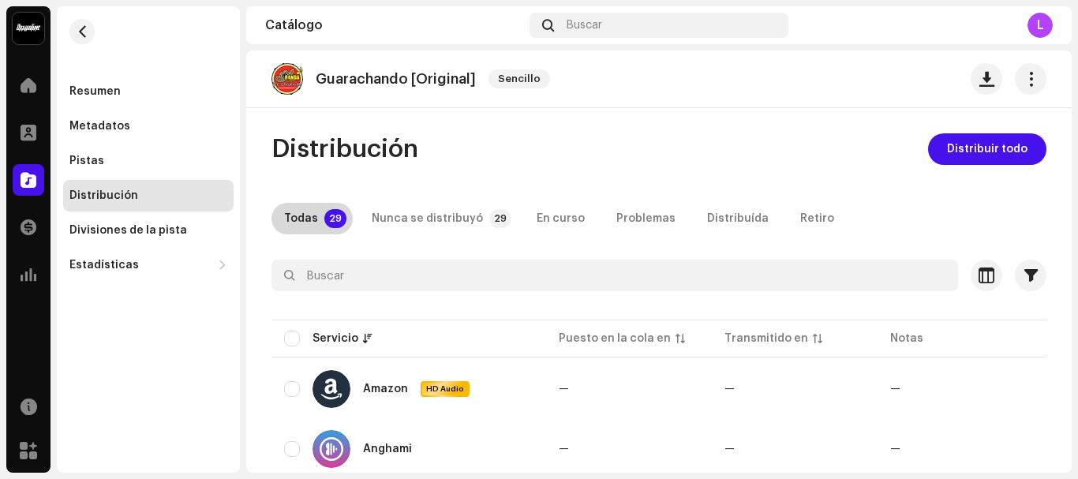
click at [336, 218] on p-badge "29" at bounding box center [335, 218] width 22 height 19
click at [296, 340] on input "checkbox" at bounding box center [292, 339] width 16 height 16
checkbox input "true"
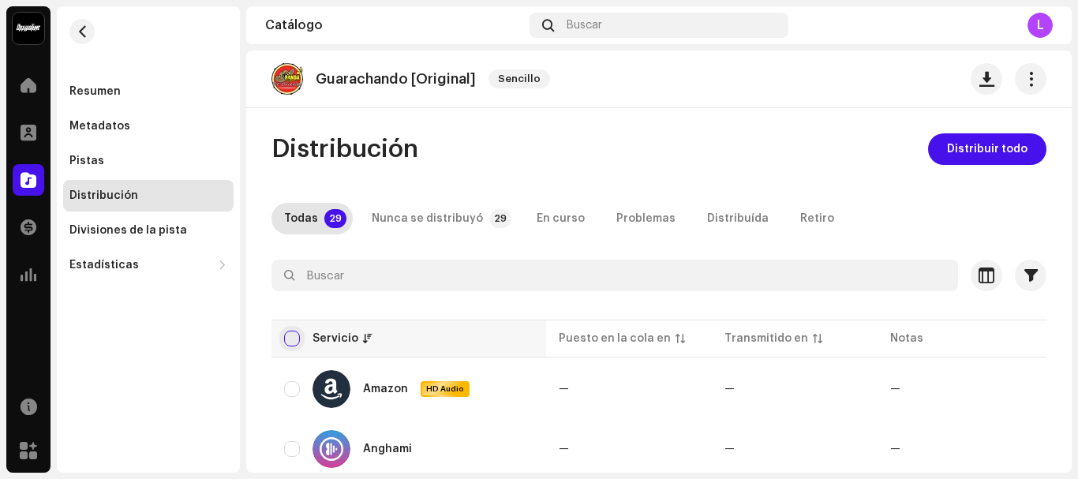
checkbox input "true"
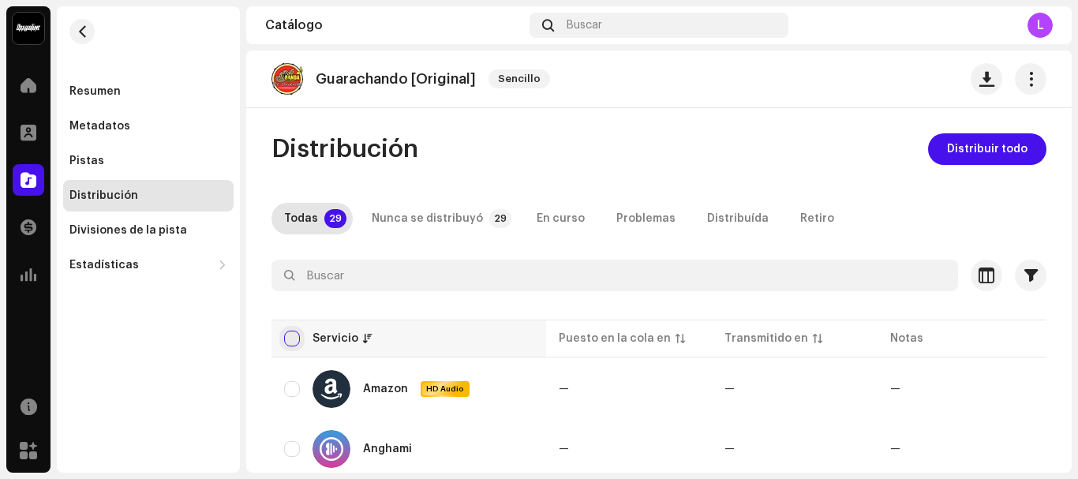
checkbox input "true"
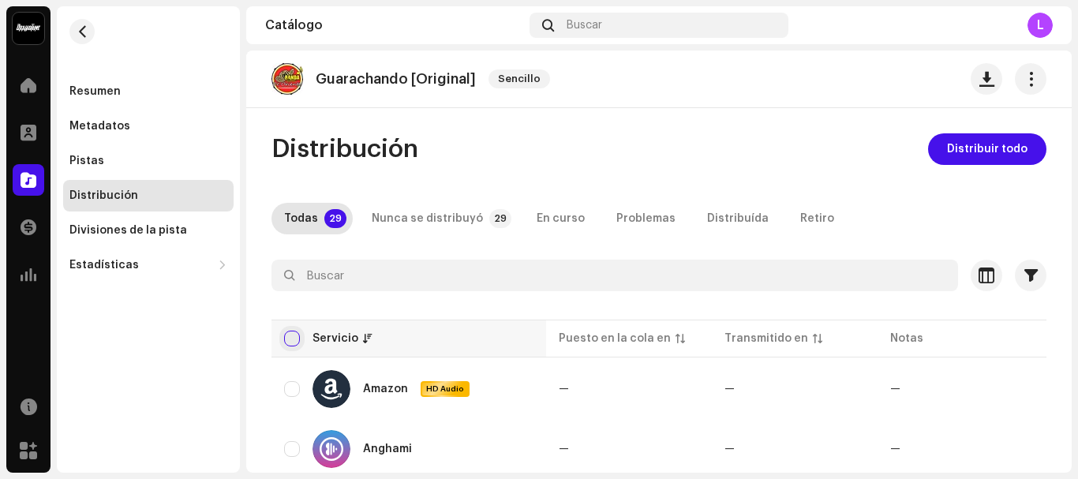
checkbox input "true"
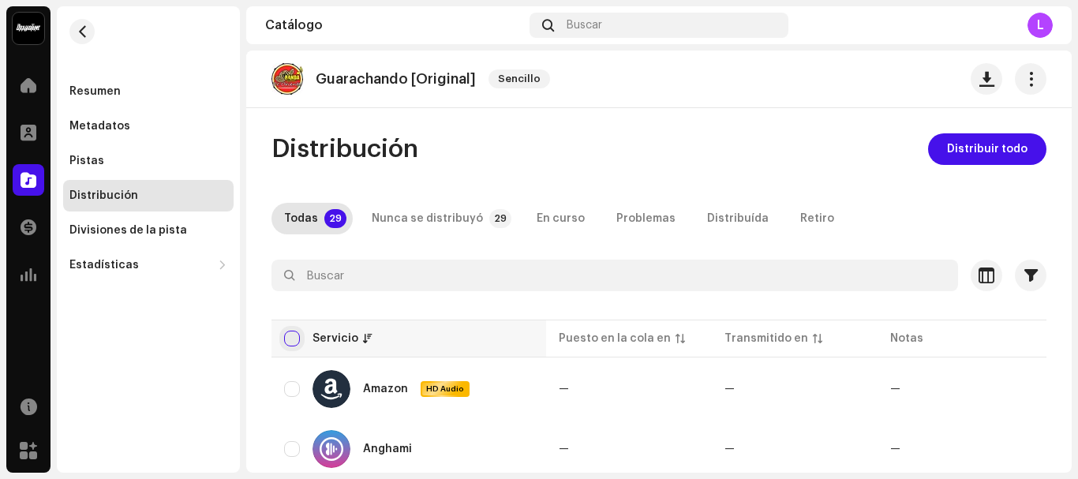
checkbox input "true"
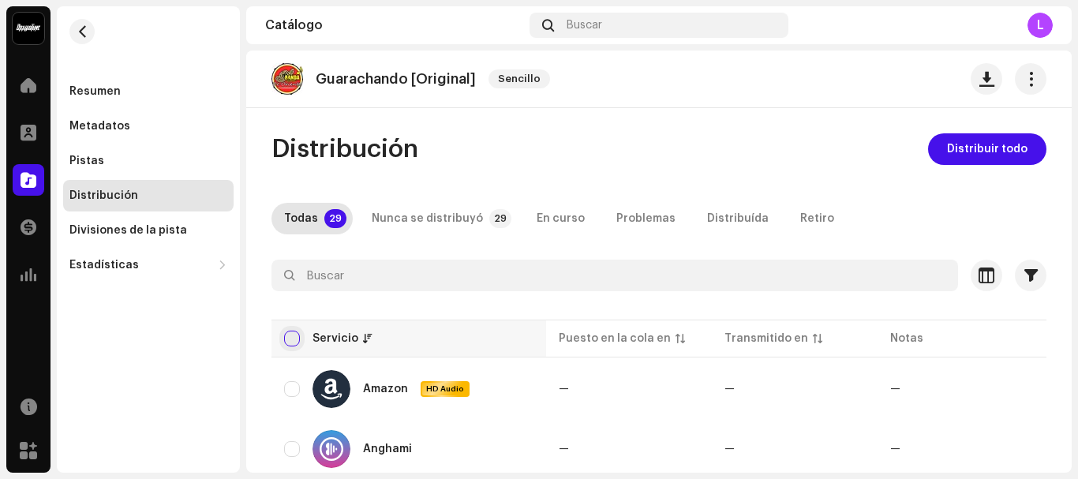
checkbox input "true"
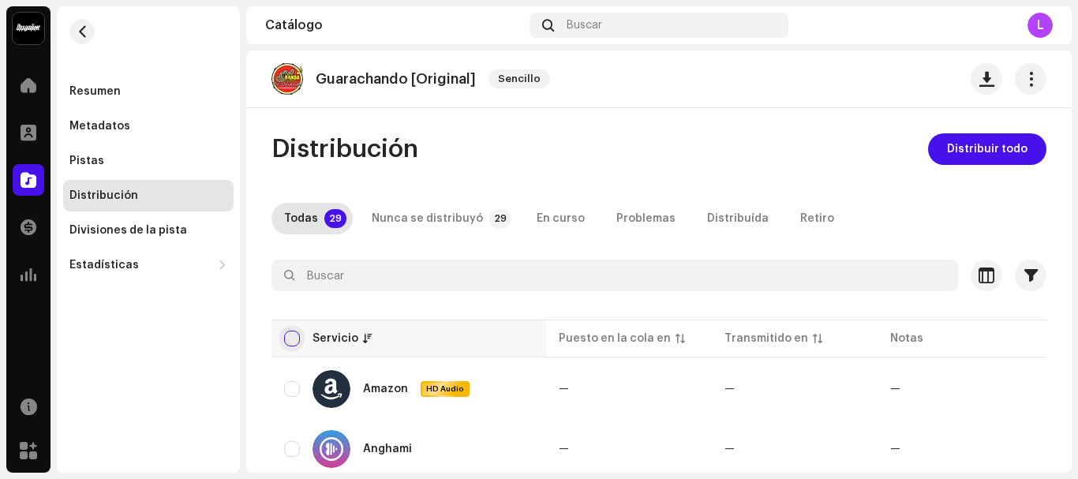
checkbox input "true"
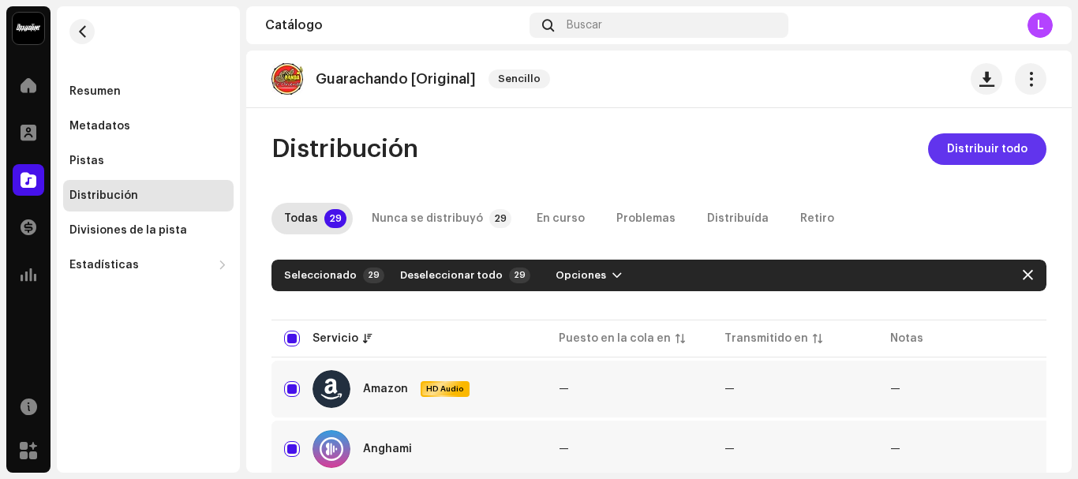
click at [960, 148] on span "Distribuir todo" at bounding box center [987, 149] width 80 height 32
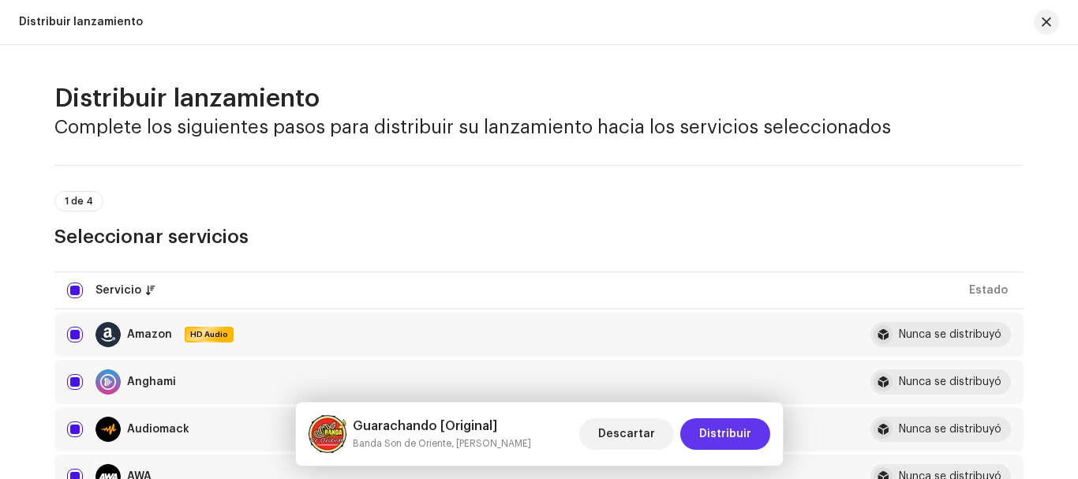
click at [725, 435] on span "Distribuir" at bounding box center [725, 434] width 52 height 32
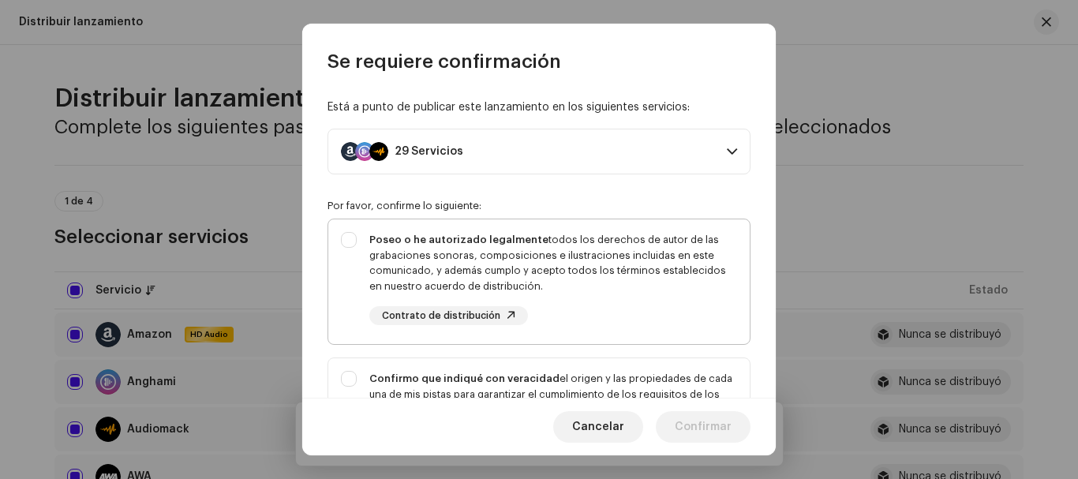
click at [354, 240] on div "Poseo o he autorizado legalmente todos los derechos de autor de las grabaciones…" at bounding box center [538, 278] width 421 height 118
checkbox input "true"
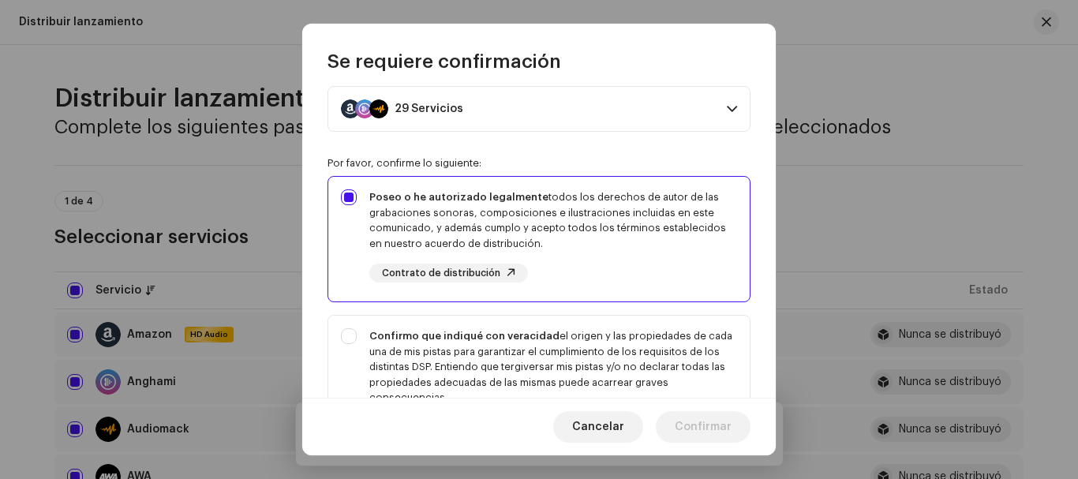
scroll to position [79, 0]
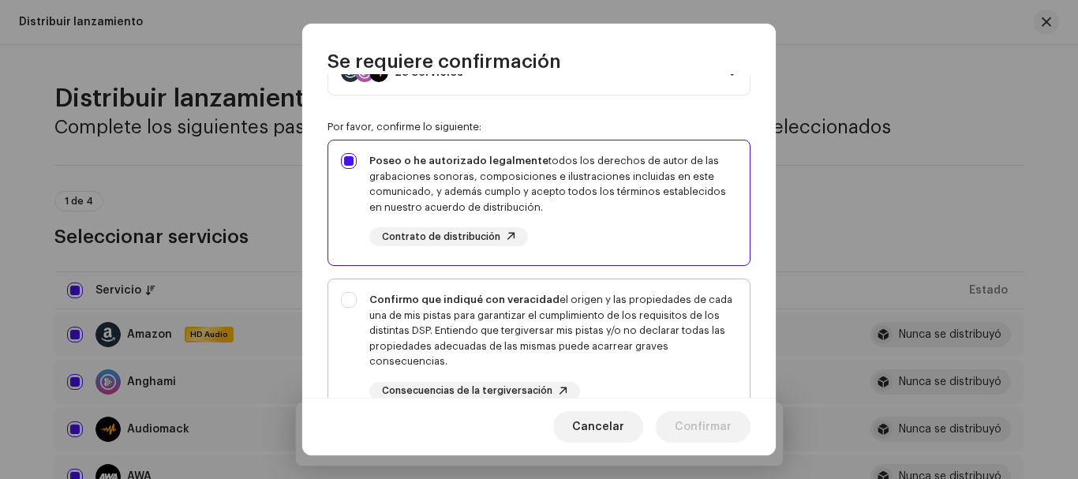
click at [349, 297] on div "Confirmo que indiqué con veracidad el origen y las propiedades de cada una de m…" at bounding box center [538, 346] width 421 height 134
checkbox input "true"
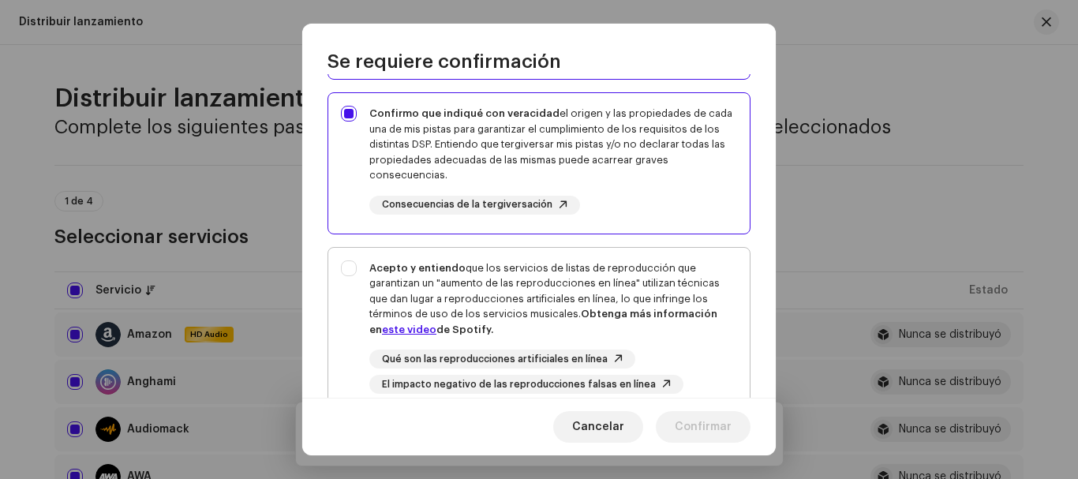
scroll to position [316, 0]
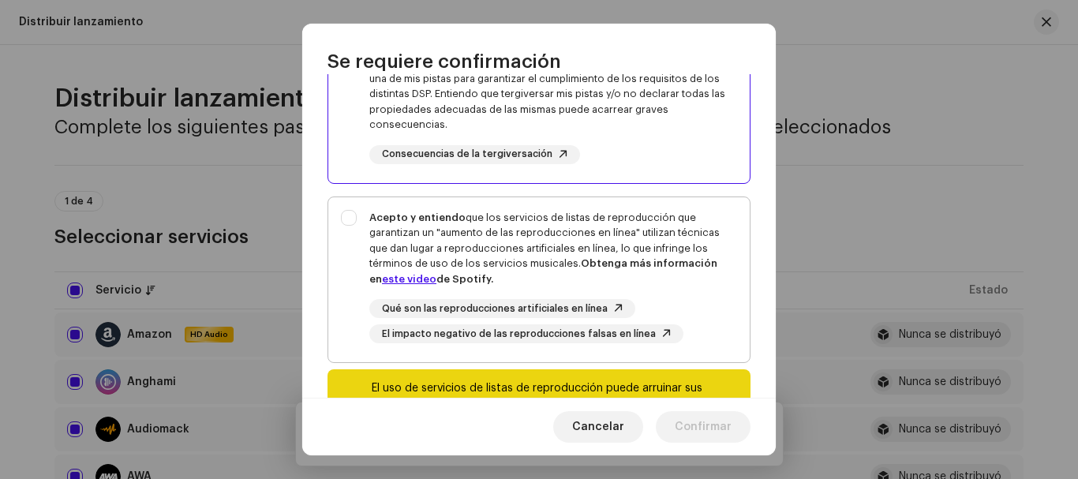
click at [350, 220] on div "Acepto y entiendo que los servicios de listas de reproducción que garantizan un…" at bounding box center [538, 276] width 421 height 159
checkbox input "true"
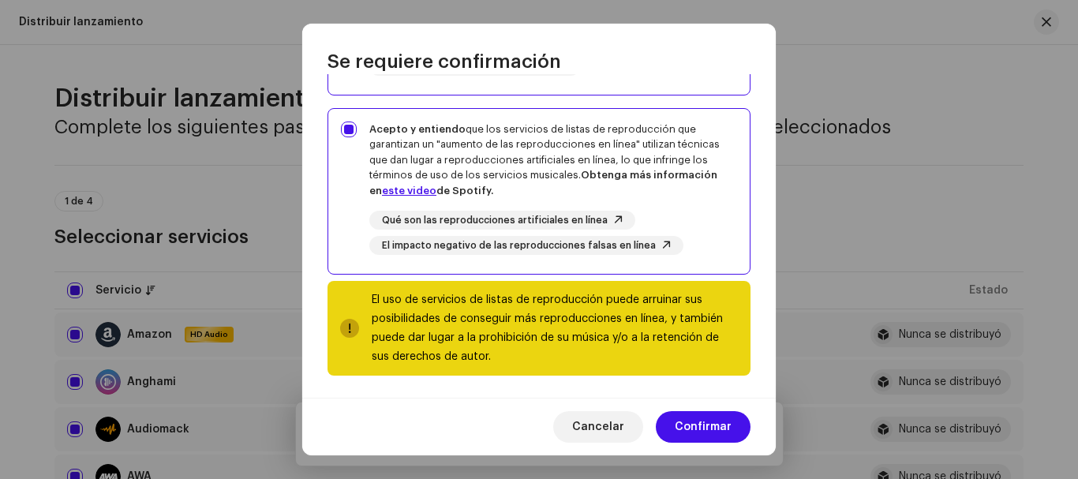
scroll to position [407, 0]
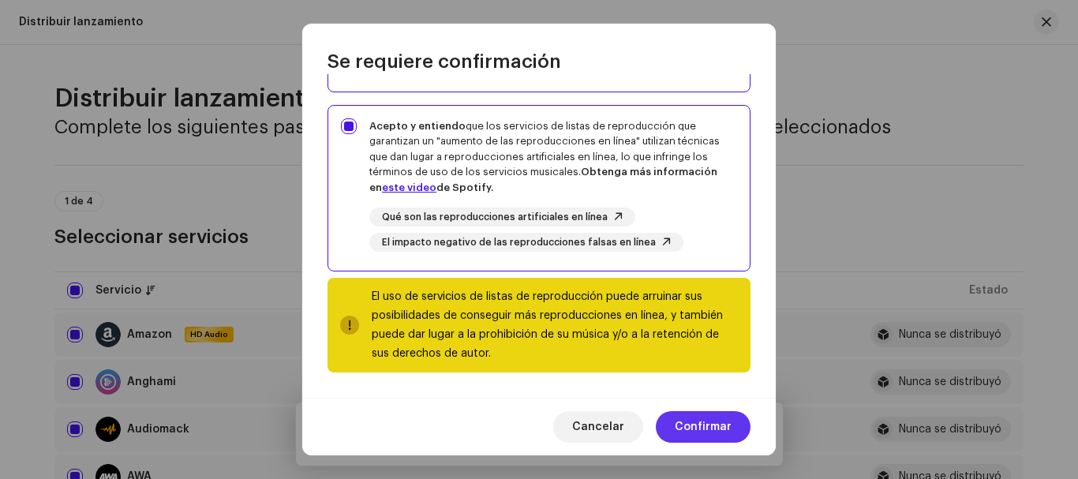
click at [717, 422] on span "Confirmar" at bounding box center [703, 427] width 57 height 32
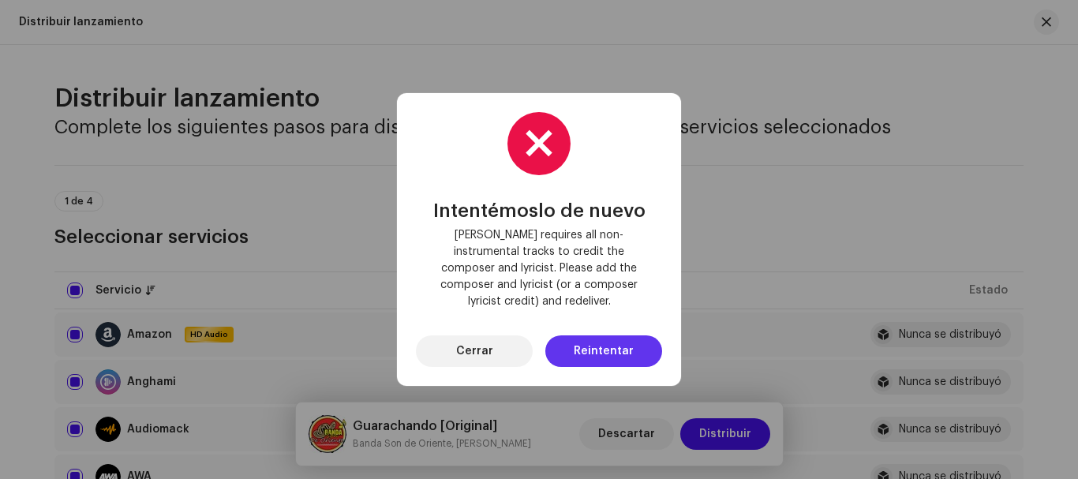
click at [583, 345] on span "Reintentar" at bounding box center [604, 351] width 60 height 32
click at [492, 341] on button "Cerrar" at bounding box center [474, 351] width 117 height 32
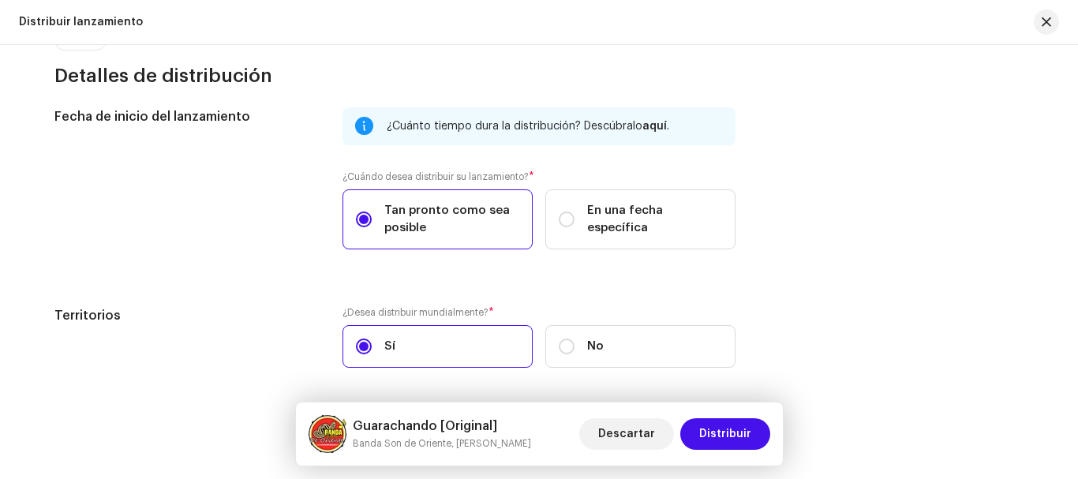
scroll to position [2662, 0]
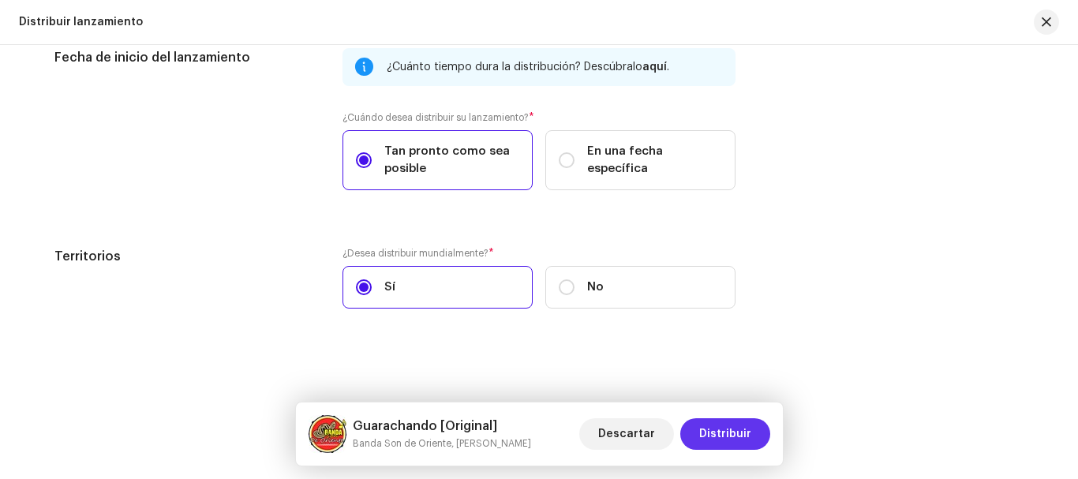
click at [737, 433] on span "Distribuir" at bounding box center [725, 434] width 52 height 32
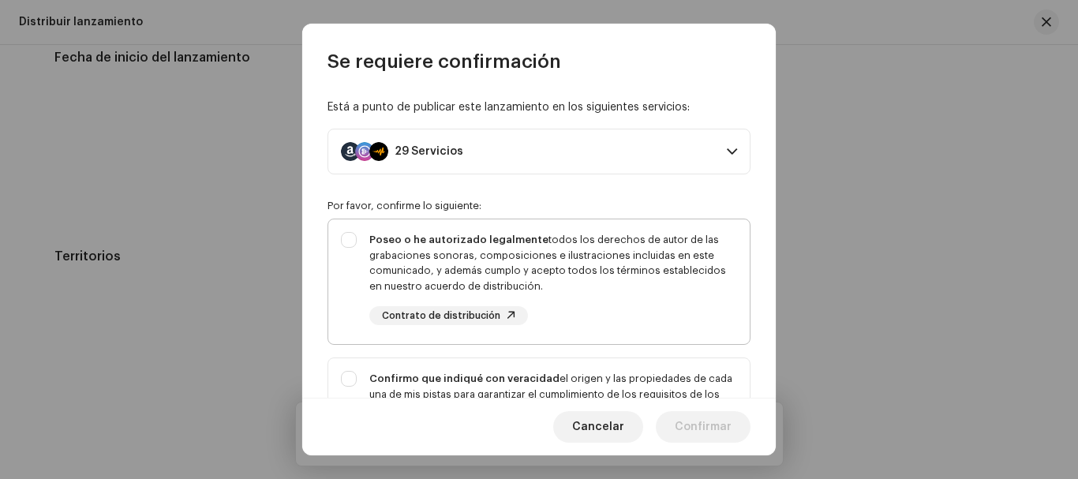
click at [355, 236] on div "Poseo o he autorizado legalmente todos los derechos de autor de las grabaciones…" at bounding box center [538, 278] width 421 height 118
checkbox input "true"
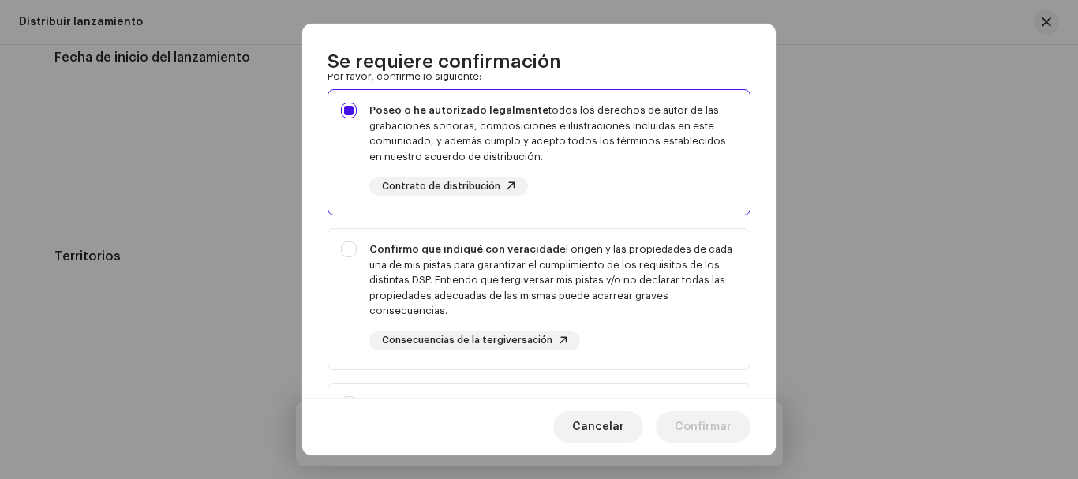
scroll to position [158, 0]
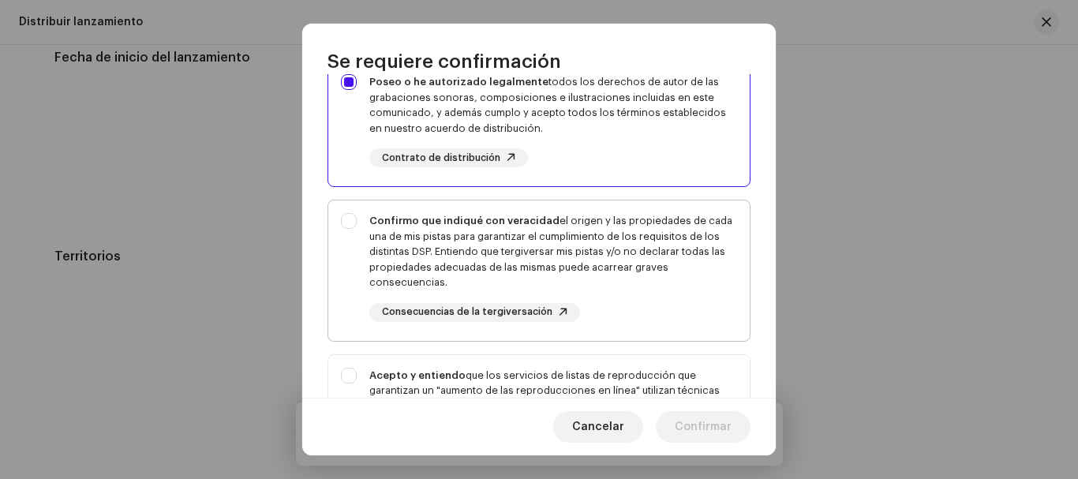
click at [347, 224] on div "Confirmo que indiqué con veracidad el origen y las propiedades de cada una de m…" at bounding box center [538, 267] width 421 height 134
checkbox input "true"
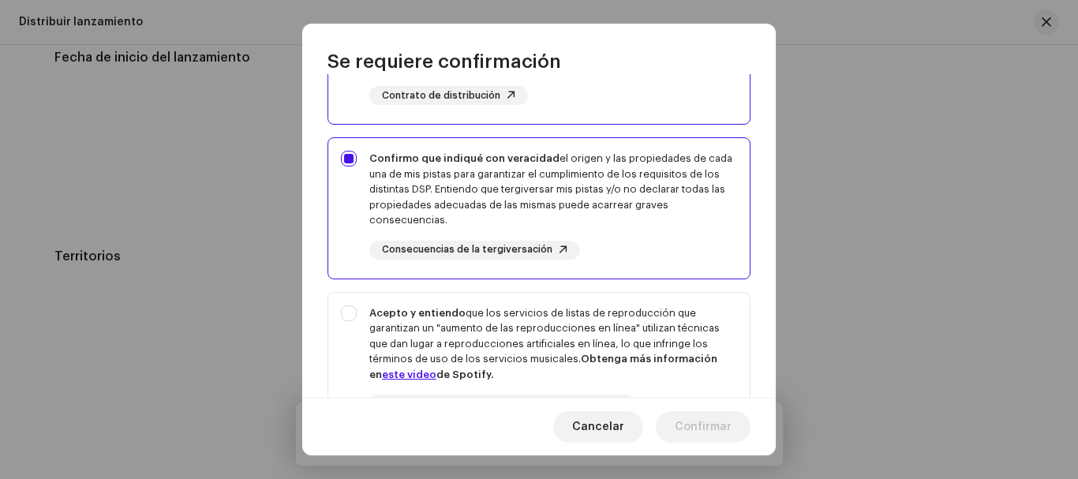
scroll to position [407, 0]
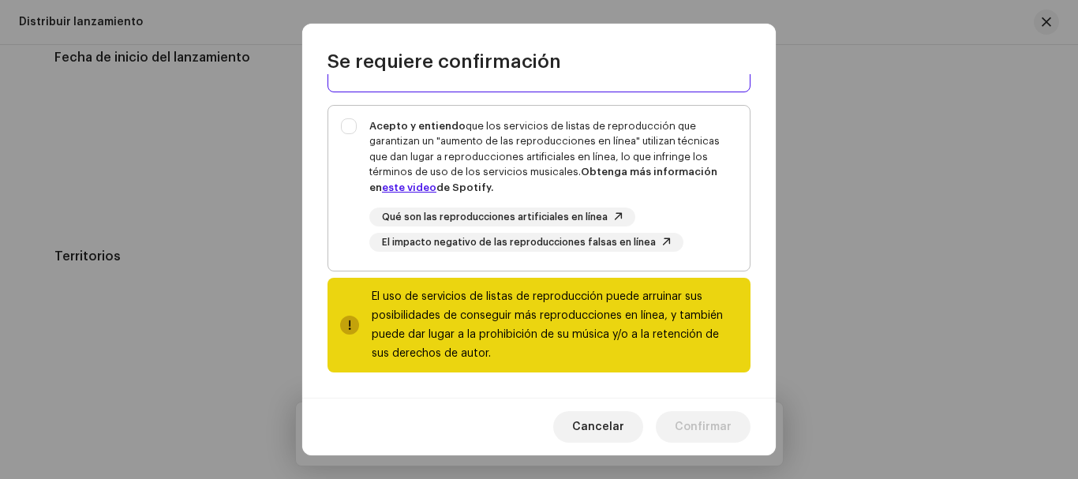
click at [352, 126] on div "Acepto y entiendo que los servicios de listas de reproducción que garantizan un…" at bounding box center [538, 185] width 421 height 159
checkbox input "true"
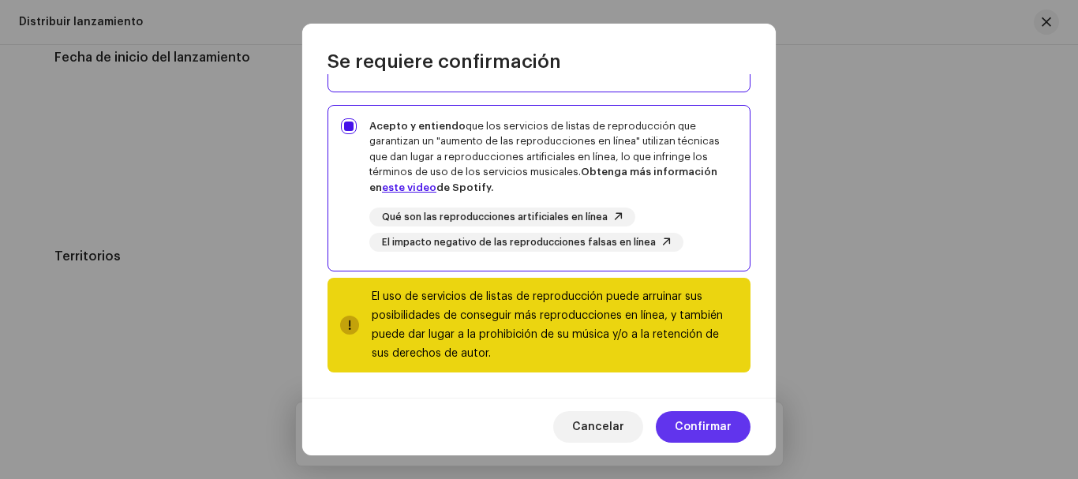
click at [709, 423] on span "Confirmar" at bounding box center [703, 427] width 57 height 32
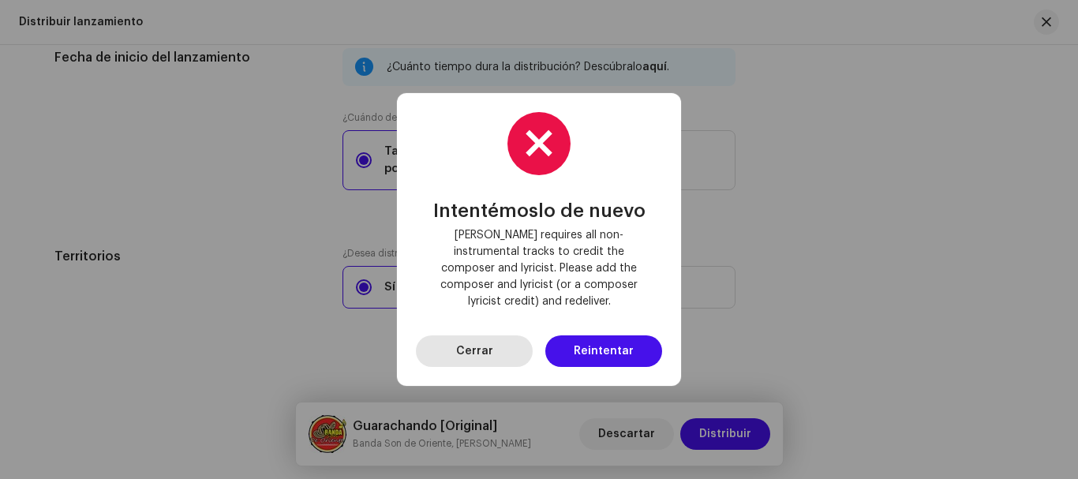
click at [488, 342] on span "Cerrar" at bounding box center [474, 351] width 37 height 32
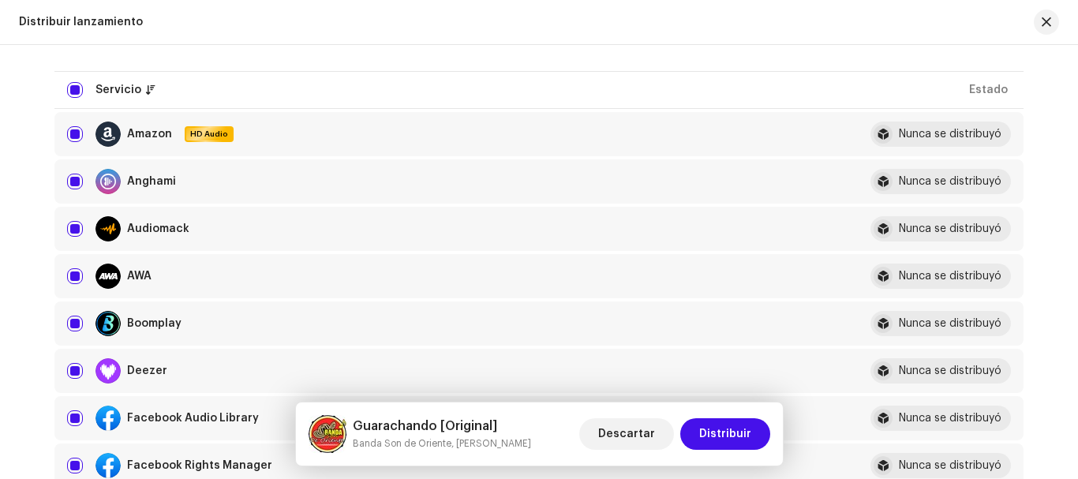
scroll to position [237, 0]
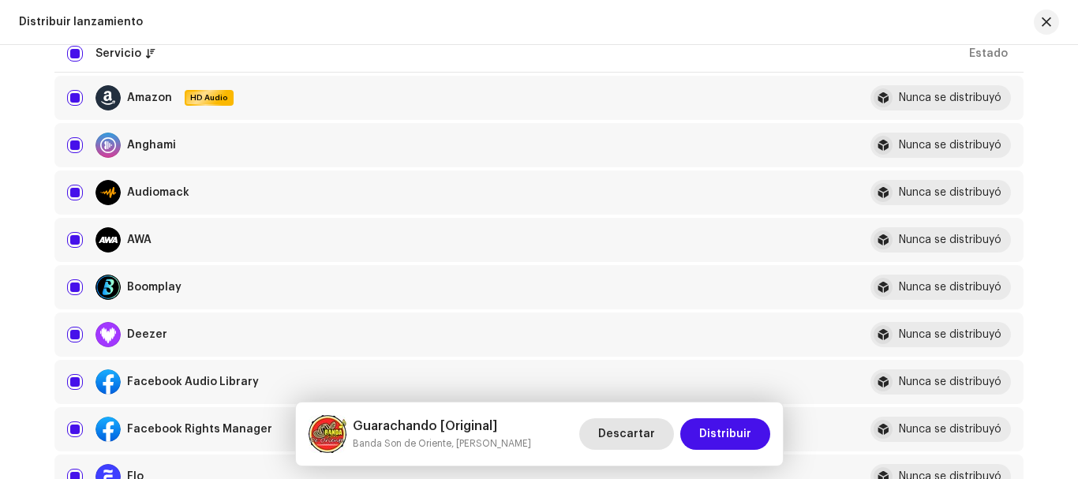
click at [634, 439] on span "Descartar" at bounding box center [626, 434] width 57 height 32
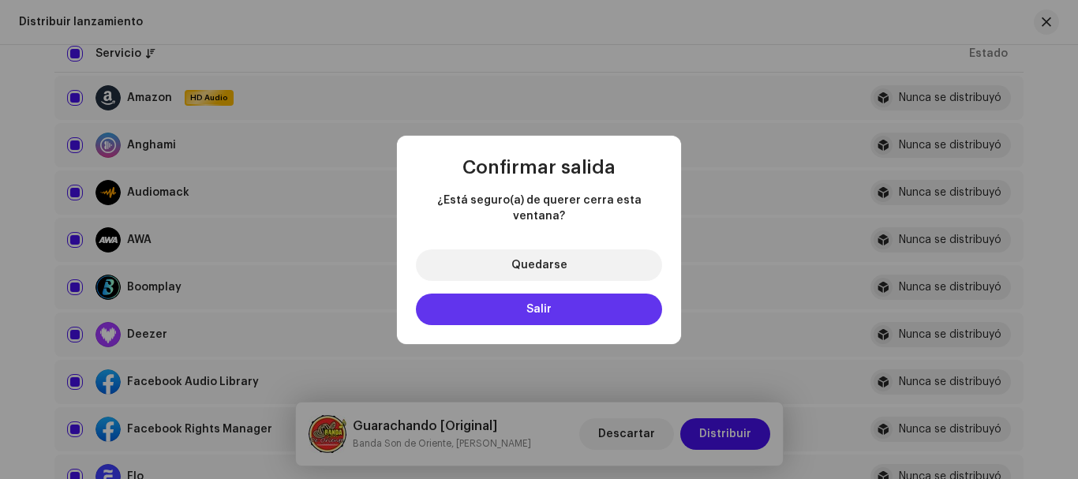
click at [568, 298] on button "Salir" at bounding box center [539, 310] width 246 height 32
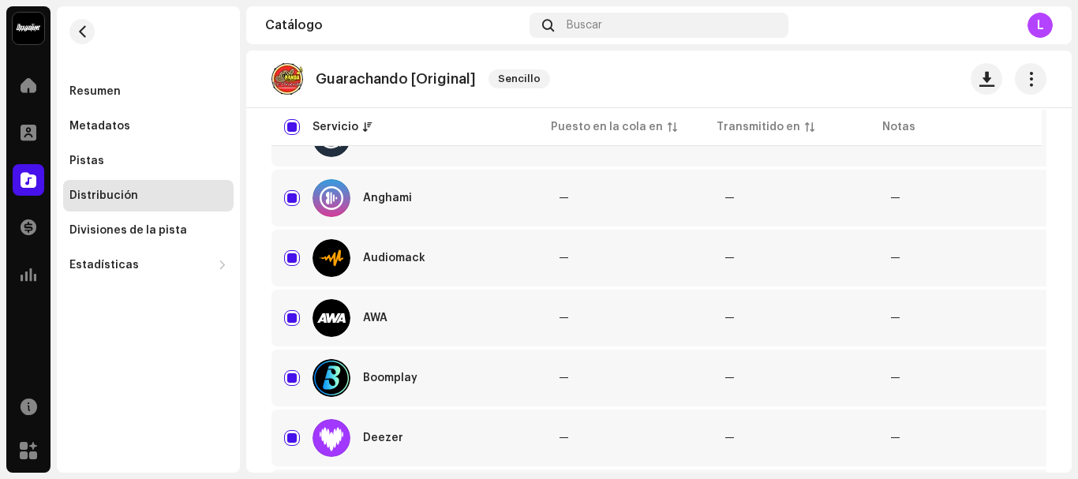
scroll to position [0, 0]
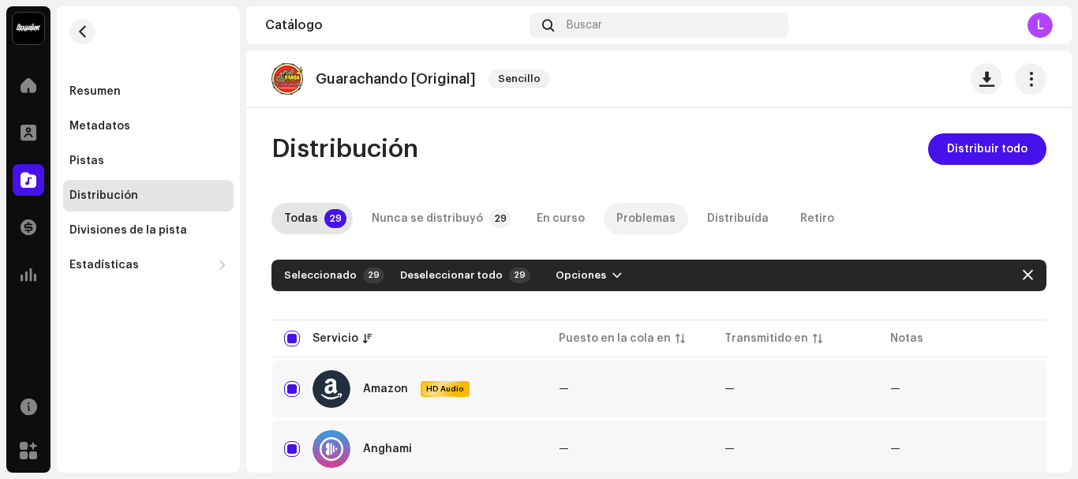
click at [640, 223] on div "Problemas" at bounding box center [645, 219] width 59 height 32
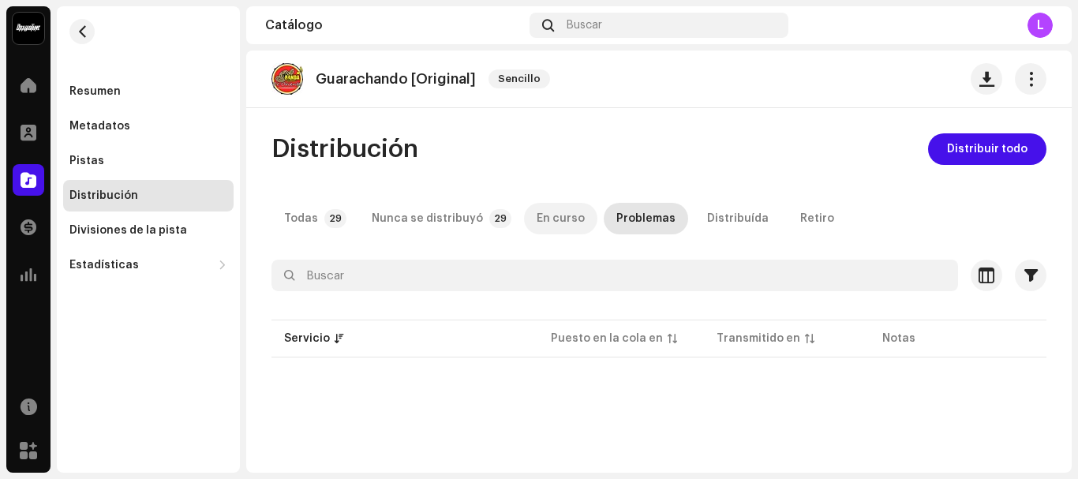
click at [571, 215] on p-tab "En curso" at bounding box center [560, 219] width 73 height 32
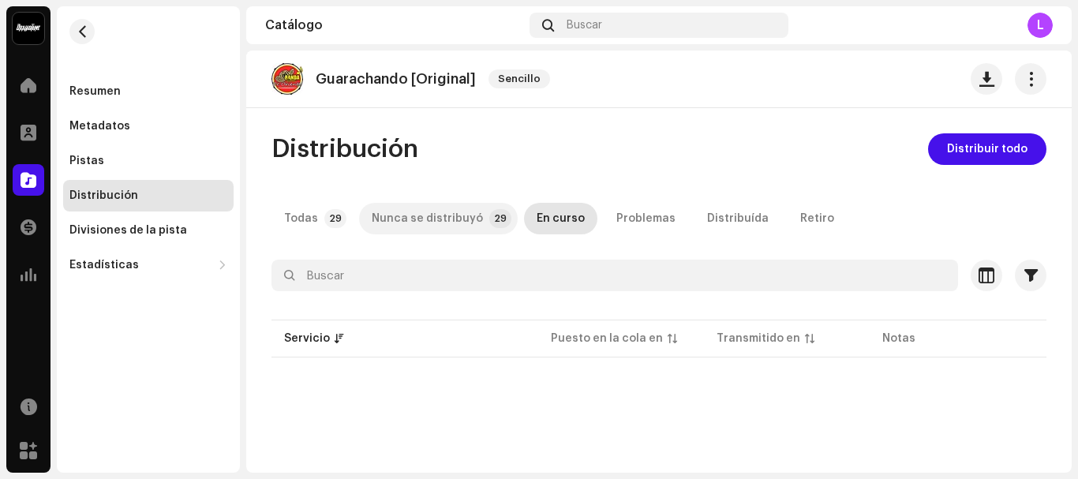
click at [453, 220] on div "Nunca se distribuyó" at bounding box center [427, 219] width 111 height 32
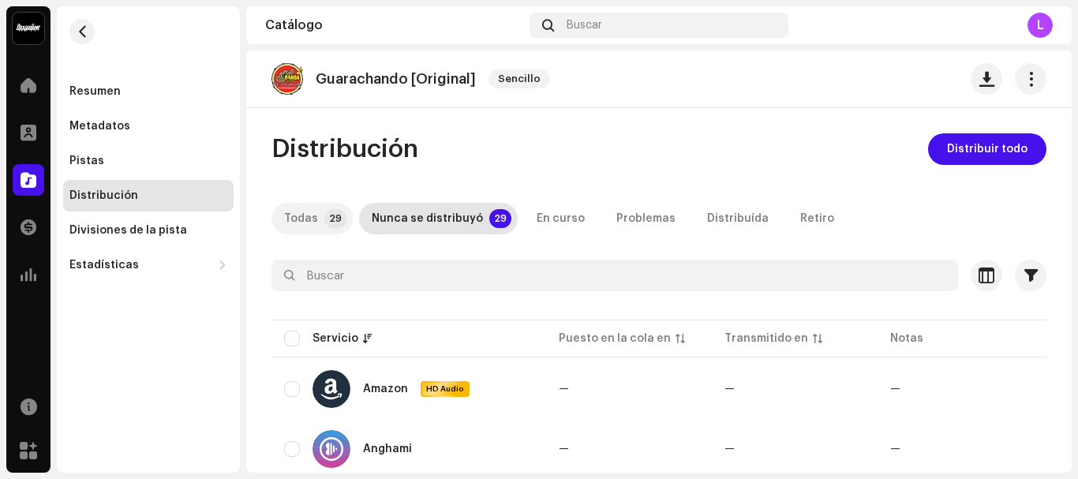
click at [291, 220] on div "Todas" at bounding box center [301, 219] width 34 height 32
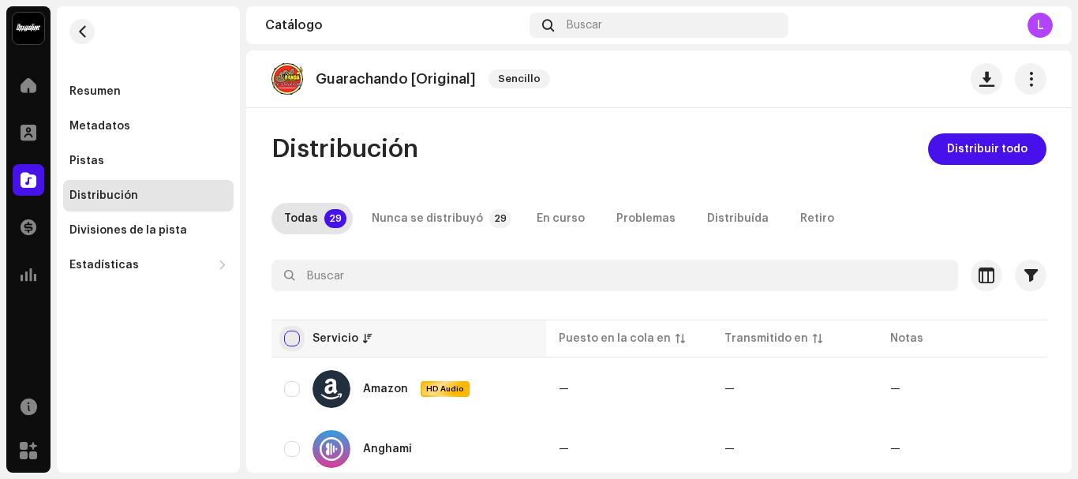
click at [292, 339] on input "checkbox" at bounding box center [292, 339] width 16 height 16
checkbox input "true"
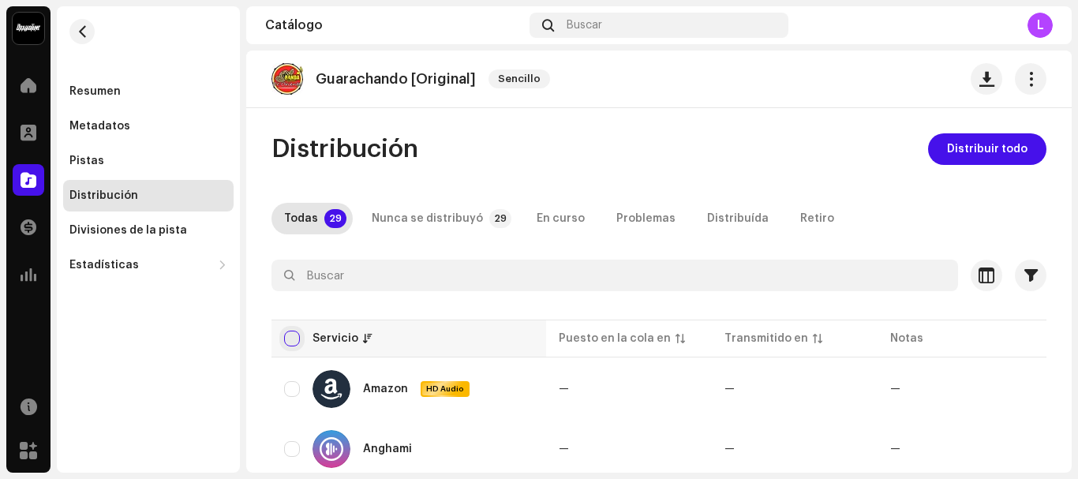
checkbox input "true"
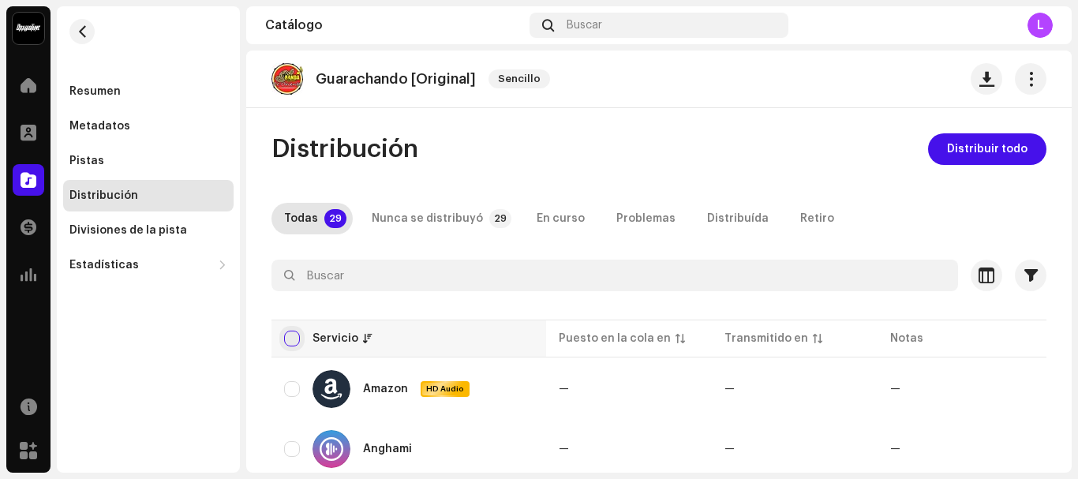
checkbox input "true"
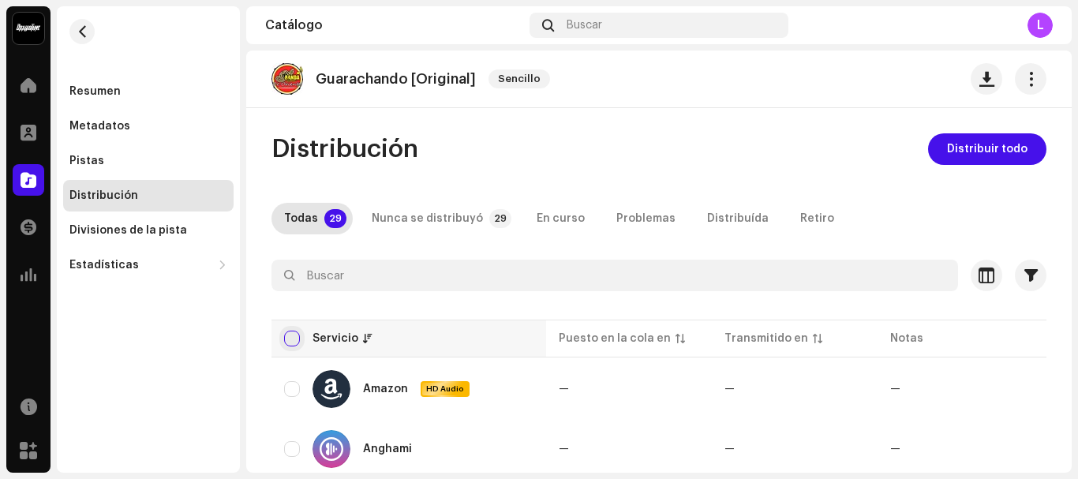
checkbox input "true"
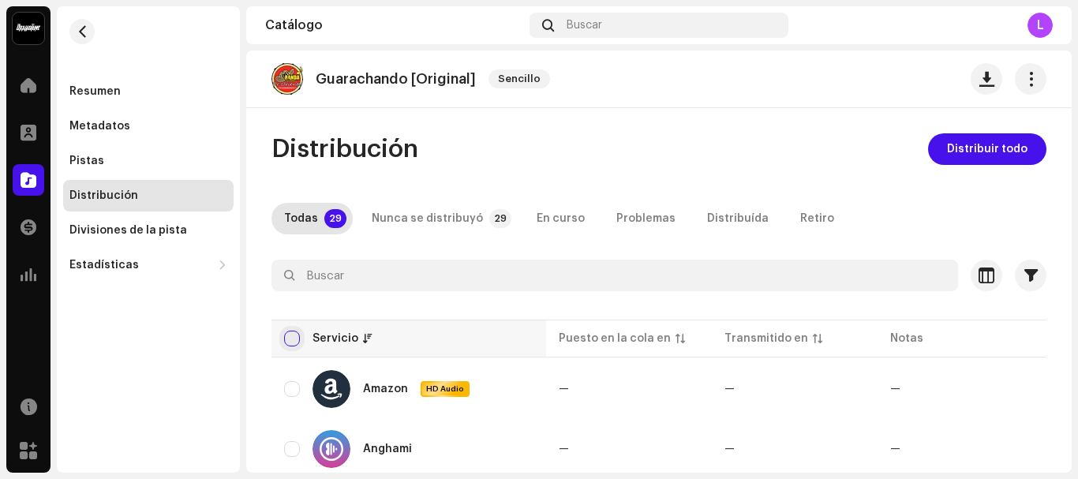
checkbox input "true"
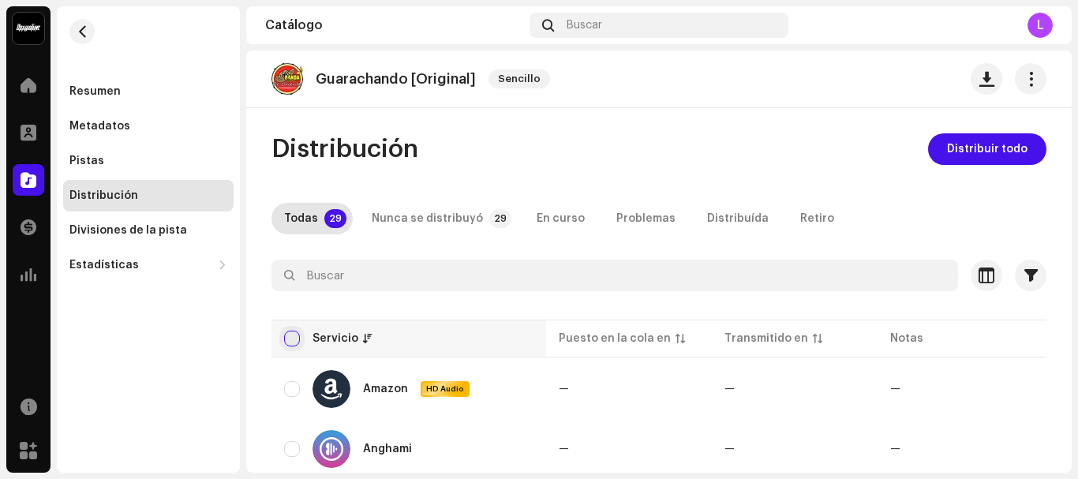
checkbox input "true"
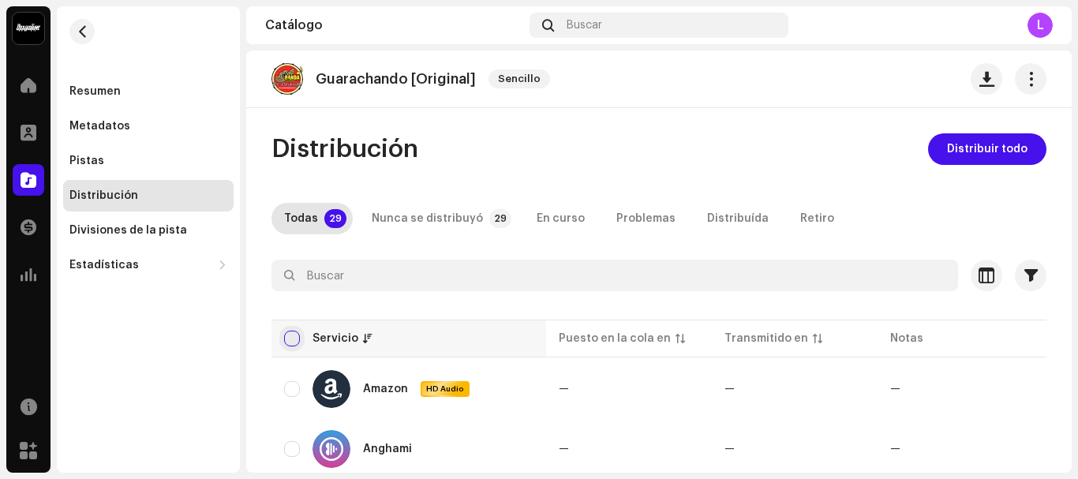
checkbox input "true"
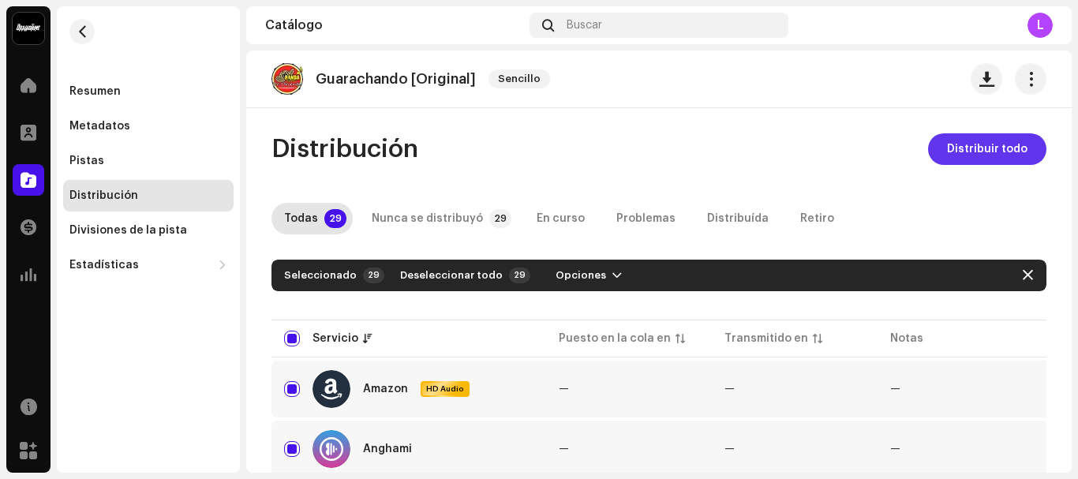
click at [1012, 148] on span "Distribuir todo" at bounding box center [987, 149] width 80 height 32
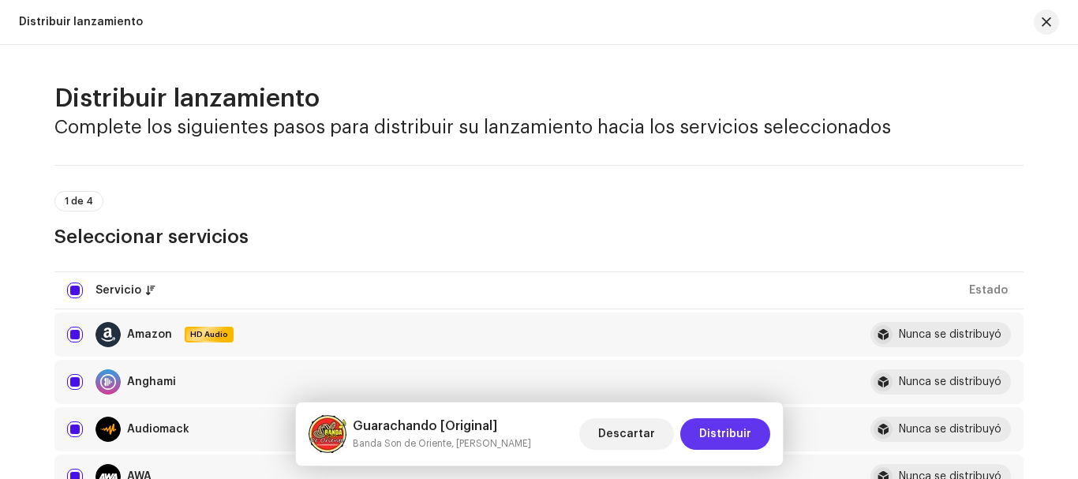
click at [717, 440] on span "Distribuir" at bounding box center [725, 434] width 52 height 32
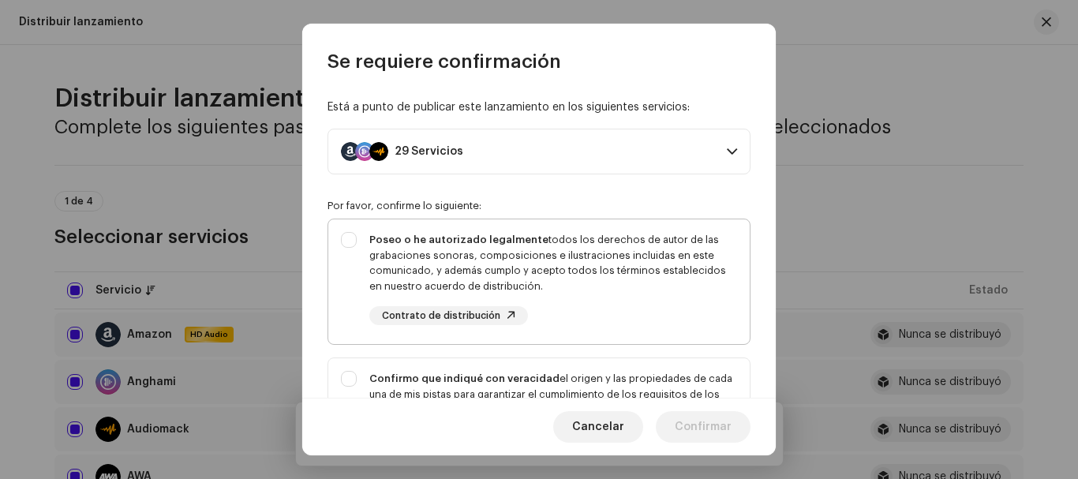
click at [348, 245] on div "Poseo o he autorizado legalmente todos los derechos de autor de las grabaciones…" at bounding box center [538, 278] width 421 height 118
checkbox input "true"
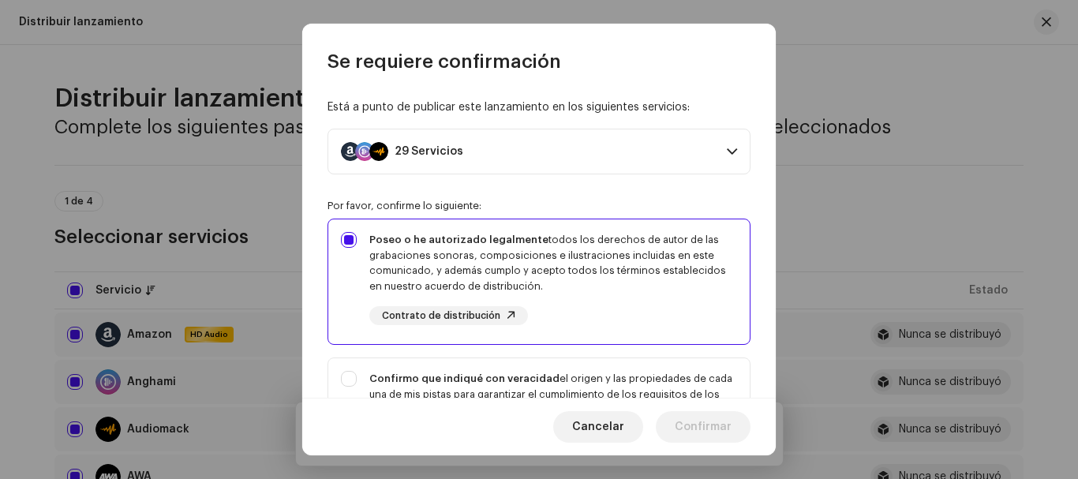
scroll to position [79, 0]
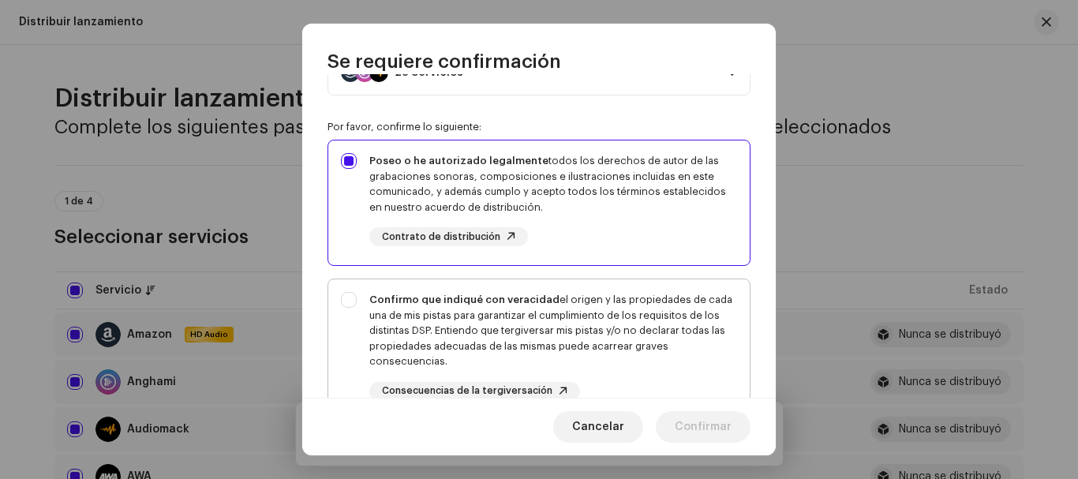
click at [347, 299] on div "Confirmo que indiqué con veracidad el origen y las propiedades de cada una de m…" at bounding box center [538, 346] width 421 height 134
checkbox input "true"
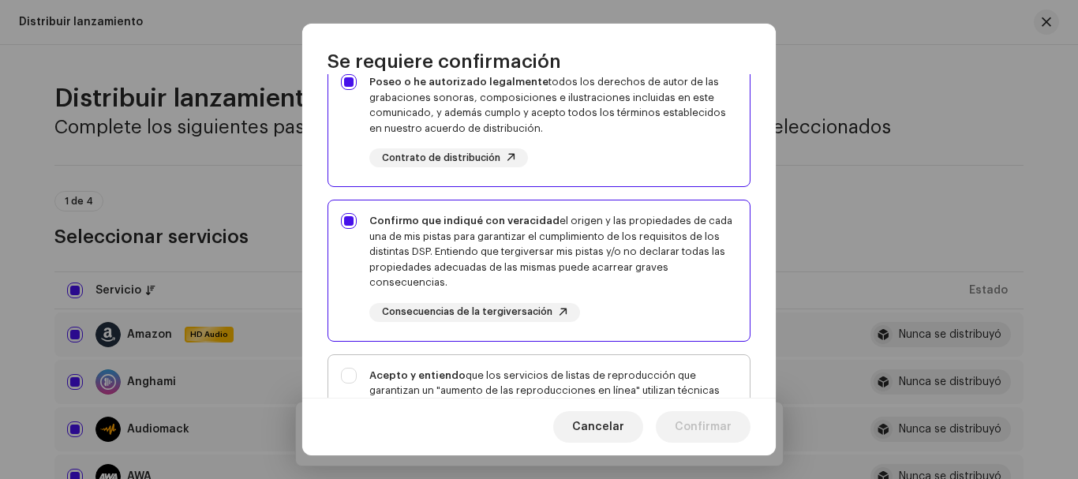
scroll to position [316, 0]
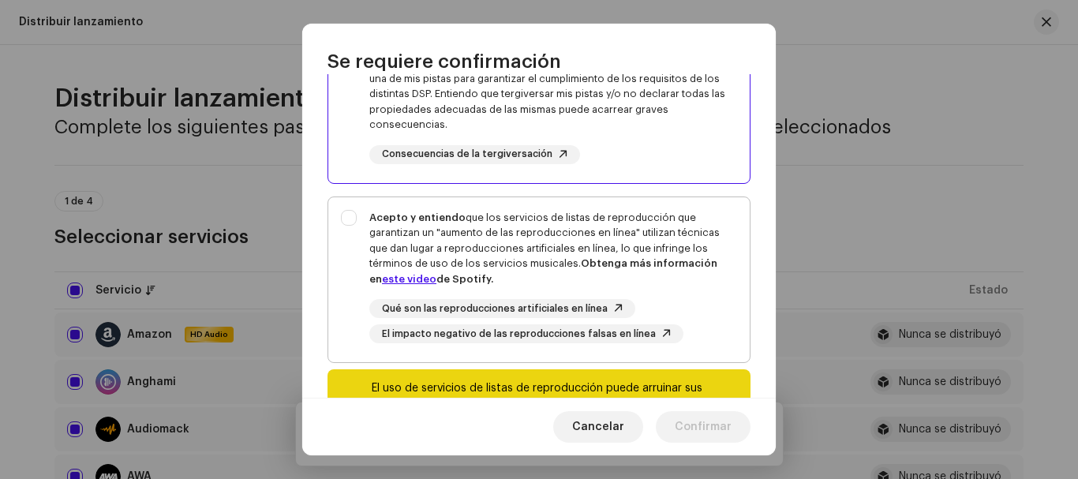
click at [348, 219] on div "Acepto y entiendo que los servicios de listas de reproducción que garantizan un…" at bounding box center [538, 276] width 421 height 159
checkbox input "true"
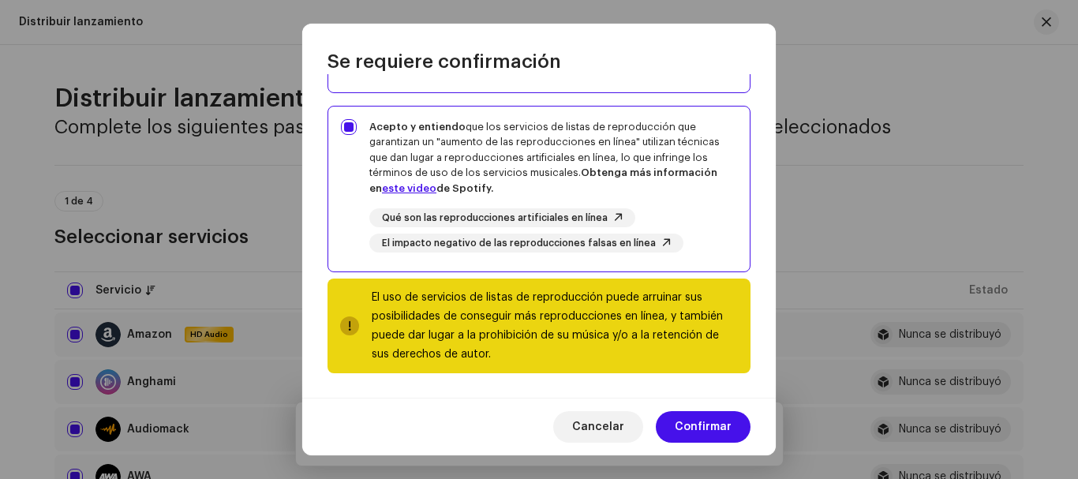
scroll to position [407, 0]
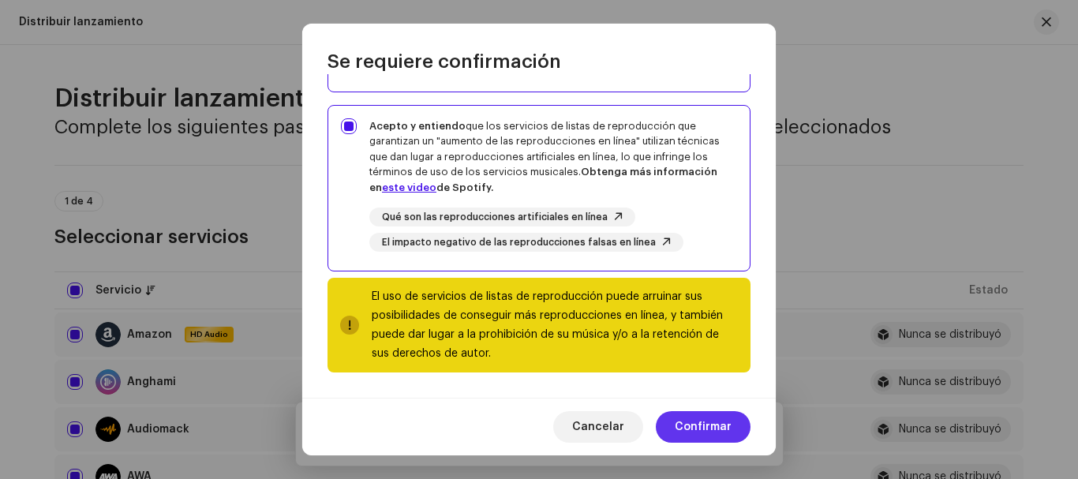
click at [705, 425] on span "Confirmar" at bounding box center [703, 427] width 57 height 32
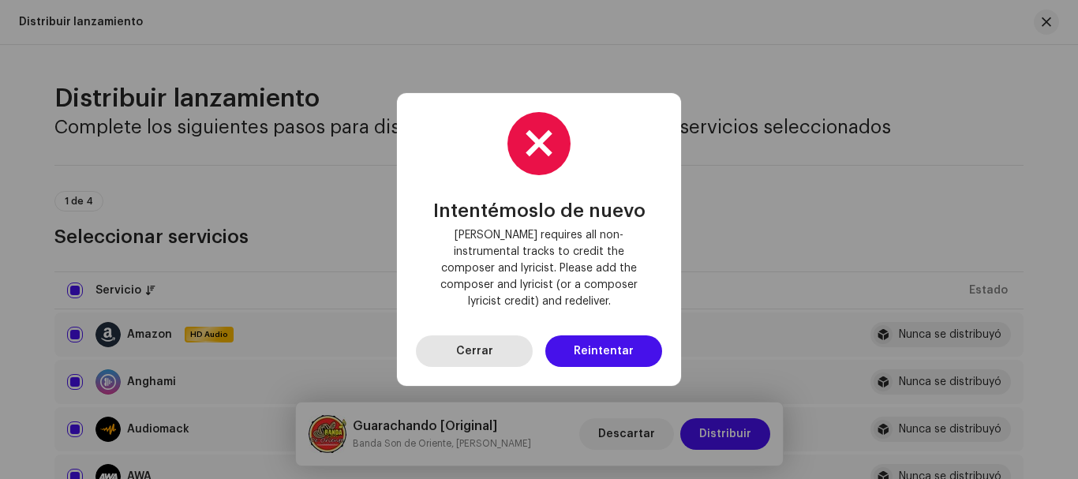
click at [496, 348] on button "Cerrar" at bounding box center [474, 351] width 117 height 32
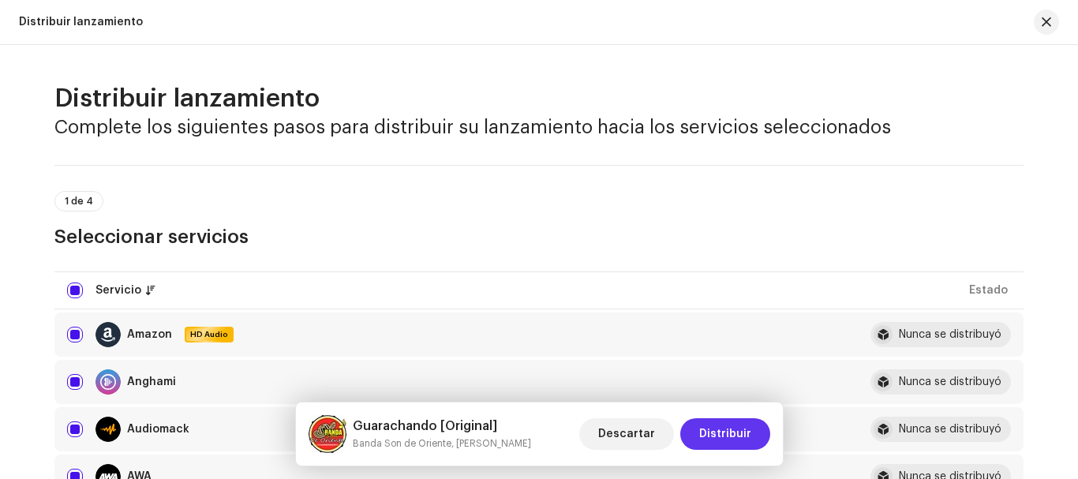
click at [732, 431] on span "Distribuir" at bounding box center [725, 434] width 52 height 32
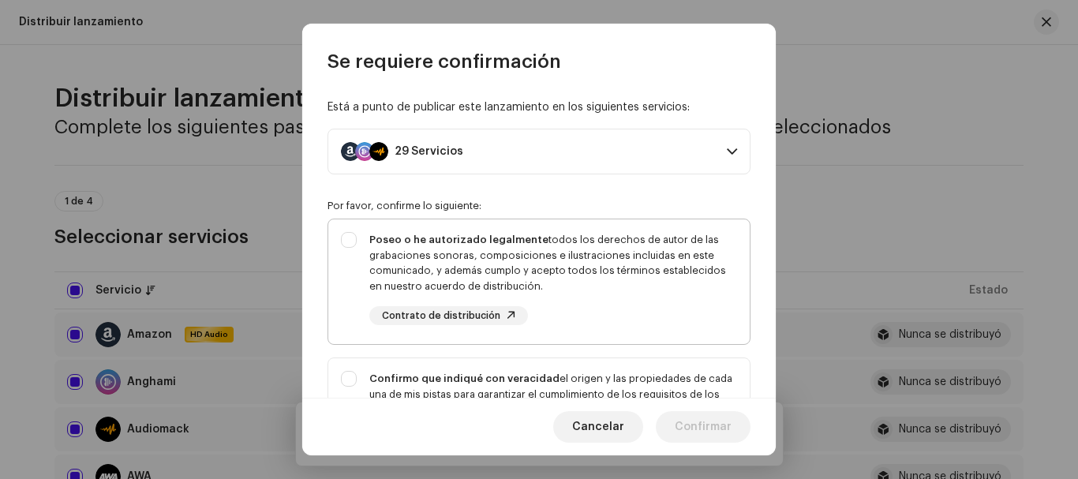
drag, startPoint x: 348, startPoint y: 236, endPoint x: 390, endPoint y: 313, distance: 87.9
click at [348, 237] on div "Poseo o he autorizado legalmente todos los derechos de autor de las grabaciones…" at bounding box center [538, 278] width 421 height 118
checkbox input "true"
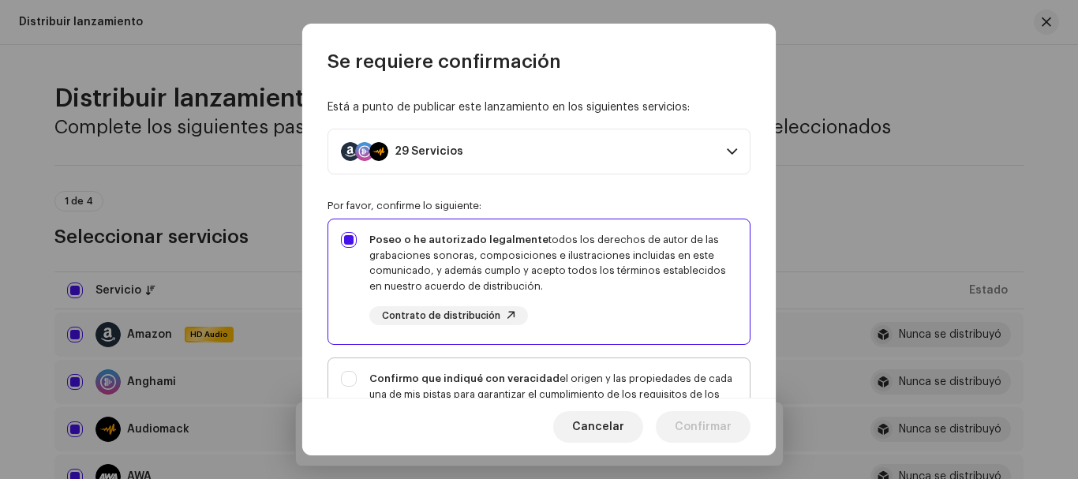
click at [355, 380] on div "Confirmo que indiqué con veracidad el origen y las propiedades de cada una de m…" at bounding box center [538, 425] width 421 height 134
checkbox input "true"
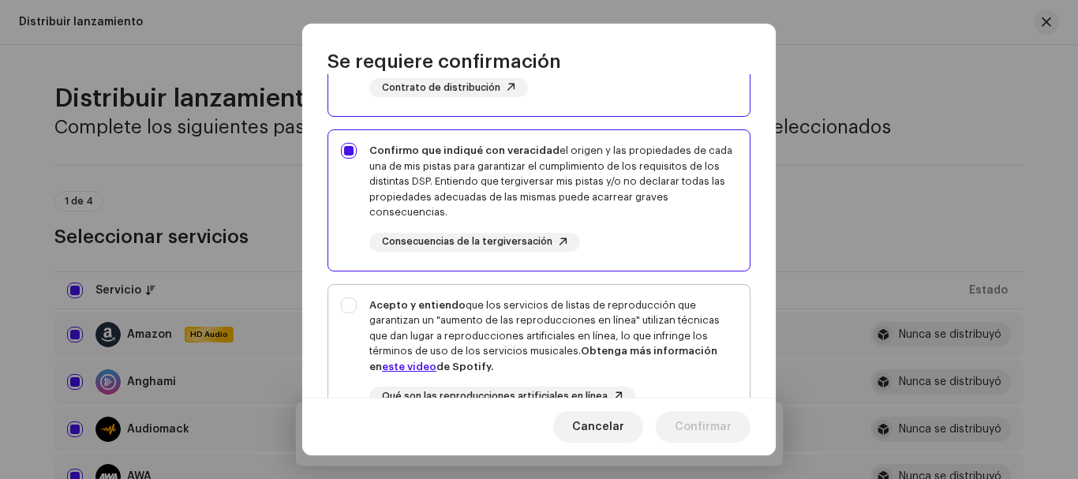
scroll to position [237, 0]
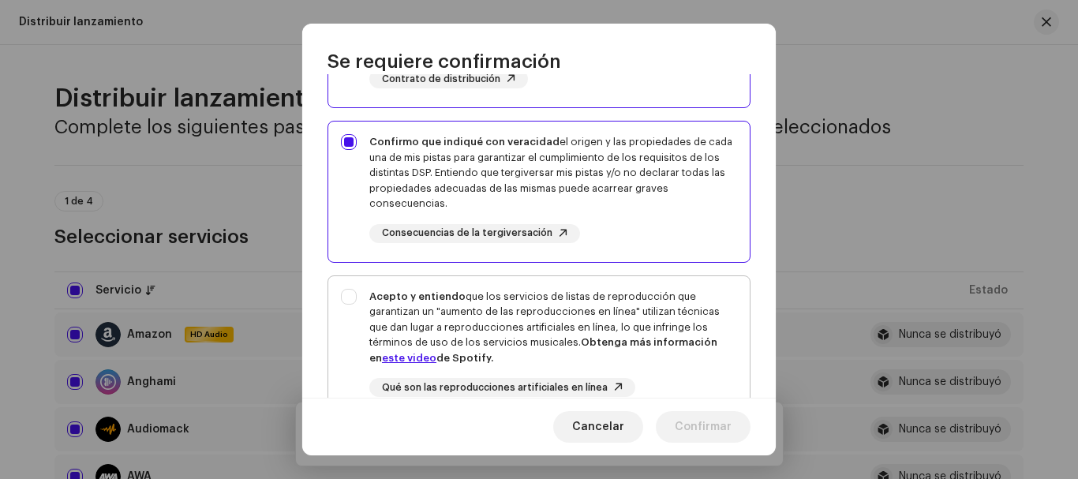
click at [357, 292] on div "Acepto y entiendo que los servicios de listas de reproducción que garantizan un…" at bounding box center [538, 355] width 421 height 159
checkbox input "true"
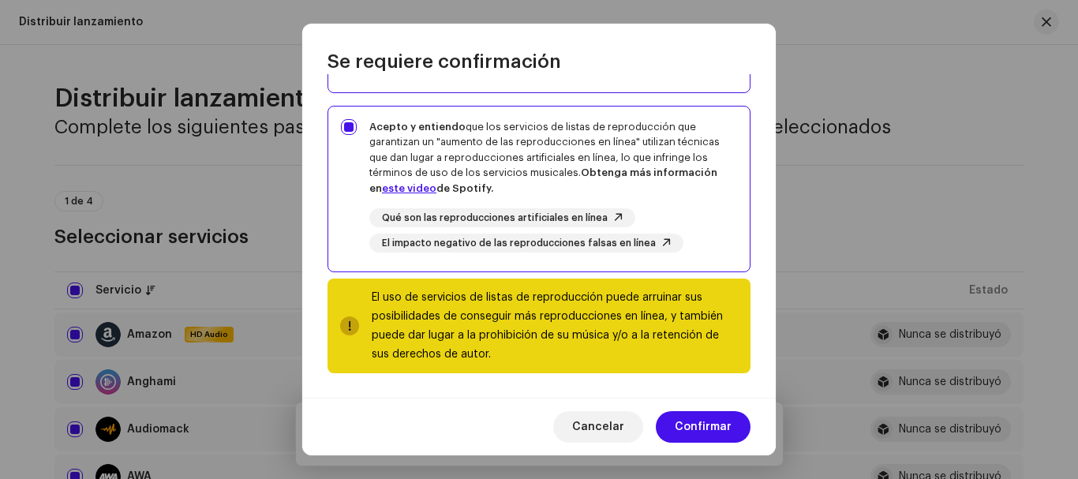
scroll to position [407, 0]
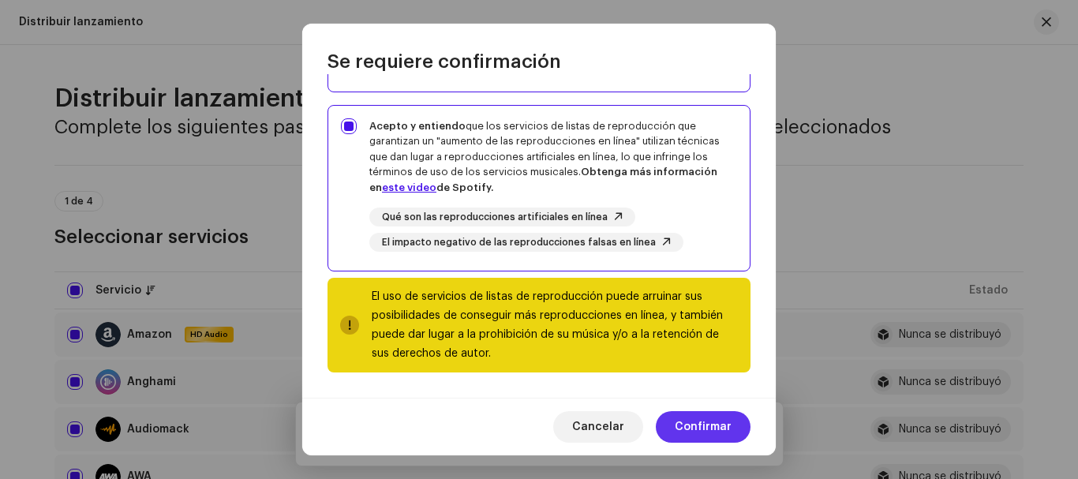
click at [732, 428] on button "Confirmar" at bounding box center [703, 427] width 95 height 32
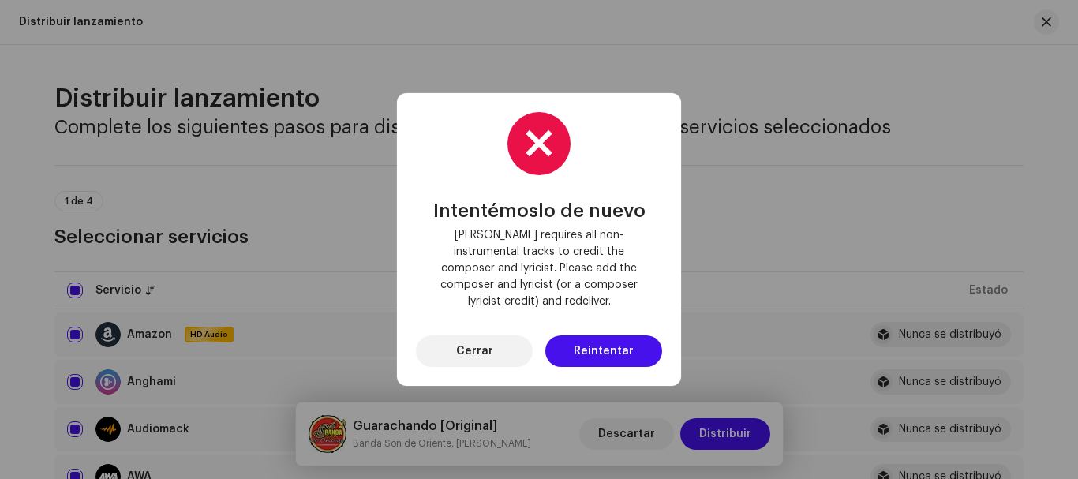
click at [455, 346] on button "Cerrar" at bounding box center [474, 351] width 117 height 32
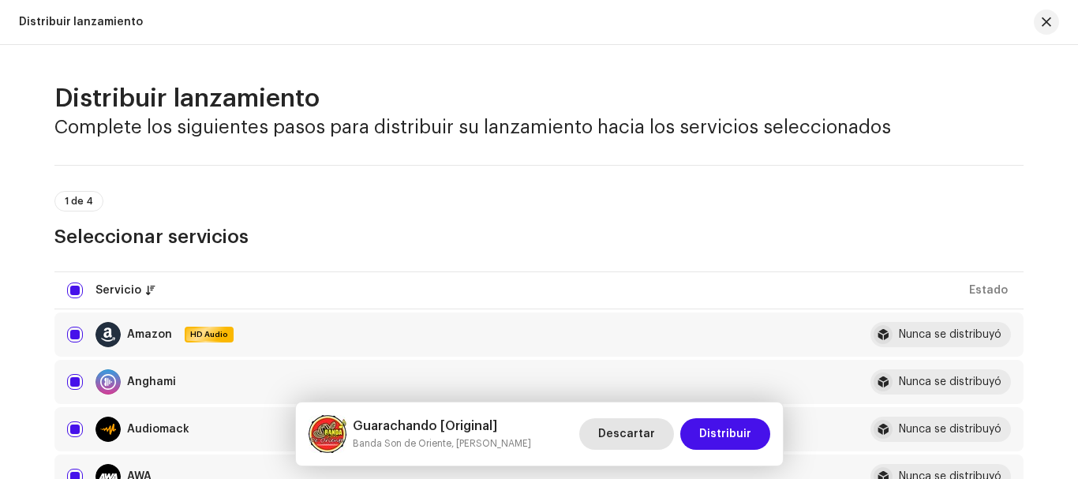
click at [629, 433] on span "Descartar" at bounding box center [626, 434] width 57 height 32
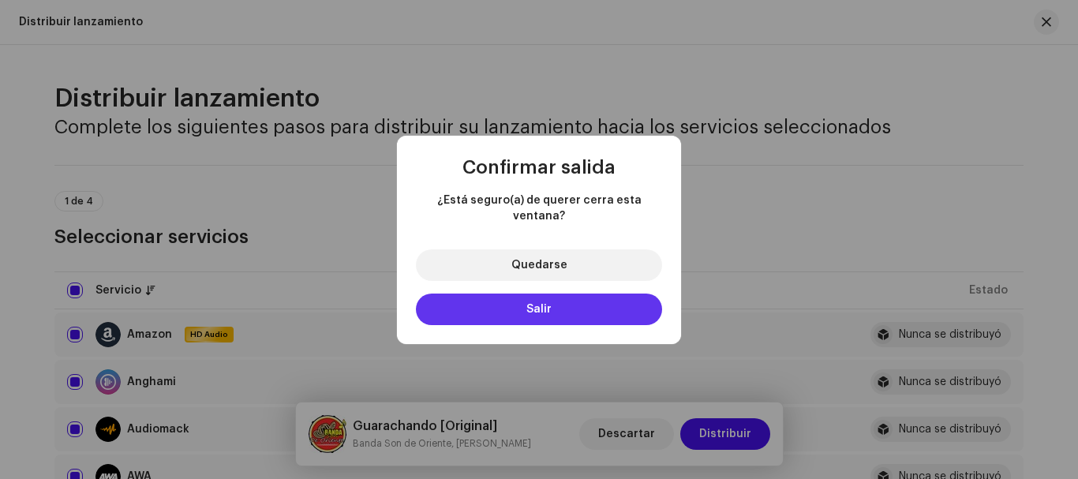
click at [552, 310] on button "Salir" at bounding box center [539, 310] width 246 height 32
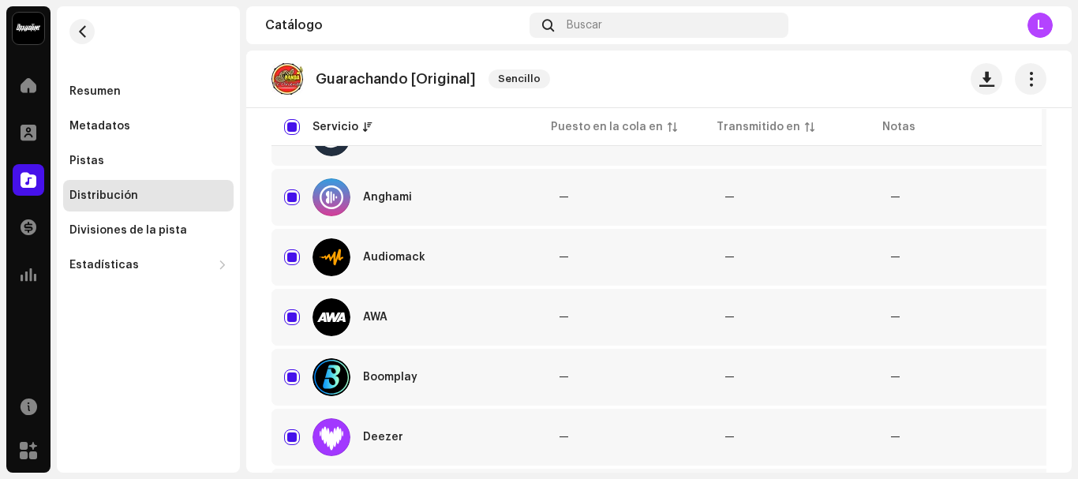
scroll to position [255, 0]
click at [1023, 80] on span "button" at bounding box center [1030, 79] width 15 height 13
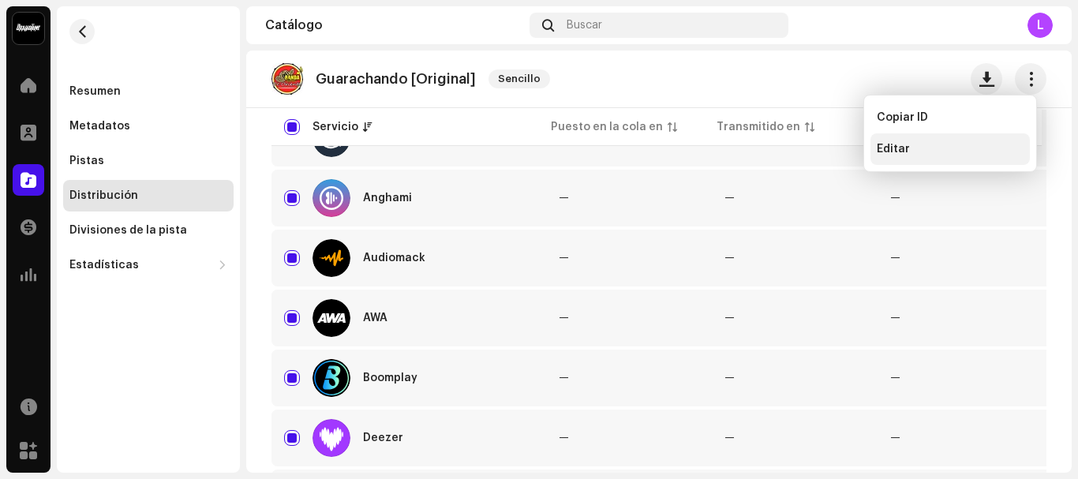
click at [885, 155] on span "Editar" at bounding box center [893, 149] width 33 height 13
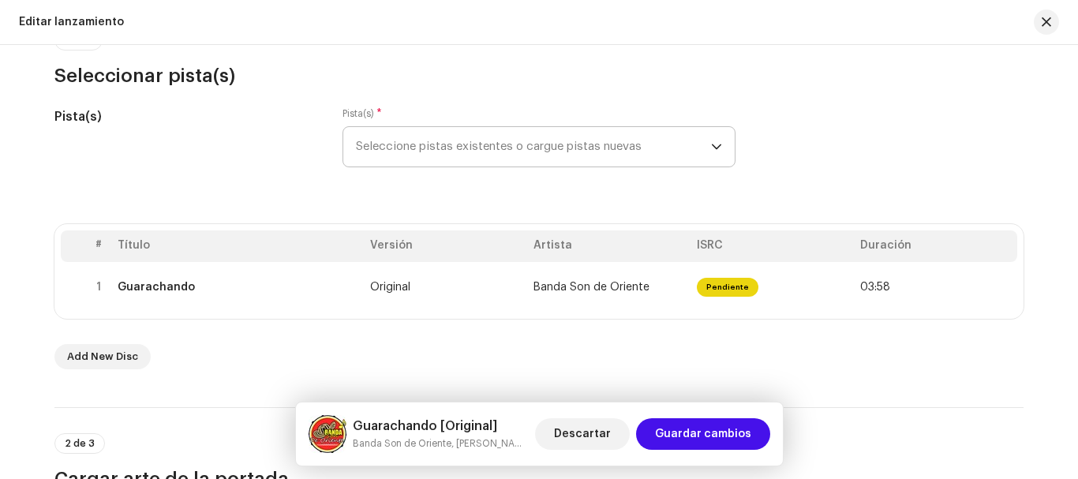
scroll to position [158, 0]
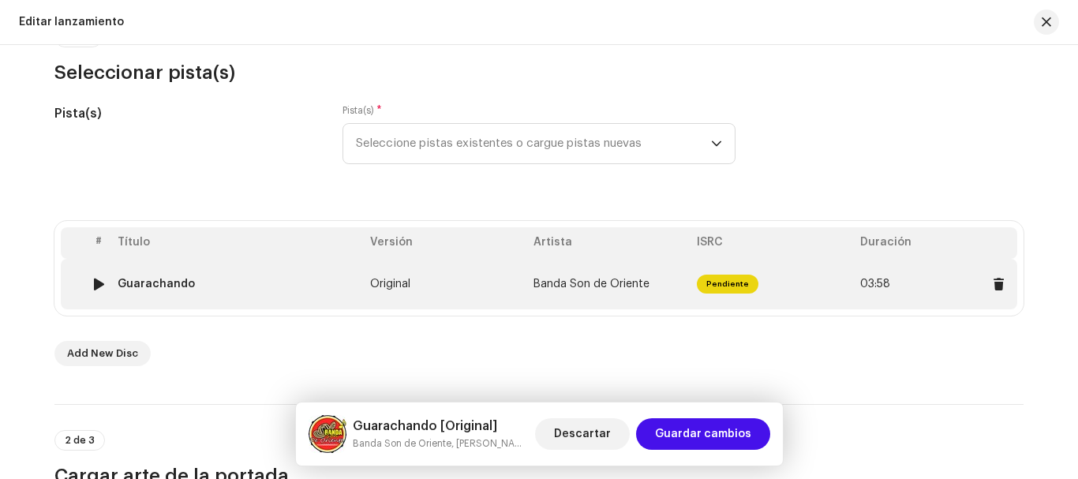
click at [718, 281] on span "Pendiente" at bounding box center [728, 284] width 62 height 19
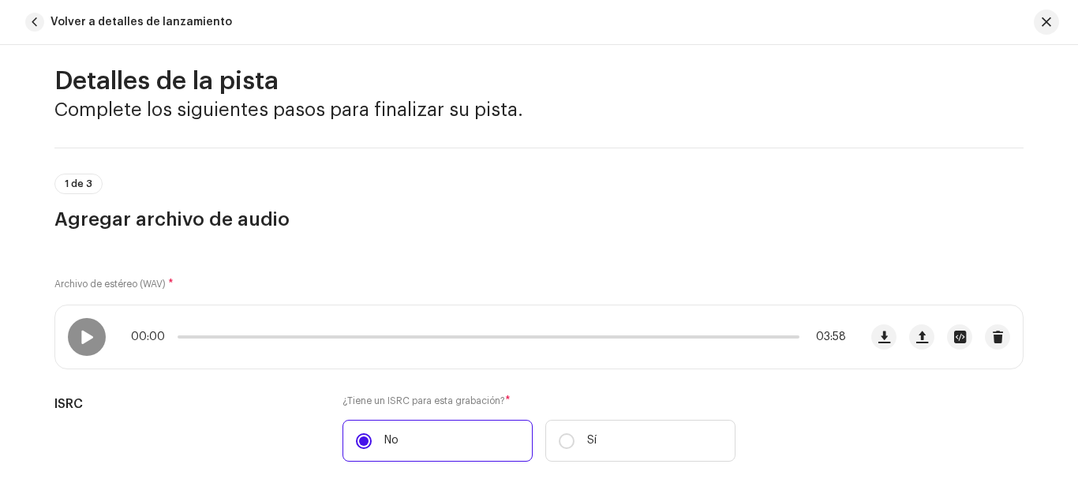
scroll to position [0, 0]
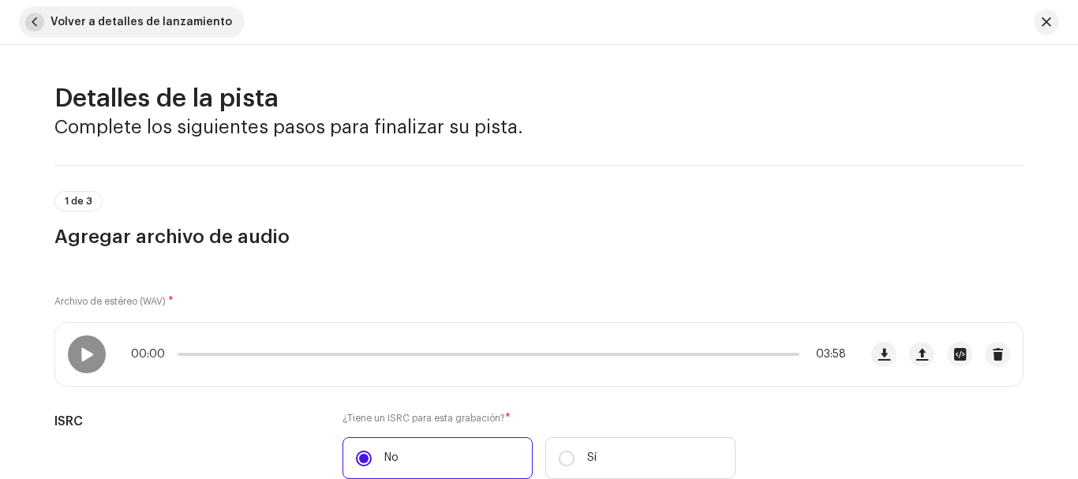
click at [35, 20] on span "button" at bounding box center [34, 22] width 19 height 19
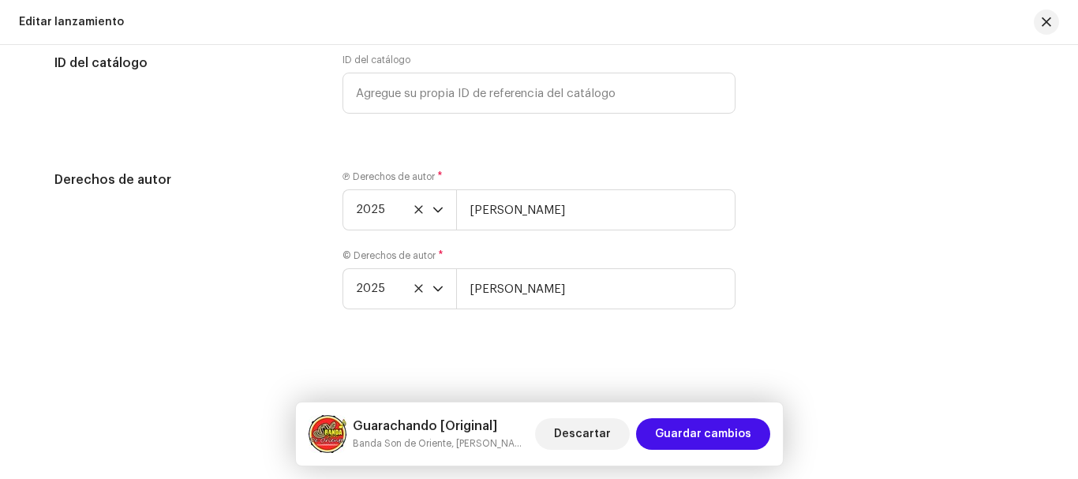
scroll to position [2737, 0]
click at [688, 436] on span "Guardar cambios" at bounding box center [703, 434] width 96 height 32
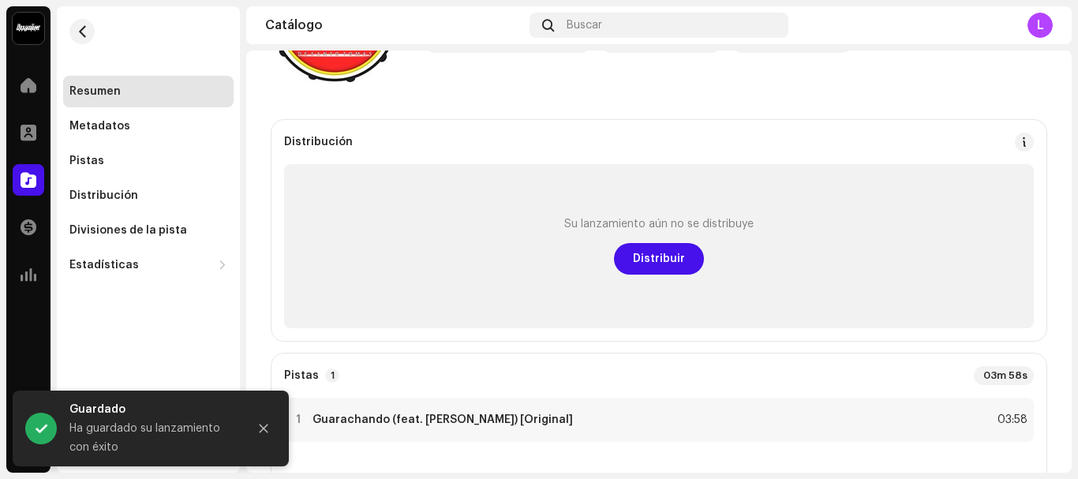
scroll to position [158, 0]
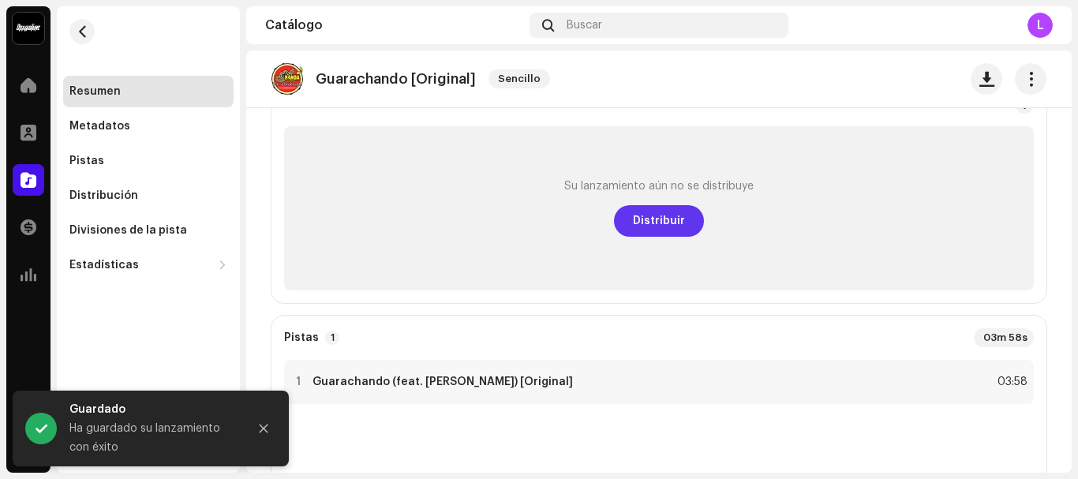
click at [656, 217] on span "Distribuir" at bounding box center [659, 221] width 52 height 32
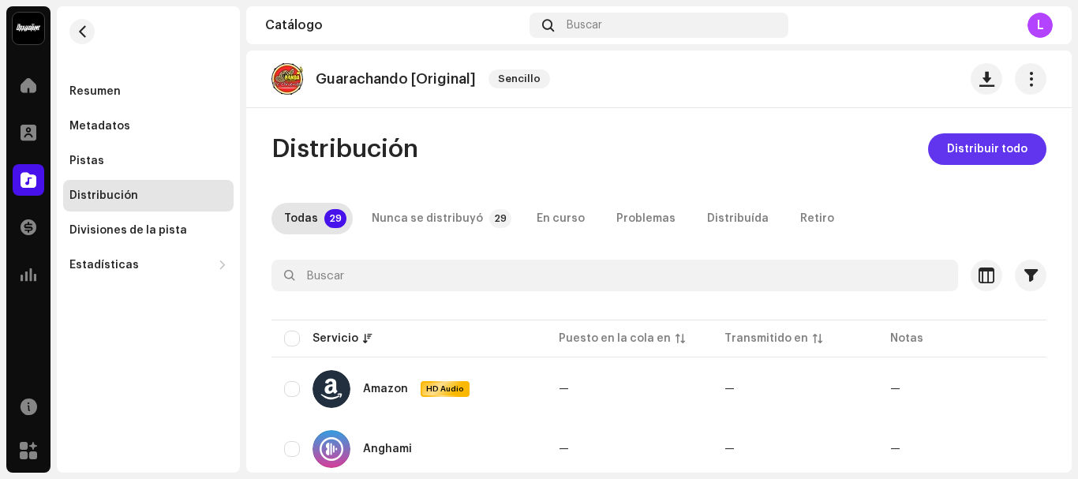
click at [1012, 148] on span "Distribuir todo" at bounding box center [987, 149] width 80 height 32
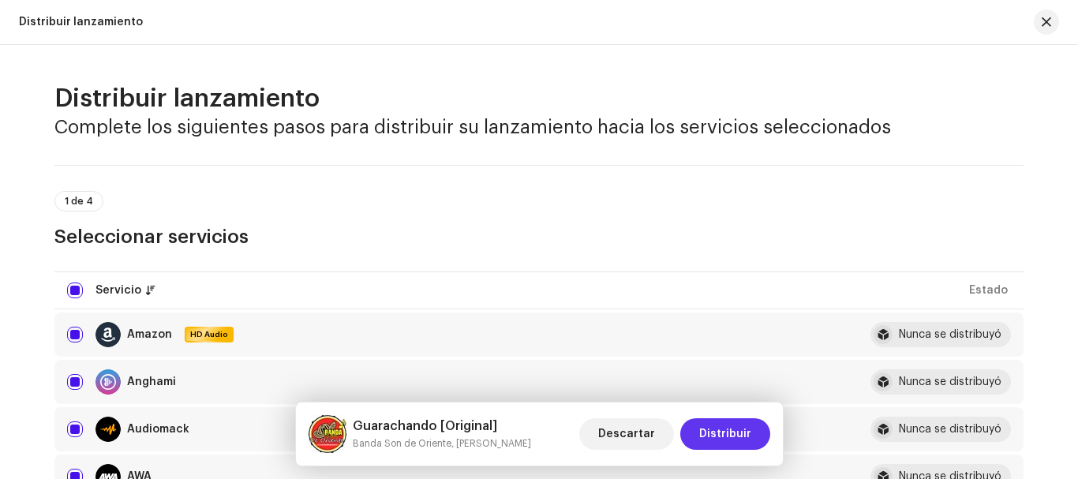
click at [729, 433] on span "Distribuir" at bounding box center [725, 434] width 52 height 32
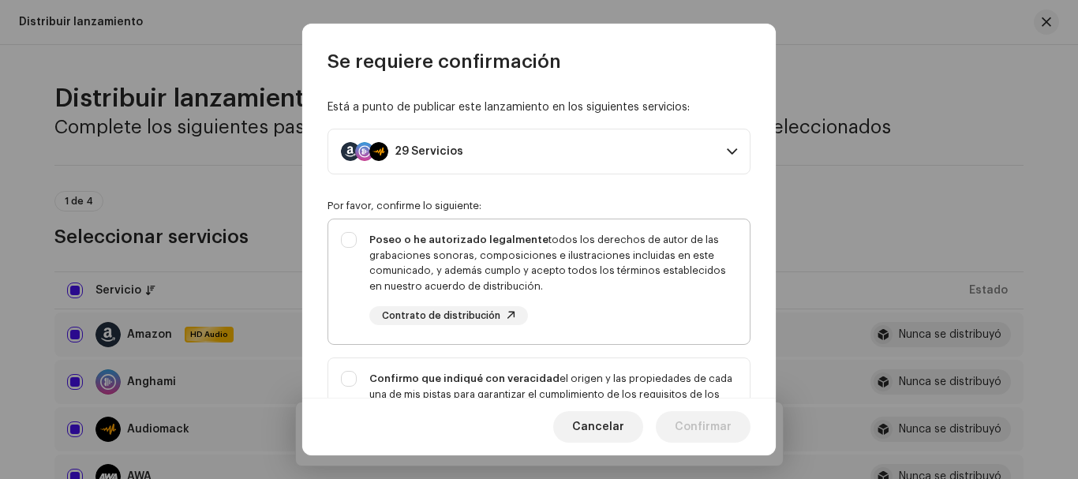
click at [354, 234] on div "Poseo o he autorizado legalmente todos los derechos de autor de las grabaciones…" at bounding box center [538, 278] width 421 height 118
checkbox input "true"
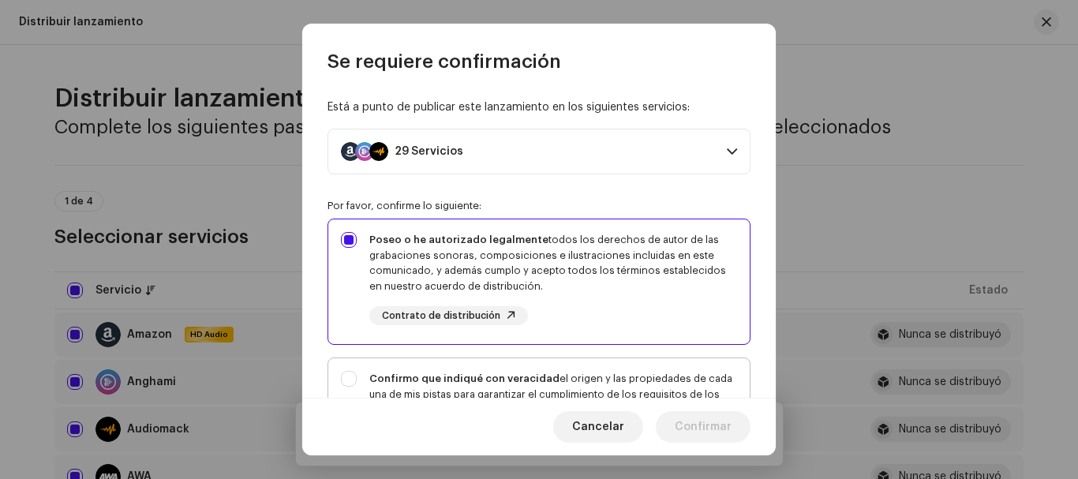
click at [342, 386] on div "Confirmo que indiqué con veracidad el origen y las propiedades de cada una de m…" at bounding box center [538, 425] width 421 height 134
checkbox input "true"
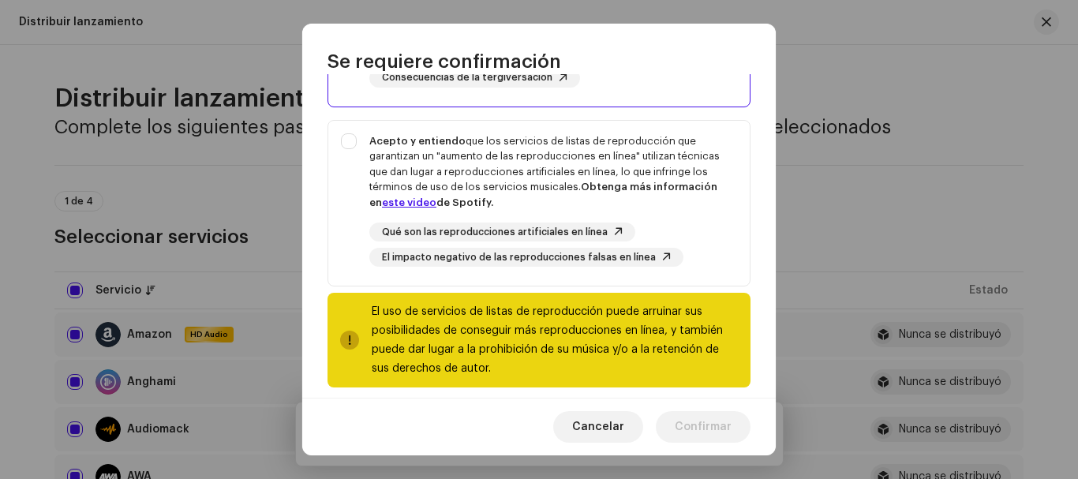
scroll to position [395, 0]
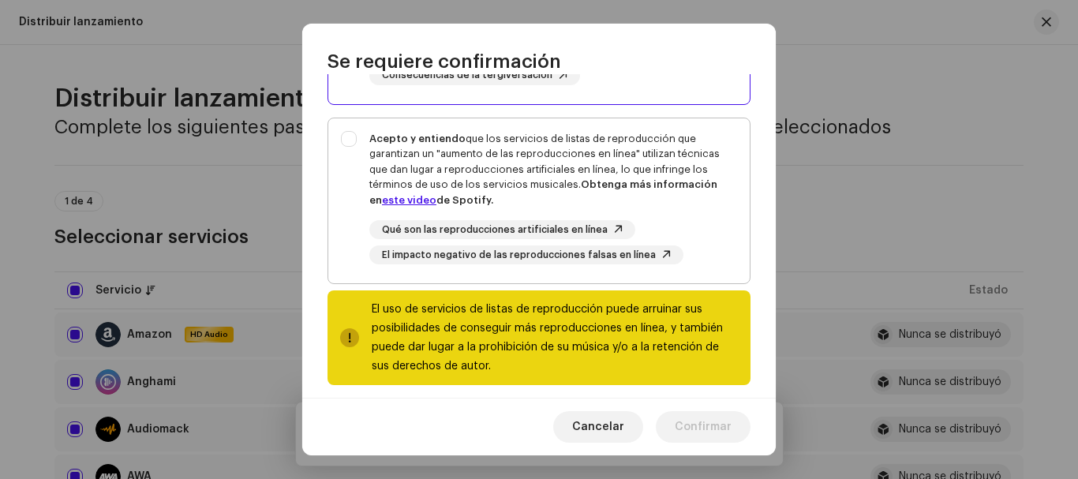
click at [346, 140] on div "Acepto y entiendo que los servicios de listas de reproducción que garantizan un…" at bounding box center [538, 197] width 421 height 159
checkbox input "true"
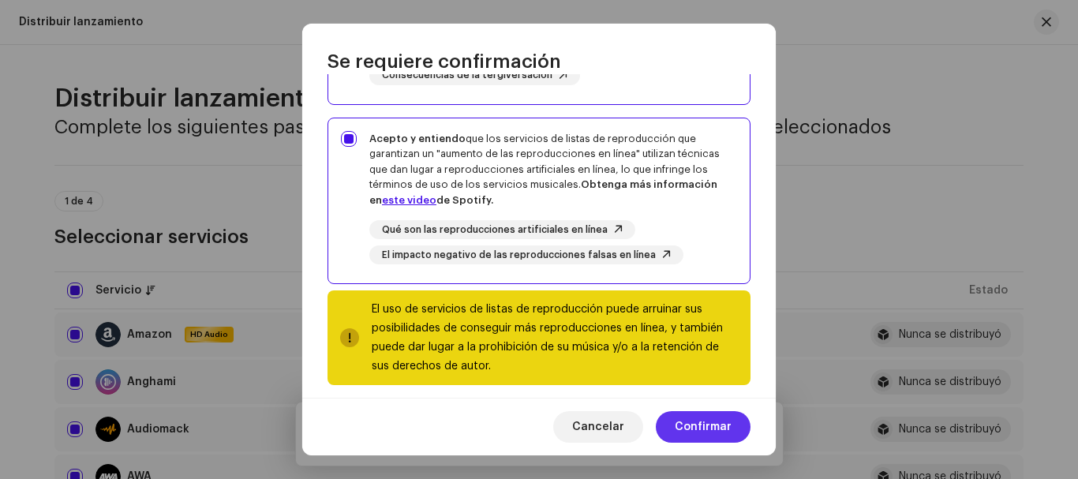
click at [717, 428] on span "Confirmar" at bounding box center [703, 427] width 57 height 32
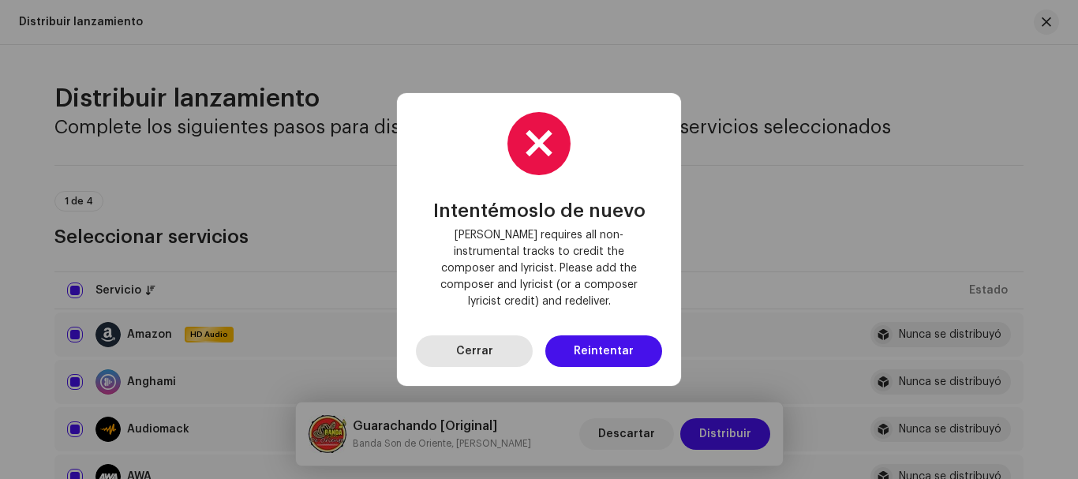
click at [467, 350] on span "Cerrar" at bounding box center [474, 351] width 37 height 32
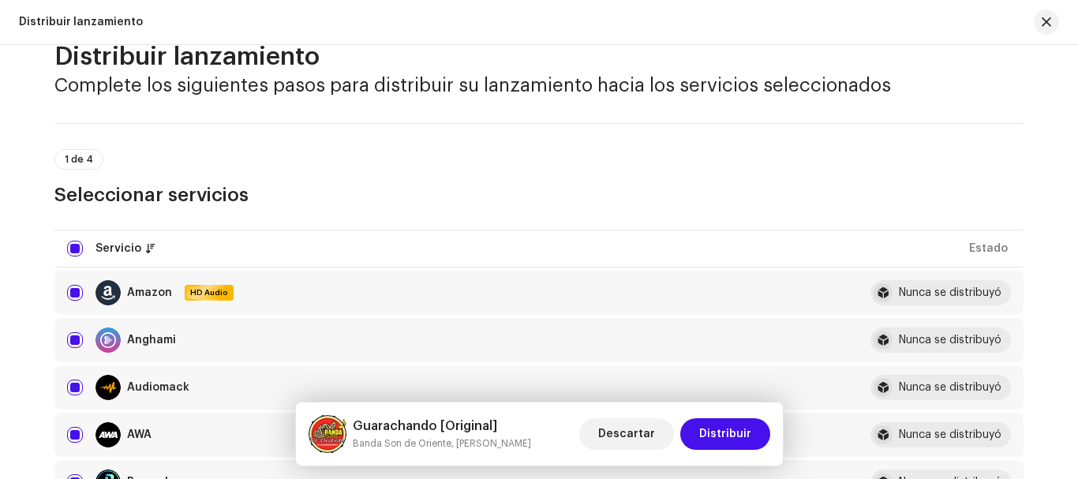
scroll to position [79, 0]
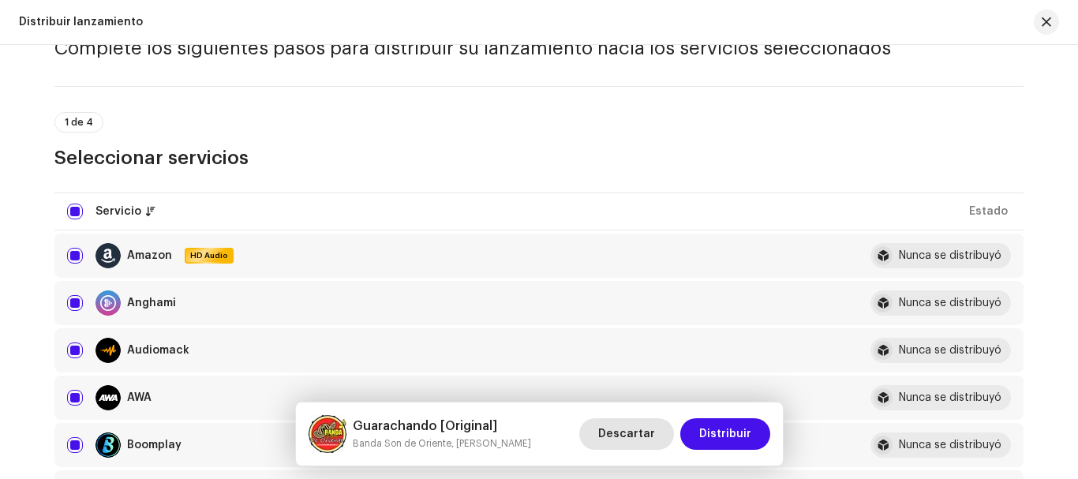
click at [641, 439] on span "Descartar" at bounding box center [626, 434] width 57 height 32
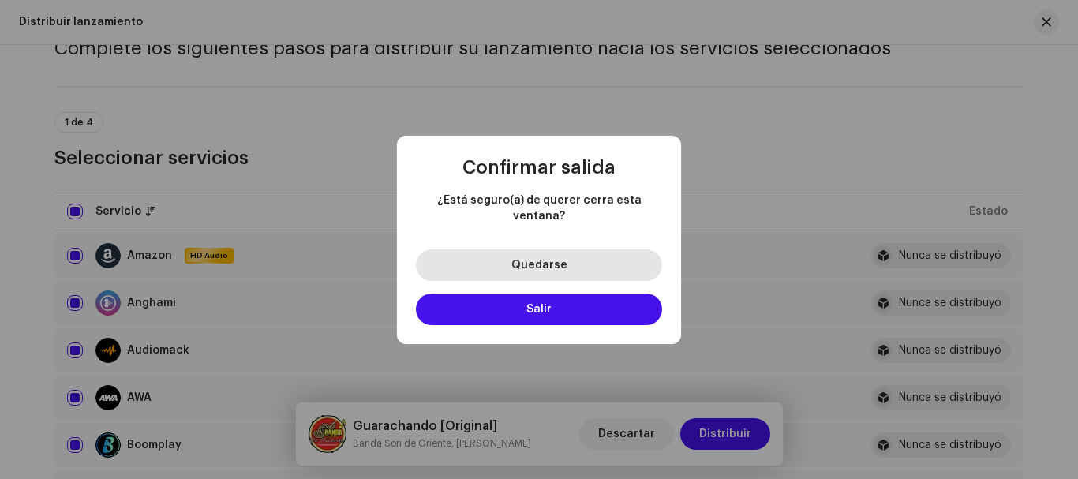
click at [535, 260] on span "Quedarse" at bounding box center [539, 265] width 56 height 11
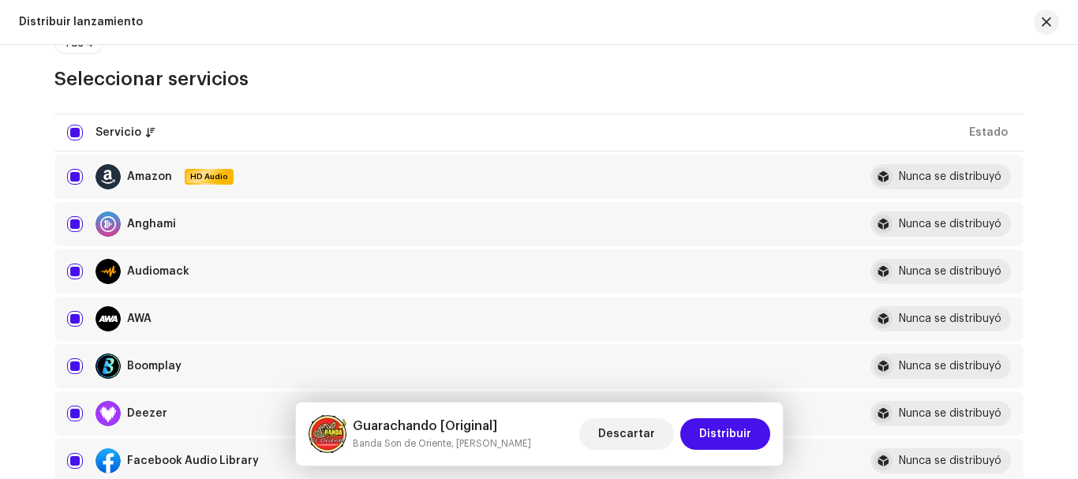
scroll to position [237, 0]
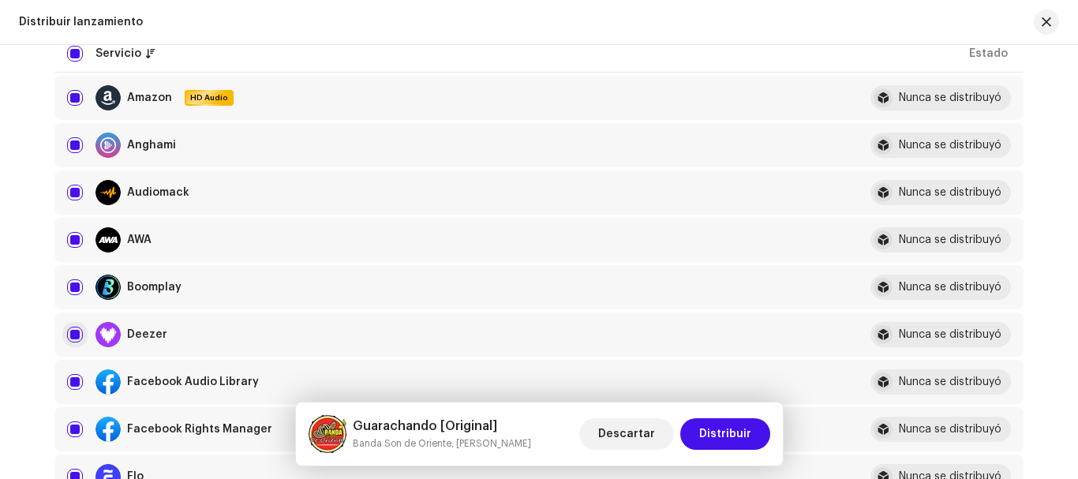
click at [75, 336] on input "checkbox" at bounding box center [75, 335] width 16 height 16
checkbox input "false"
click at [729, 435] on span "Distribuir" at bounding box center [725, 434] width 52 height 32
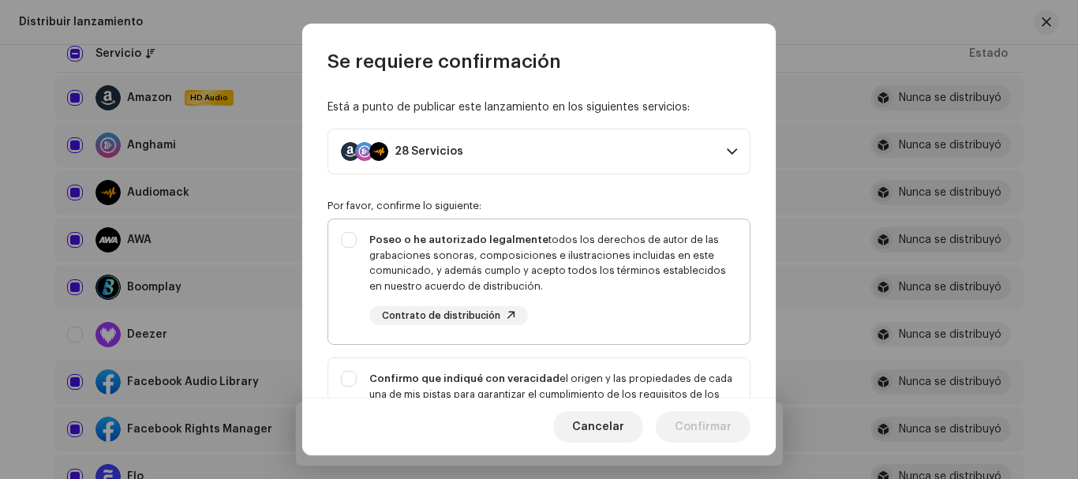
drag, startPoint x: 350, startPoint y: 243, endPoint x: 354, endPoint y: 355, distance: 112.2
click at [349, 245] on div "Poseo o he autorizado legalmente todos los derechos de autor de las grabaciones…" at bounding box center [538, 278] width 421 height 118
checkbox input "true"
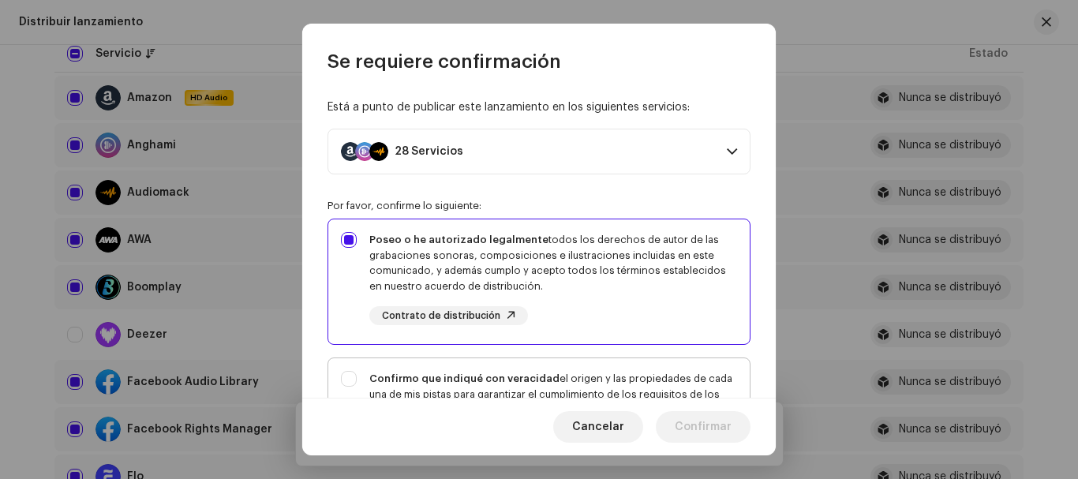
click at [350, 372] on div "Confirmo que indiqué con veracidad el origen y las propiedades de cada una de m…" at bounding box center [538, 425] width 421 height 134
checkbox input "true"
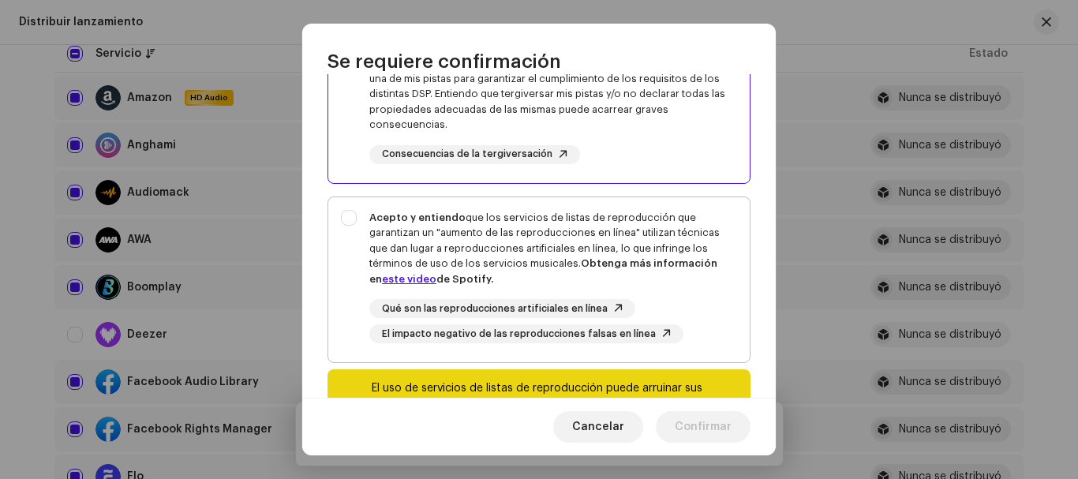
click at [349, 217] on div "Acepto y entiendo que los servicios de listas de reproducción que garantizan un…" at bounding box center [538, 276] width 421 height 159
checkbox input "true"
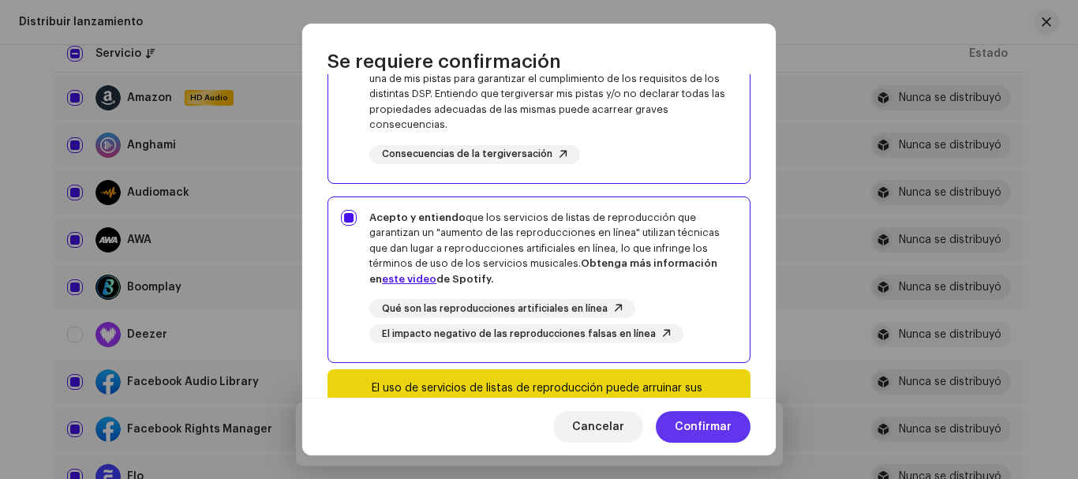
click at [711, 430] on span "Confirmar" at bounding box center [703, 427] width 57 height 32
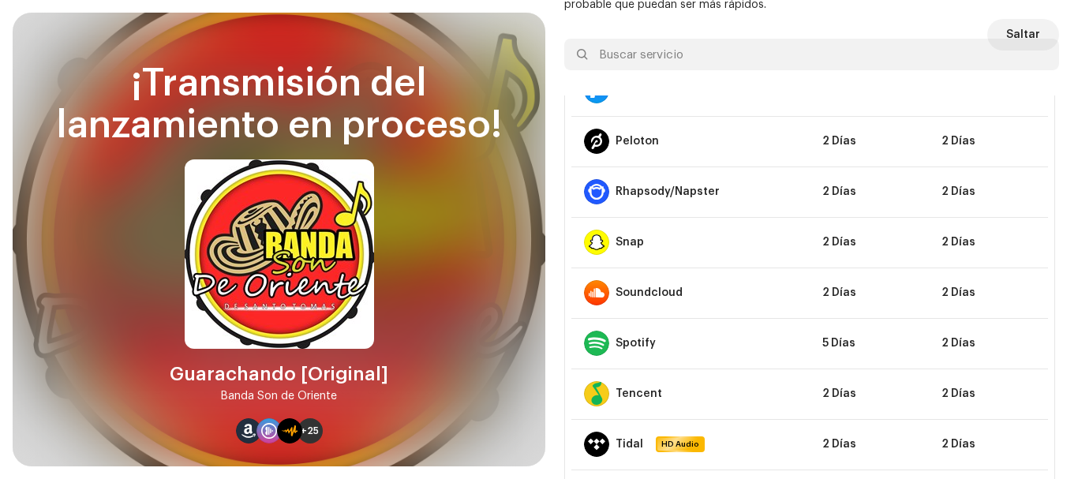
scroll to position [1073, 0]
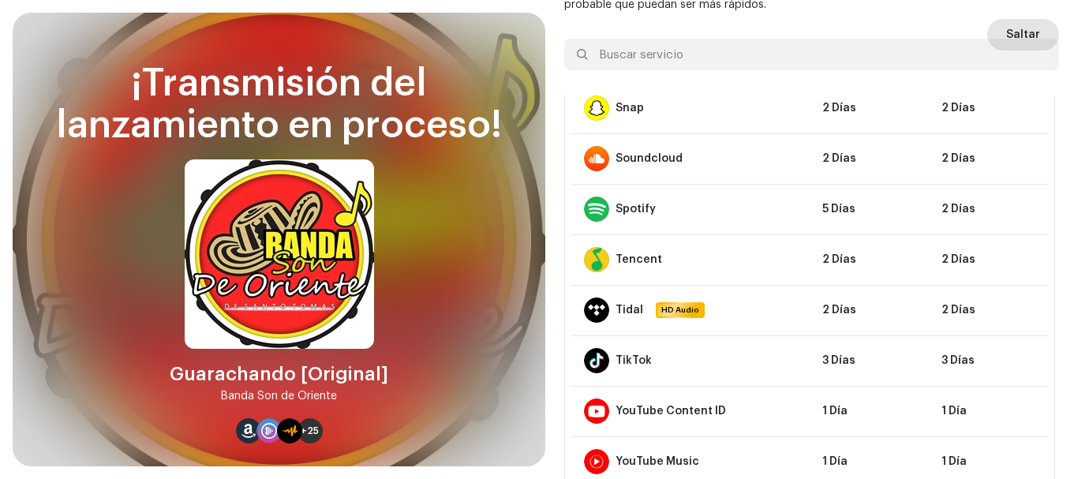
click at [1022, 36] on span "Saltar" at bounding box center [1023, 35] width 34 height 32
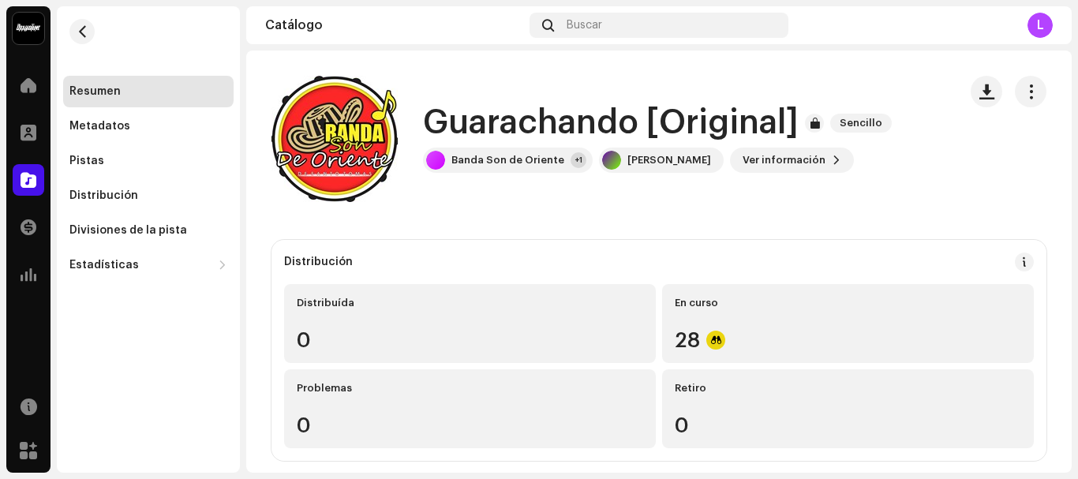
click at [1037, 26] on div "L" at bounding box center [1039, 25] width 25 height 25
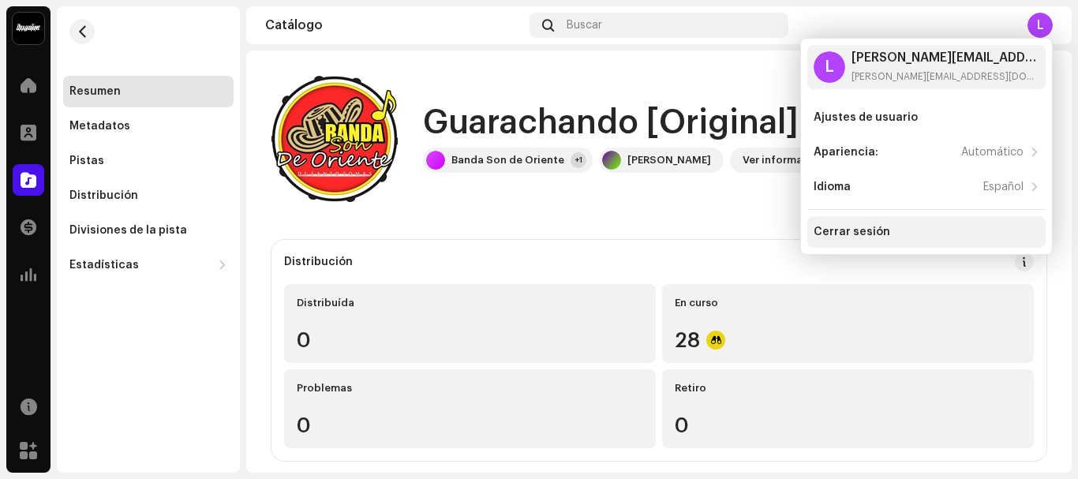
click at [855, 233] on div "Cerrar sesión" at bounding box center [852, 232] width 77 height 13
